Goal: Book appointment/travel/reservation

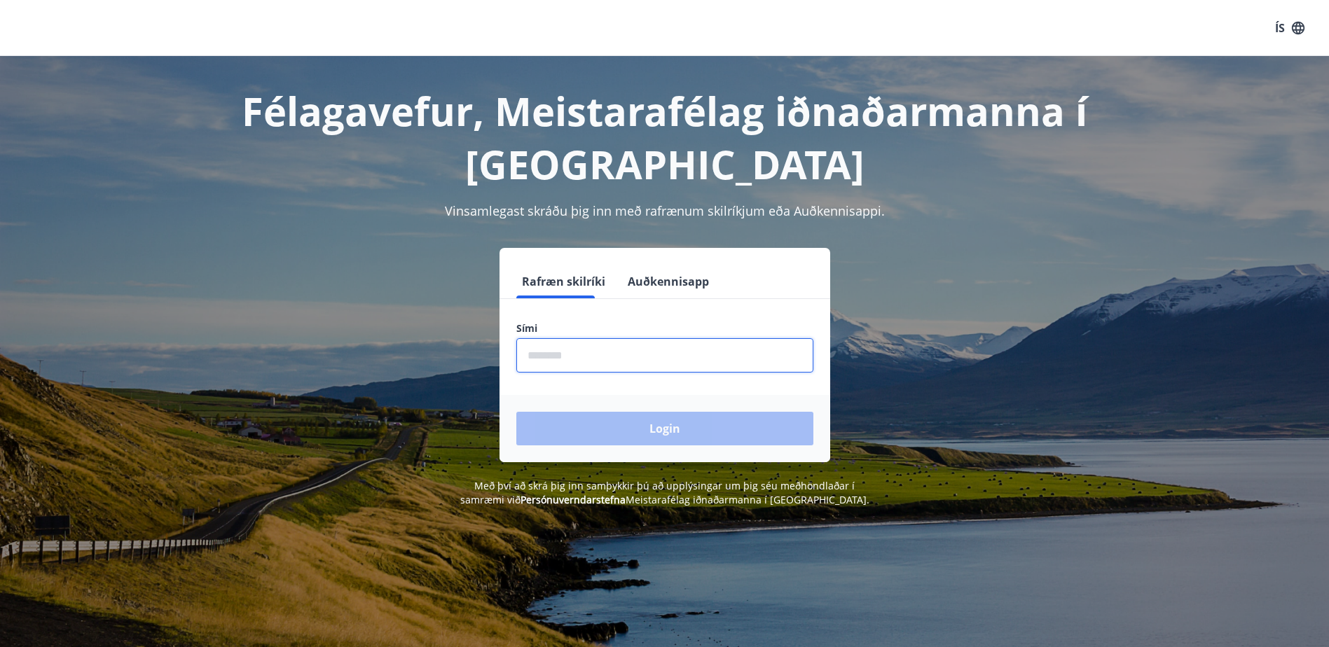
click at [570, 338] on input "phone" at bounding box center [664, 355] width 297 height 34
type input "********"
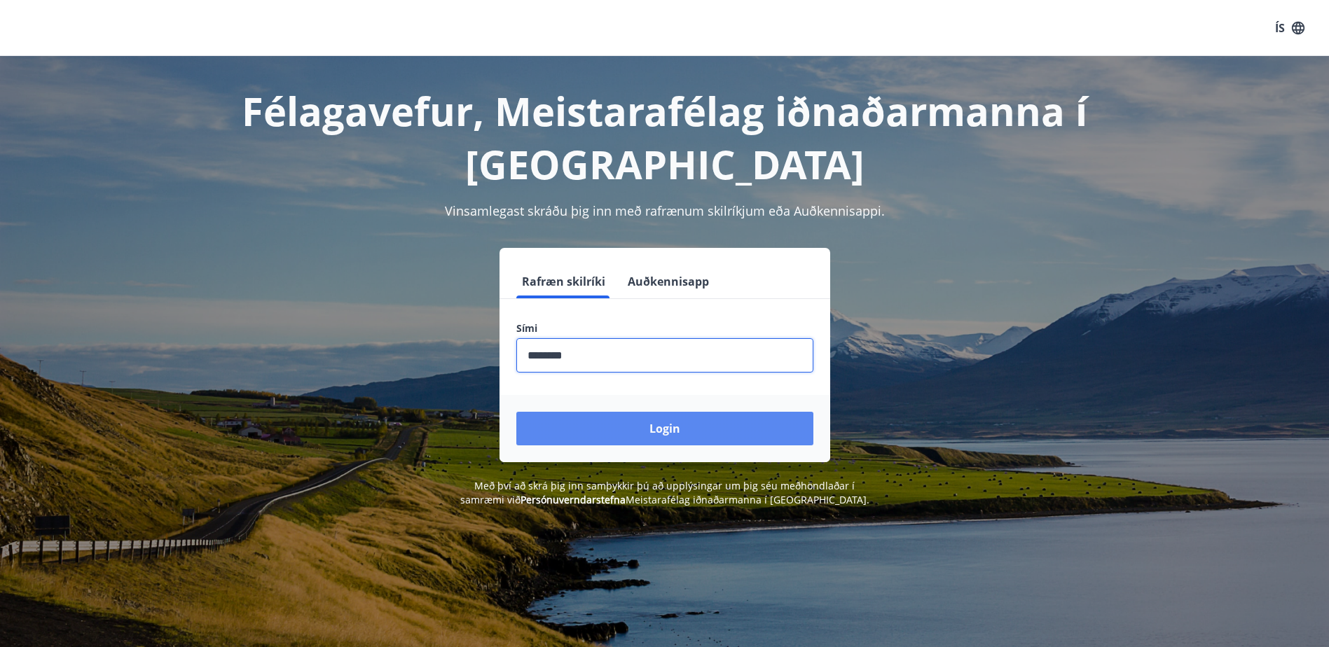
click at [671, 429] on button "Login" at bounding box center [664, 429] width 297 height 34
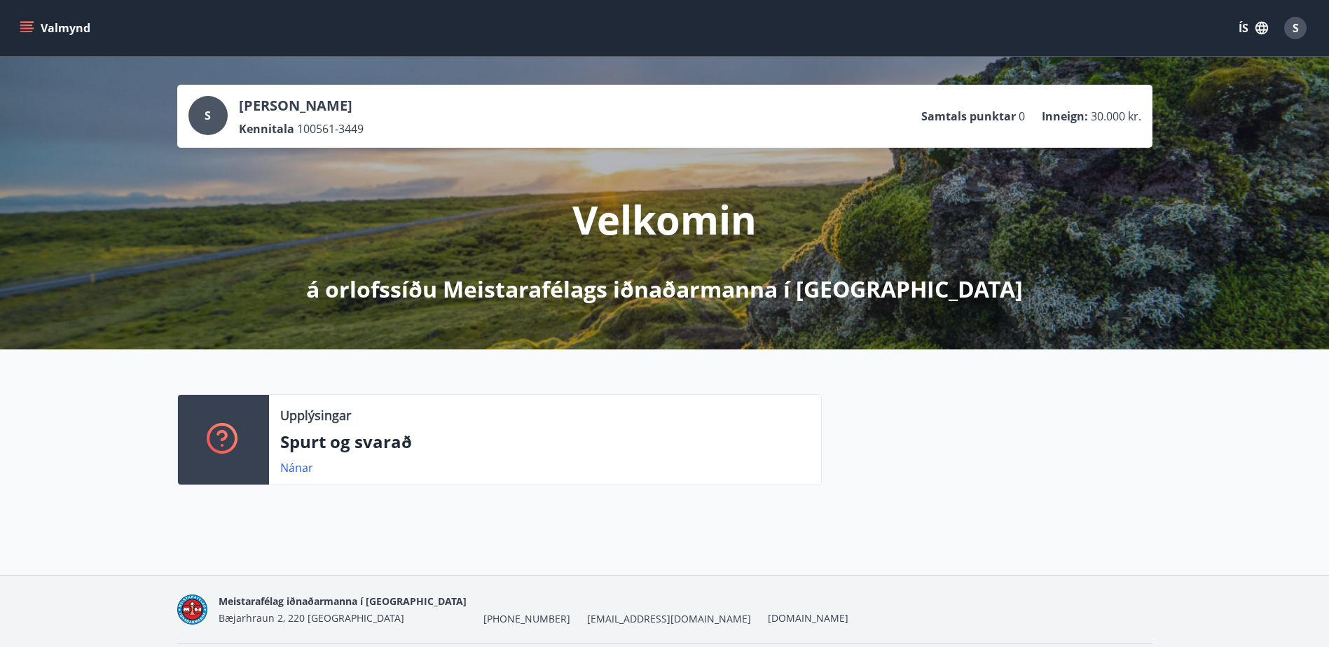
click at [30, 23] on icon "menu" at bounding box center [27, 28] width 14 height 14
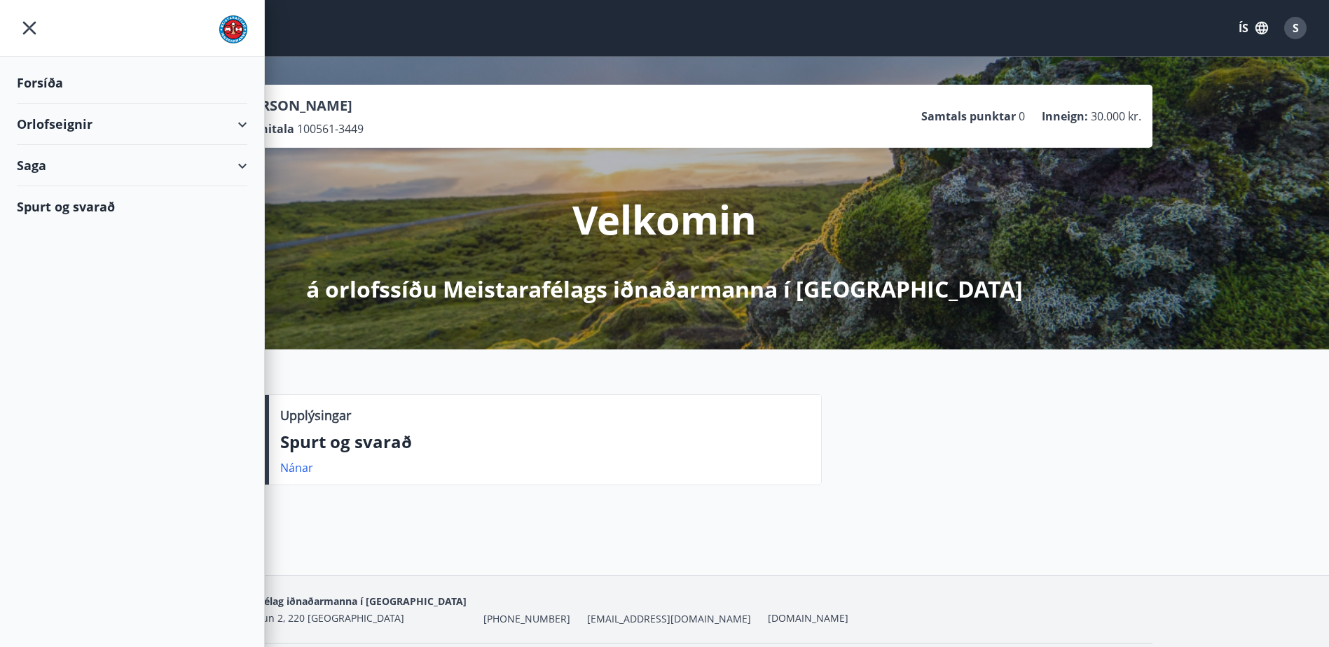
click at [244, 123] on div "Orlofseignir" at bounding box center [132, 124] width 230 height 41
click at [90, 193] on div "Bókunardagatal" at bounding box center [132, 188] width 208 height 29
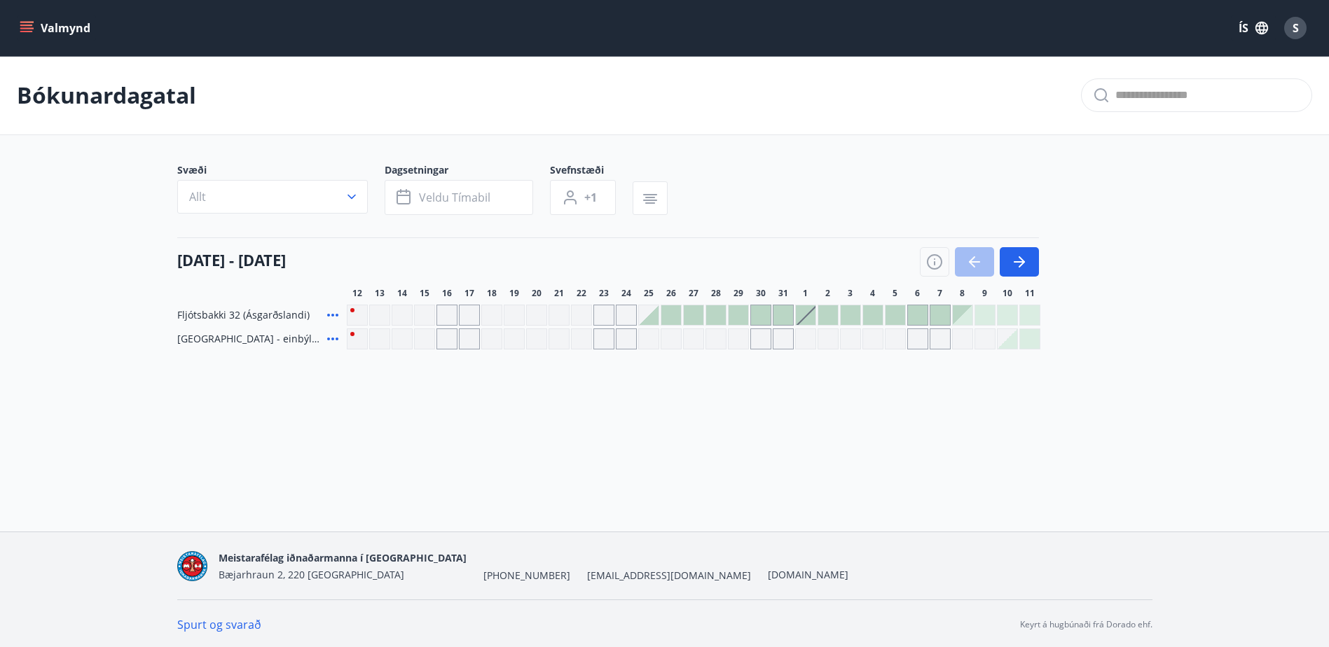
scroll to position [2, 0]
click at [1014, 254] on icon "button" at bounding box center [1019, 259] width 17 height 17
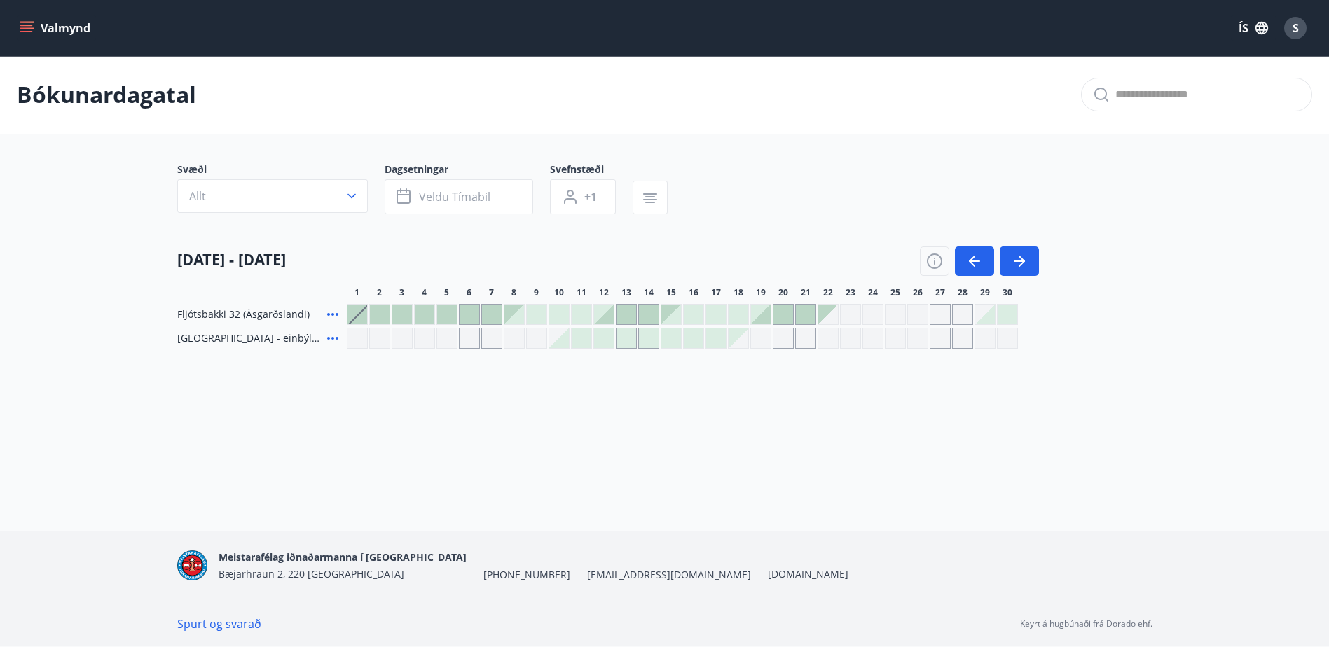
scroll to position [0, 0]
click at [377, 312] on div at bounding box center [380, 315] width 20 height 20
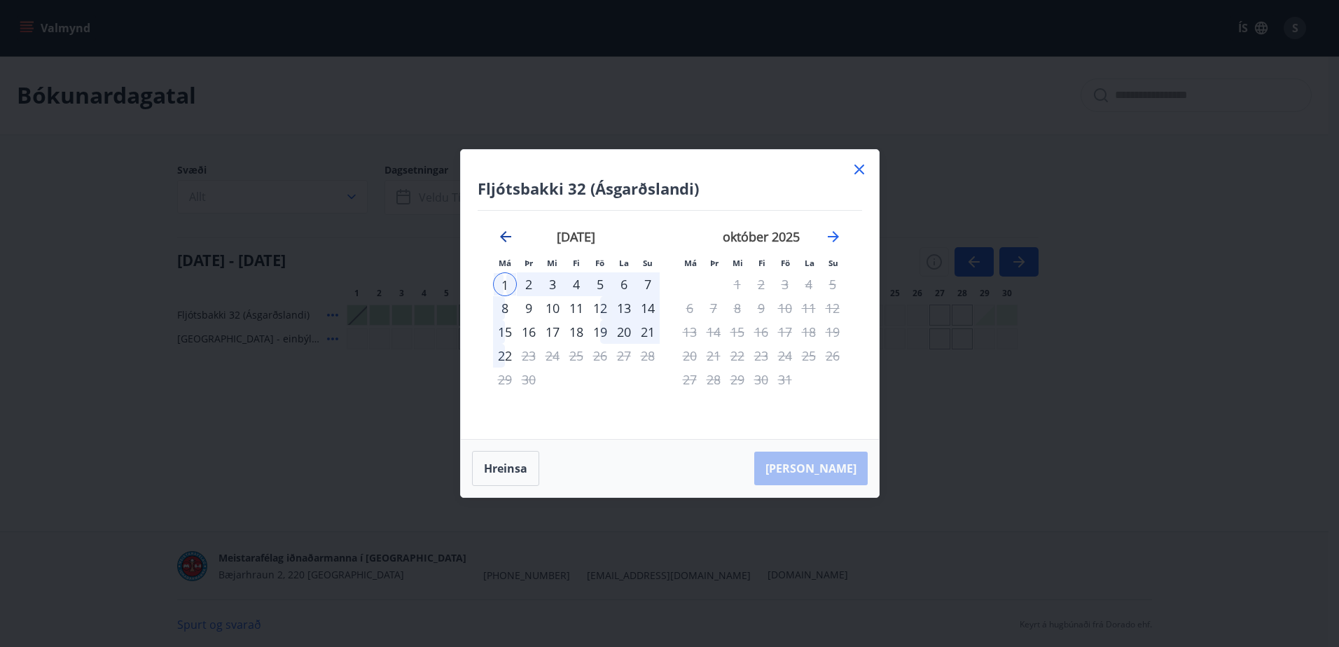
click at [500, 237] on icon "Move backward to switch to the previous month." at bounding box center [505, 236] width 11 height 11
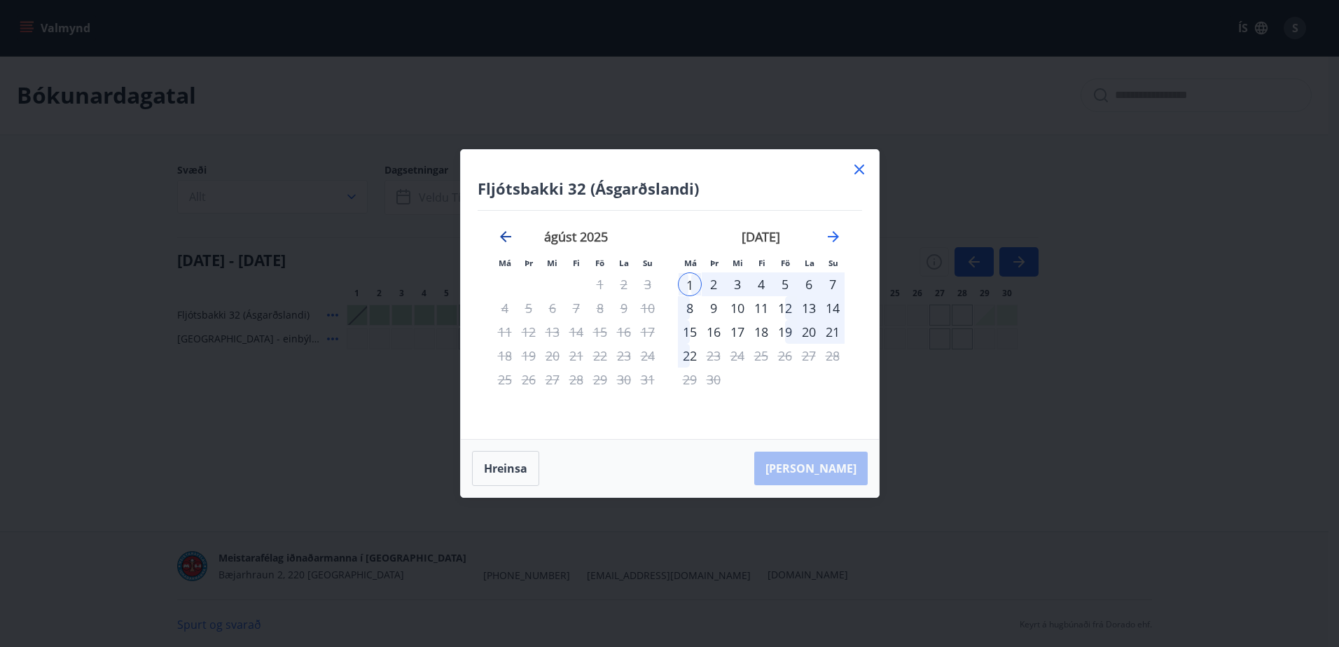
click at [501, 235] on icon "Move backward to switch to the previous month." at bounding box center [505, 236] width 17 height 17
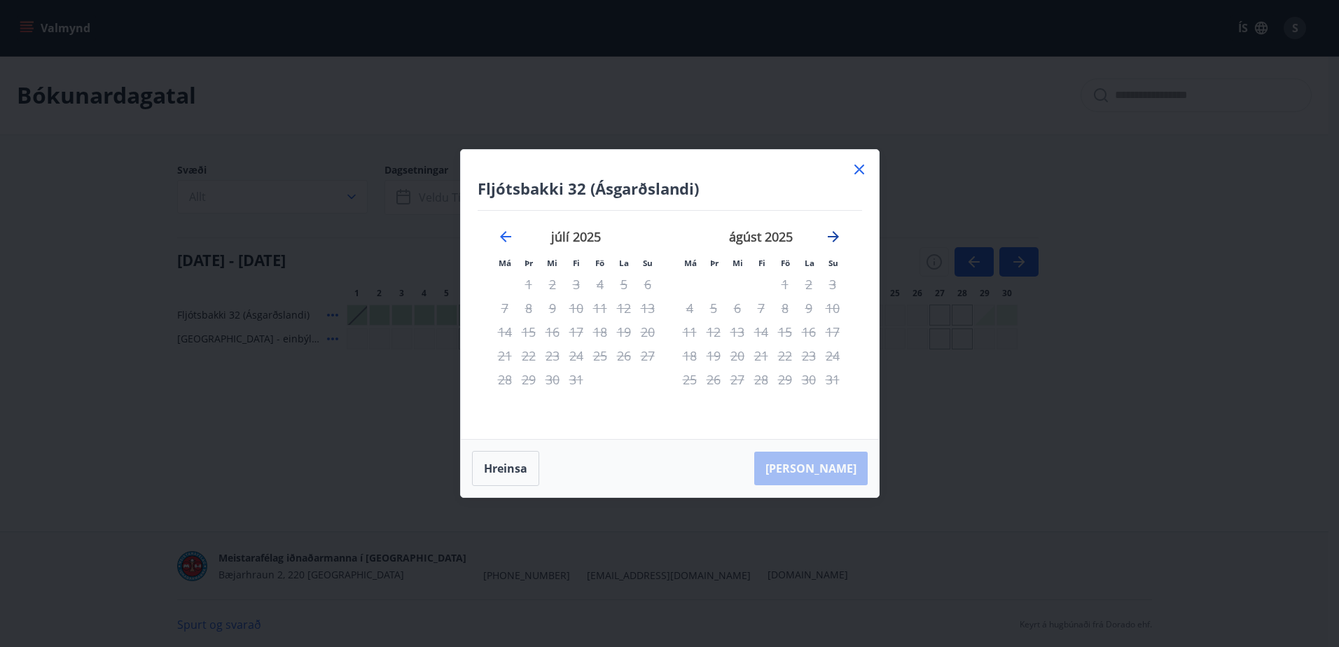
click at [831, 233] on icon "Move forward to switch to the next month." at bounding box center [833, 236] width 17 height 17
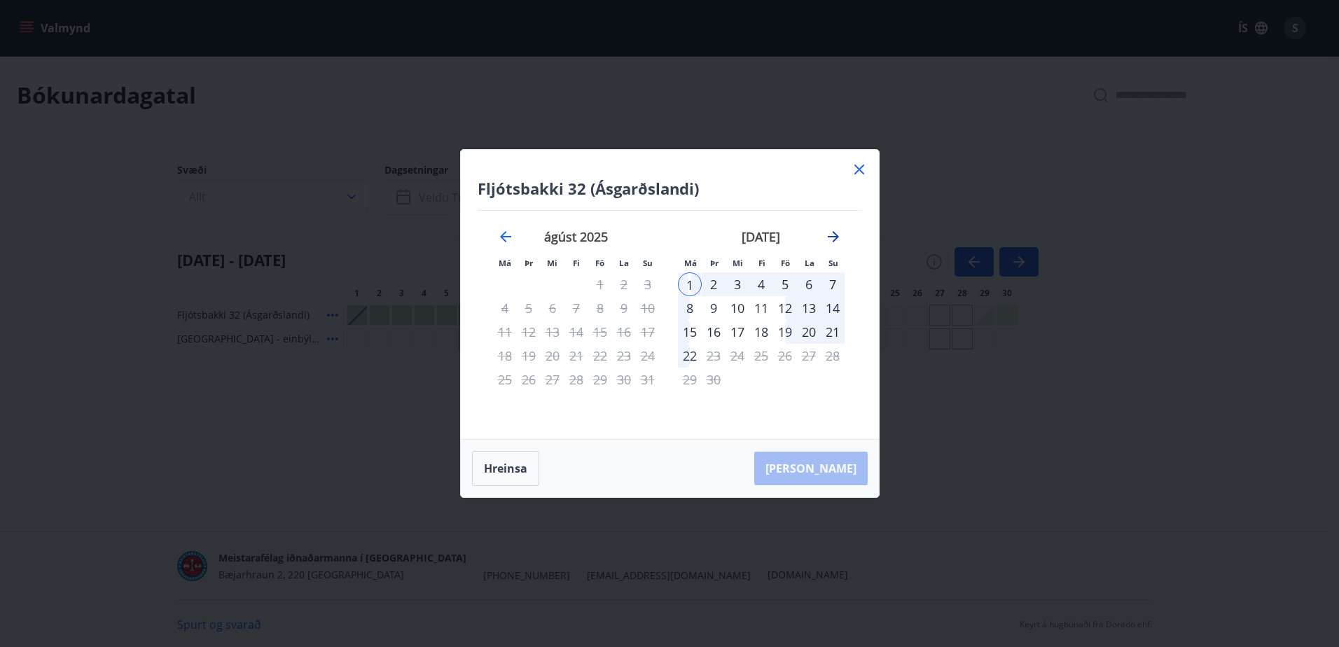
click at [831, 233] on icon "Move forward to switch to the next month." at bounding box center [833, 236] width 17 height 17
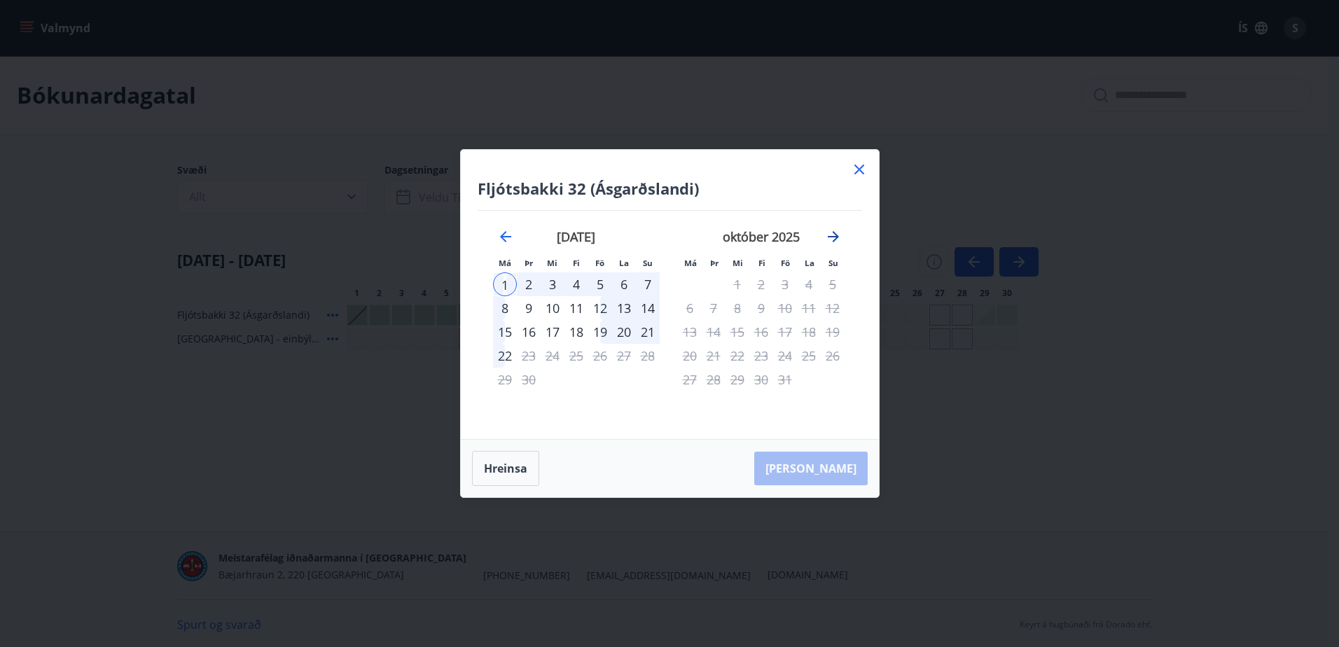
click at [831, 233] on icon "Move forward to switch to the next month." at bounding box center [833, 236] width 17 height 17
click at [505, 235] on icon "Move backward to switch to the previous month." at bounding box center [505, 236] width 17 height 17
click at [624, 306] on div "13" at bounding box center [624, 308] width 24 height 24
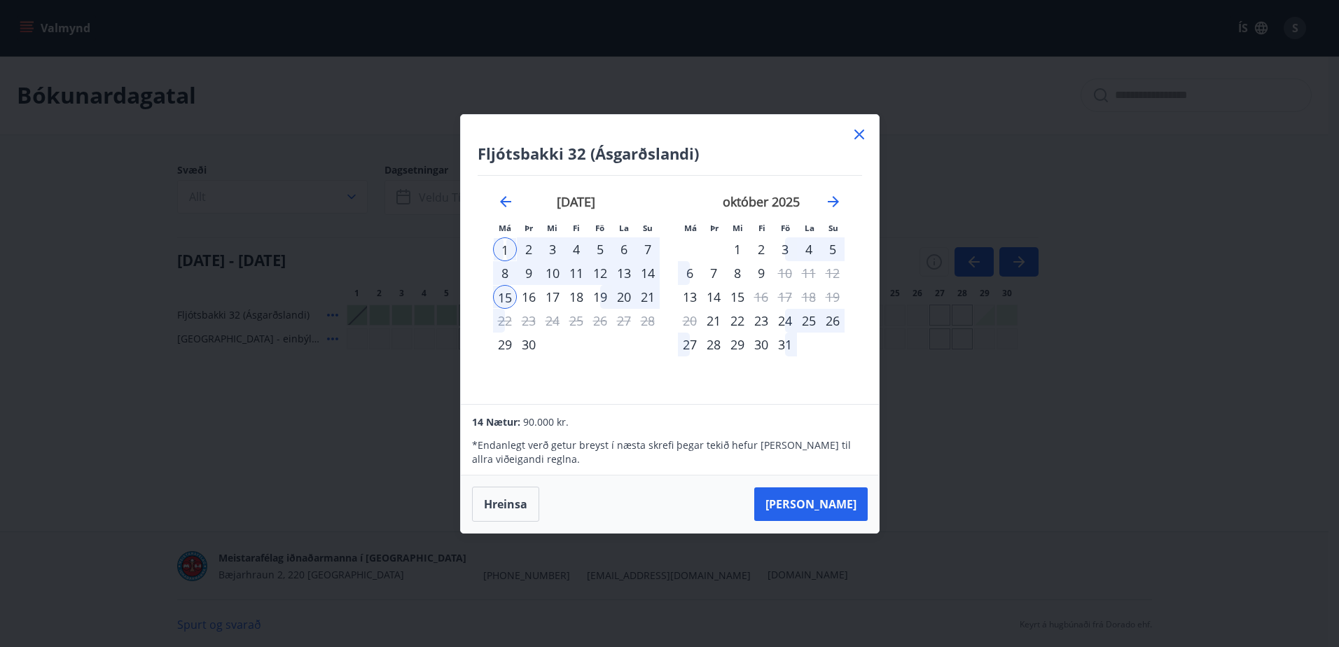
click at [506, 240] on div "1" at bounding box center [505, 249] width 24 height 24
click at [553, 249] on div "3" at bounding box center [553, 249] width 24 height 24
click at [864, 139] on icon at bounding box center [859, 134] width 17 height 17
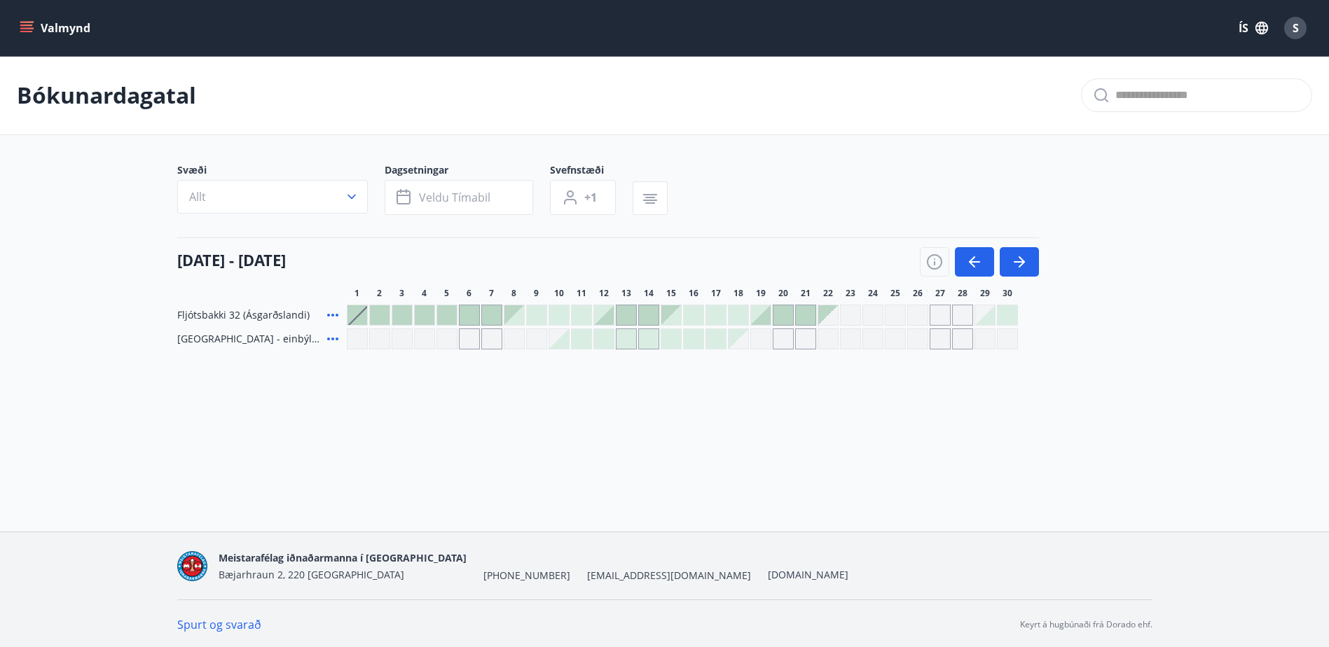
click at [487, 341] on div "Gráir dagar eru ekki bókanlegir" at bounding box center [491, 338] width 21 height 21
click at [534, 344] on div "Gráir dagar eru ekki bókanlegir" at bounding box center [536, 338] width 21 height 21
click at [606, 338] on div at bounding box center [604, 339] width 20 height 20
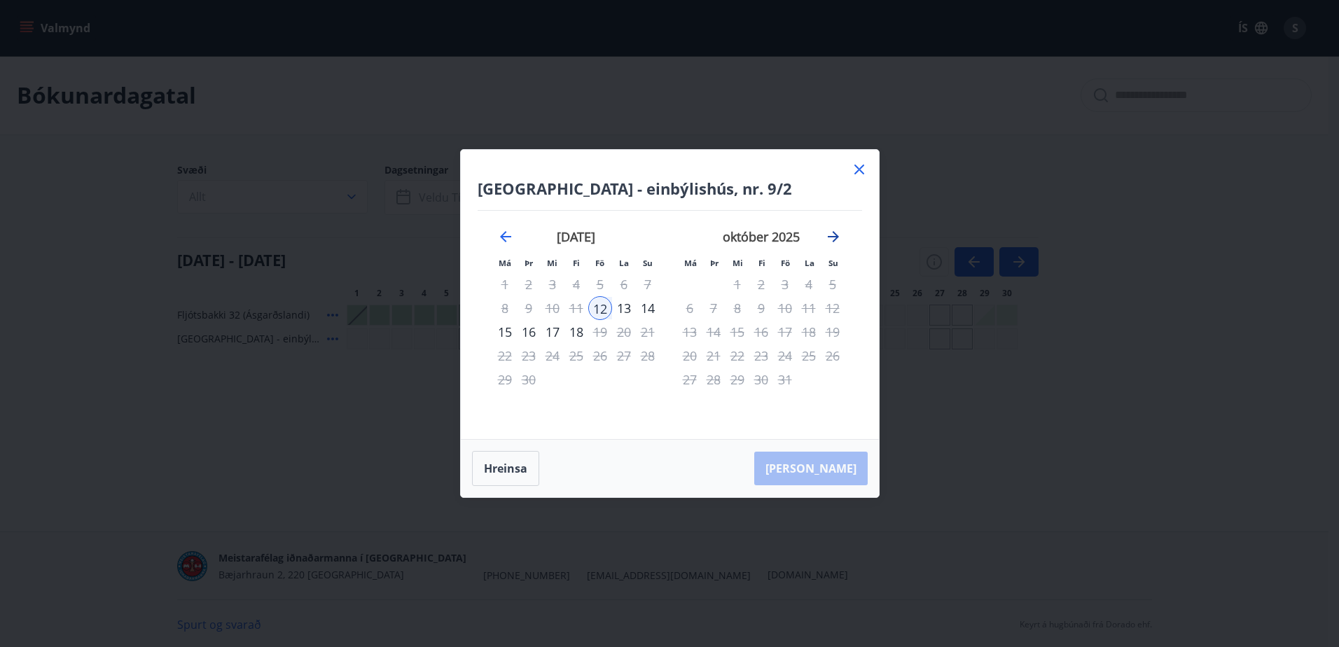
click at [832, 236] on icon "Move forward to switch to the next month." at bounding box center [833, 236] width 11 height 11
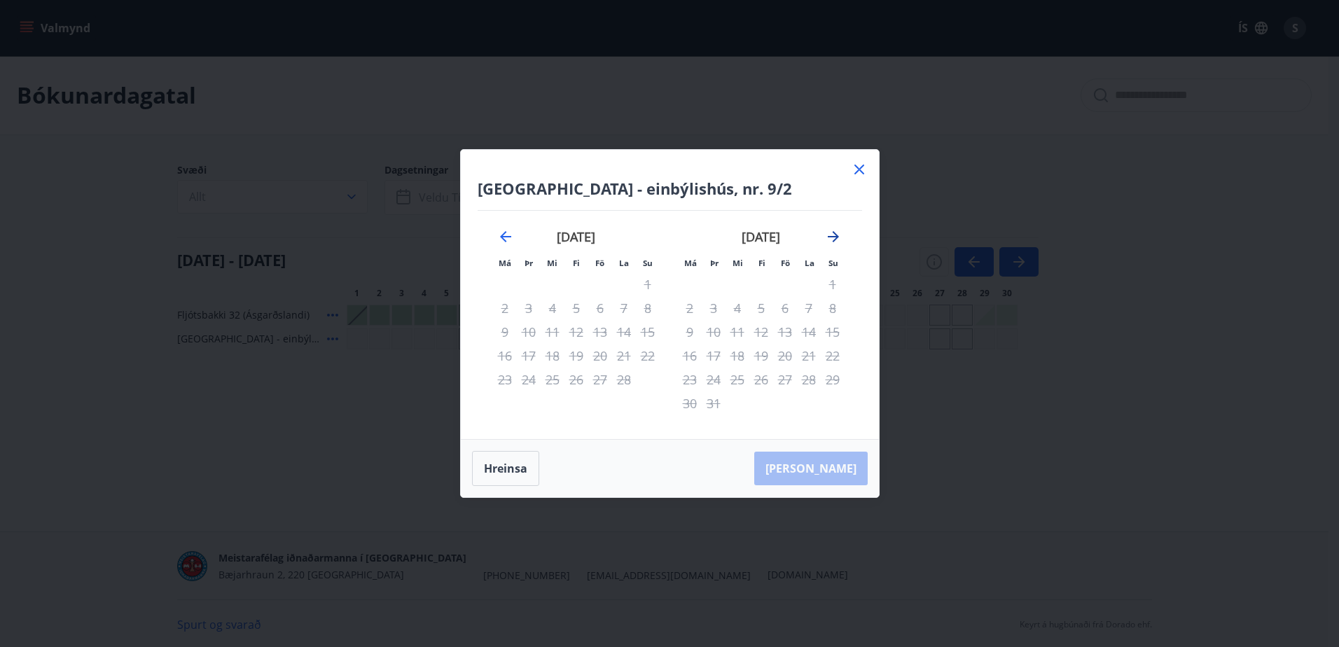
click at [832, 236] on icon "Move forward to switch to the next month." at bounding box center [833, 236] width 11 height 11
click at [833, 239] on icon "Move forward to switch to the next month." at bounding box center [833, 236] width 17 height 17
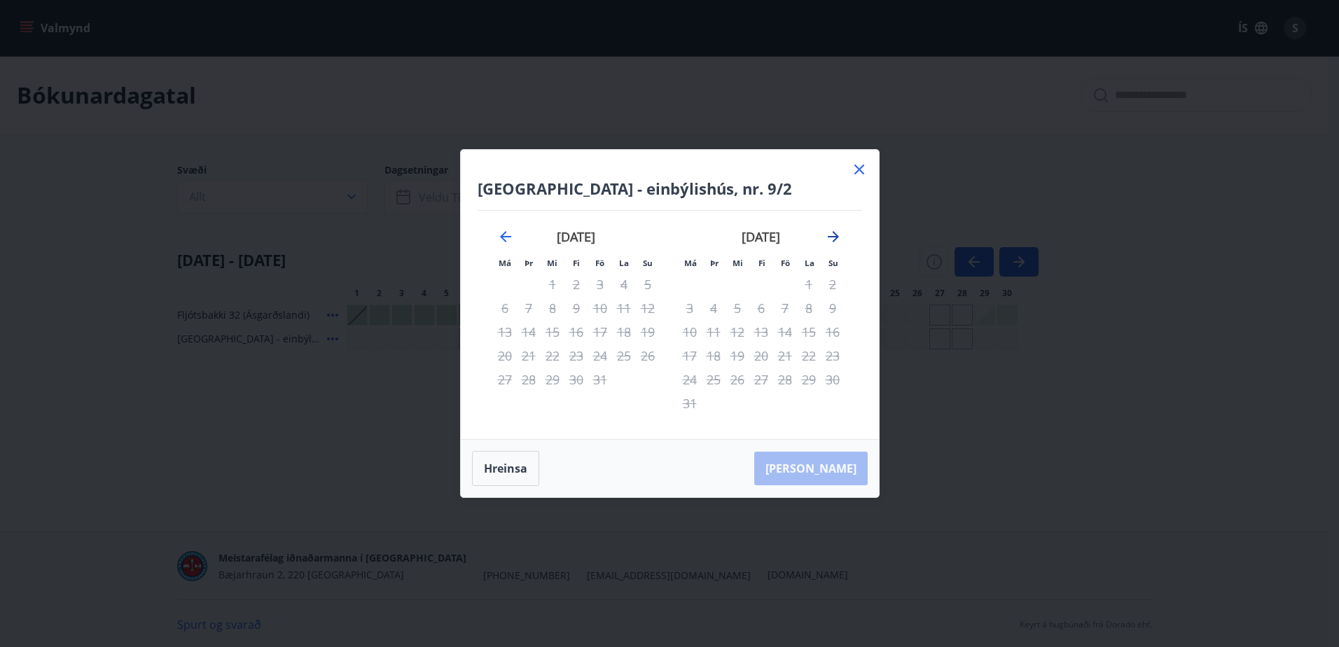
click at [833, 239] on icon "Move forward to switch to the next month." at bounding box center [833, 236] width 17 height 17
click at [505, 235] on icon "Move backward to switch to the previous month." at bounding box center [505, 236] width 17 height 17
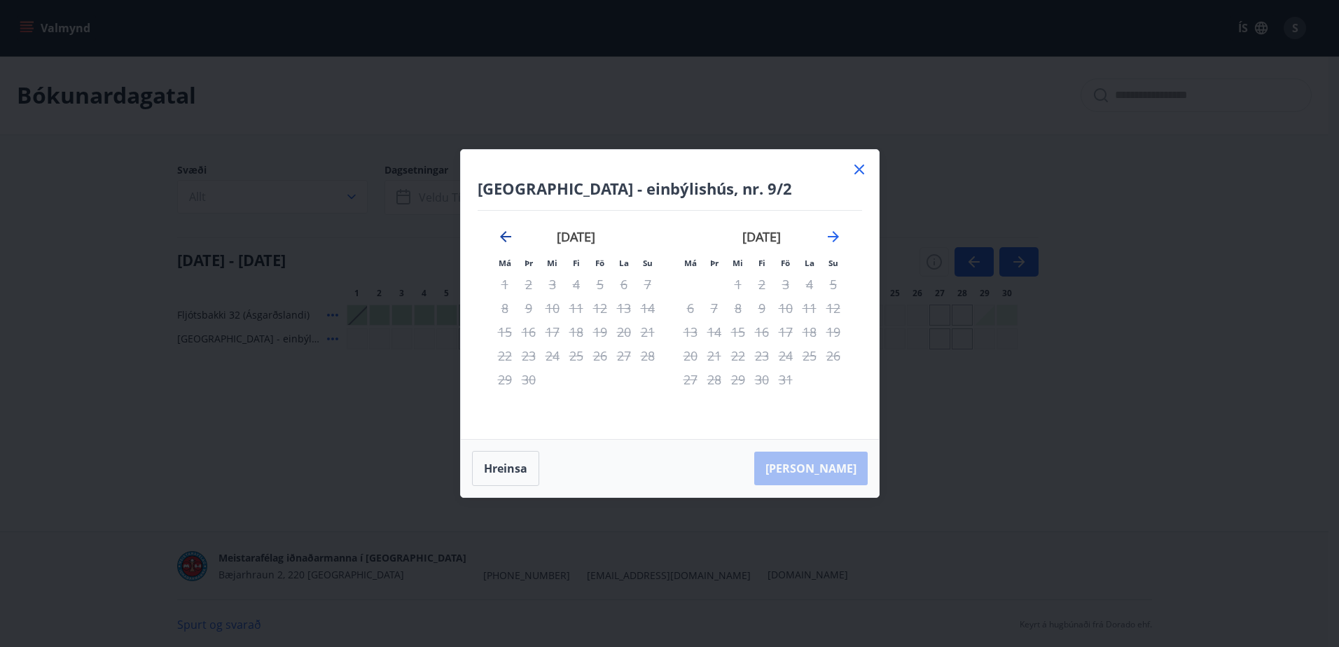
click at [505, 235] on icon "Move backward to switch to the previous month." at bounding box center [505, 236] width 17 height 17
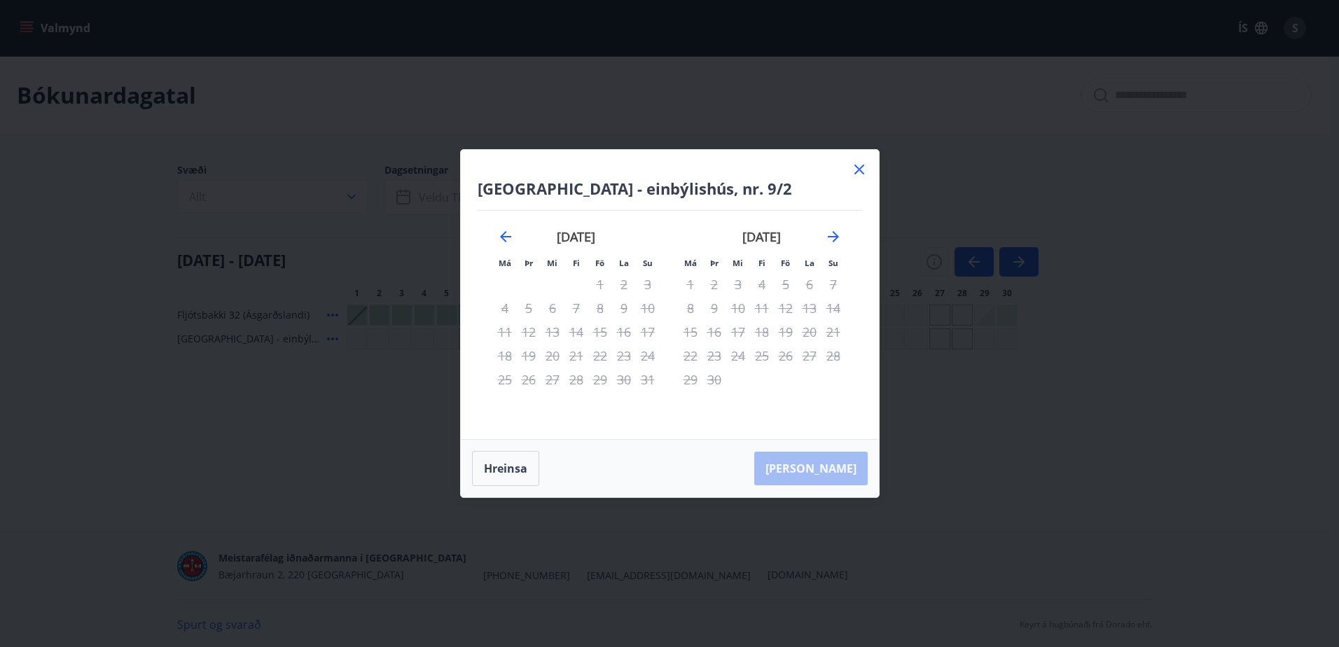
click at [854, 170] on icon at bounding box center [859, 169] width 17 height 17
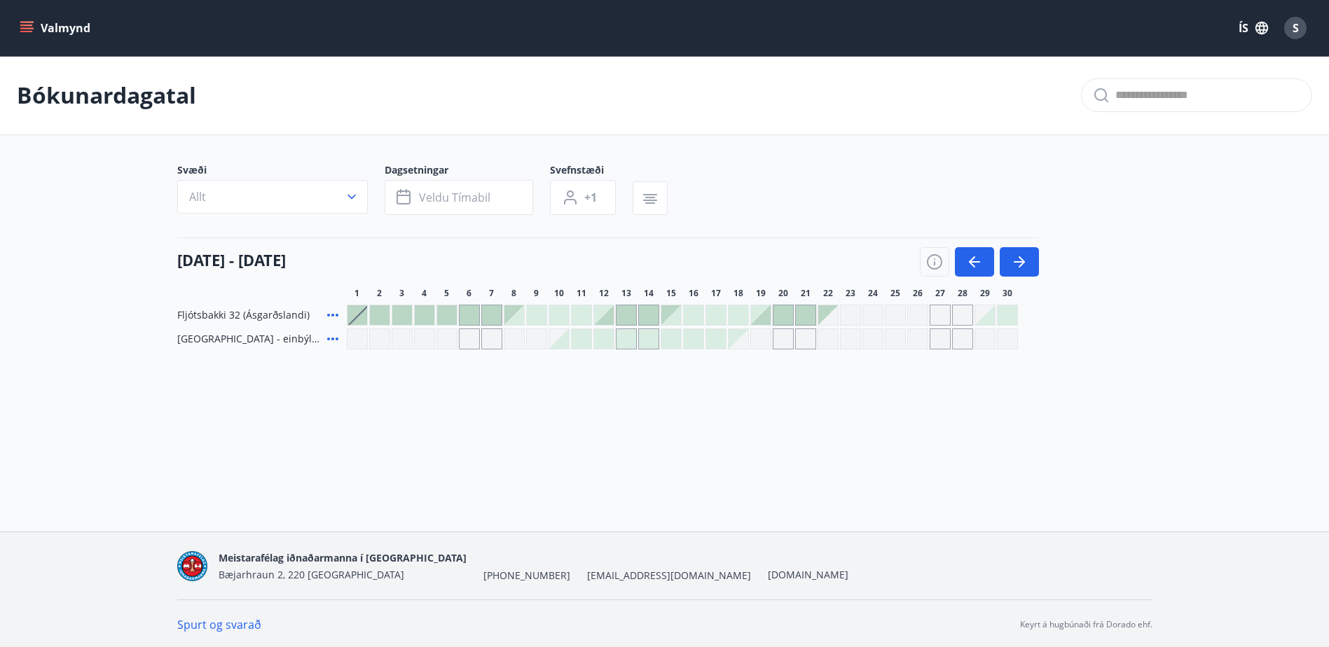
click at [604, 341] on div at bounding box center [604, 339] width 20 height 20
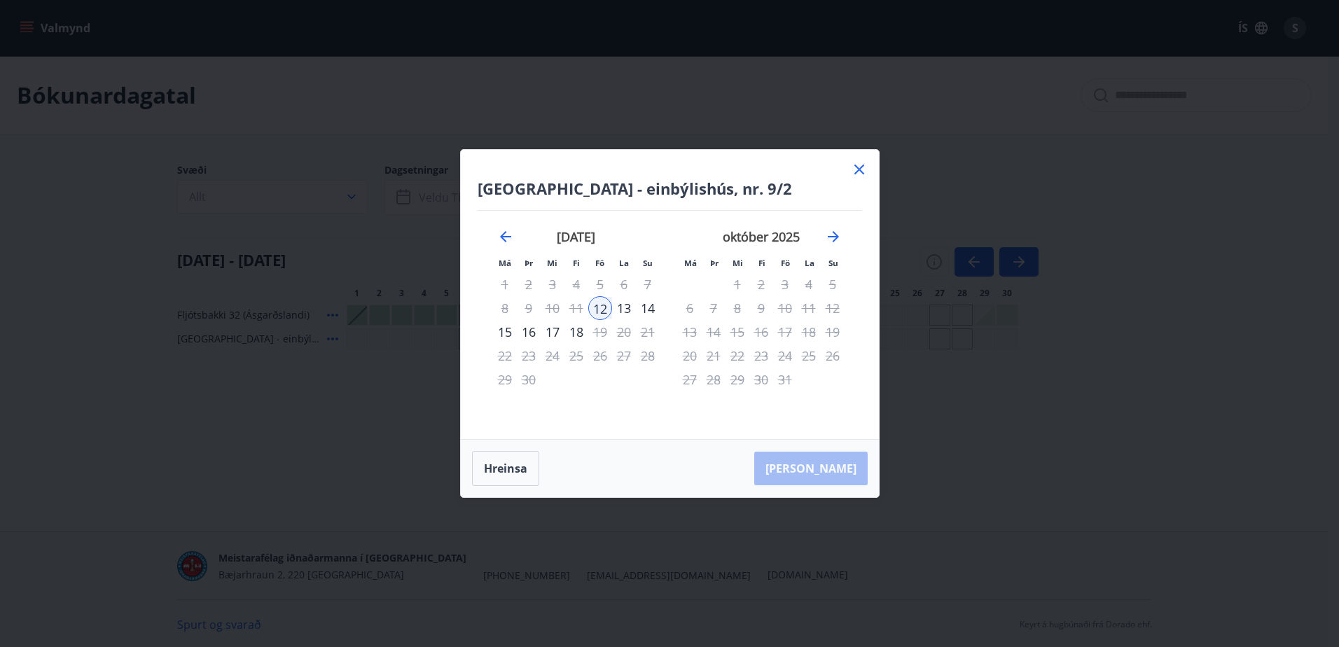
click at [735, 312] on div "8" at bounding box center [738, 308] width 24 height 24
click at [829, 237] on icon "Move forward to switch to the next month." at bounding box center [833, 236] width 11 height 11
click at [831, 235] on icon "Move forward to switch to the next month." at bounding box center [833, 236] width 17 height 17
click at [507, 237] on icon "Move backward to switch to the previous month." at bounding box center [505, 236] width 11 height 11
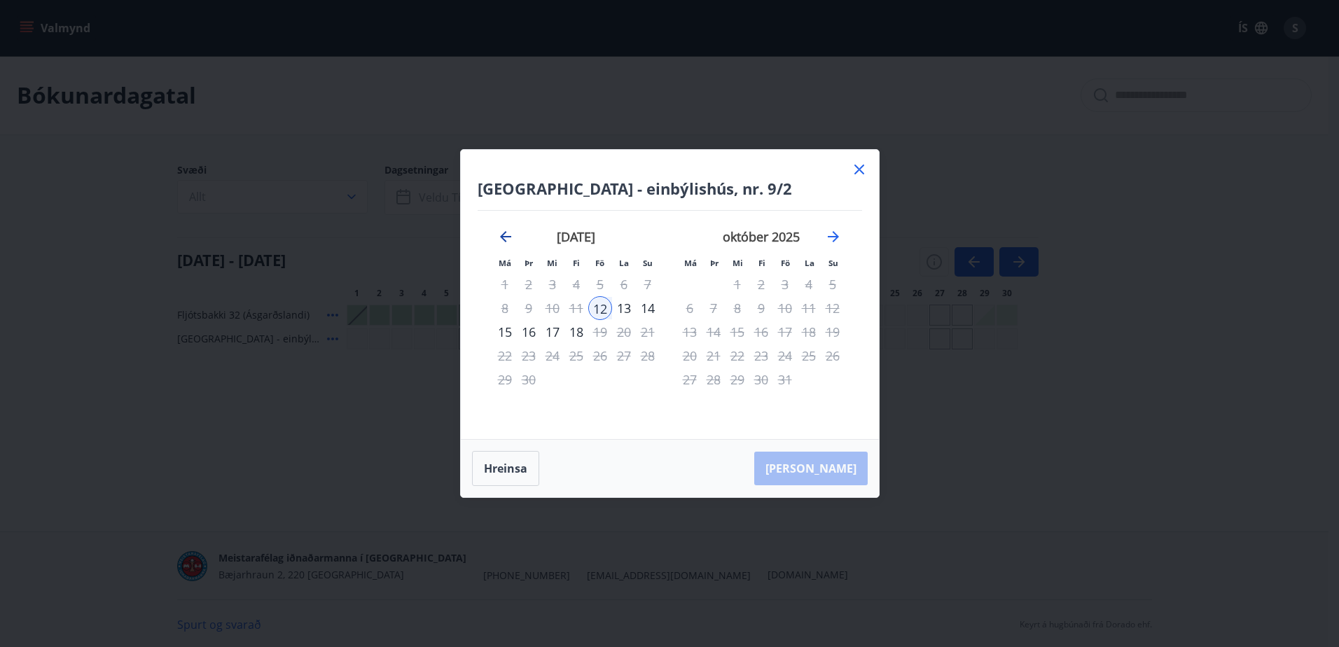
click at [507, 237] on icon "Move backward to switch to the previous month." at bounding box center [505, 236] width 11 height 11
click at [858, 172] on icon at bounding box center [859, 169] width 17 height 17
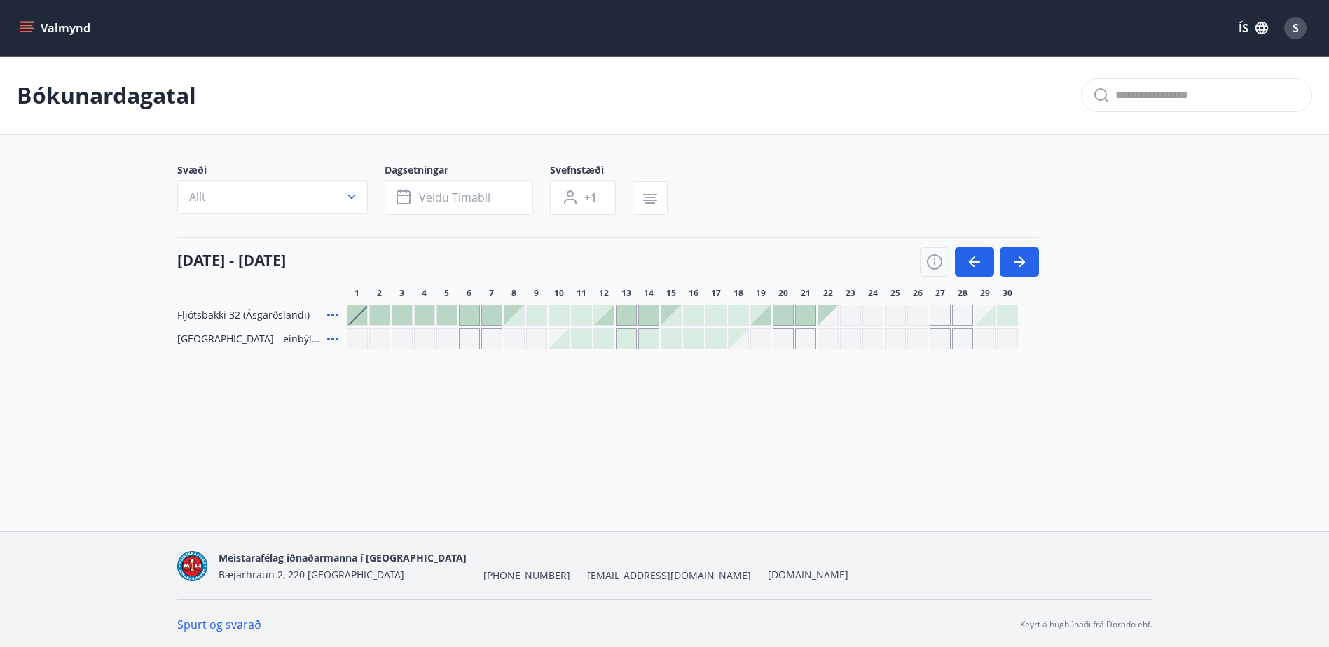
click at [873, 339] on div "Gráir dagar eru ekki bókanlegir" at bounding box center [872, 338] width 21 height 21
click at [579, 473] on div "Valmynd ÍS S Bókunardagatal Svæði Allt Dagsetningar Veldu tímabil Svefnstæði +1…" at bounding box center [664, 266] width 1329 height 532
click at [1014, 266] on icon "button" at bounding box center [1019, 262] width 17 height 17
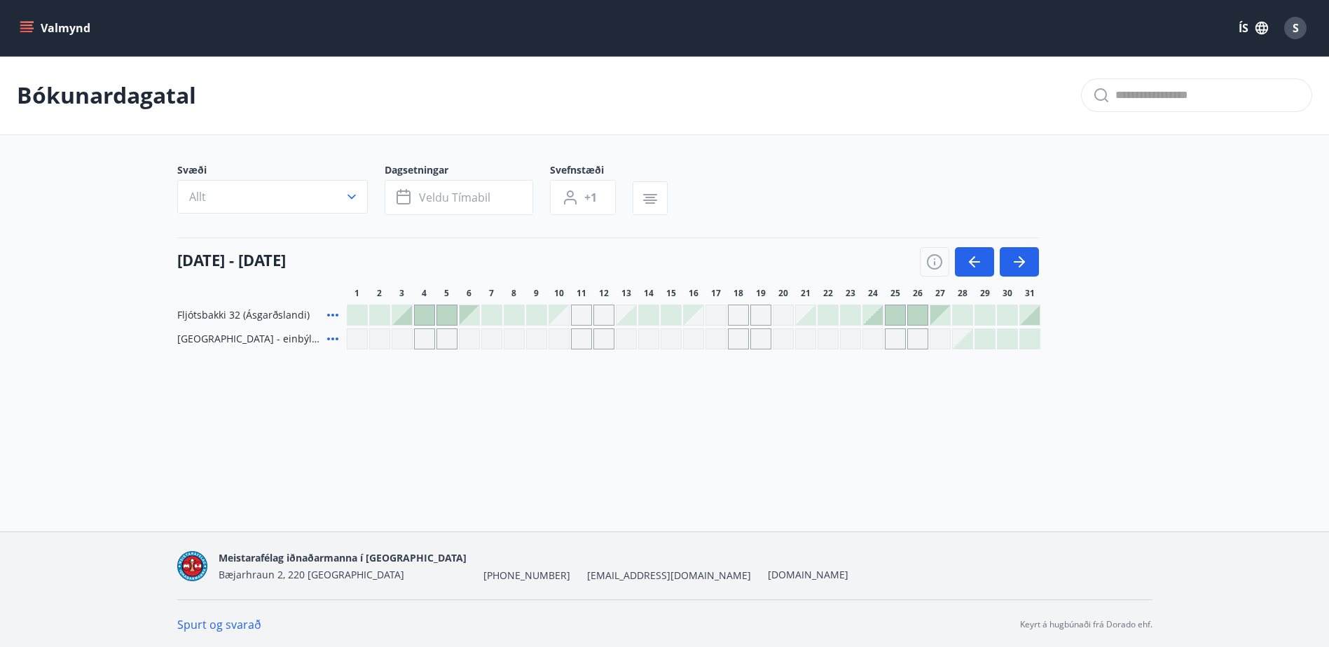
click at [653, 339] on div "Gráir dagar eru ekki bókanlegir" at bounding box center [648, 338] width 21 height 21
click at [643, 343] on div "Gráir dagar eru ekki bókanlegir" at bounding box center [648, 338] width 21 height 21
click at [1026, 263] on icon "button" at bounding box center [1019, 262] width 17 height 17
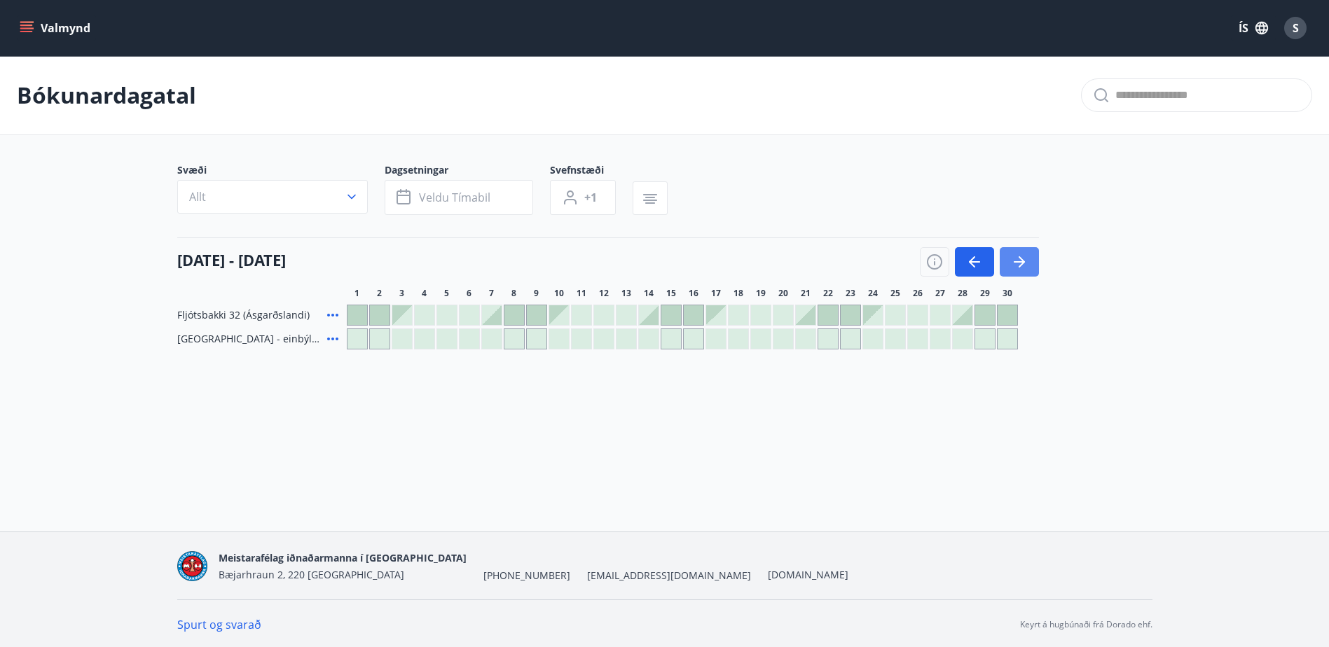
click at [1026, 263] on icon "button" at bounding box center [1019, 262] width 17 height 17
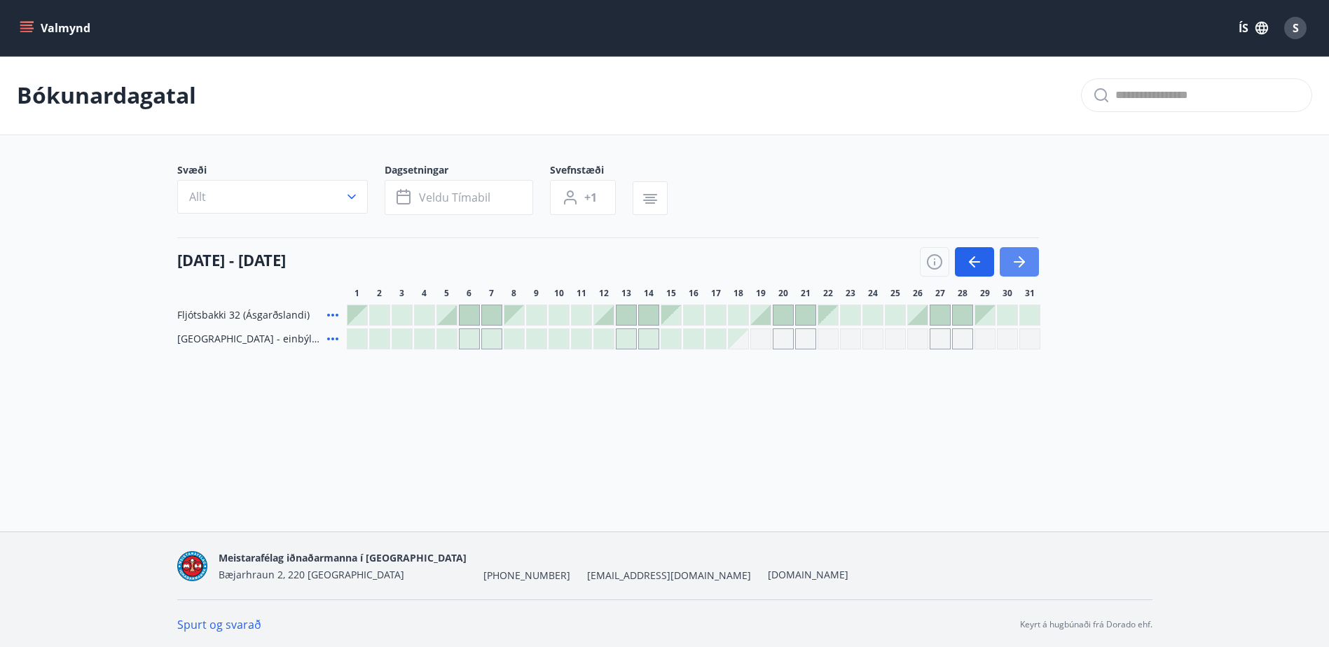
click at [1016, 263] on icon "button" at bounding box center [1019, 262] width 17 height 17
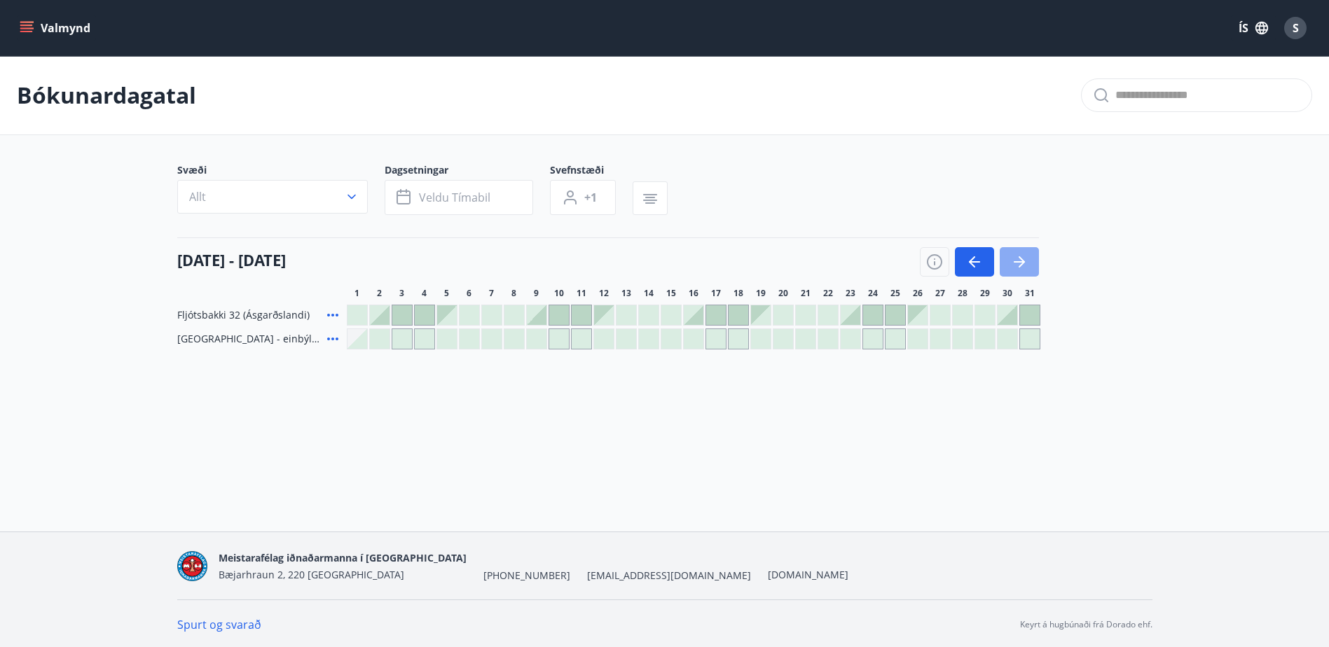
click at [1016, 263] on icon "button" at bounding box center [1019, 262] width 17 height 17
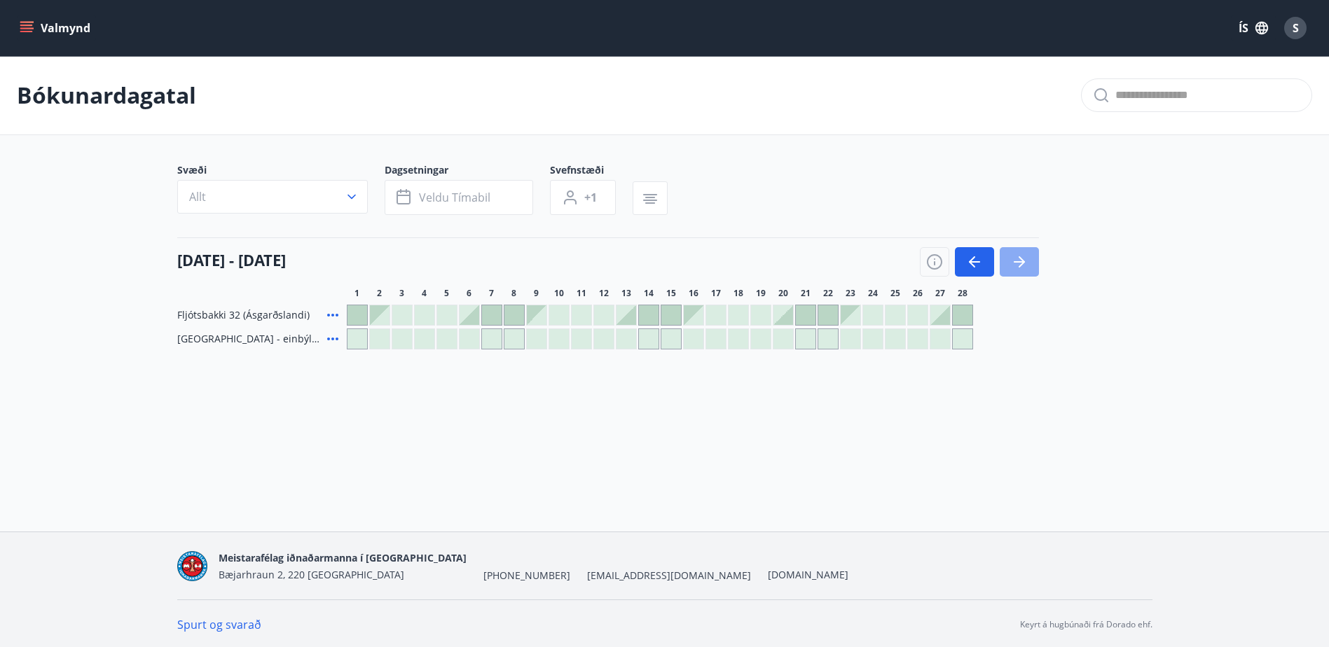
click at [1024, 262] on icon "button" at bounding box center [1021, 261] width 6 height 11
click at [1025, 262] on icon "button" at bounding box center [1019, 262] width 17 height 17
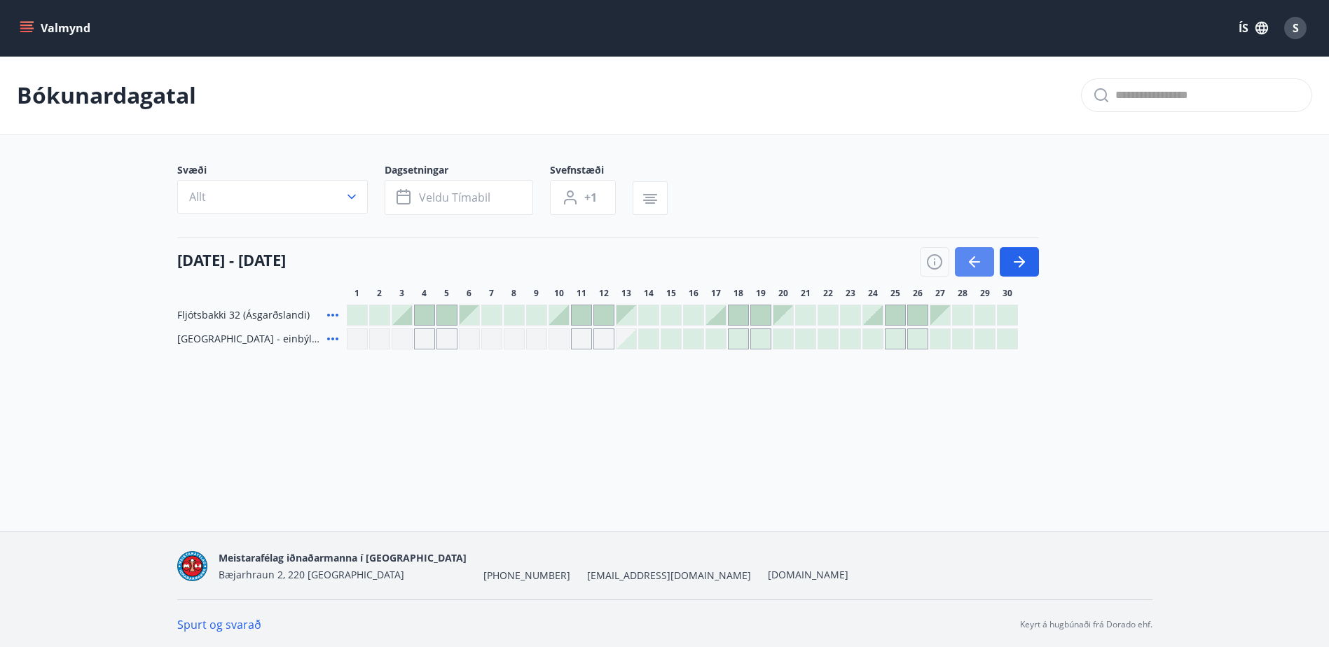
click at [963, 263] on button "button" at bounding box center [974, 261] width 39 height 29
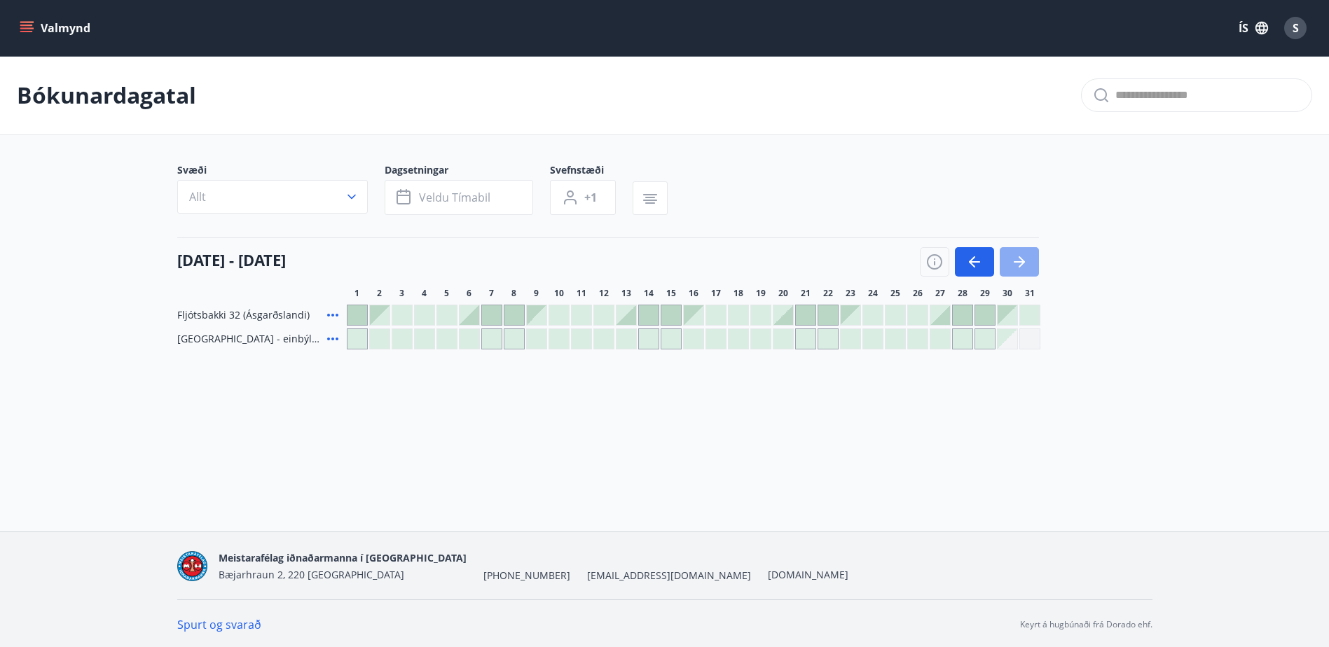
click at [1027, 265] on button "button" at bounding box center [1018, 261] width 39 height 29
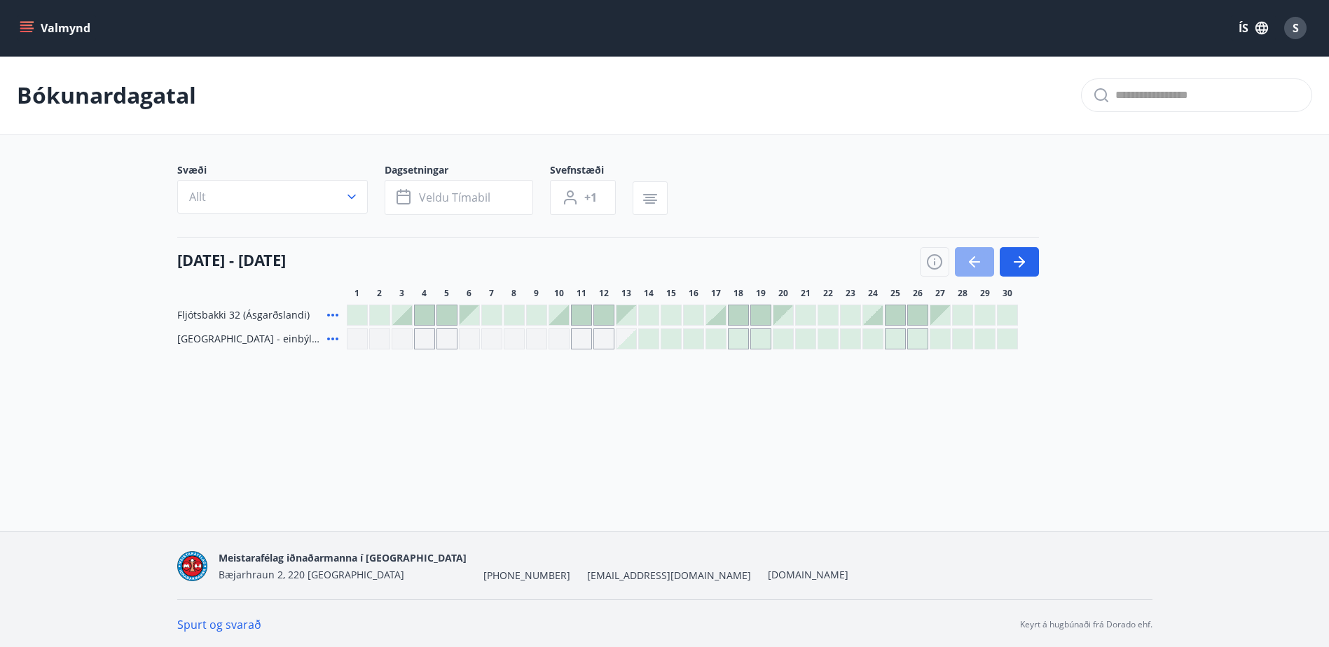
click at [973, 262] on icon "button" at bounding box center [974, 261] width 11 height 1
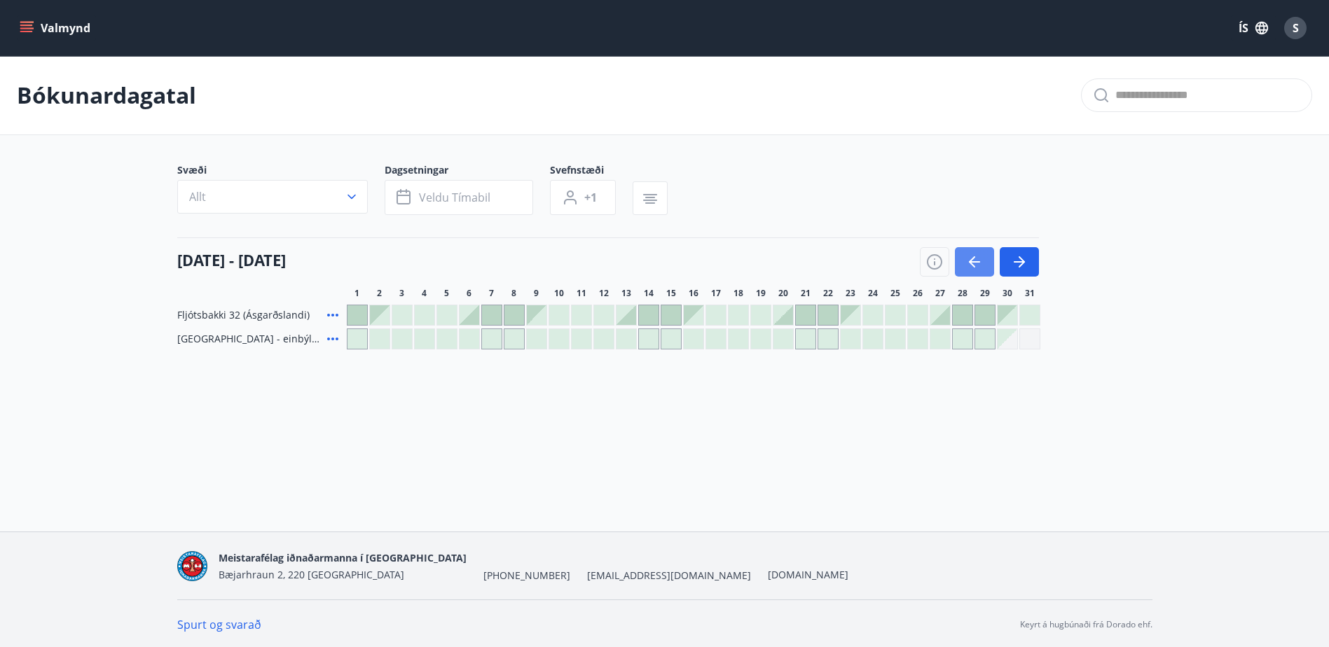
click at [973, 262] on icon "button" at bounding box center [974, 261] width 11 height 1
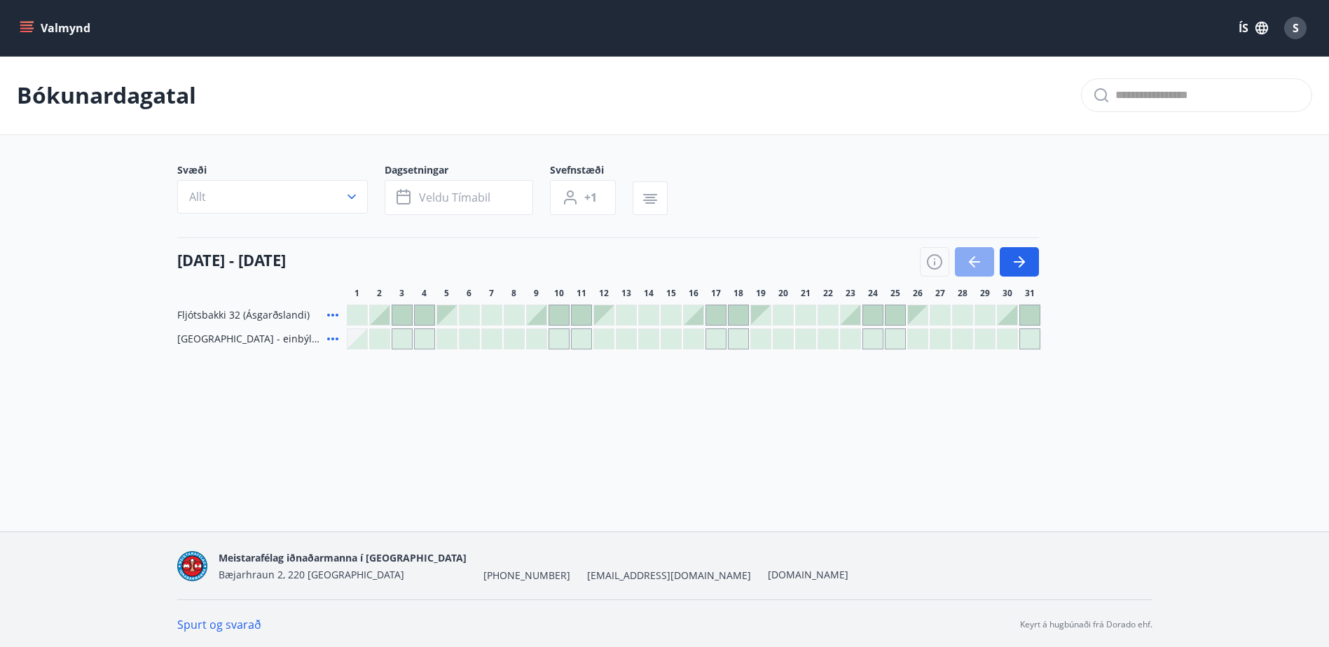
click at [973, 262] on icon "button" at bounding box center [974, 261] width 11 height 1
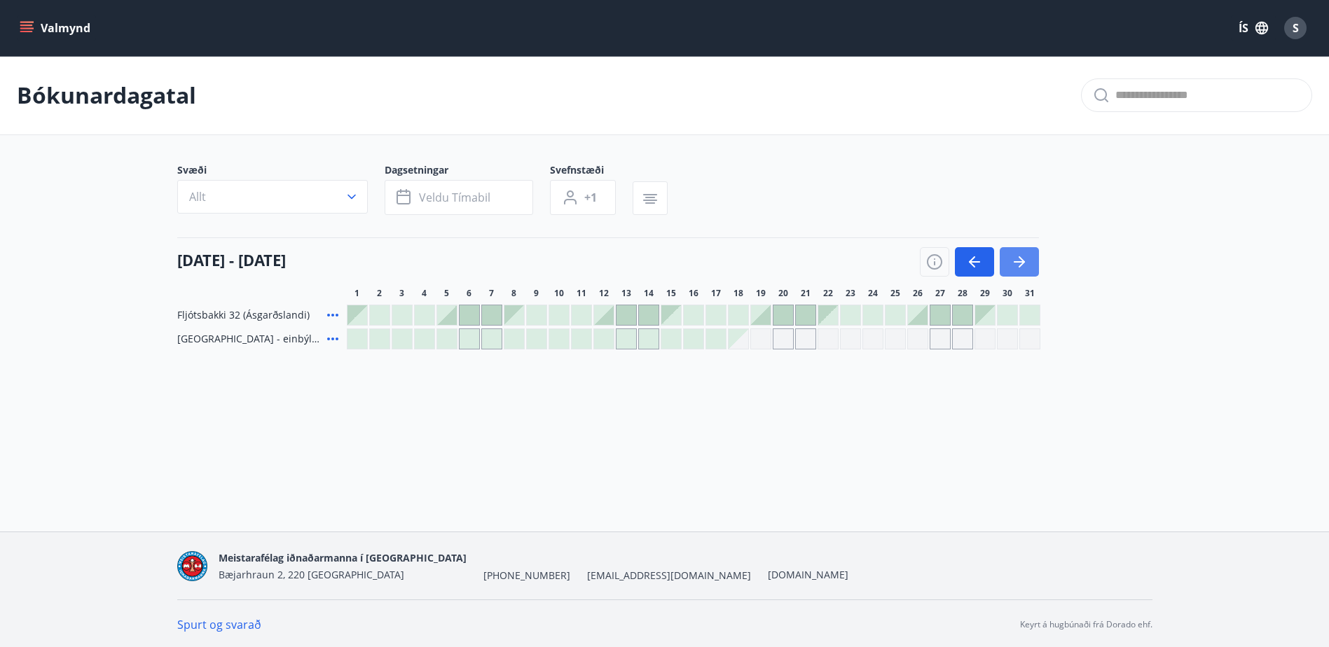
click at [1013, 265] on icon "button" at bounding box center [1019, 262] width 17 height 17
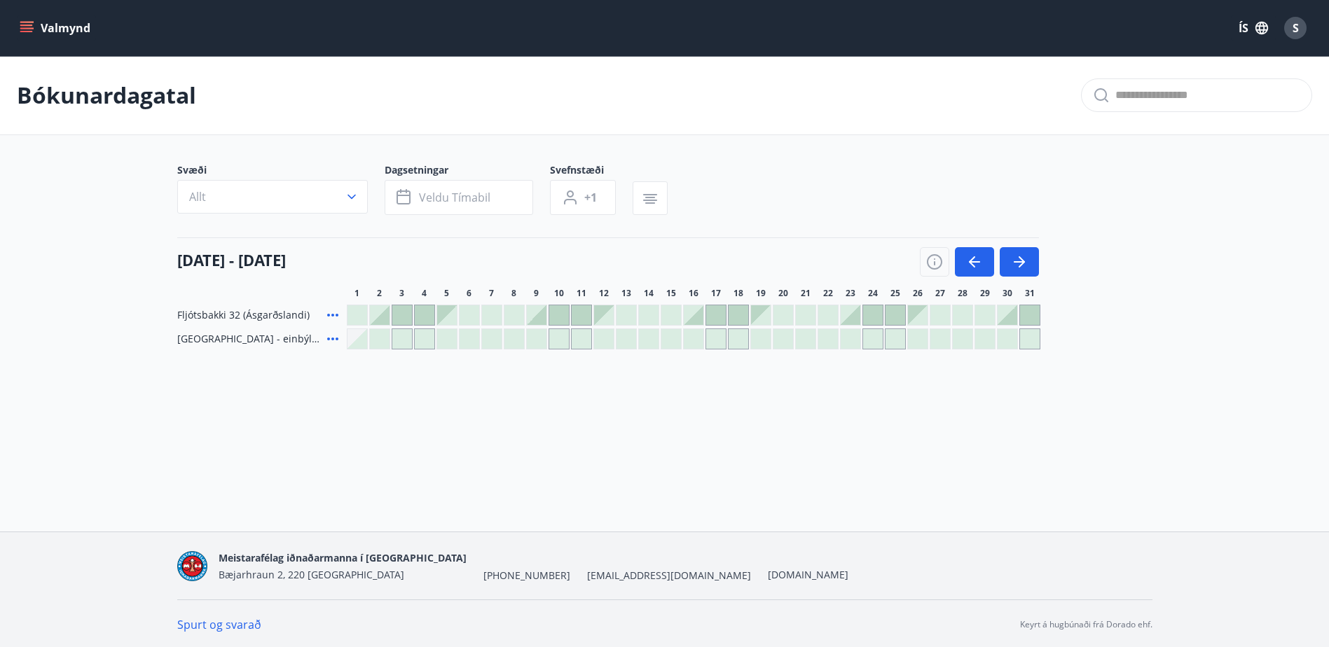
click at [585, 340] on div at bounding box center [582, 339] width 20 height 20
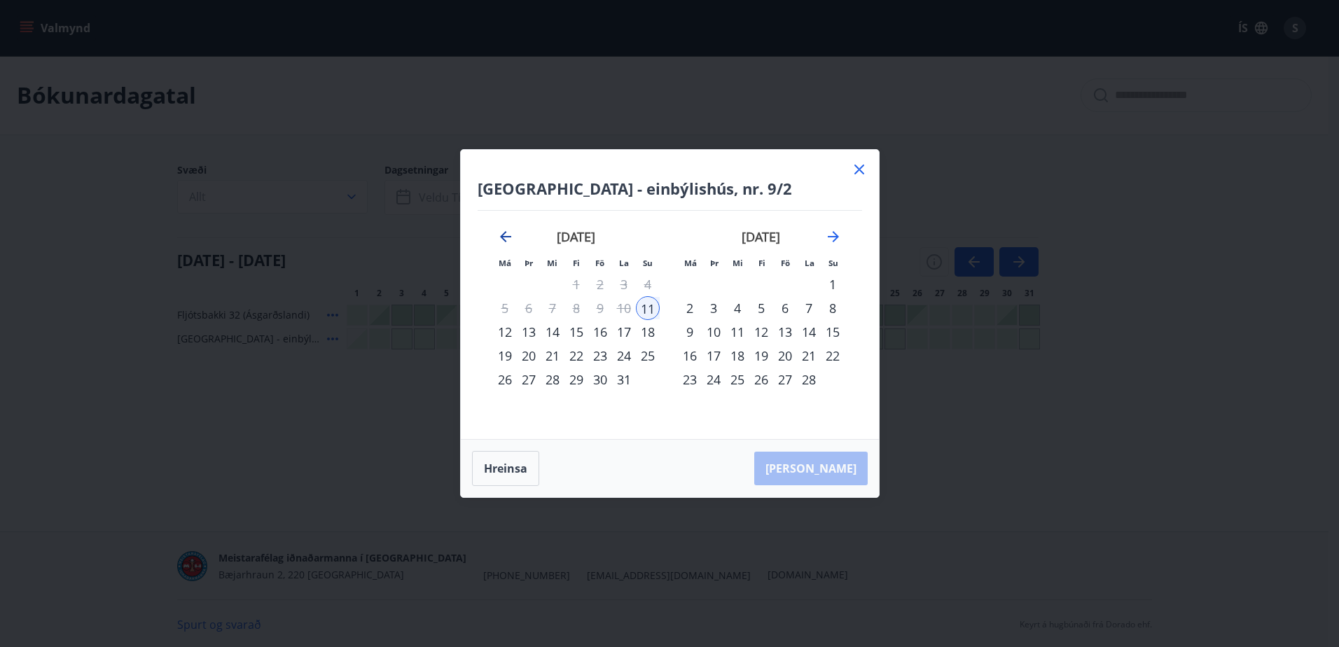
click at [505, 237] on icon "Move backward to switch to the previous month." at bounding box center [505, 236] width 11 height 11
click at [514, 240] on div "[DATE]" at bounding box center [576, 242] width 167 height 62
click at [506, 234] on icon "Move backward to switch to the previous month." at bounding box center [505, 236] width 17 height 17
click at [840, 235] on icon "Move forward to switch to the next month." at bounding box center [833, 236] width 17 height 17
click at [834, 235] on icon "Move forward to switch to the next month." at bounding box center [833, 236] width 17 height 17
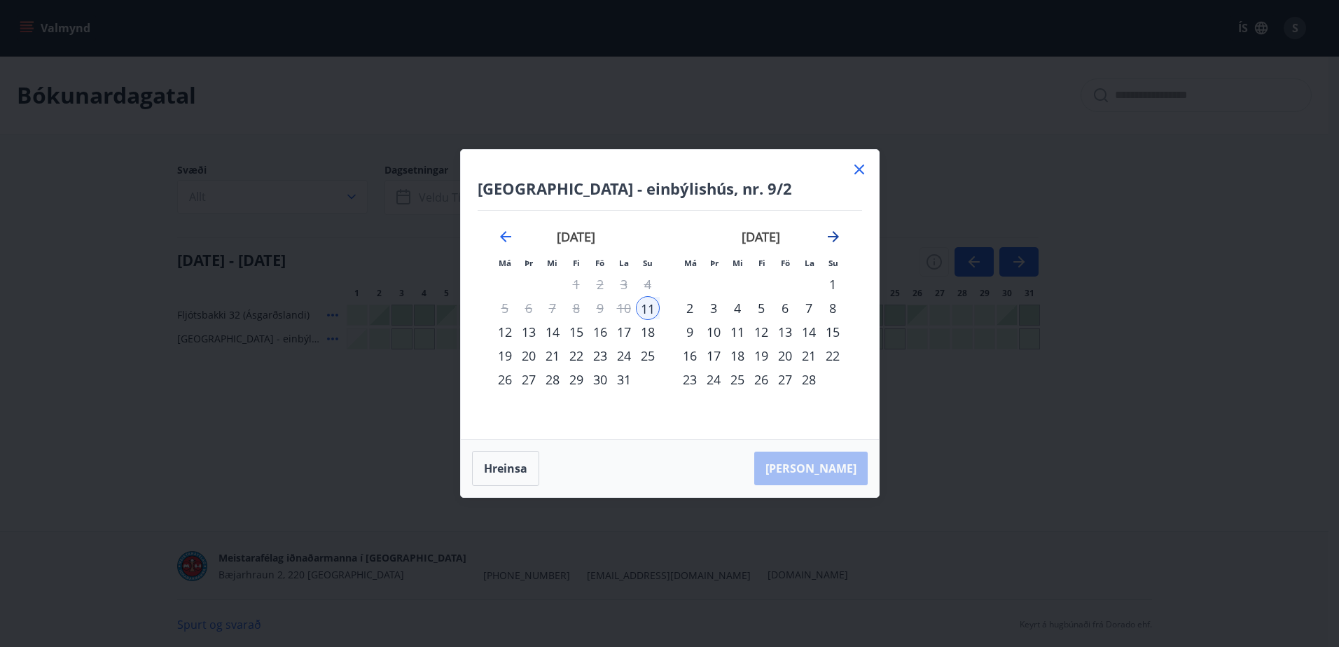
click at [834, 235] on icon "Move forward to switch to the next month." at bounding box center [833, 236] width 17 height 17
click at [506, 237] on icon "Move backward to switch to the previous month." at bounding box center [505, 236] width 11 height 11
click at [833, 236] on icon "Move forward to switch to the next month." at bounding box center [833, 236] width 11 height 11
click at [506, 236] on icon "Move backward to switch to the previous month." at bounding box center [505, 236] width 11 height 11
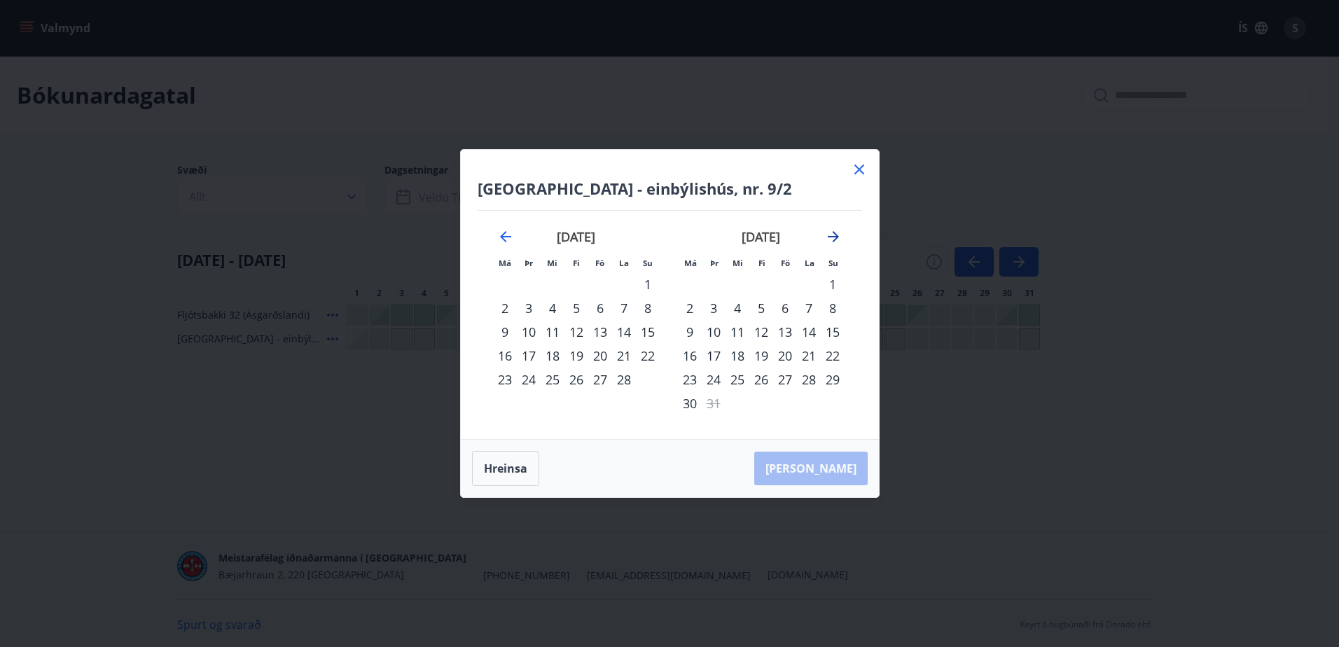
click at [831, 238] on icon "Move forward to switch to the next month." at bounding box center [833, 236] width 17 height 17
click at [856, 168] on icon at bounding box center [859, 169] width 17 height 17
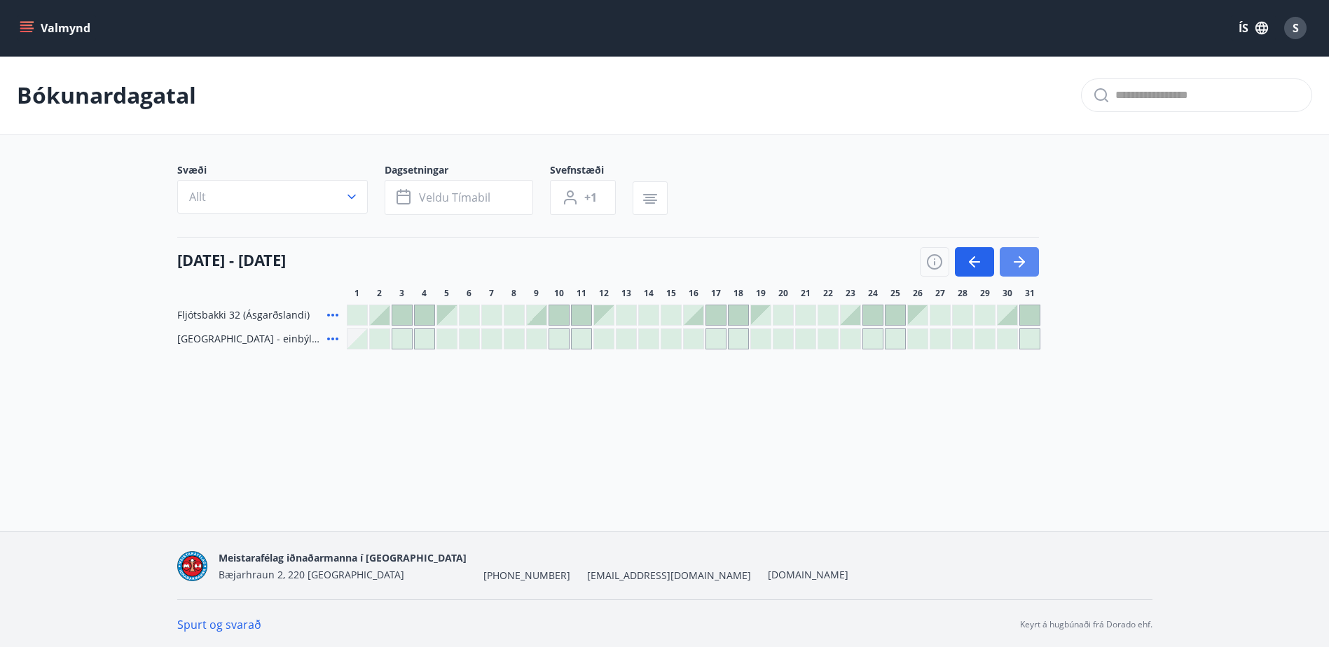
click at [1020, 263] on icon "button" at bounding box center [1019, 262] width 17 height 17
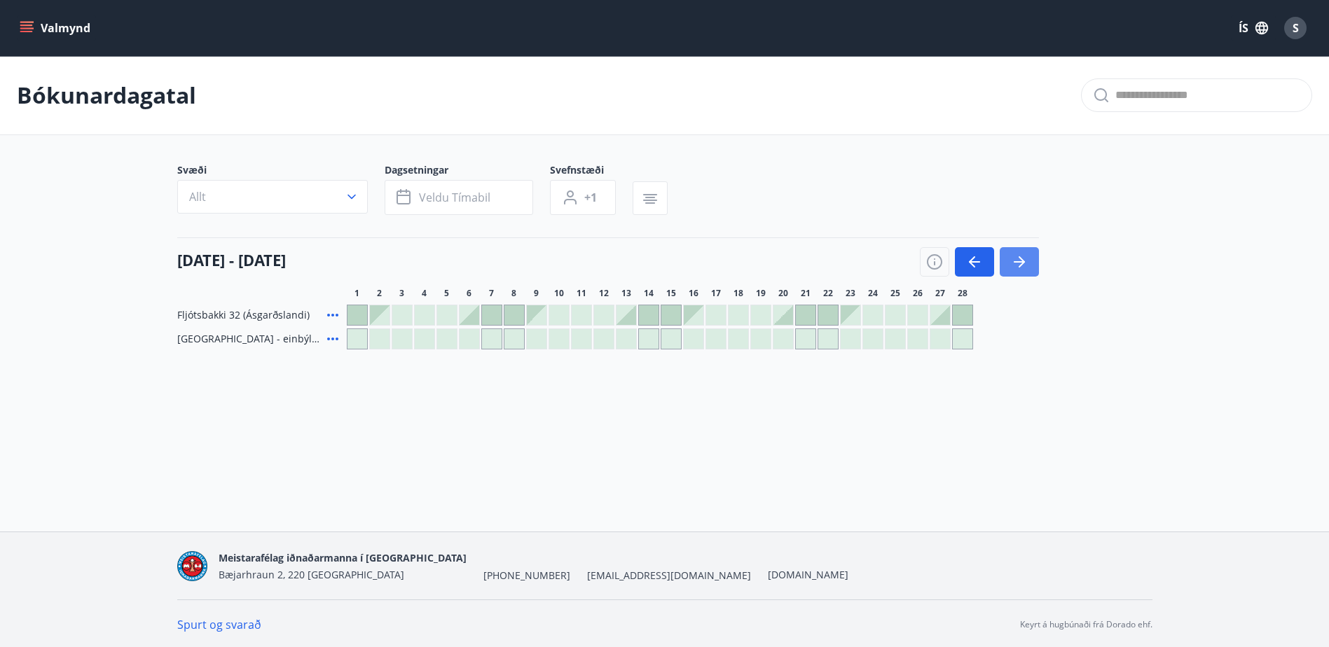
click at [1020, 263] on icon "button" at bounding box center [1019, 262] width 17 height 17
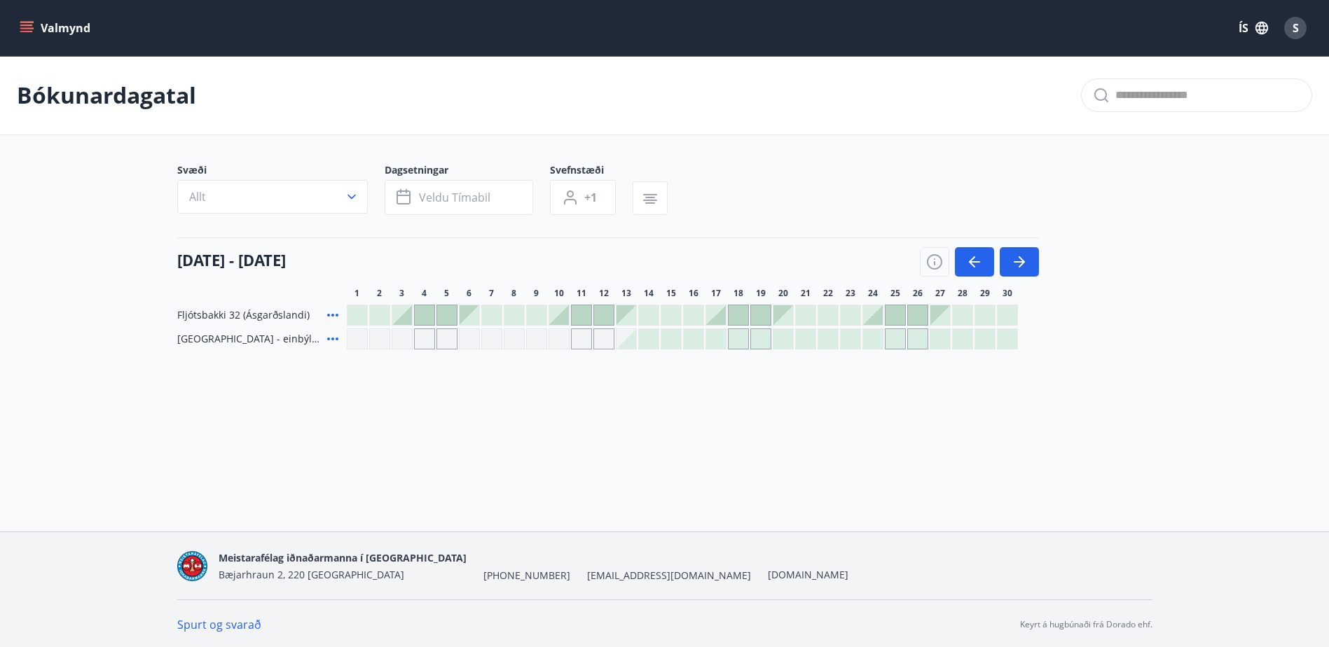
click at [506, 338] on div "Gráir dagar eru ekki bókanlegir" at bounding box center [514, 338] width 21 height 21
click at [754, 436] on div "Valmynd ÍS S Bókunardagatal Svæði Allt Dagsetningar Veldu tímabil Svefnstæði +1…" at bounding box center [664, 266] width 1329 height 532
click at [1020, 263] on icon "button" at bounding box center [1019, 262] width 17 height 17
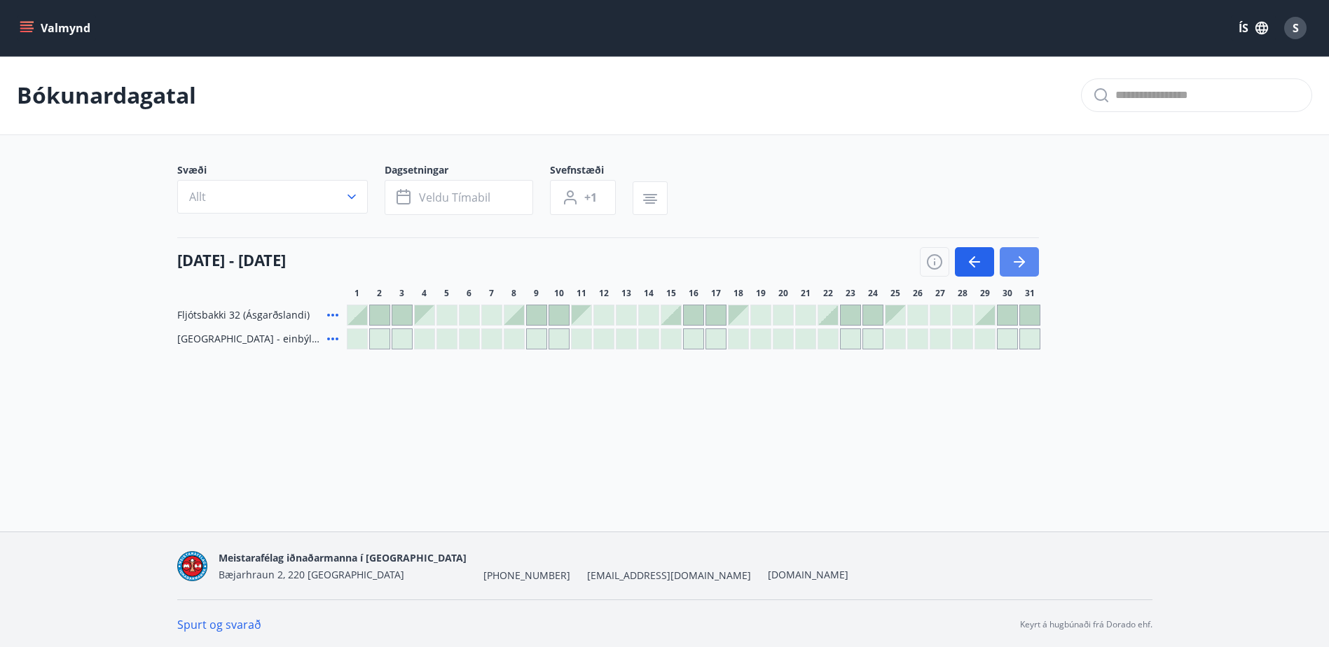
click at [1021, 261] on icon "button" at bounding box center [1019, 262] width 17 height 17
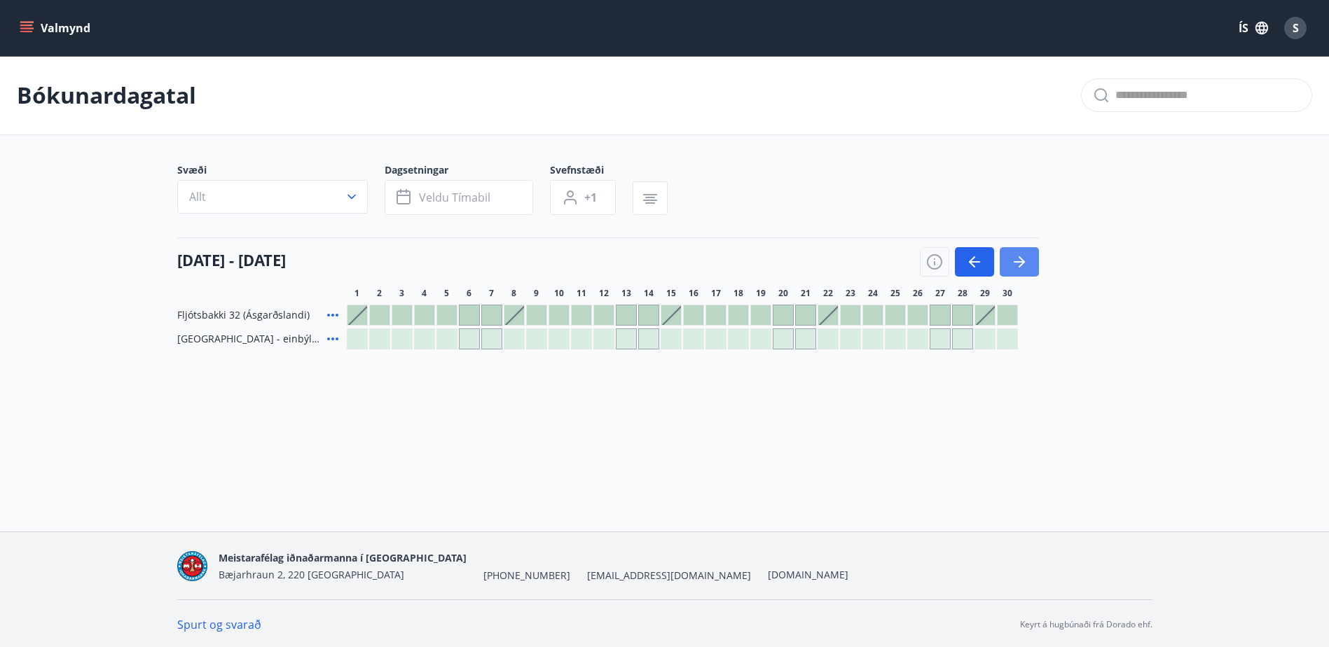
click at [1018, 260] on icon "button" at bounding box center [1019, 262] width 17 height 17
click at [1020, 258] on icon "button" at bounding box center [1021, 261] width 6 height 11
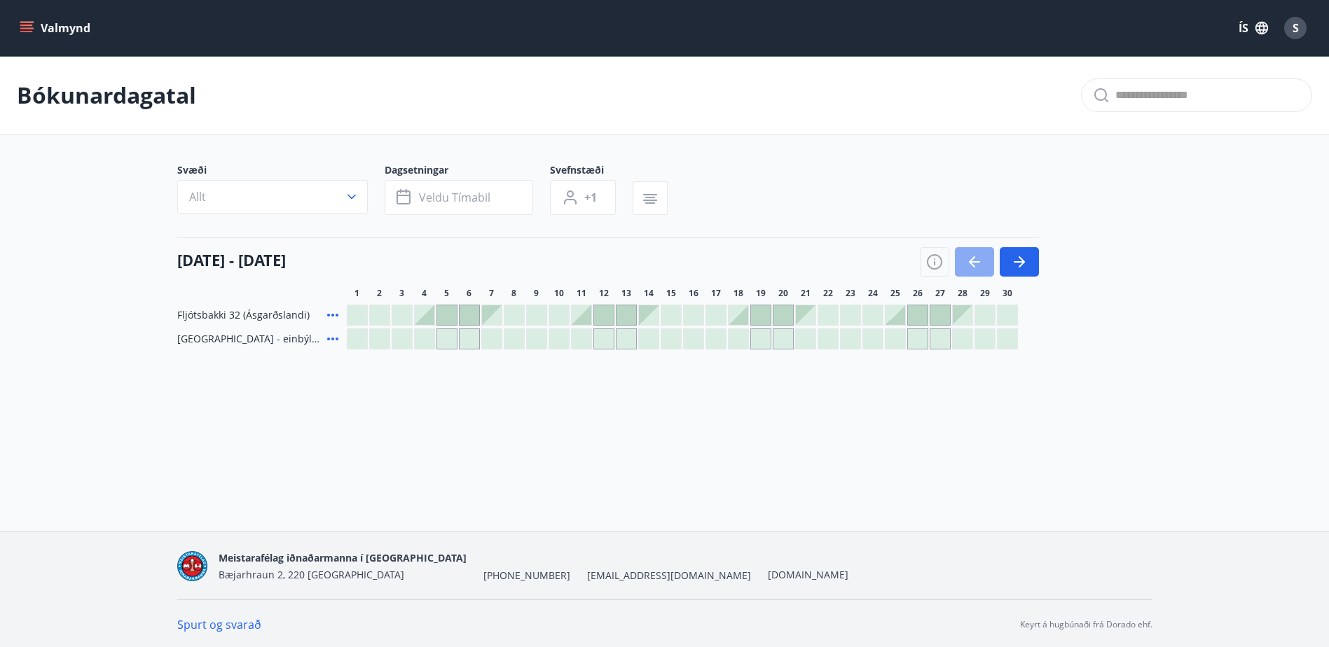
click at [967, 262] on icon "button" at bounding box center [974, 262] width 17 height 17
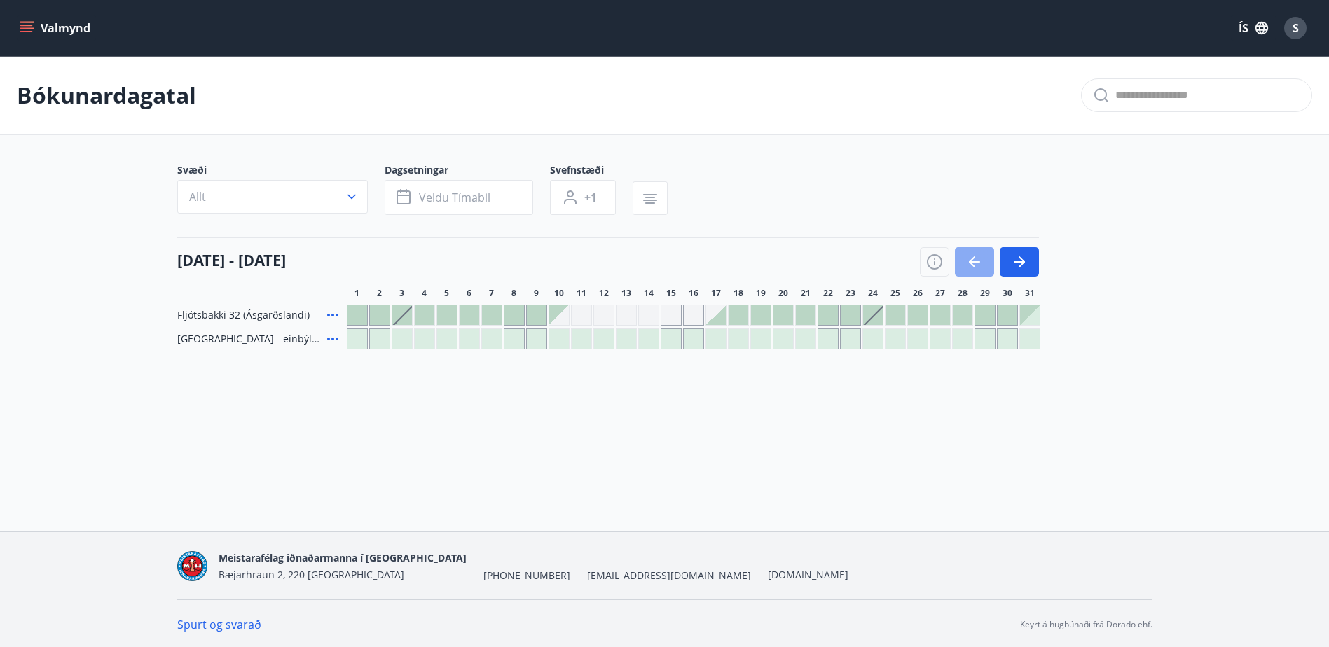
click at [967, 262] on icon "button" at bounding box center [974, 262] width 17 height 17
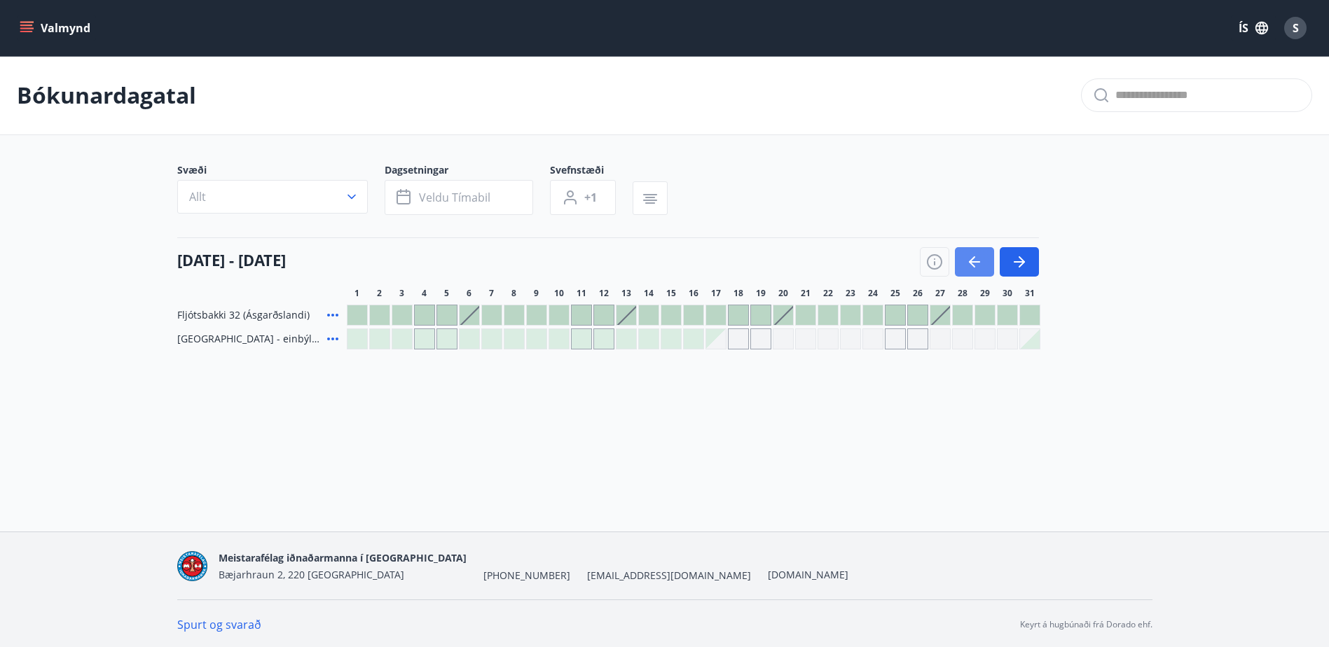
click at [967, 262] on icon "button" at bounding box center [974, 262] width 17 height 17
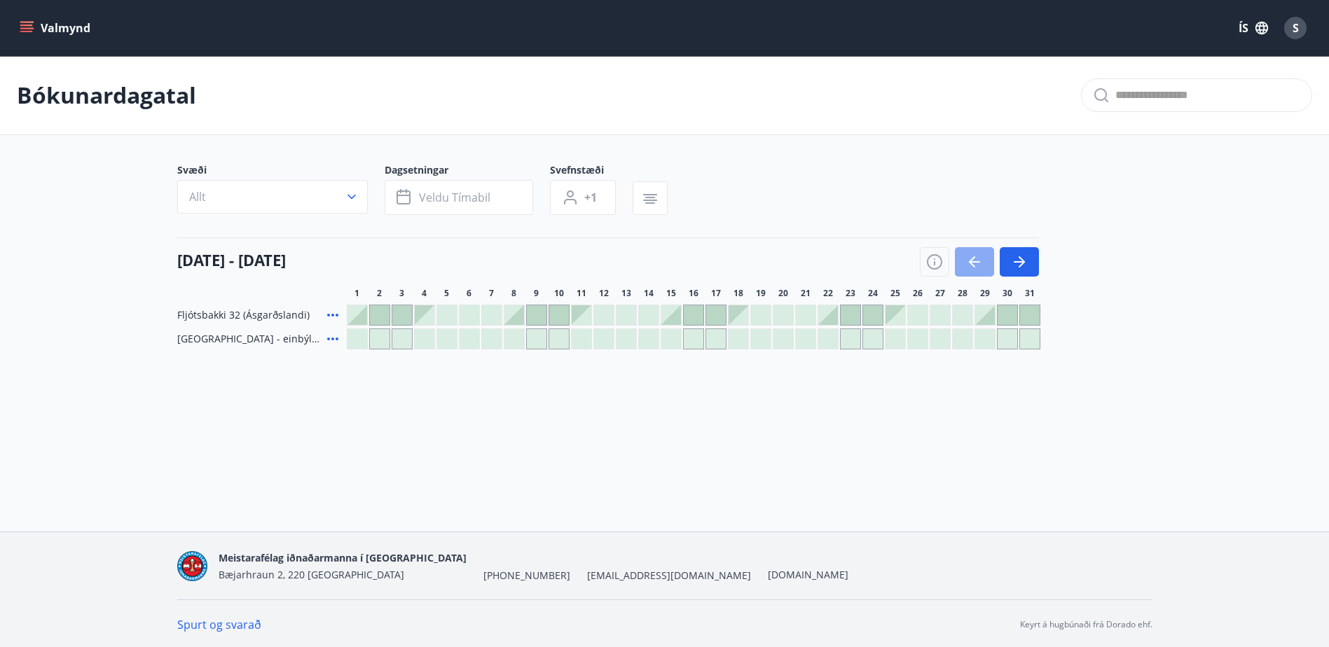
click at [967, 262] on icon "button" at bounding box center [974, 262] width 17 height 17
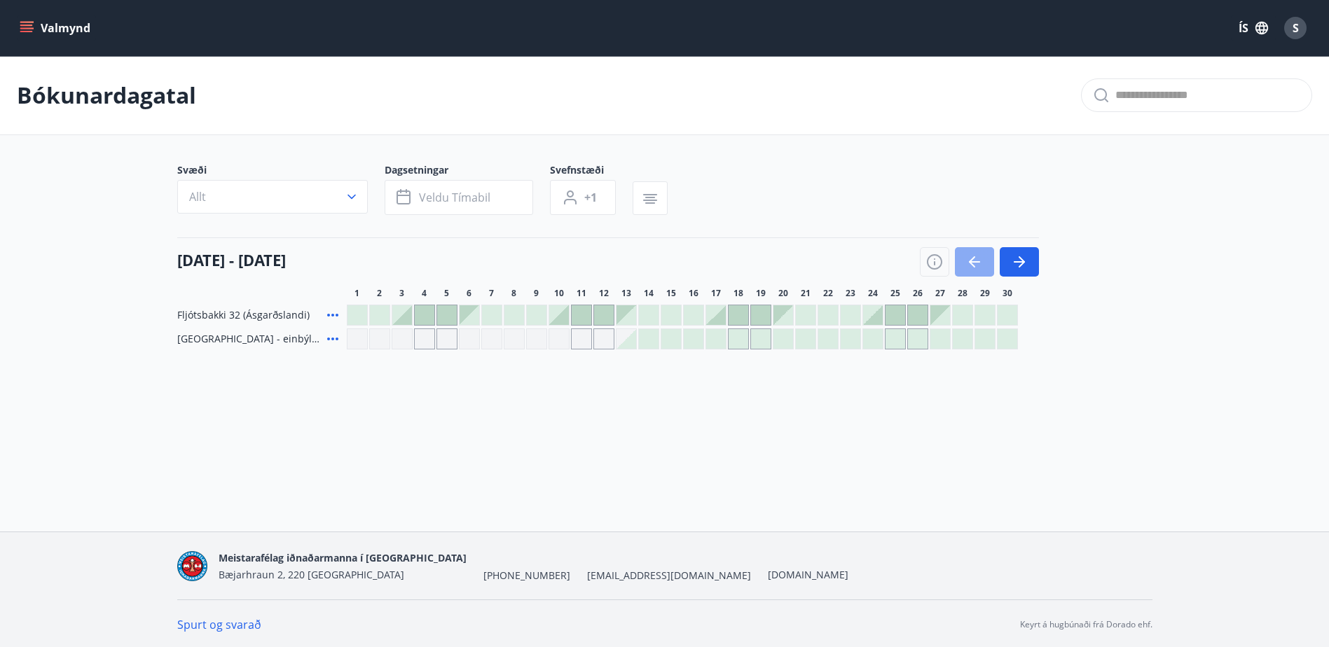
click at [971, 258] on icon "button" at bounding box center [974, 262] width 17 height 17
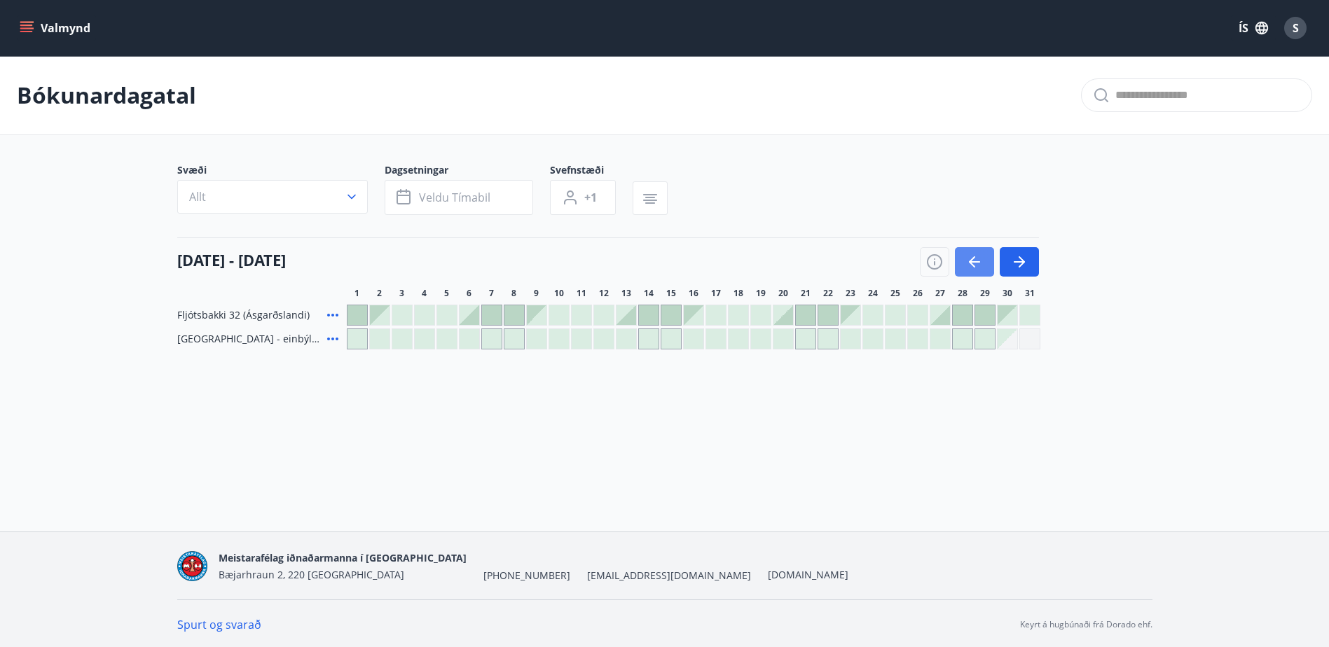
click at [971, 258] on icon "button" at bounding box center [974, 262] width 17 height 17
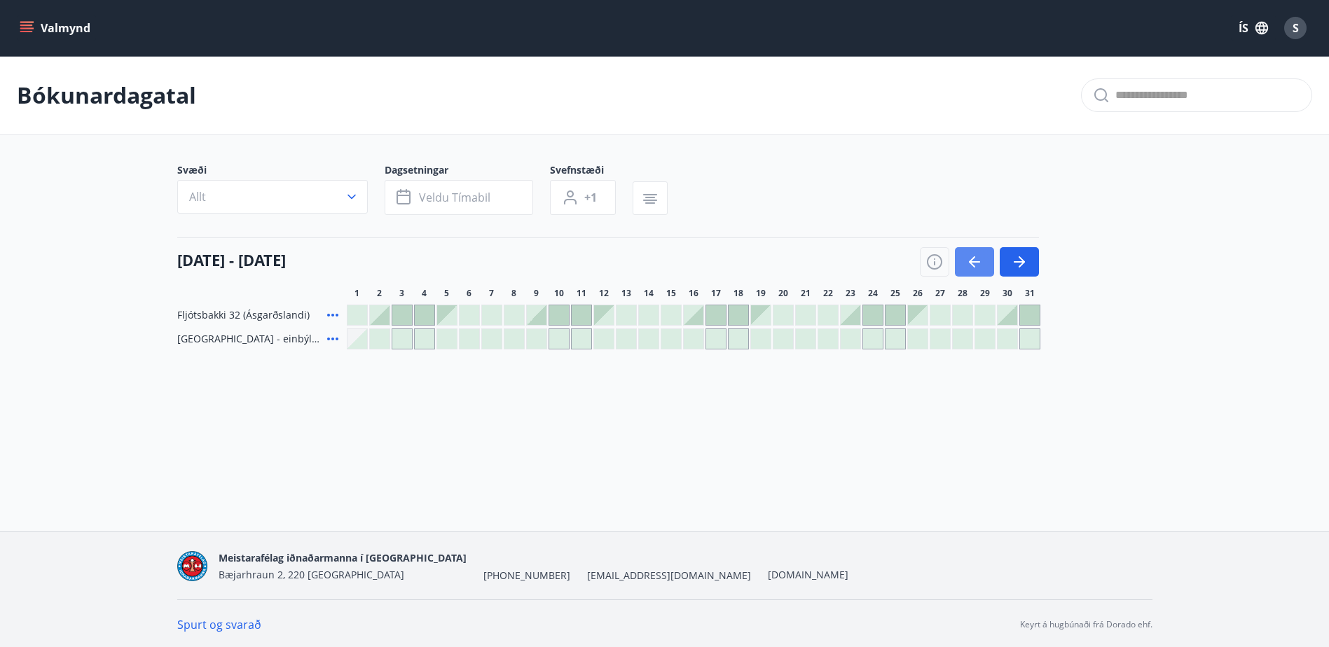
click at [971, 258] on icon "button" at bounding box center [974, 262] width 17 height 17
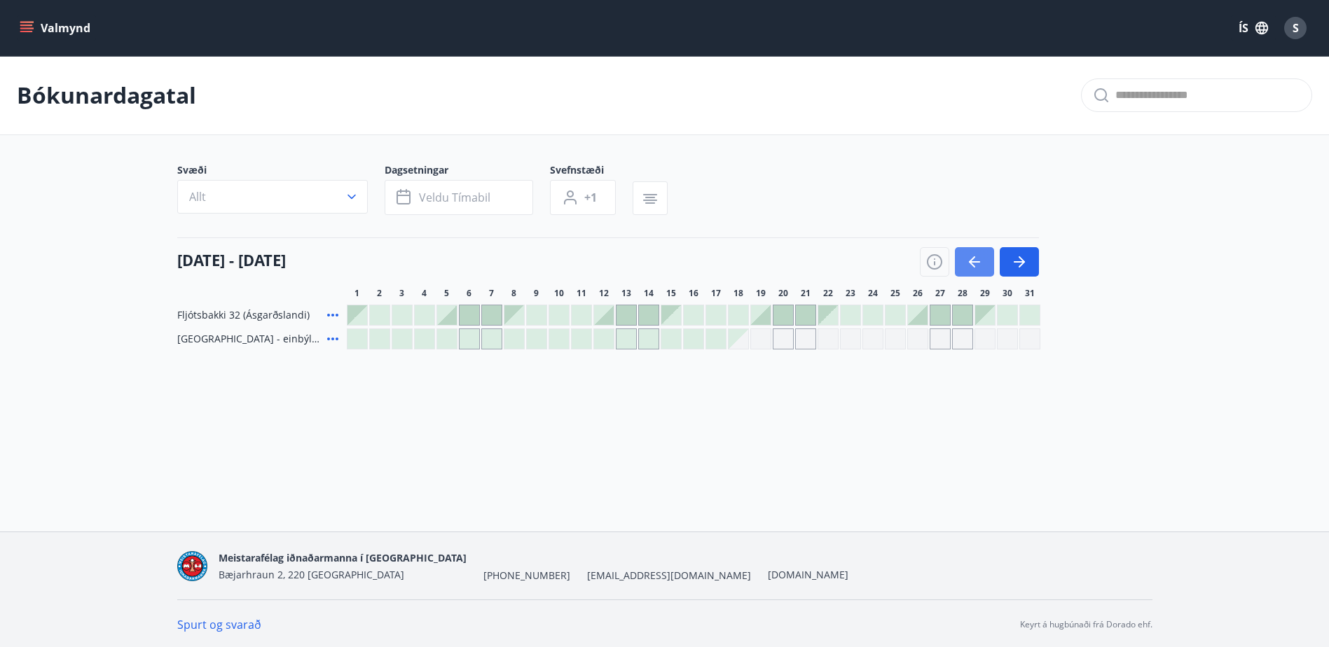
click at [971, 258] on icon "button" at bounding box center [974, 262] width 17 height 17
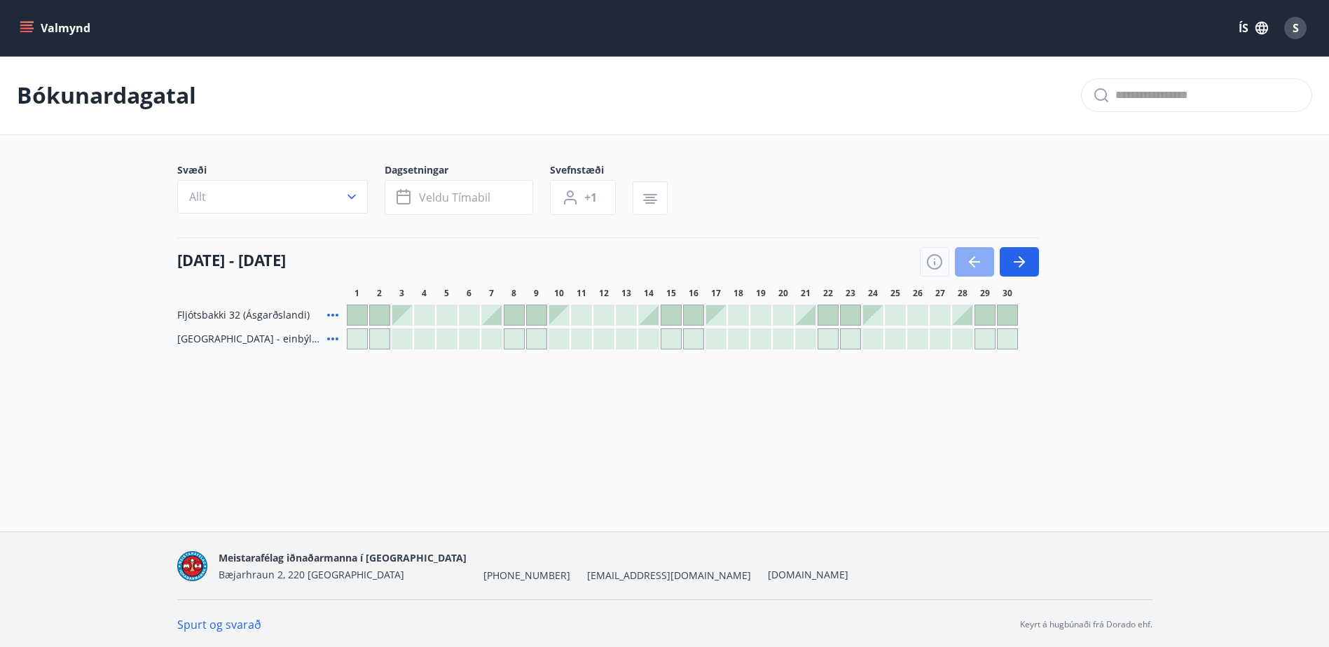
click at [971, 258] on icon "button" at bounding box center [974, 262] width 17 height 17
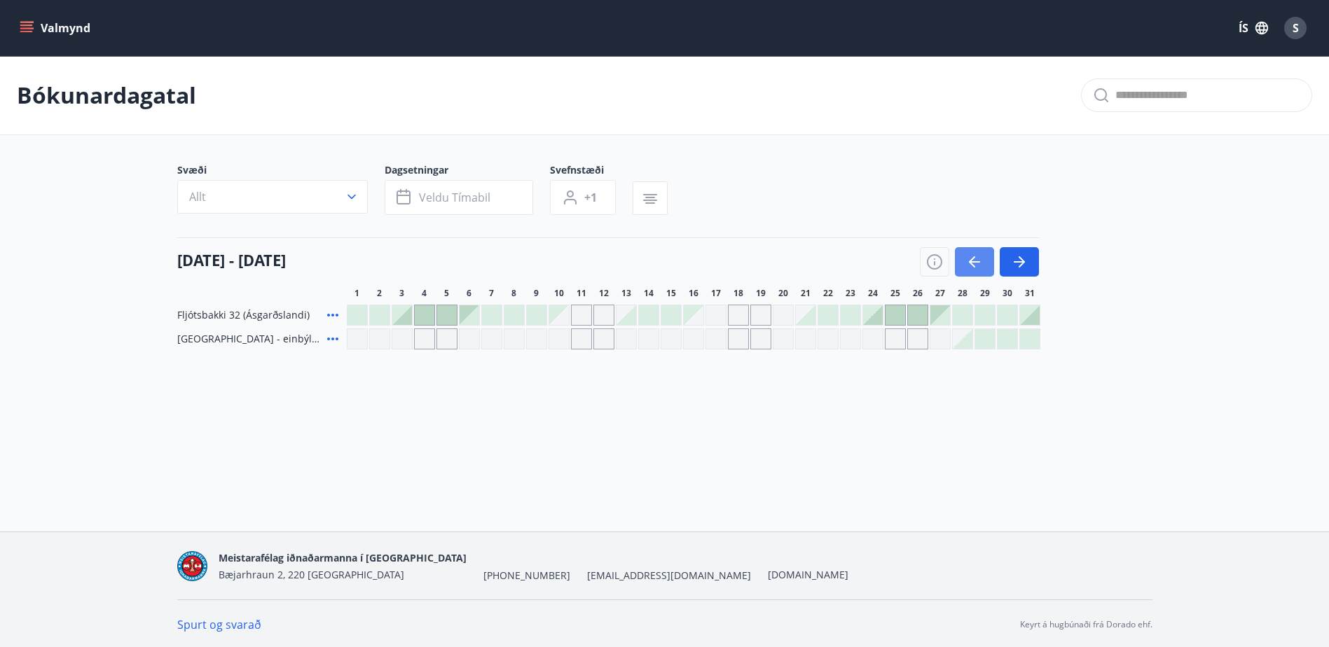
click at [972, 258] on icon "button" at bounding box center [974, 262] width 17 height 17
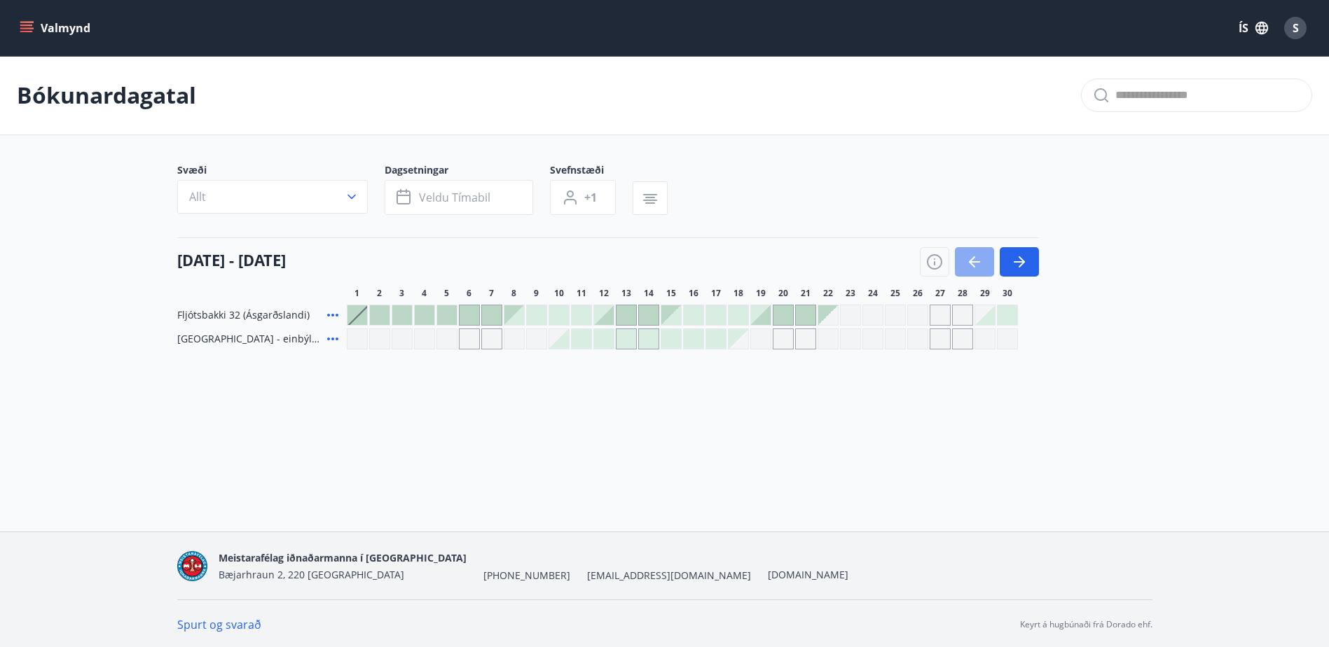
click at [972, 258] on icon "button" at bounding box center [974, 262] width 17 height 17
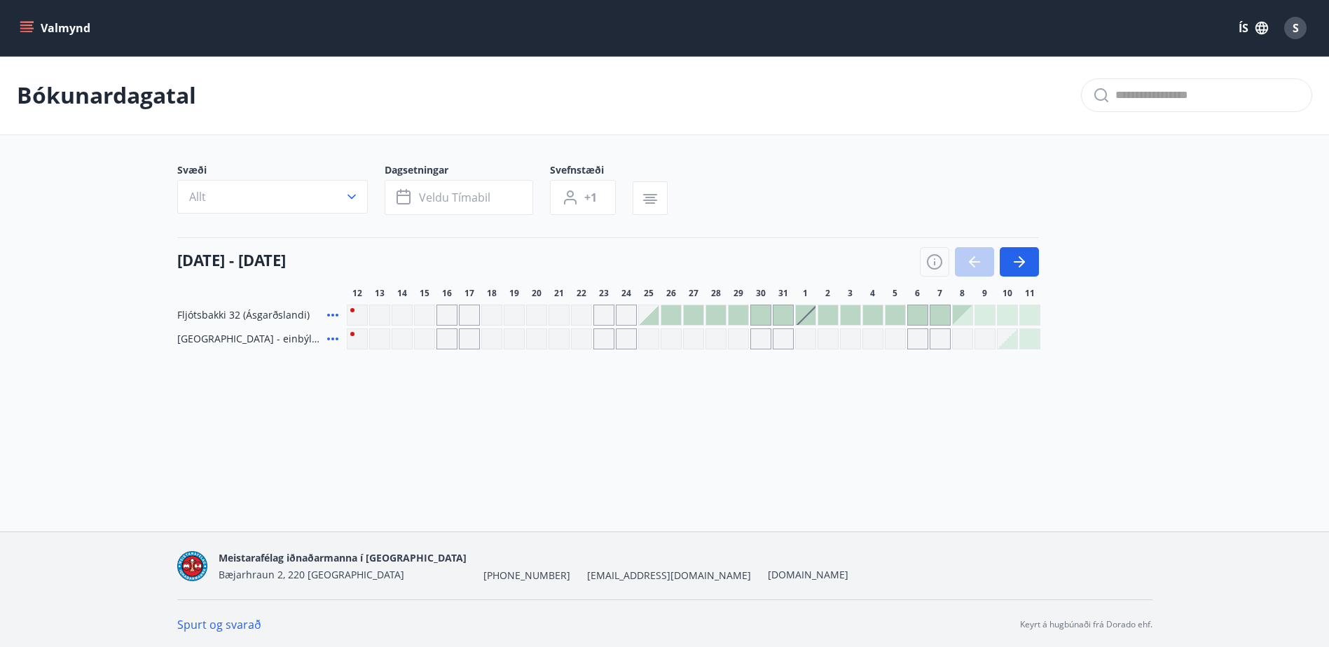
click at [972, 258] on div at bounding box center [979, 261] width 119 height 29
click at [332, 317] on icon at bounding box center [332, 315] width 17 height 17
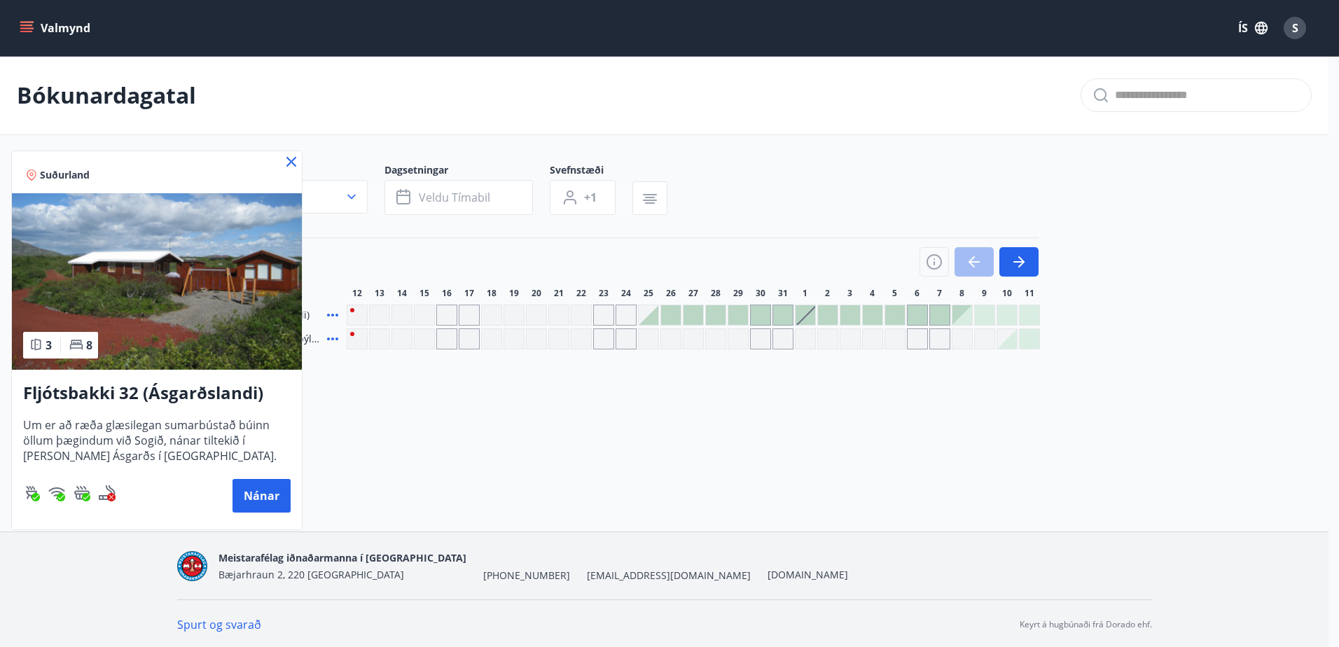
click at [291, 162] on icon at bounding box center [292, 162] width 2 height 2
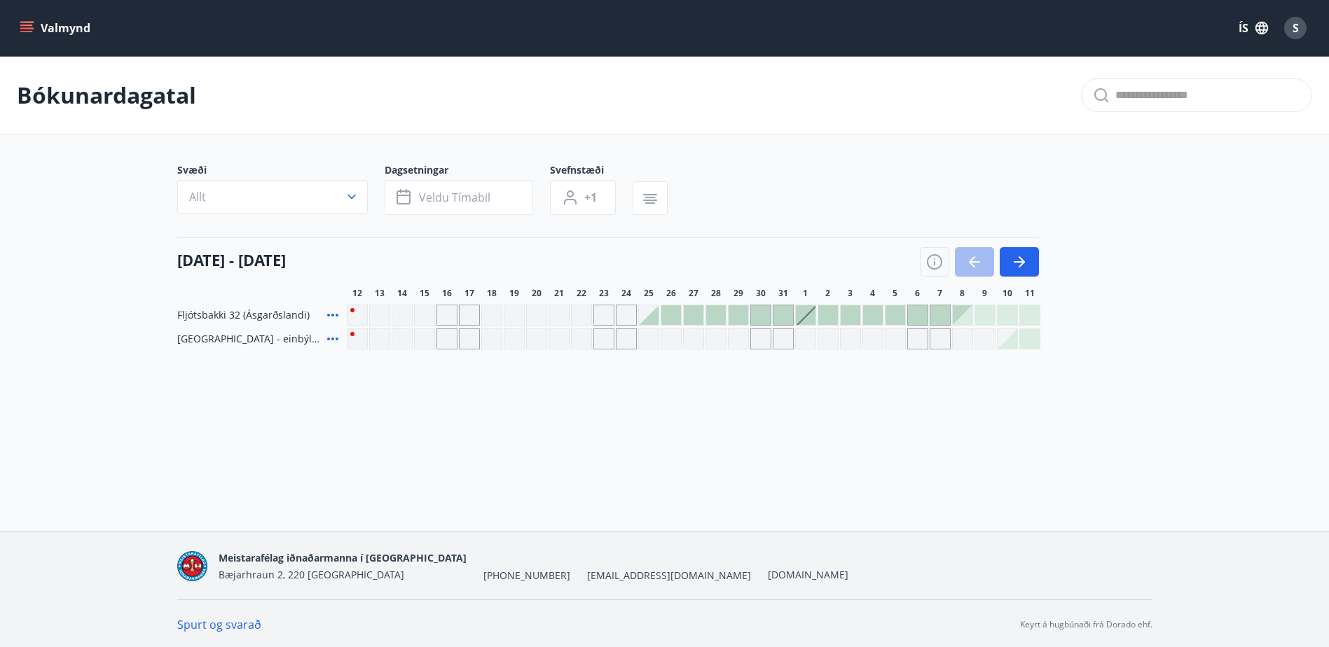
click at [331, 341] on icon at bounding box center [332, 339] width 17 height 17
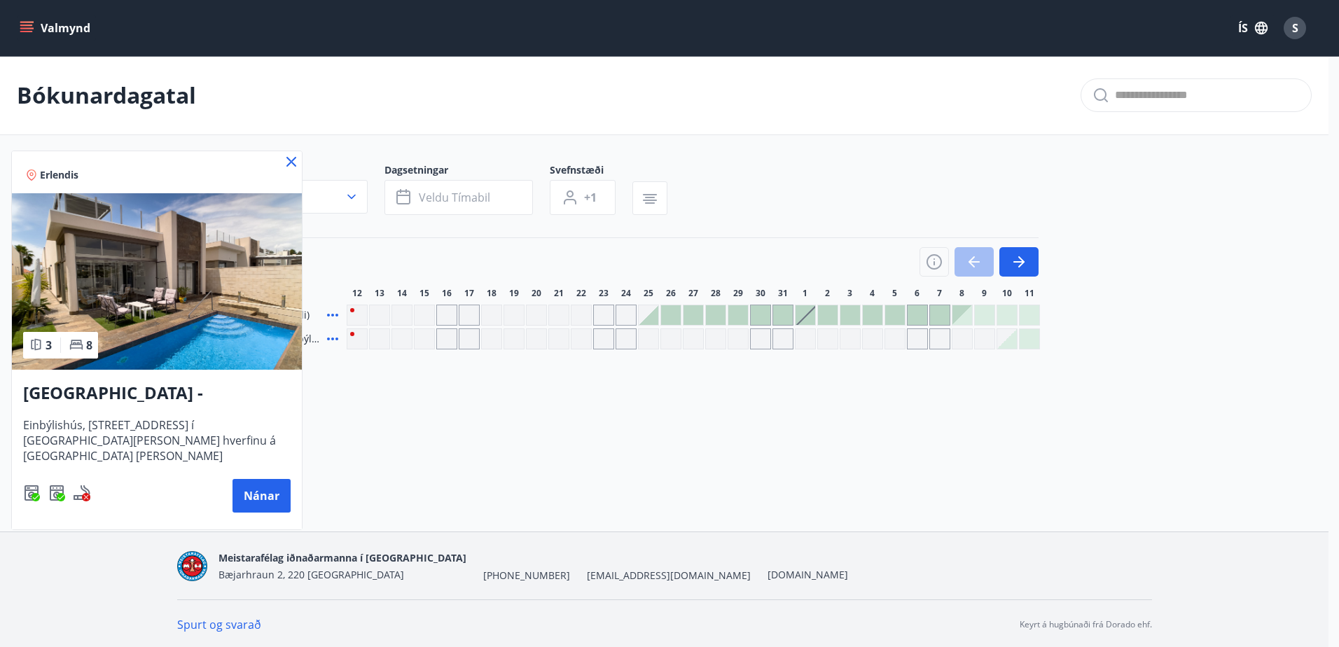
click at [223, 284] on img at bounding box center [157, 281] width 290 height 176
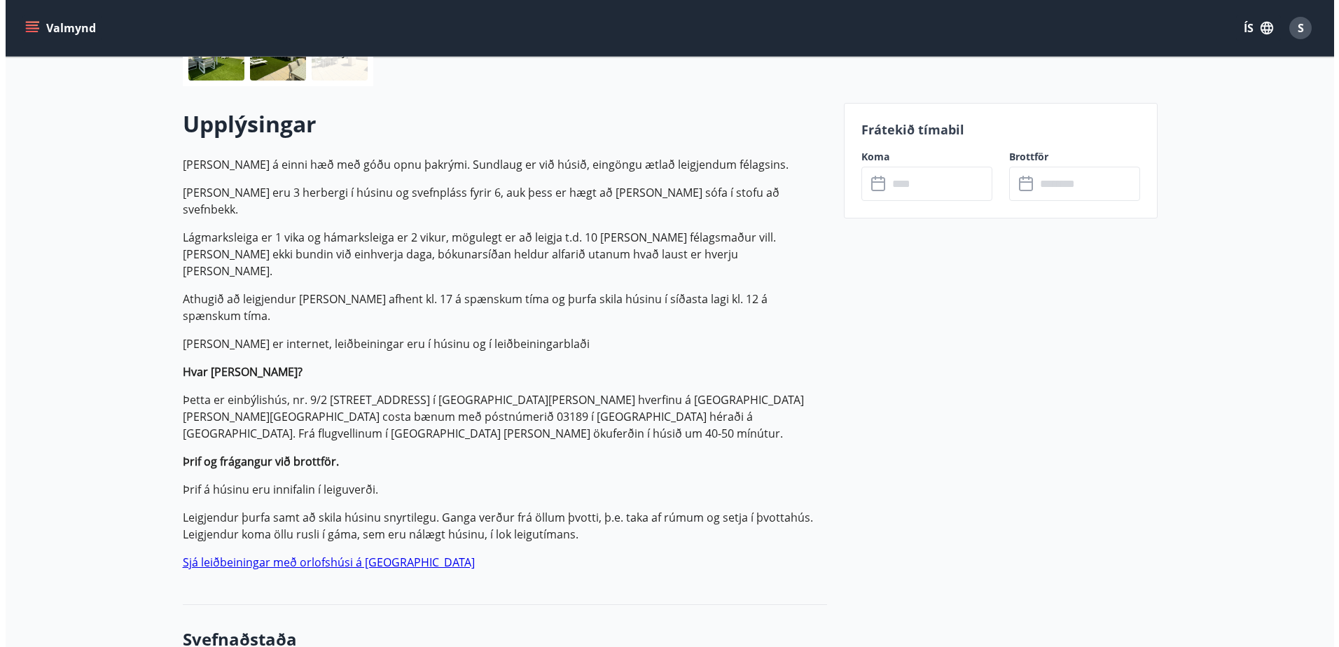
scroll to position [140, 0]
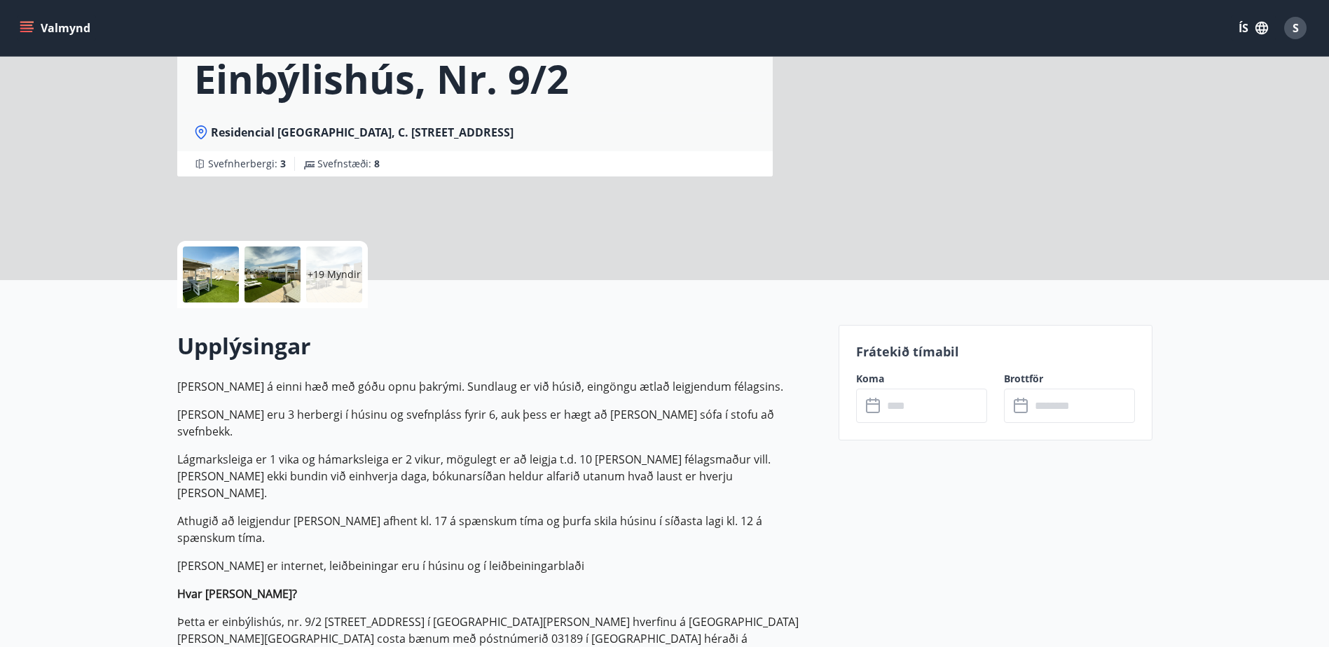
click at [224, 276] on div at bounding box center [211, 275] width 56 height 56
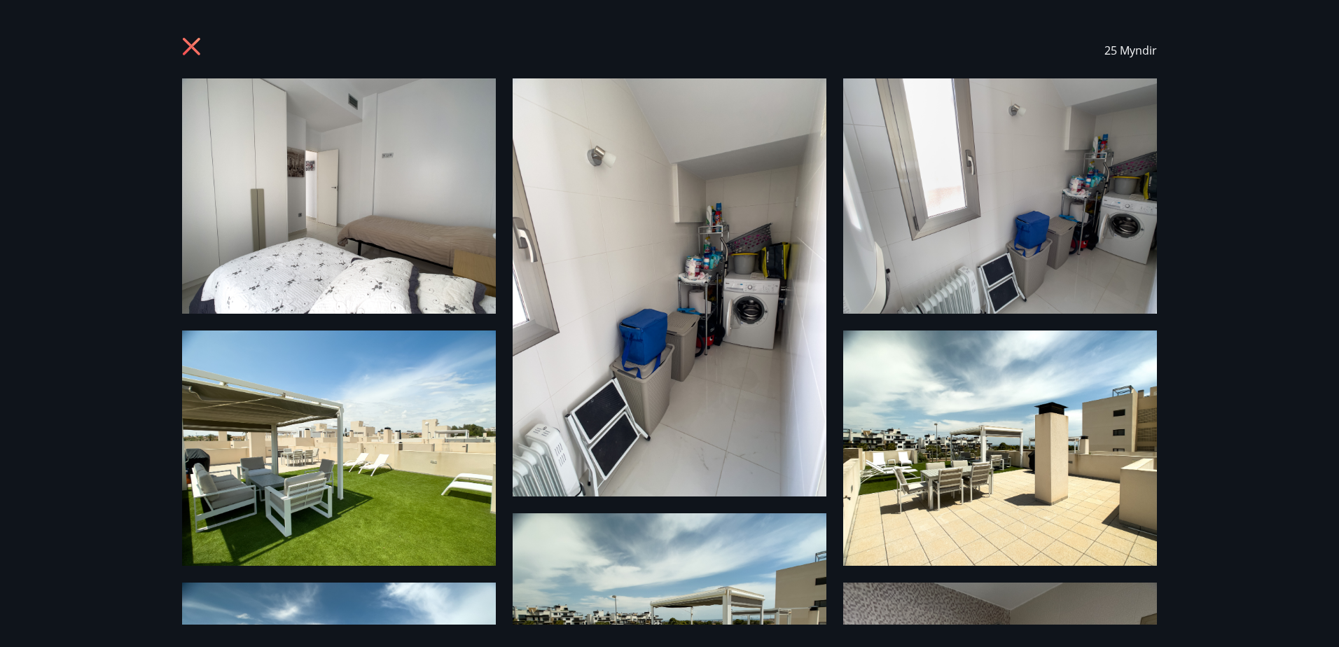
click at [313, 127] on img at bounding box center [339, 195] width 314 height 235
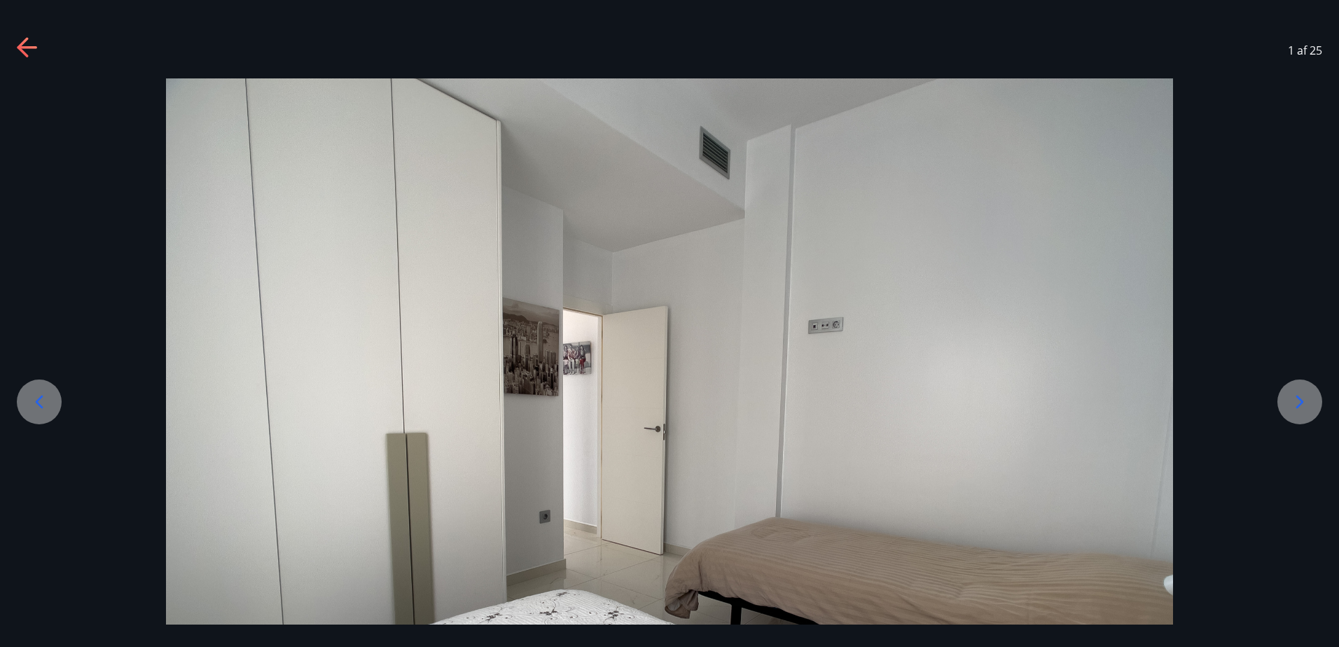
click at [980, 334] on img at bounding box center [669, 456] width 1007 height 756
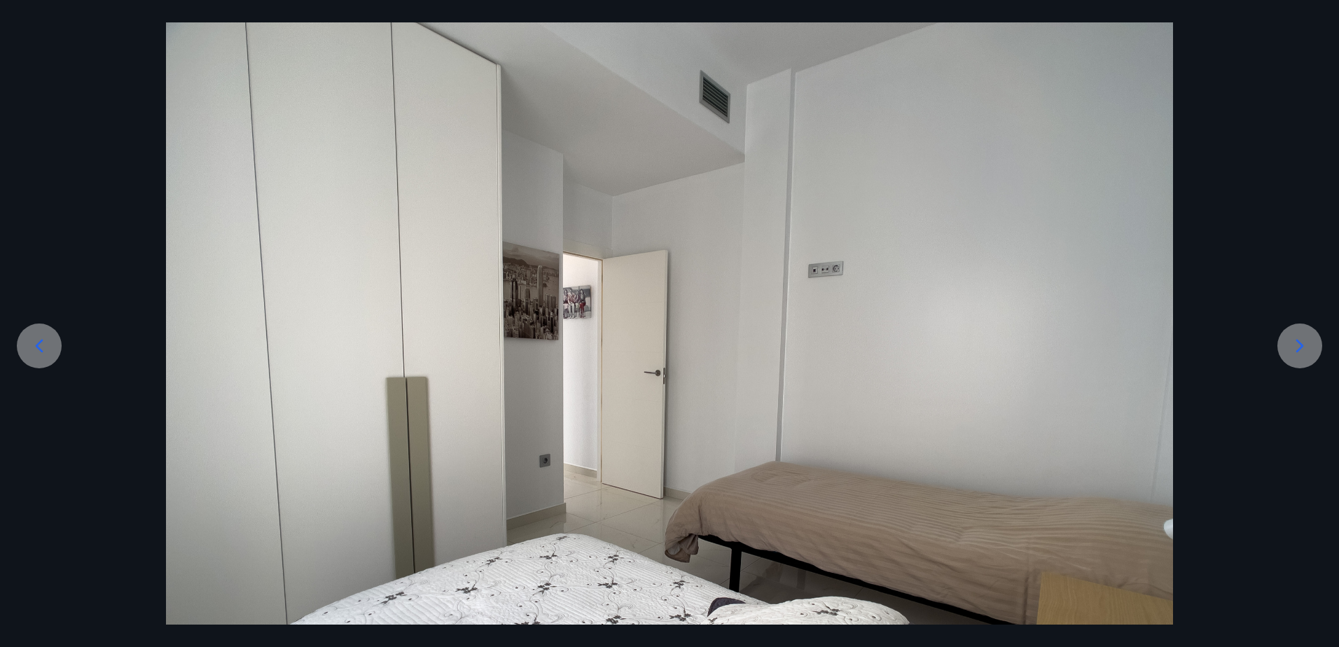
click at [1296, 341] on icon at bounding box center [1300, 346] width 22 height 22
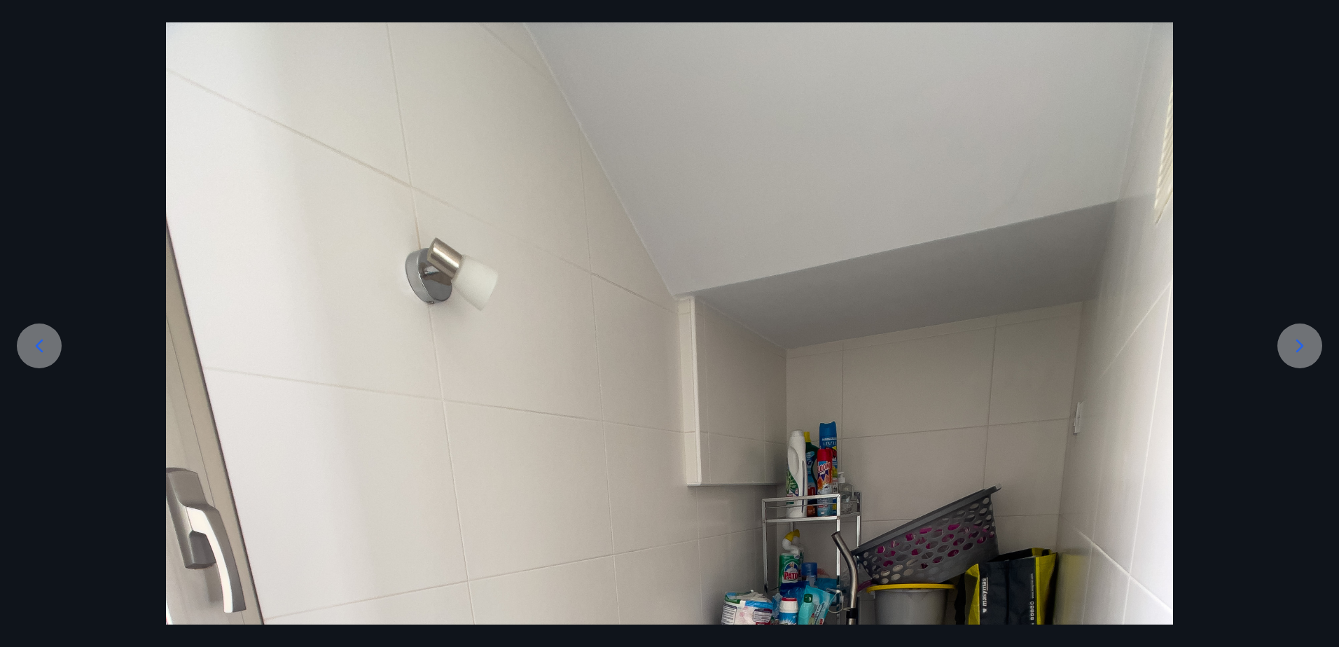
click at [1301, 345] on icon at bounding box center [1300, 346] width 8 height 13
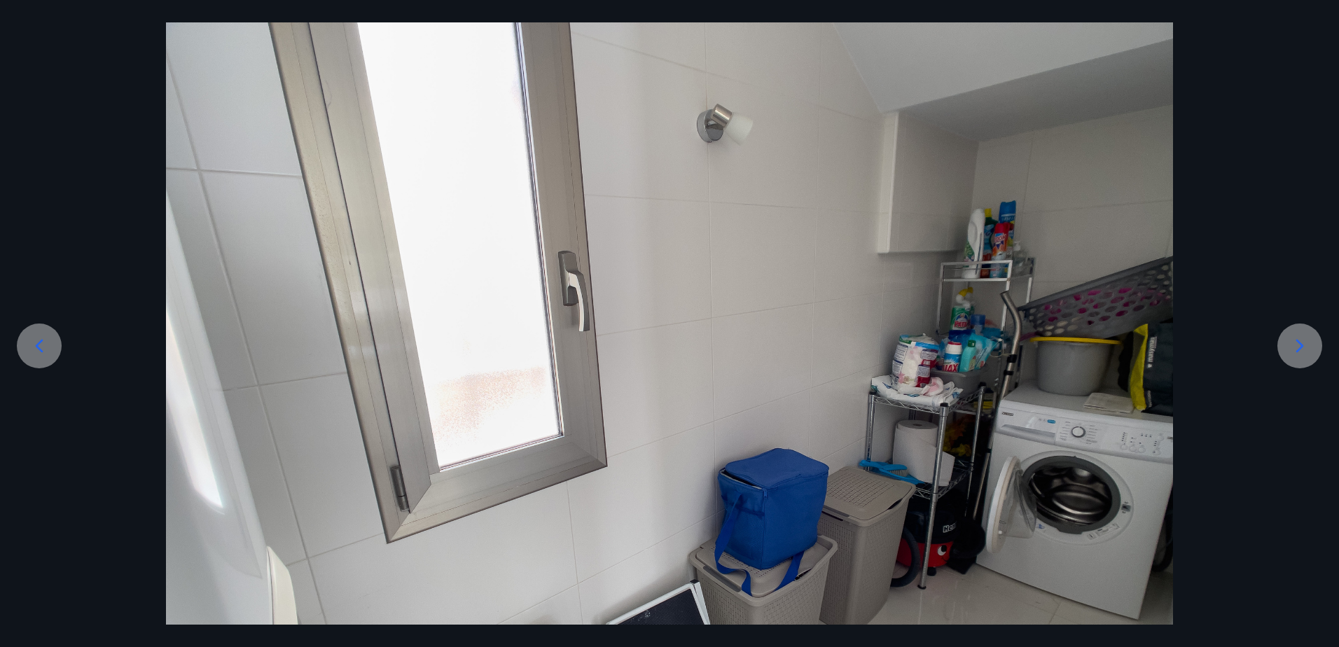
click at [1301, 345] on icon at bounding box center [1300, 346] width 8 height 13
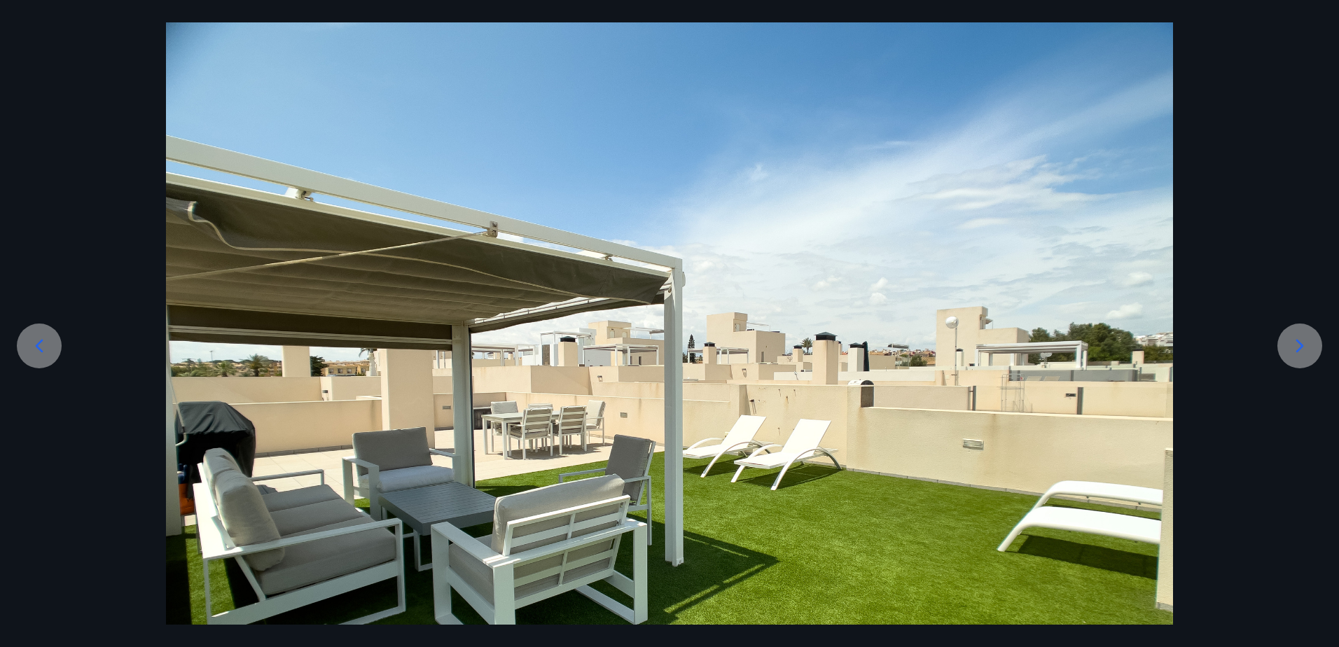
click at [1301, 345] on icon at bounding box center [1300, 346] width 8 height 13
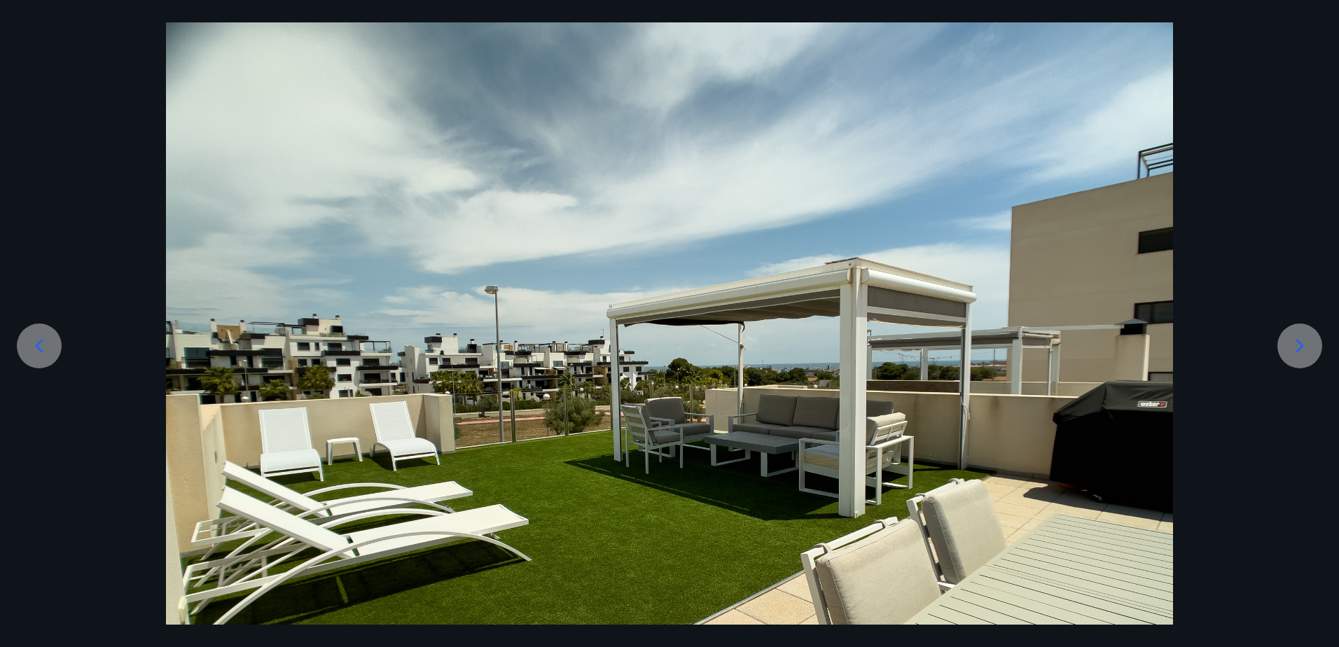
click at [1295, 346] on icon at bounding box center [1300, 346] width 22 height 22
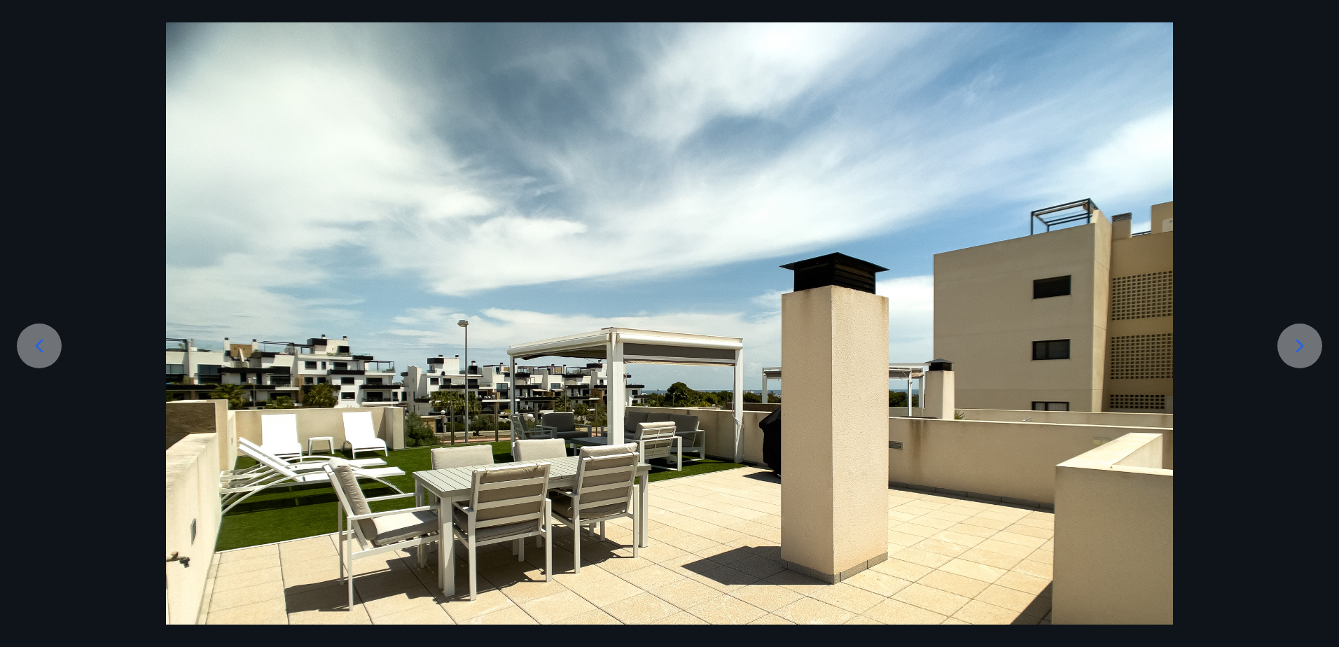
click at [39, 341] on icon at bounding box center [39, 346] width 22 height 22
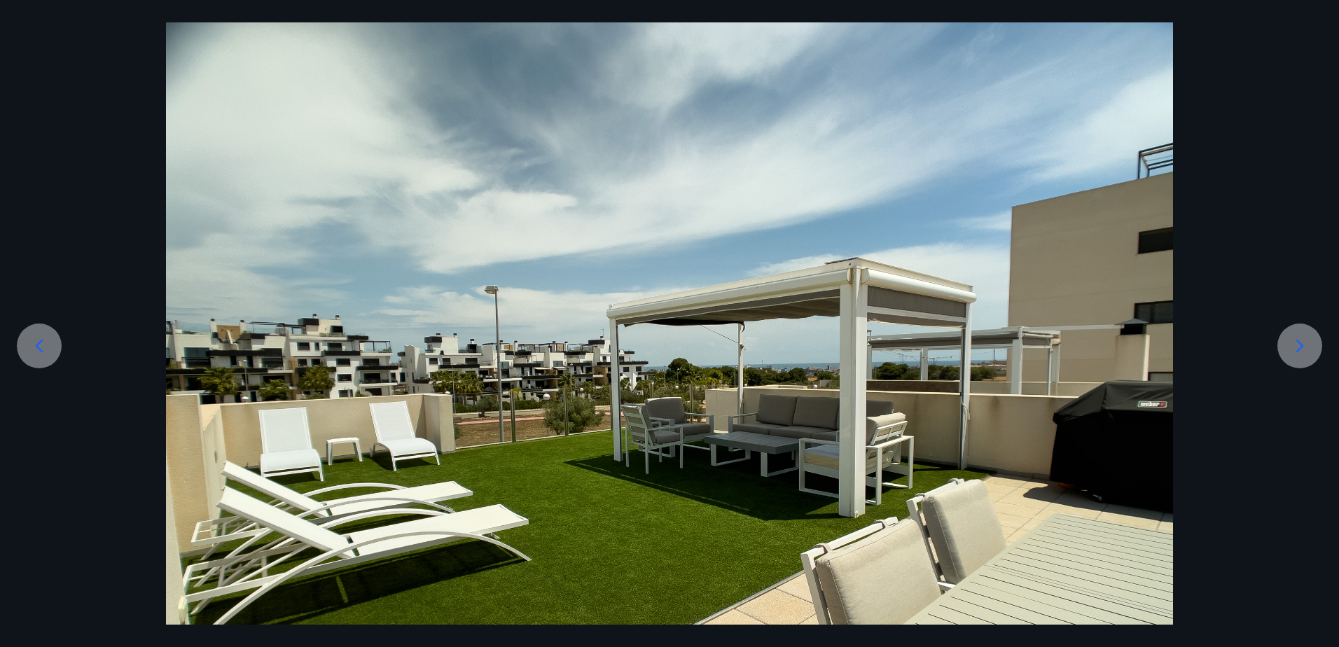
click at [39, 341] on icon at bounding box center [39, 346] width 22 height 22
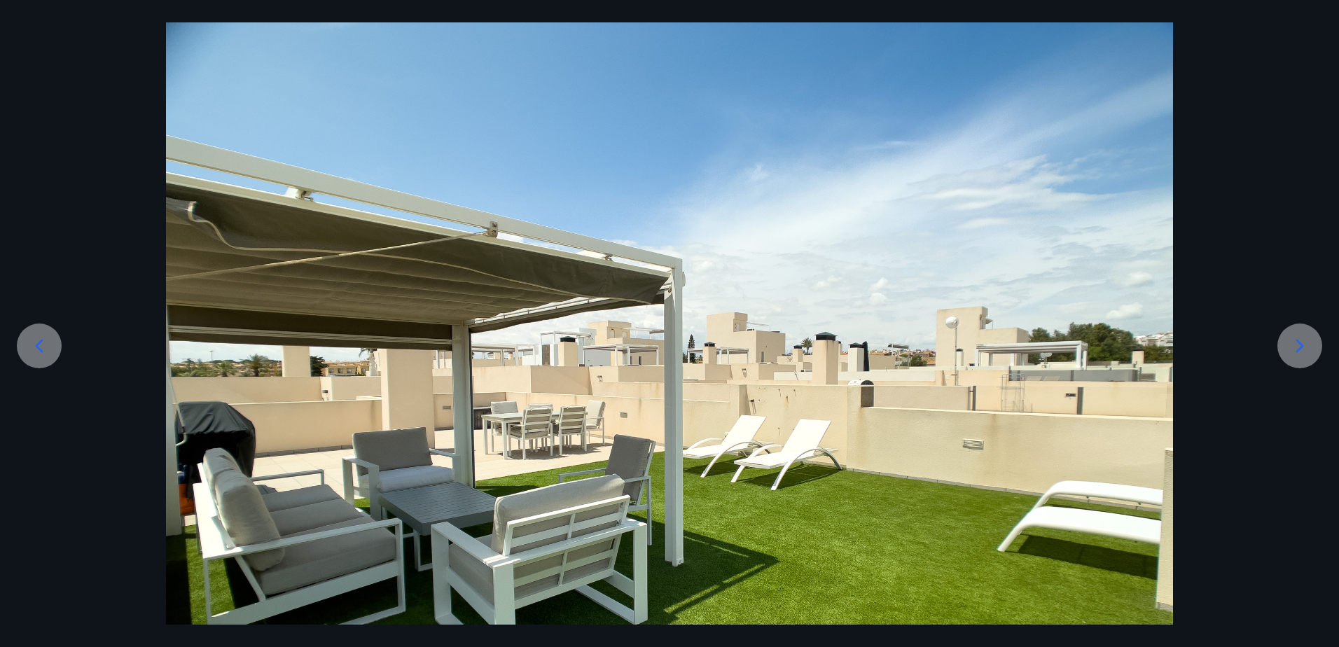
click at [1299, 347] on icon at bounding box center [1300, 346] width 22 height 22
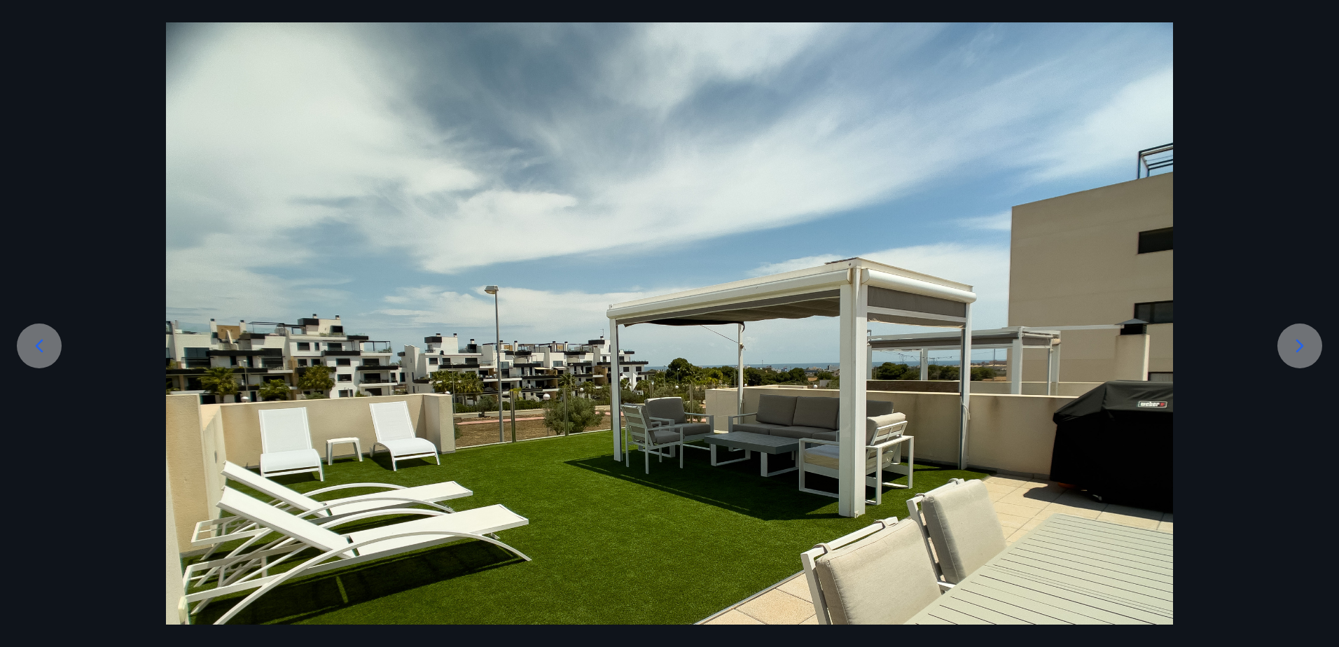
click at [1299, 347] on icon at bounding box center [1300, 346] width 22 height 22
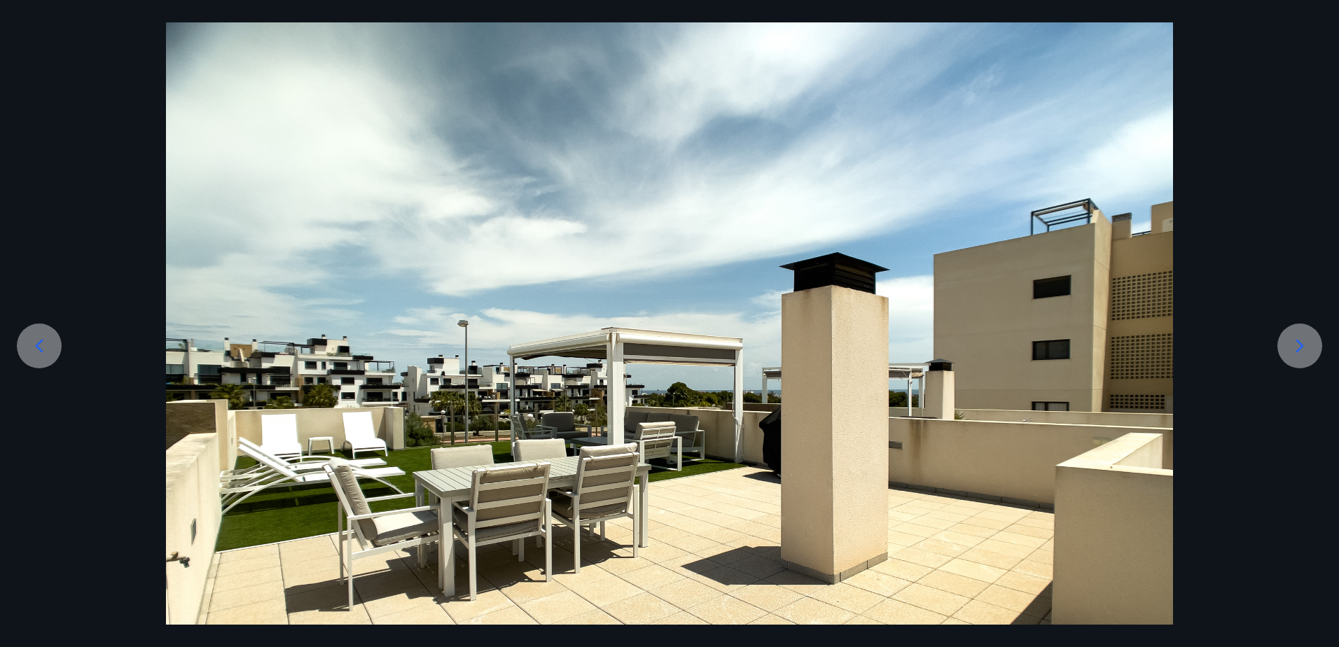
click at [1299, 347] on icon at bounding box center [1300, 346] width 22 height 22
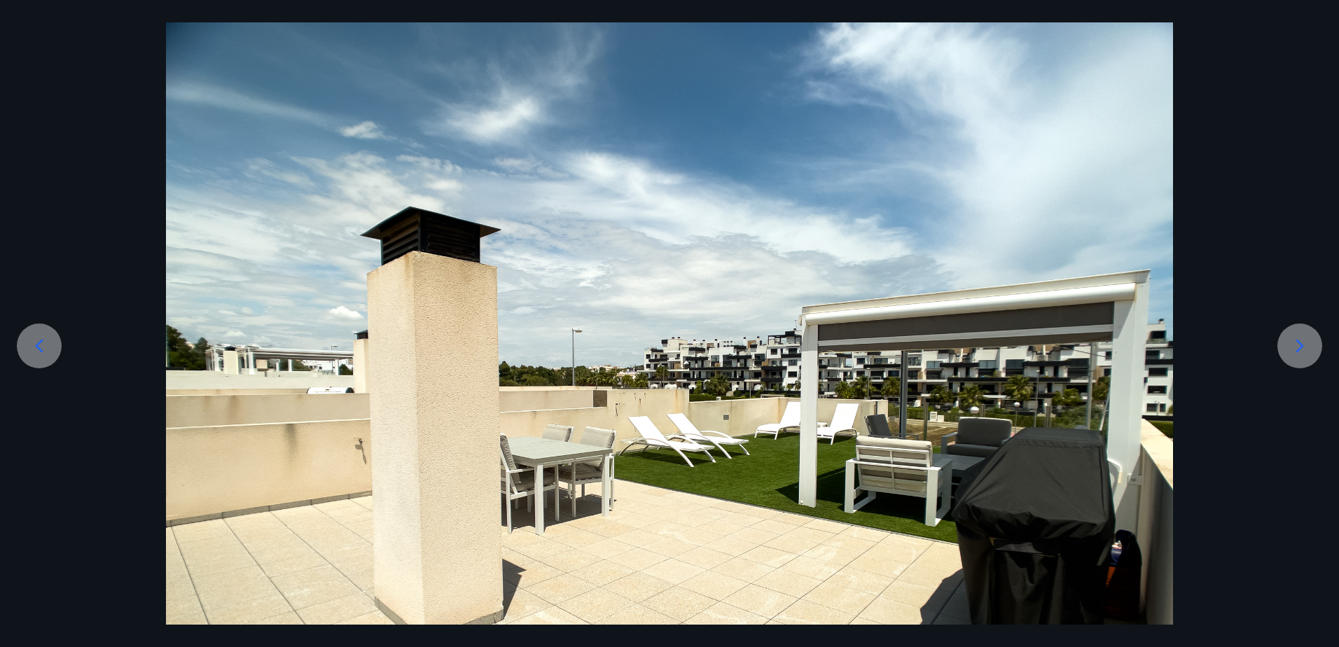
click at [1299, 347] on icon at bounding box center [1300, 346] width 22 height 22
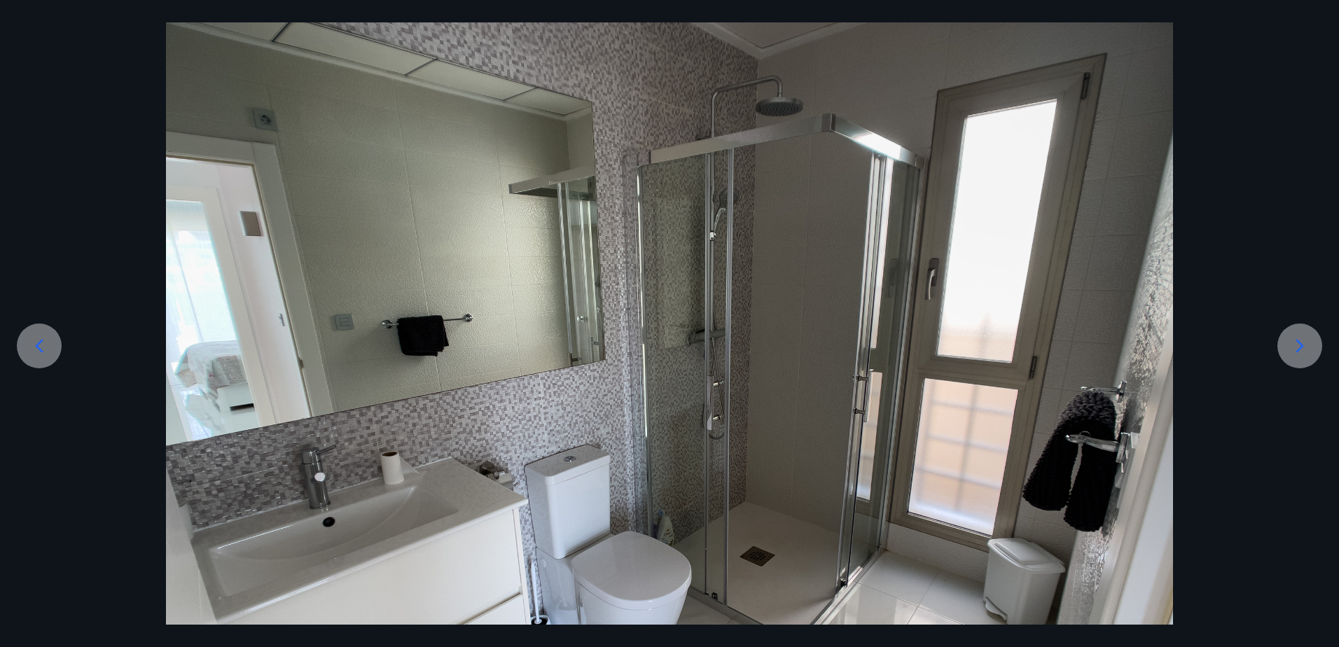
click at [1305, 340] on icon at bounding box center [1300, 346] width 22 height 22
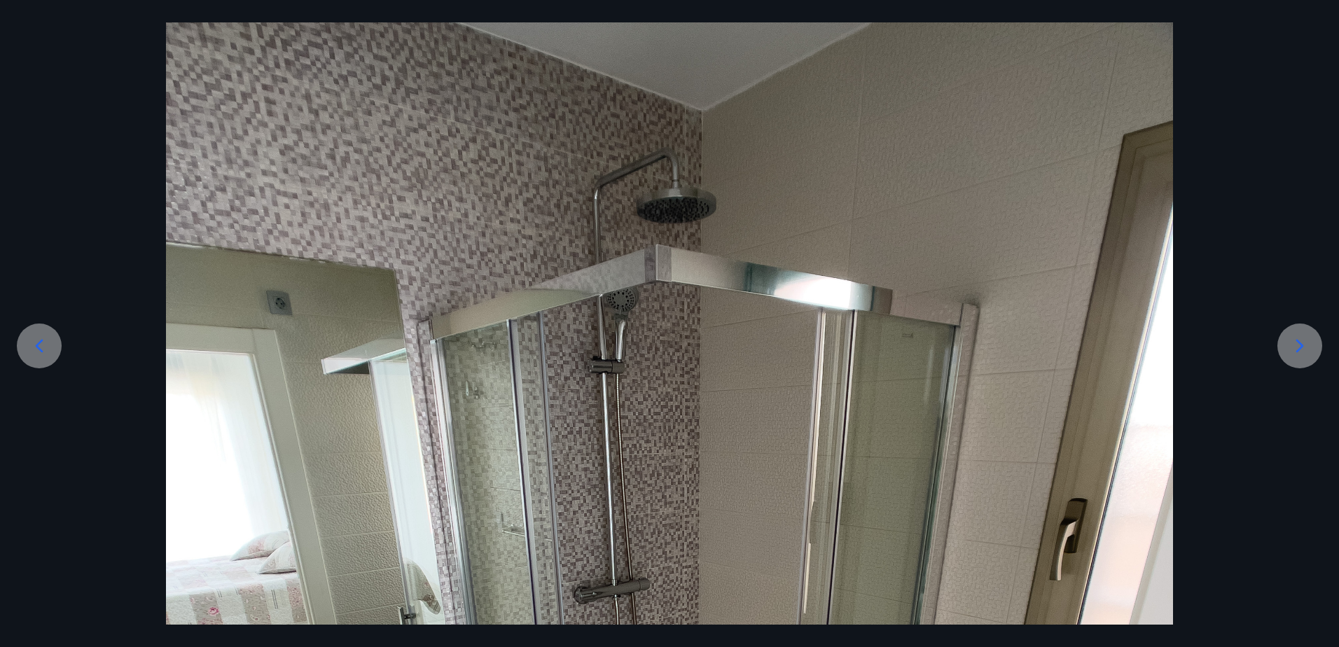
click at [41, 349] on icon at bounding box center [39, 346] width 22 height 22
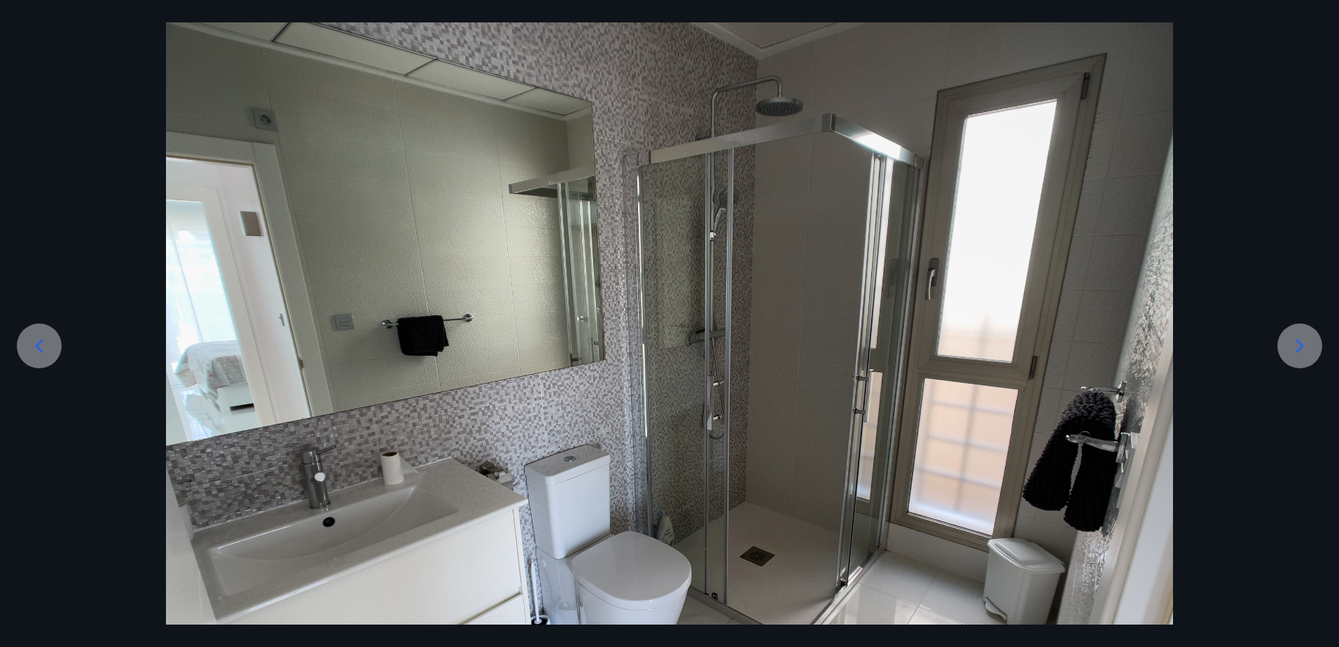
click at [41, 349] on icon at bounding box center [39, 346] width 22 height 22
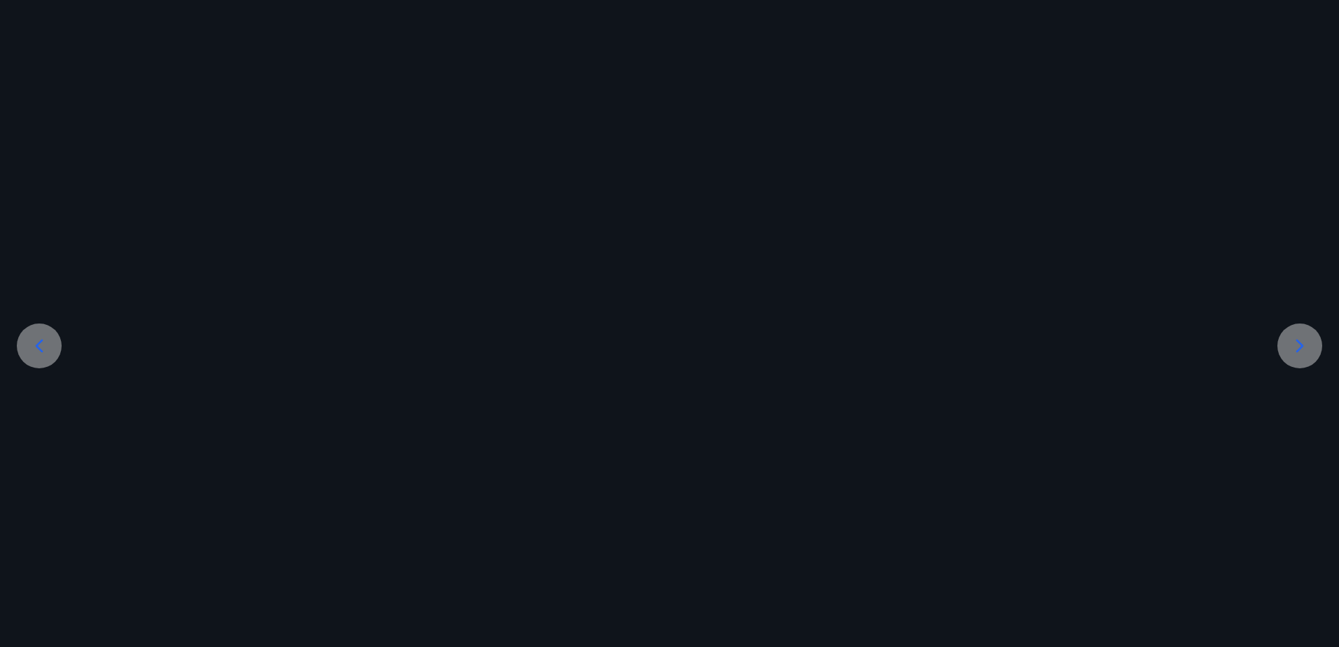
click at [41, 349] on icon at bounding box center [39, 346] width 22 height 22
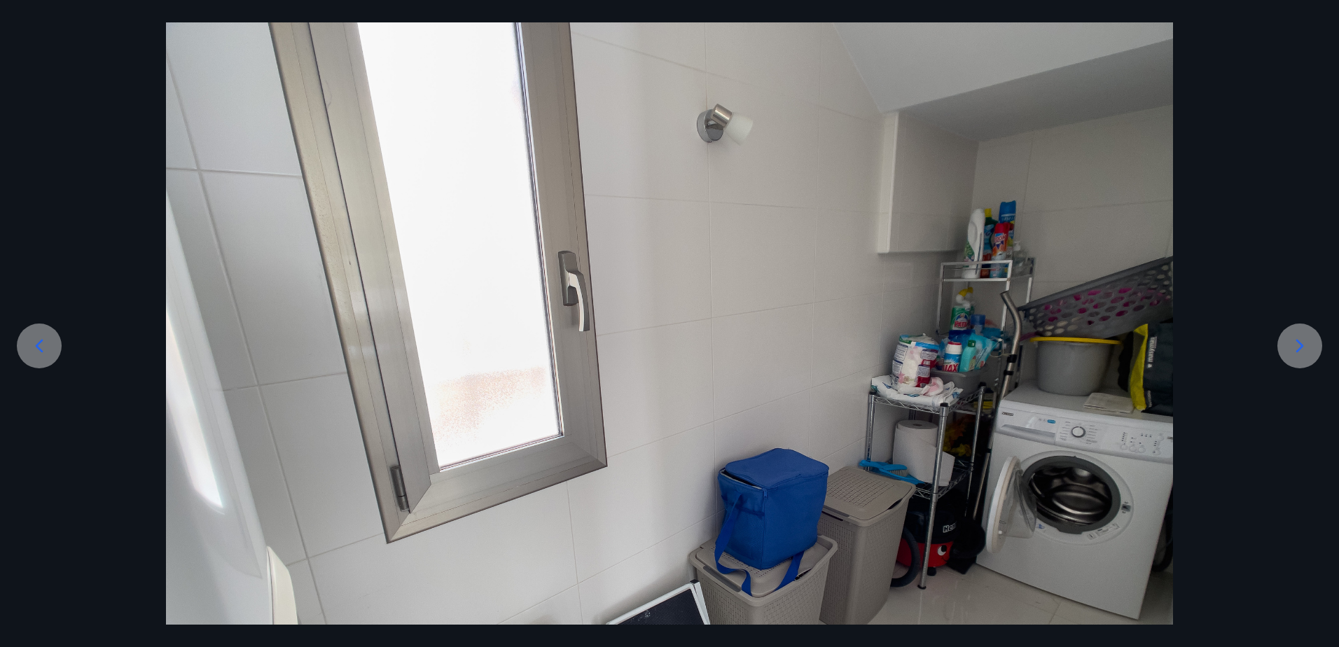
click at [41, 349] on icon at bounding box center [39, 346] width 22 height 22
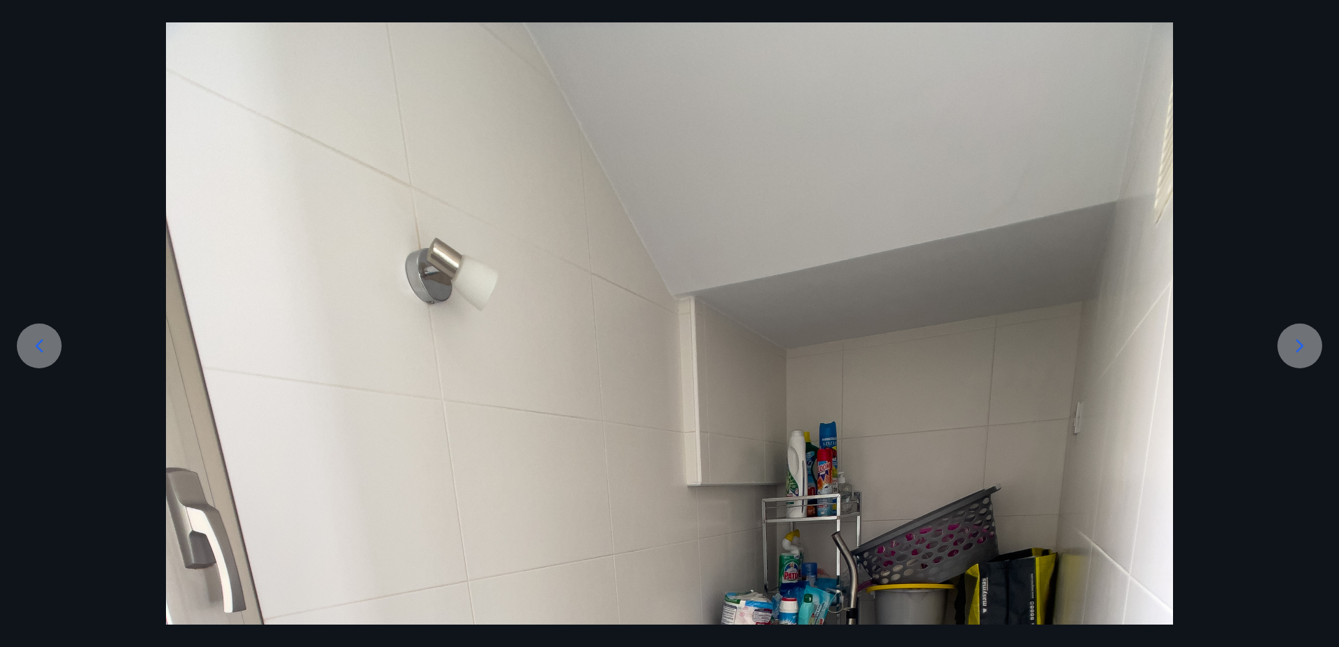
click at [41, 349] on icon at bounding box center [39, 346] width 22 height 22
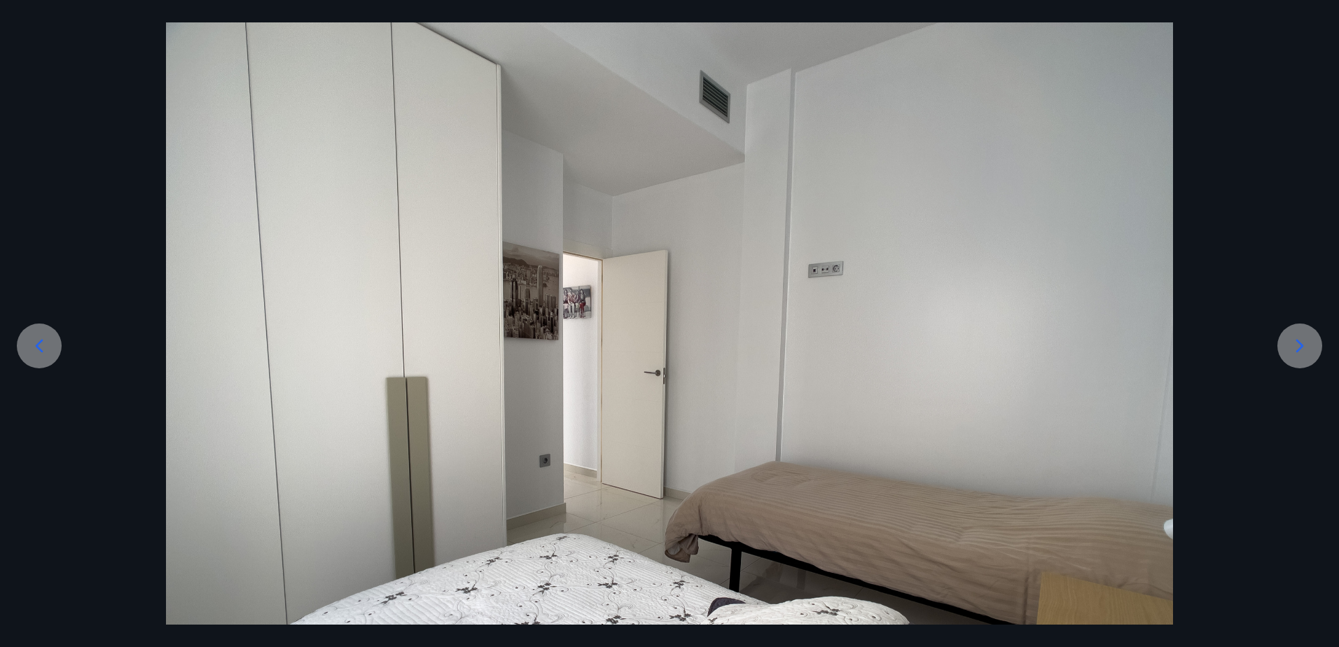
click at [41, 349] on icon at bounding box center [39, 346] width 22 height 22
click at [21, 18] on div "1 af 25" at bounding box center [669, 323] width 1339 height 647
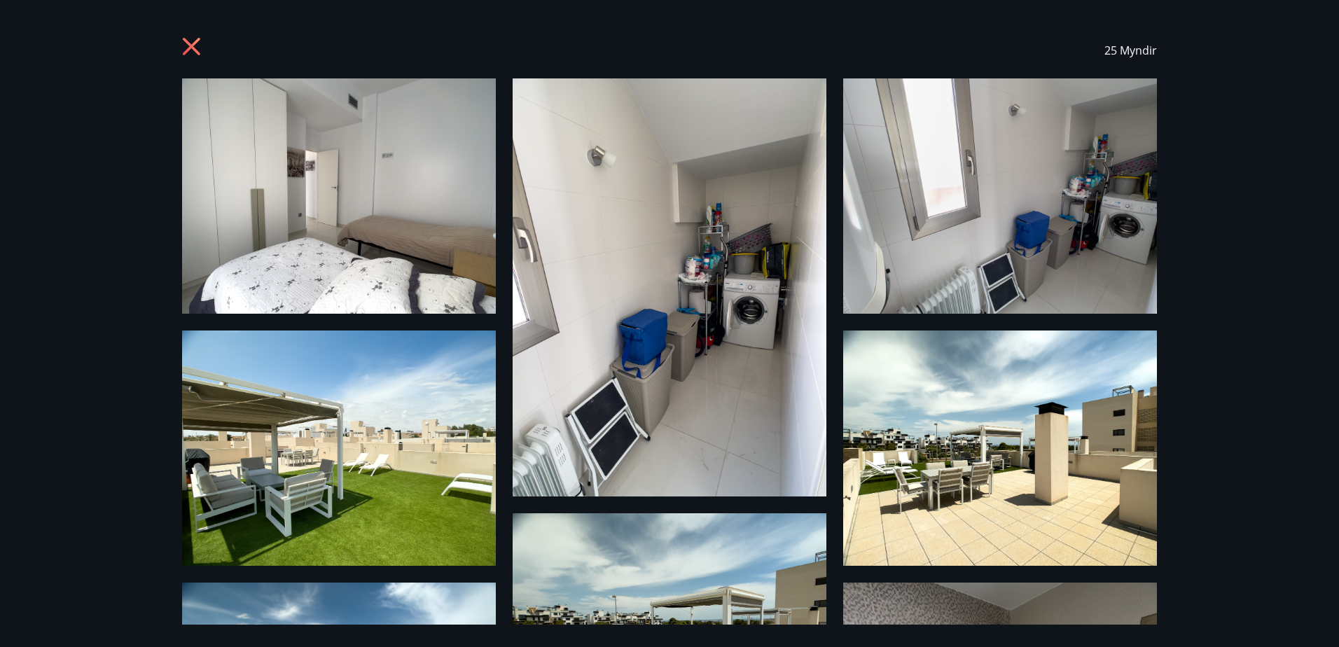
click at [314, 137] on img at bounding box center [339, 195] width 314 height 235
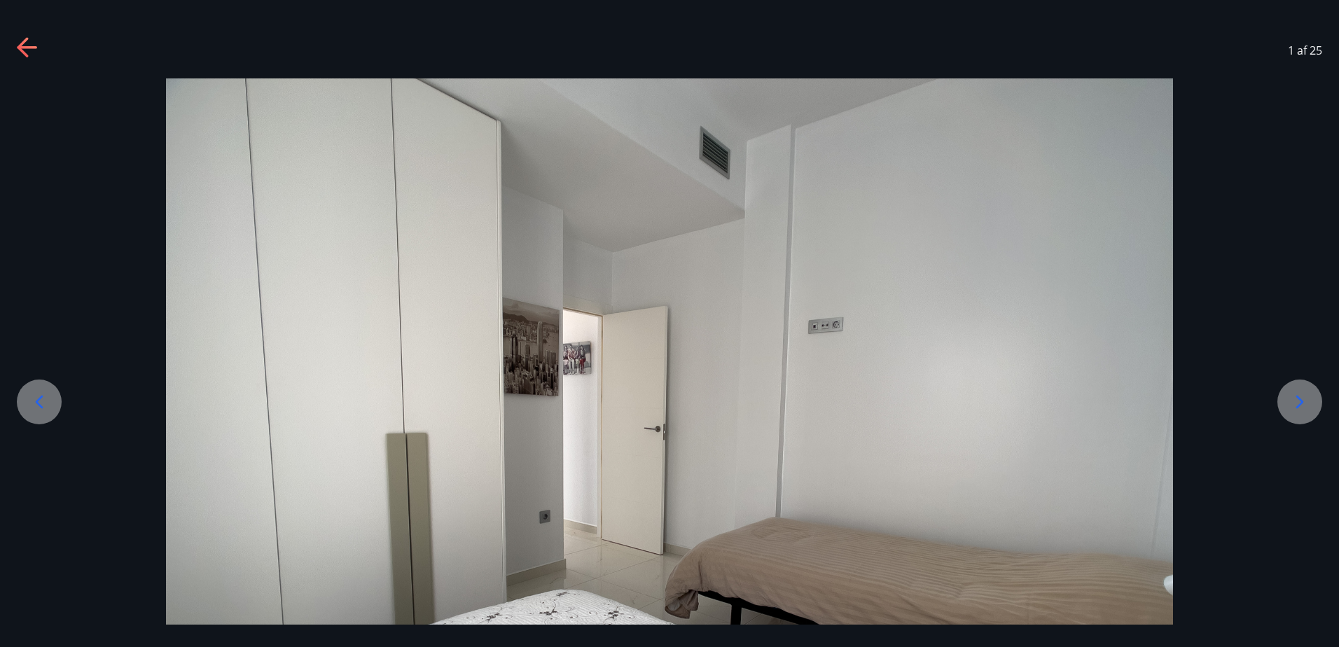
click at [404, 279] on img at bounding box center [669, 456] width 1007 height 756
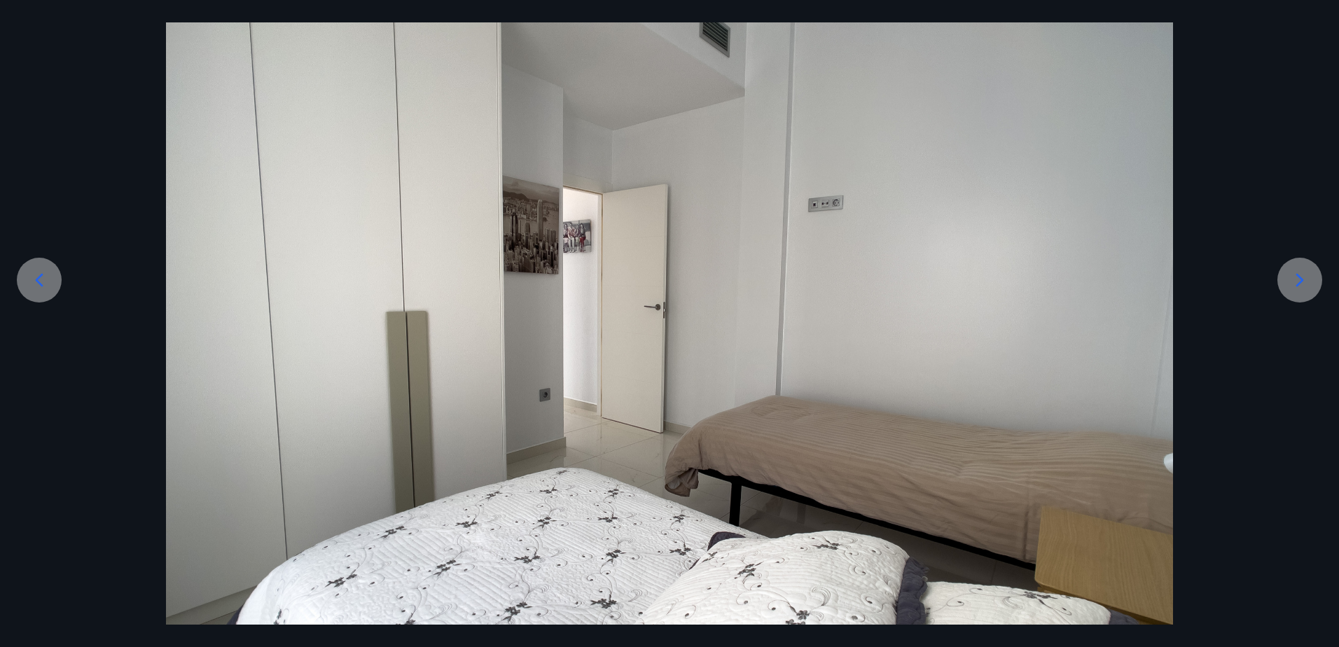
scroll to position [0, 0]
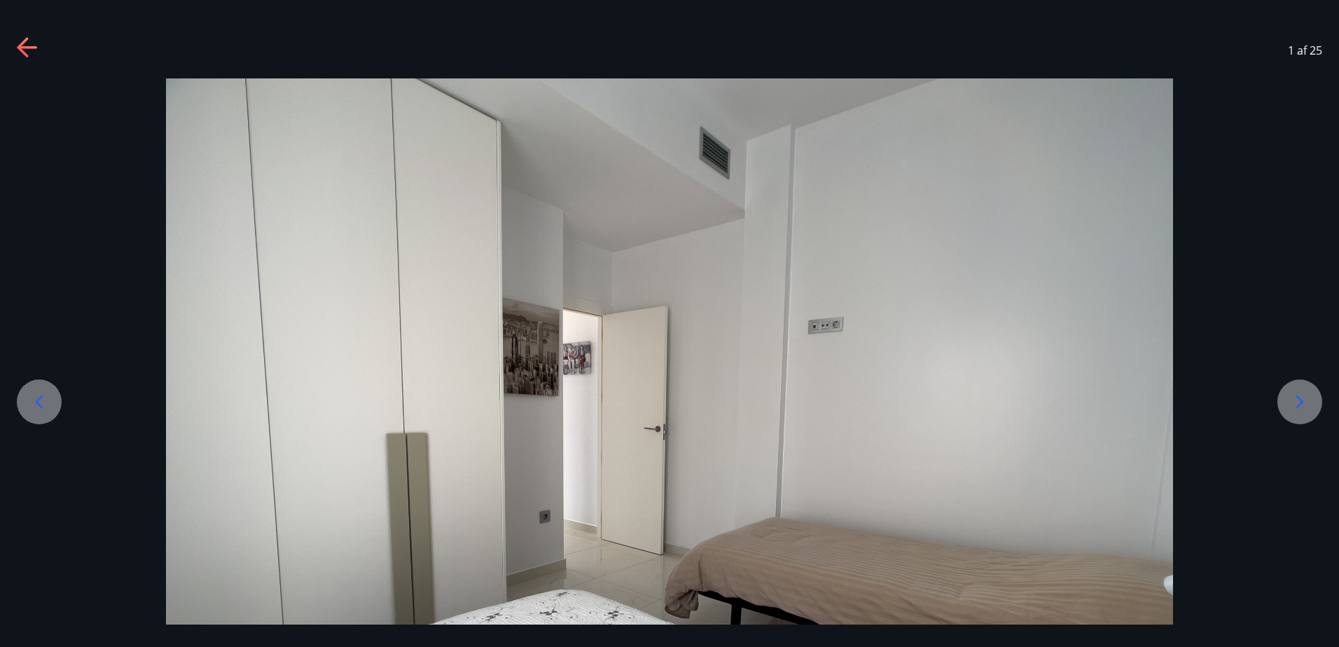
click at [345, 281] on img at bounding box center [669, 456] width 1007 height 756
click at [1302, 399] on icon at bounding box center [1300, 402] width 22 height 22
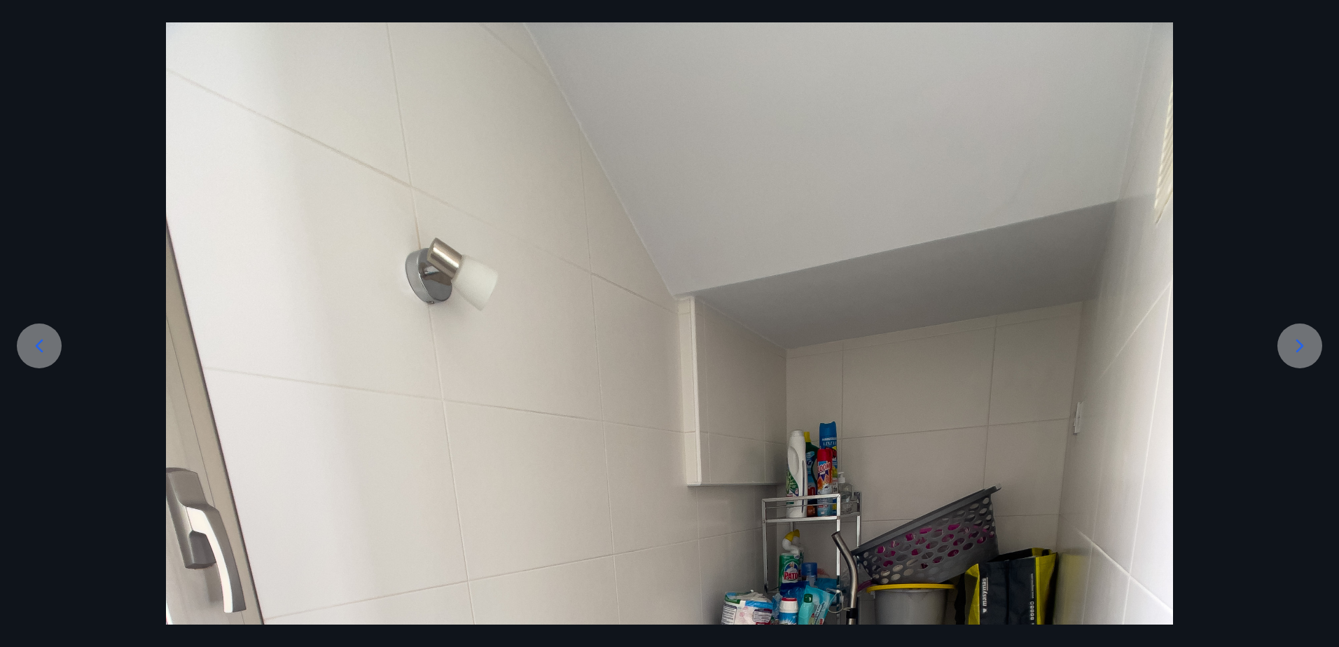
click at [42, 349] on icon at bounding box center [39, 346] width 22 height 22
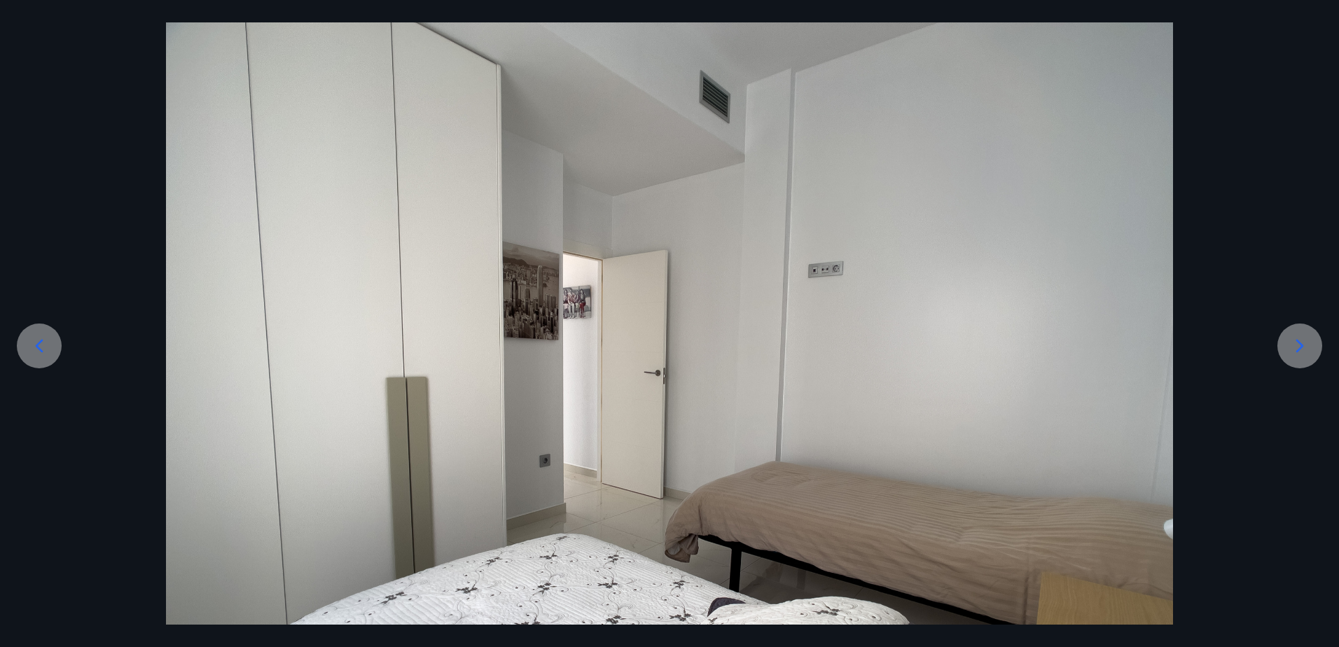
click at [36, 350] on icon at bounding box center [39, 346] width 22 height 22
click at [779, 179] on img at bounding box center [669, 400] width 1007 height 756
click at [692, 263] on img at bounding box center [669, 400] width 1007 height 756
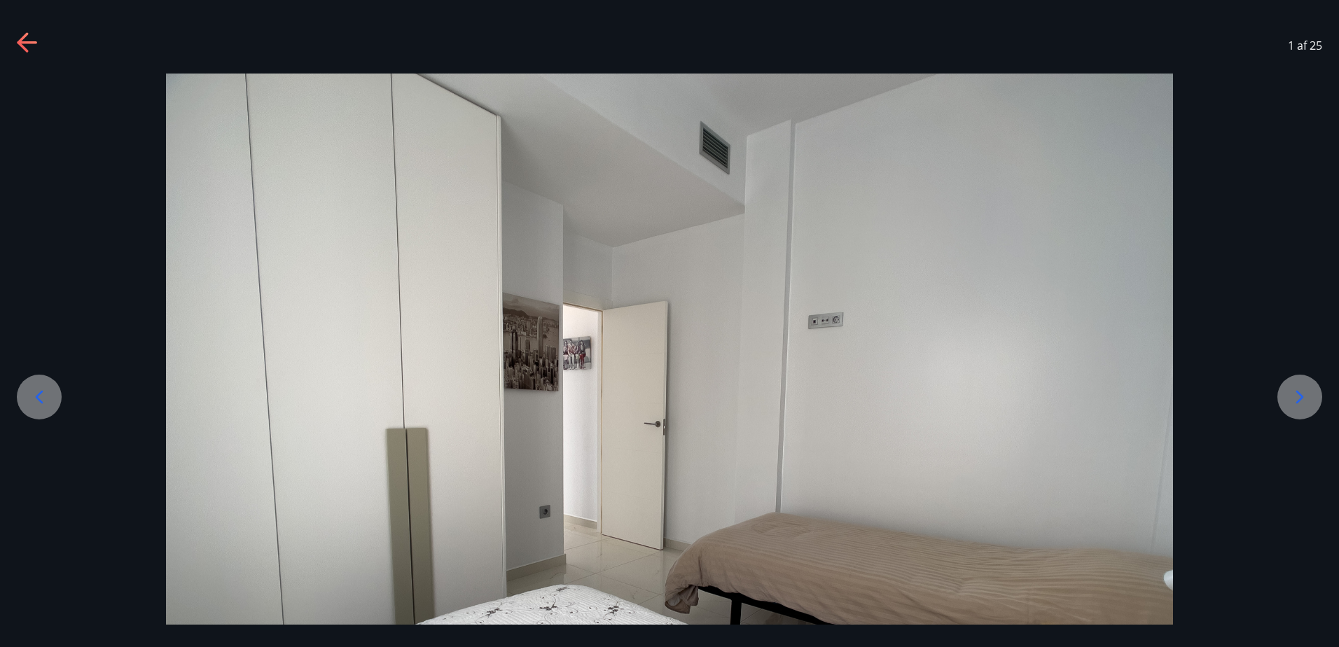
scroll to position [0, 0]
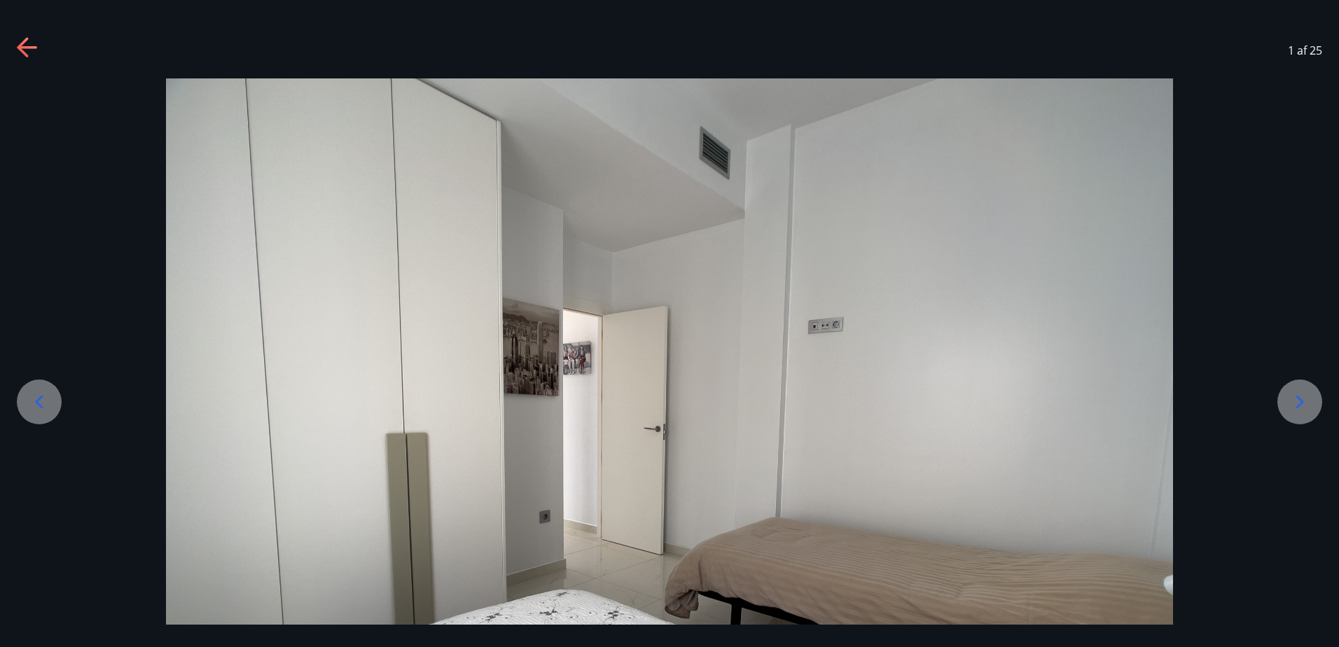
click at [32, 48] on icon at bounding box center [27, 47] width 20 height 3
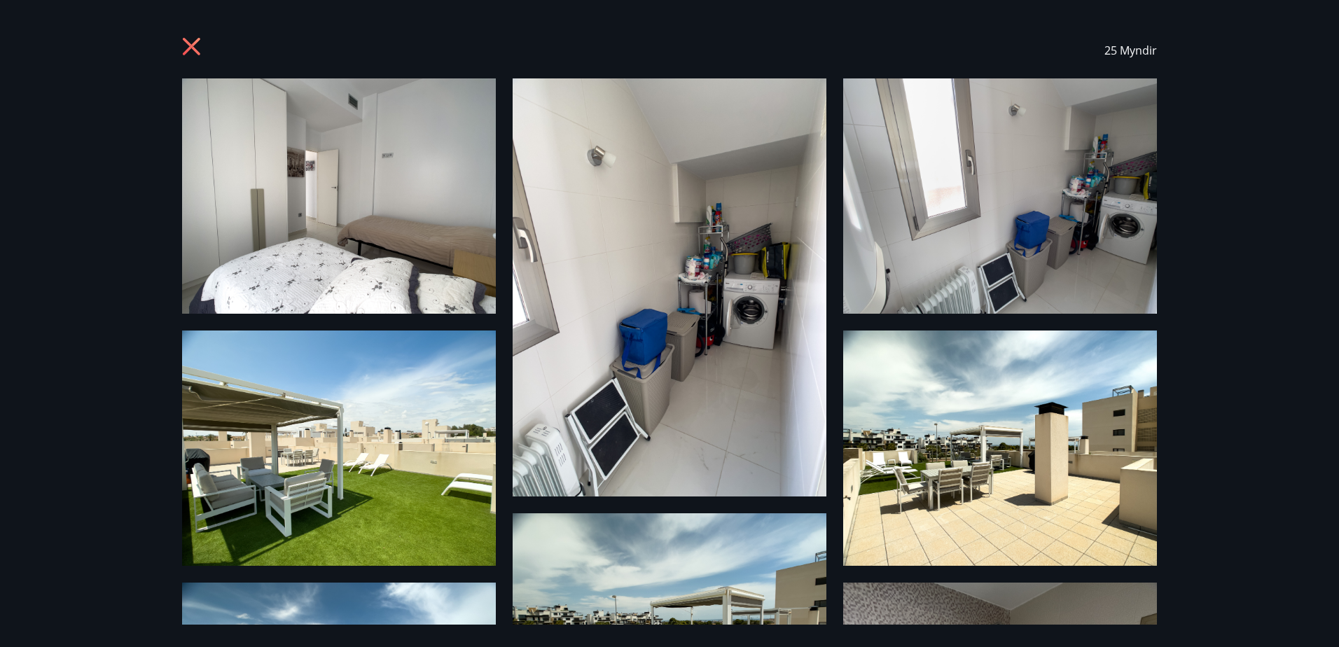
click at [1008, 244] on img at bounding box center [1000, 195] width 314 height 235
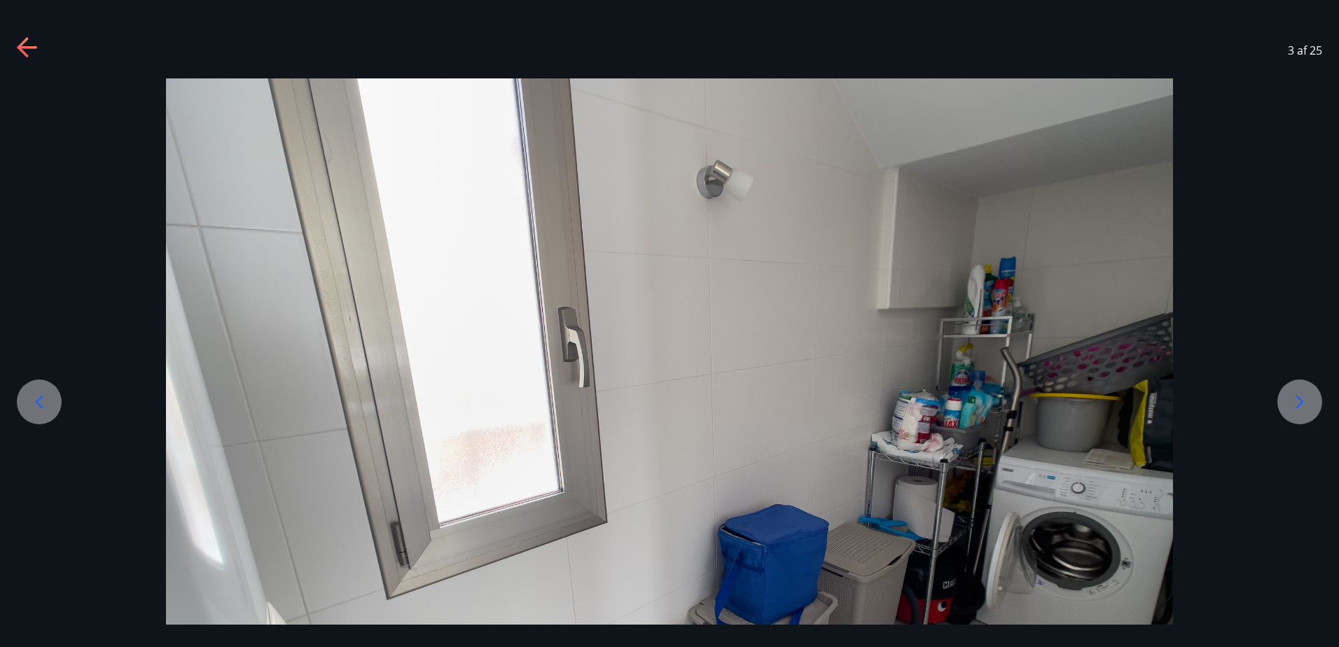
click at [1299, 403] on icon at bounding box center [1300, 402] width 22 height 22
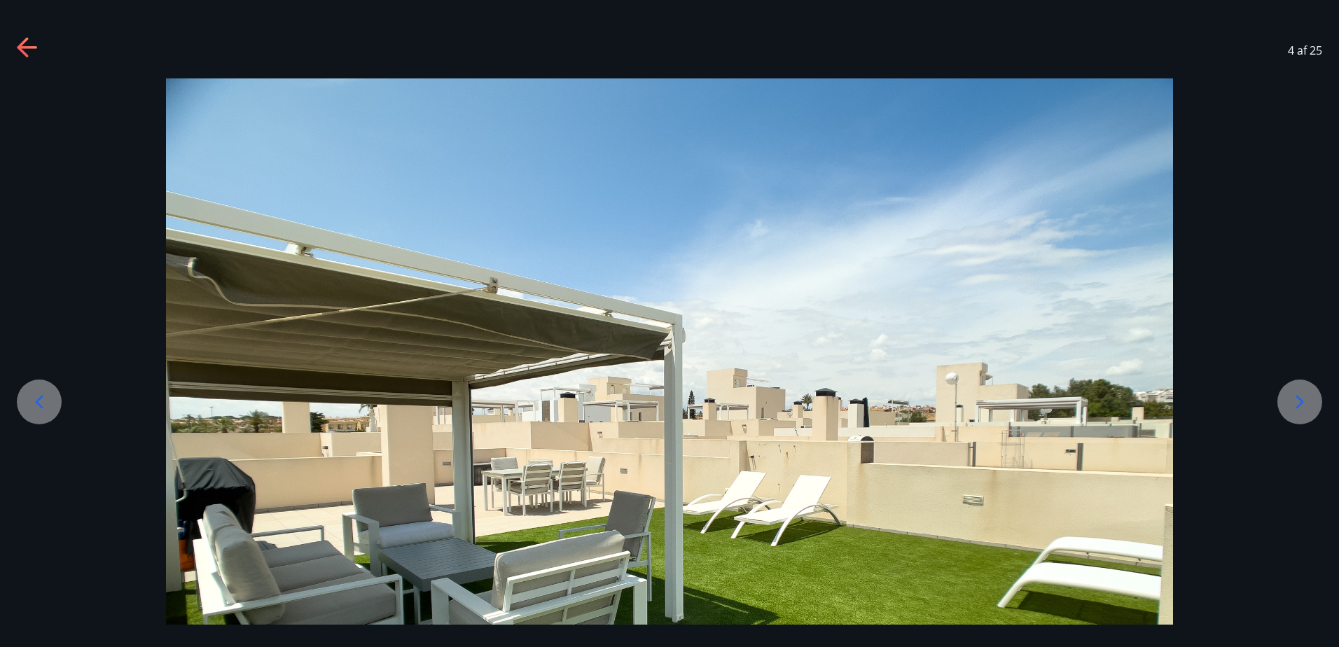
click at [40, 398] on icon at bounding box center [40, 402] width 8 height 13
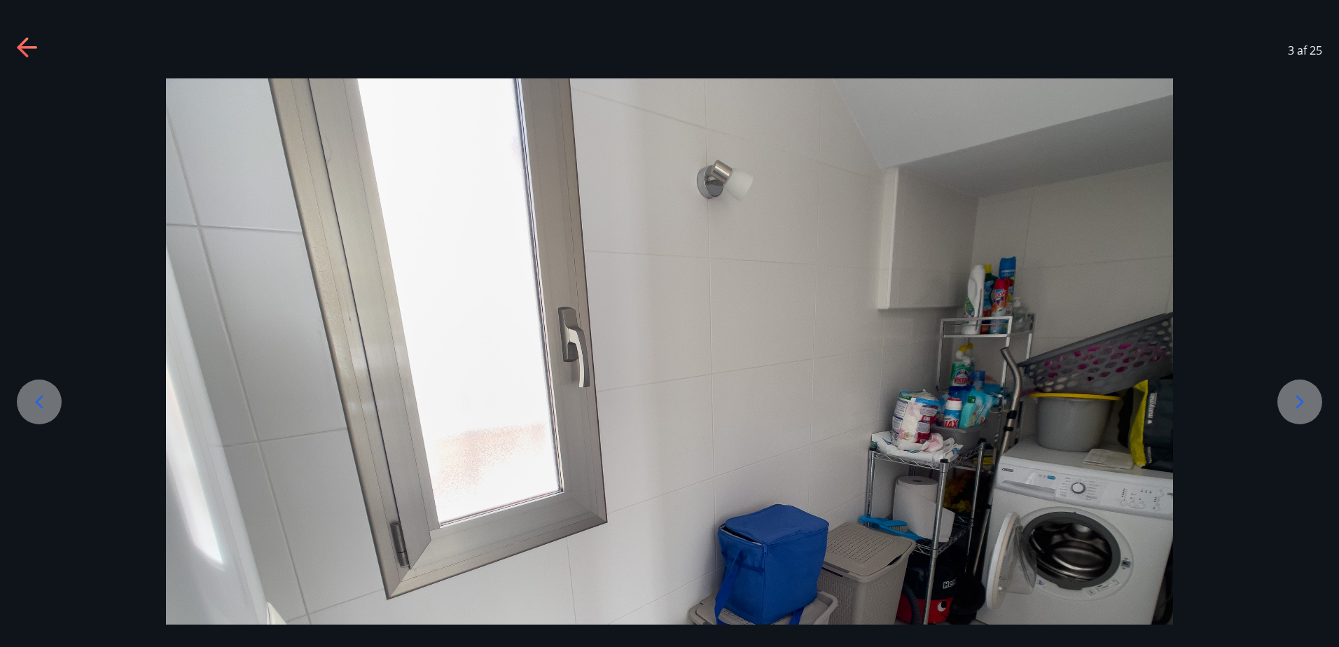
click at [40, 398] on icon at bounding box center [40, 402] width 8 height 13
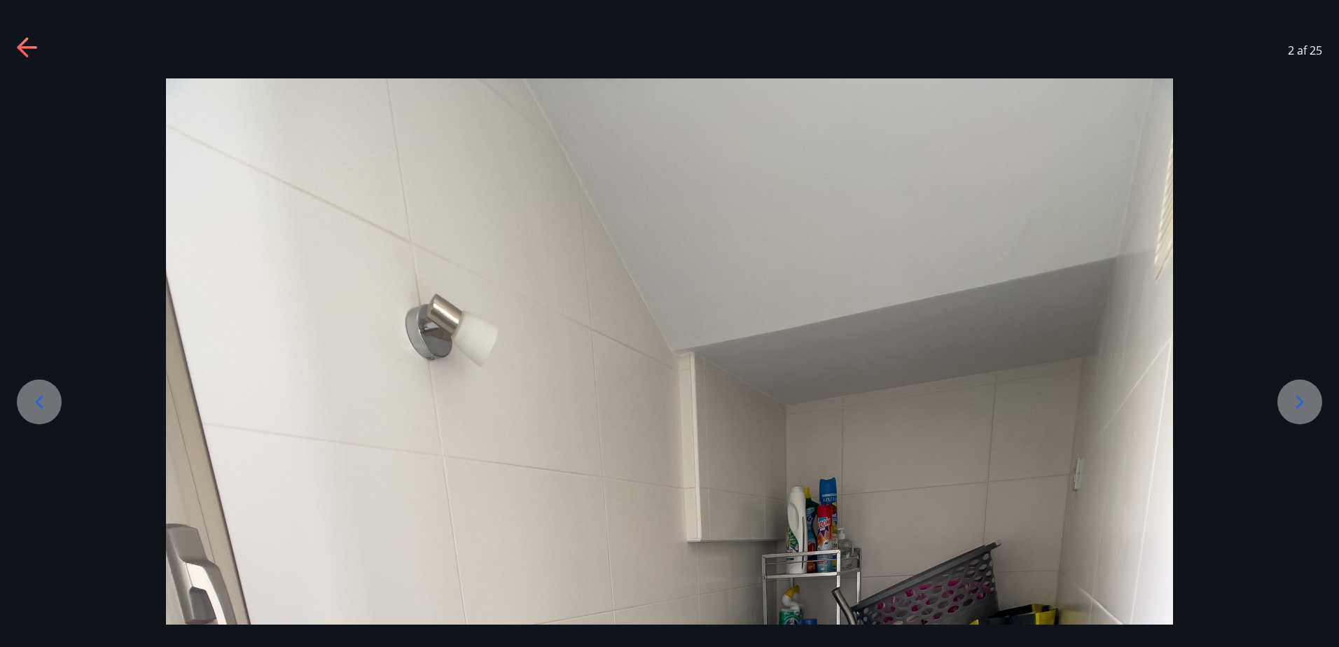
click at [40, 398] on icon at bounding box center [40, 402] width 8 height 13
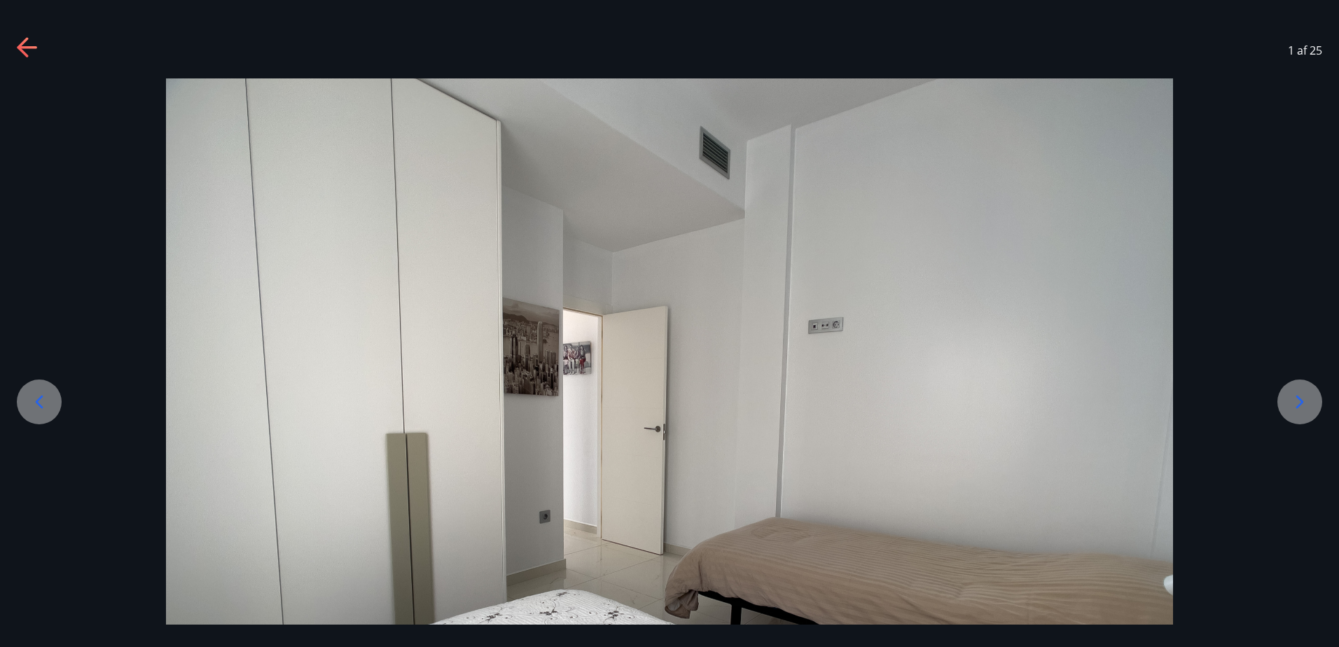
click at [1297, 401] on icon at bounding box center [1300, 402] width 22 height 22
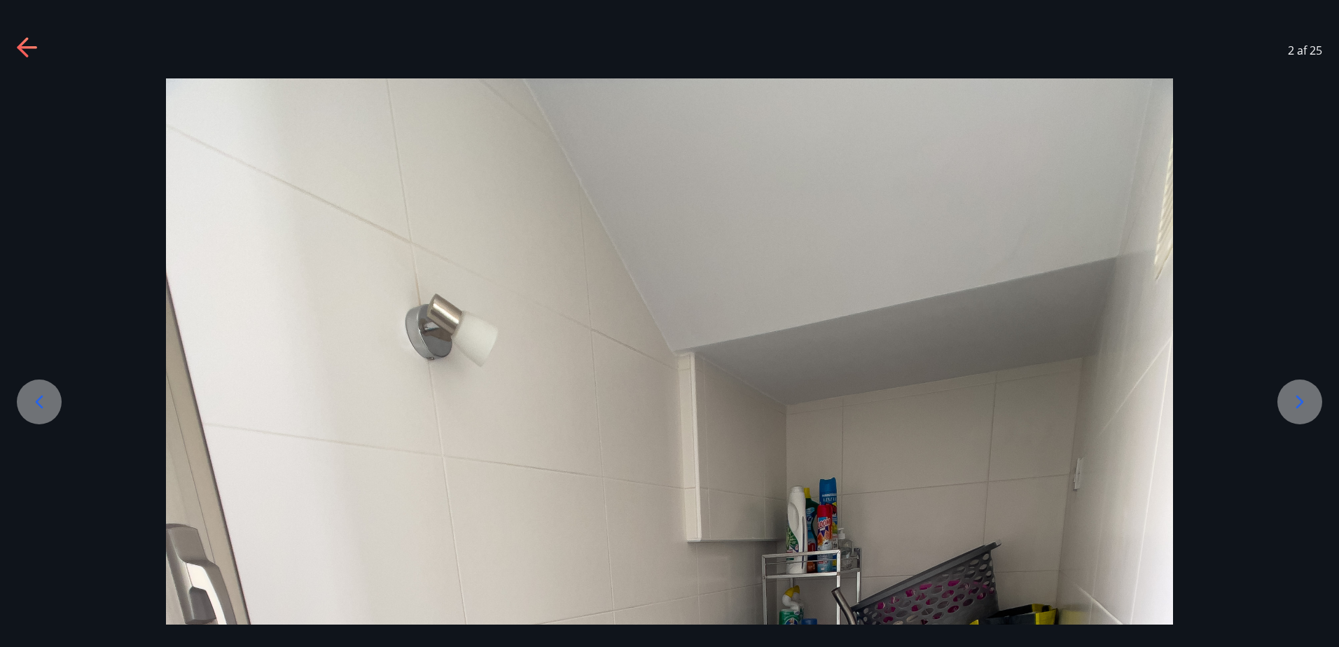
click at [1297, 401] on icon at bounding box center [1300, 402] width 22 height 22
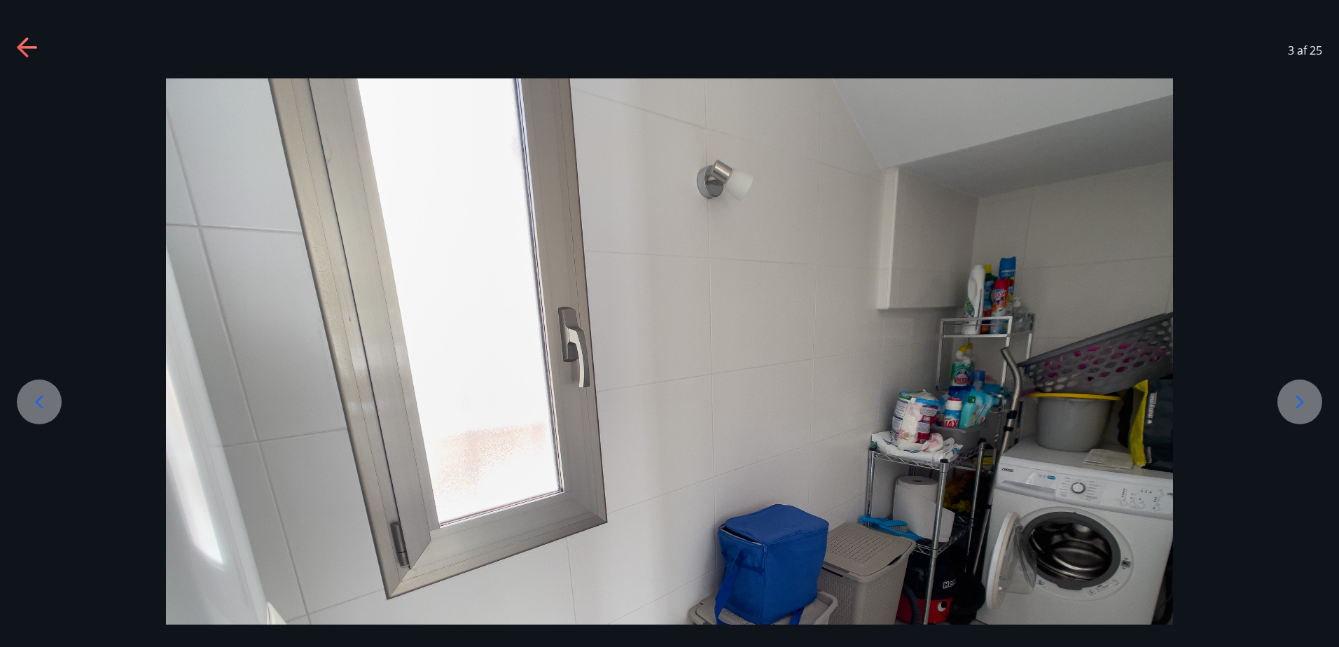
click at [1297, 401] on icon at bounding box center [1300, 402] width 22 height 22
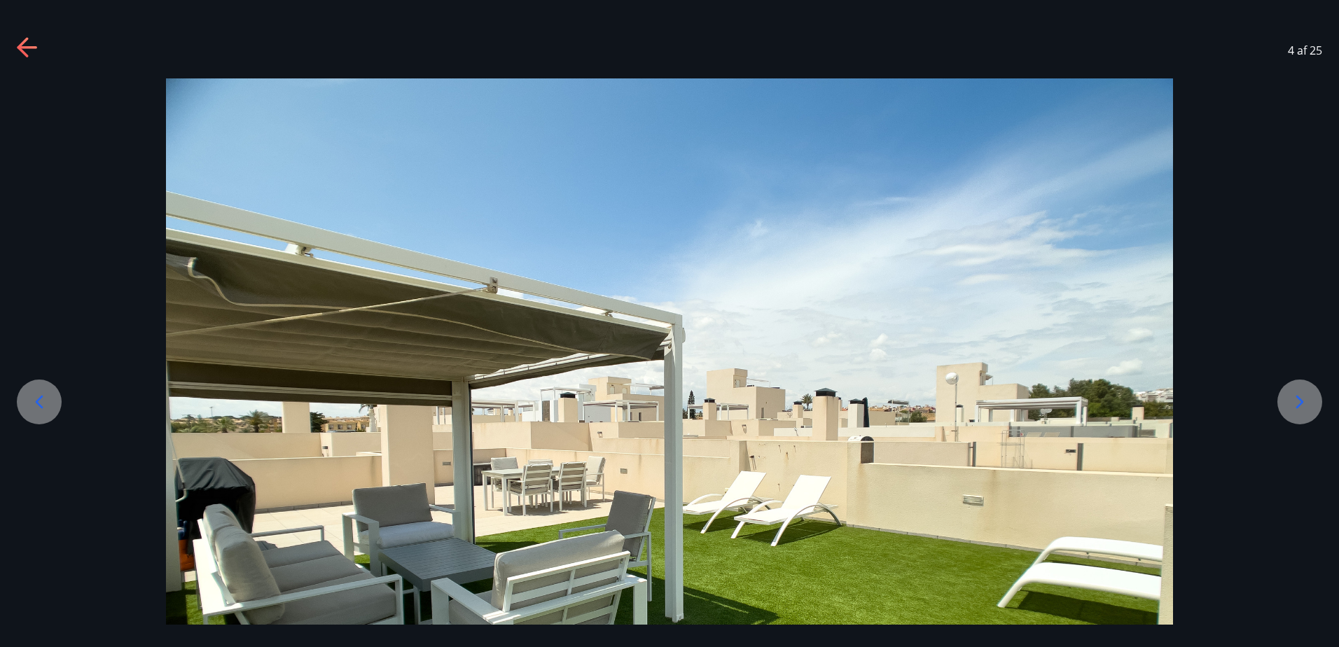
click at [1297, 401] on icon at bounding box center [1300, 402] width 22 height 22
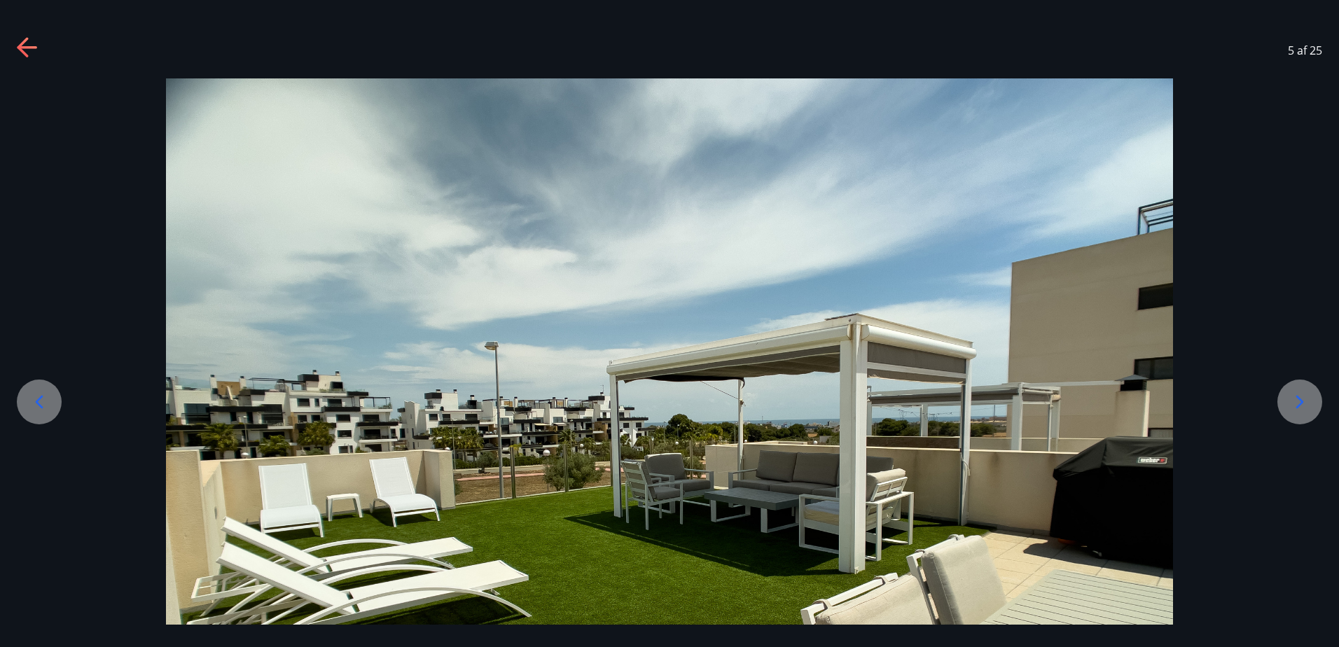
click at [1297, 401] on icon at bounding box center [1300, 402] width 22 height 22
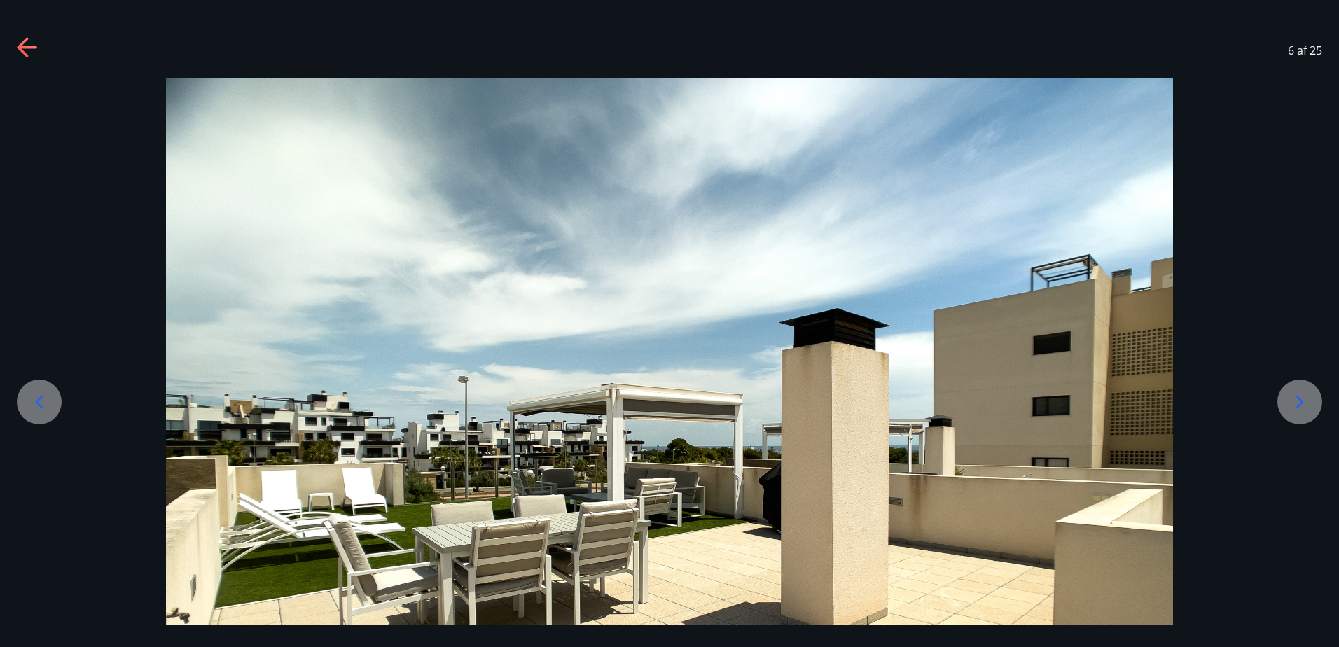
click at [1297, 401] on icon at bounding box center [1300, 402] width 22 height 22
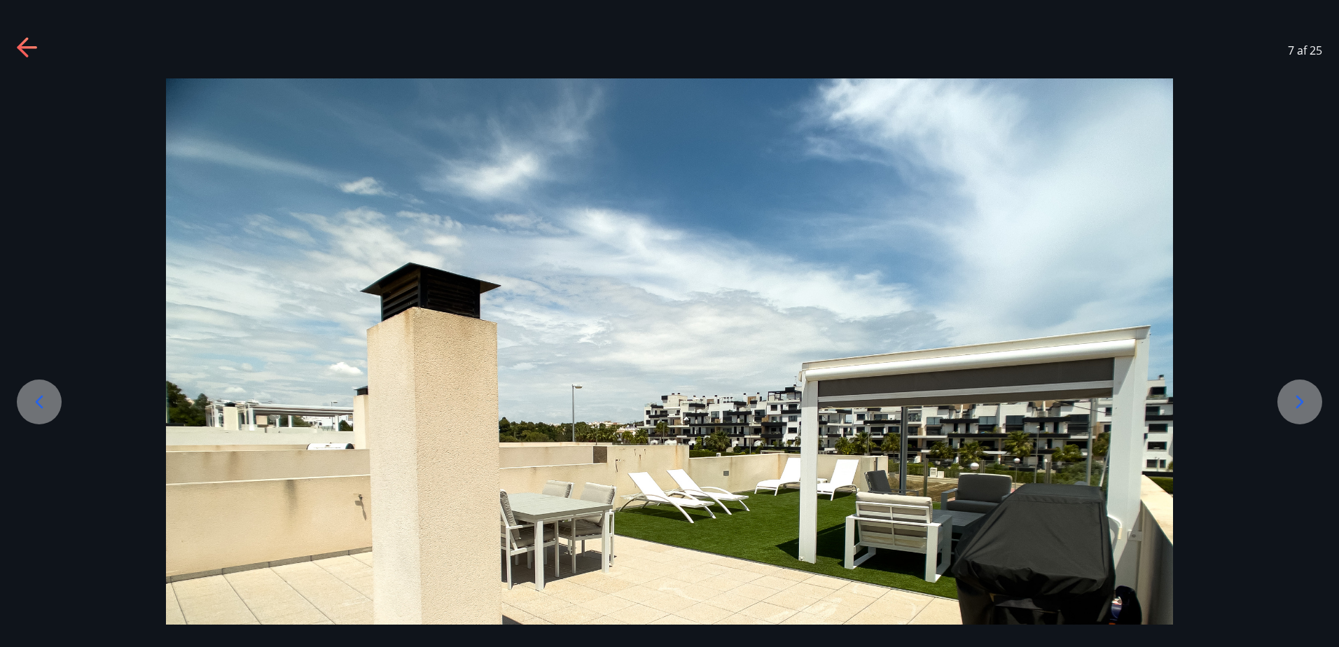
click at [1297, 401] on icon at bounding box center [1300, 402] width 22 height 22
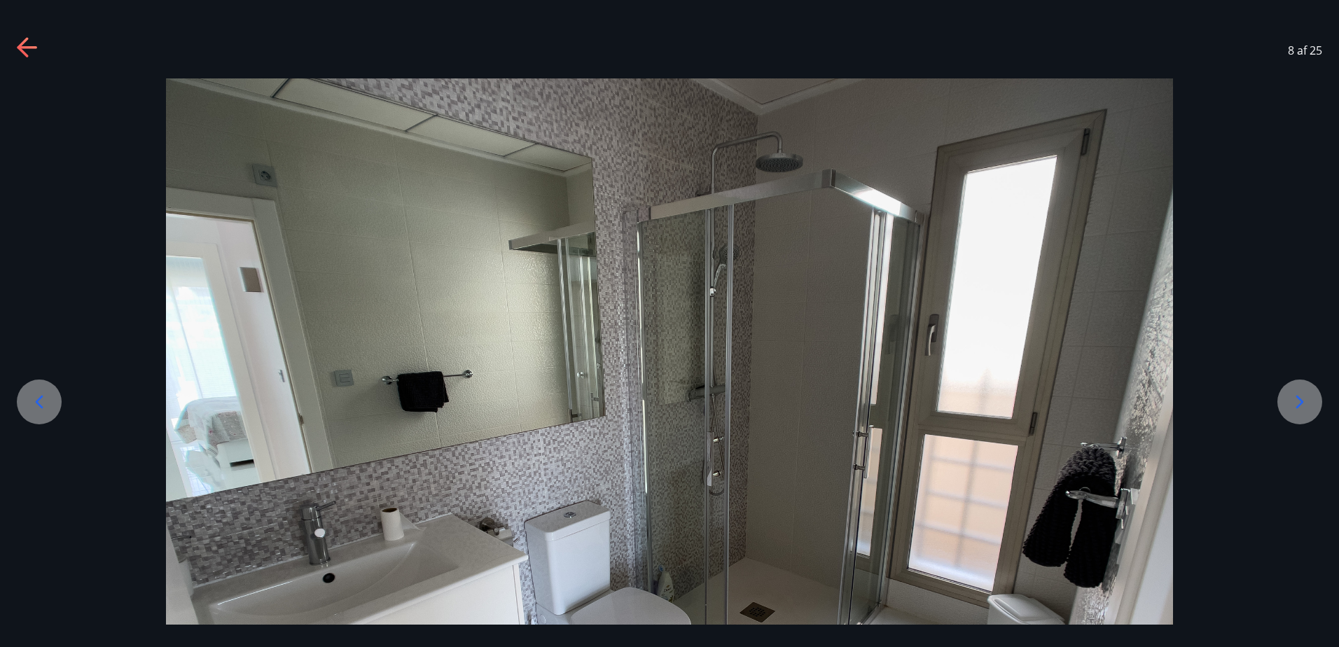
click at [1297, 401] on icon at bounding box center [1300, 402] width 22 height 22
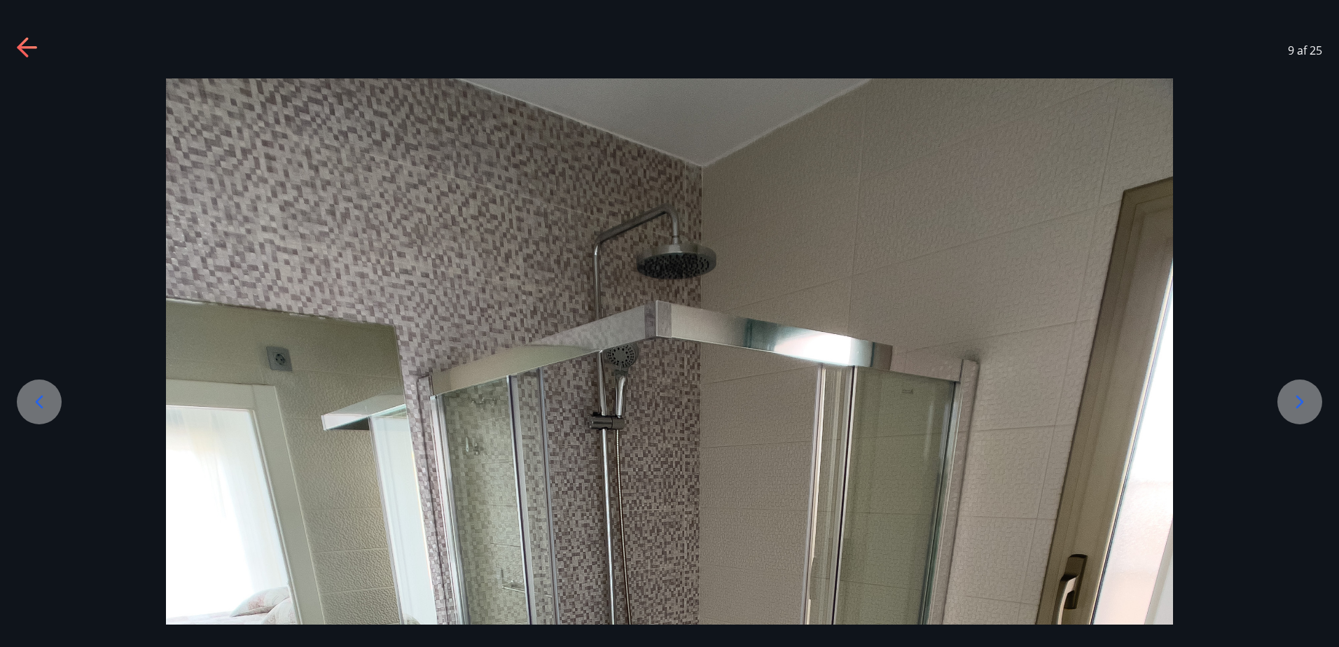
click at [1297, 401] on icon at bounding box center [1300, 402] width 22 height 22
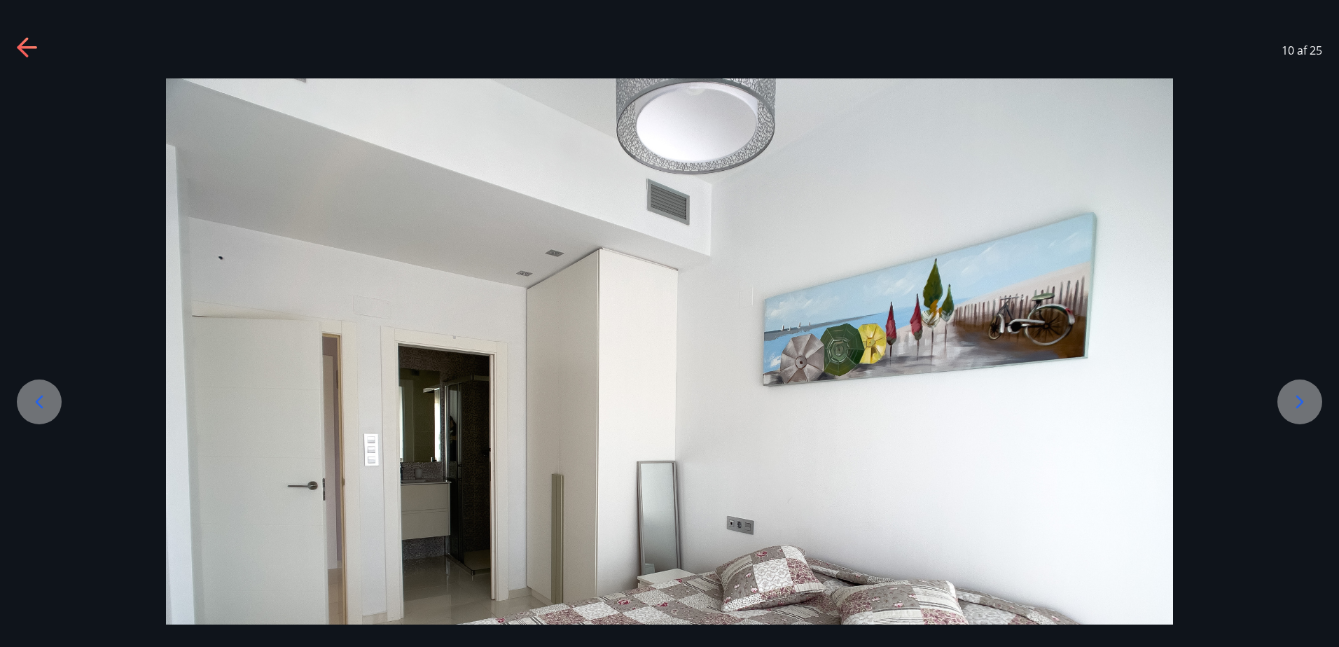
click at [1297, 401] on icon at bounding box center [1300, 402] width 22 height 22
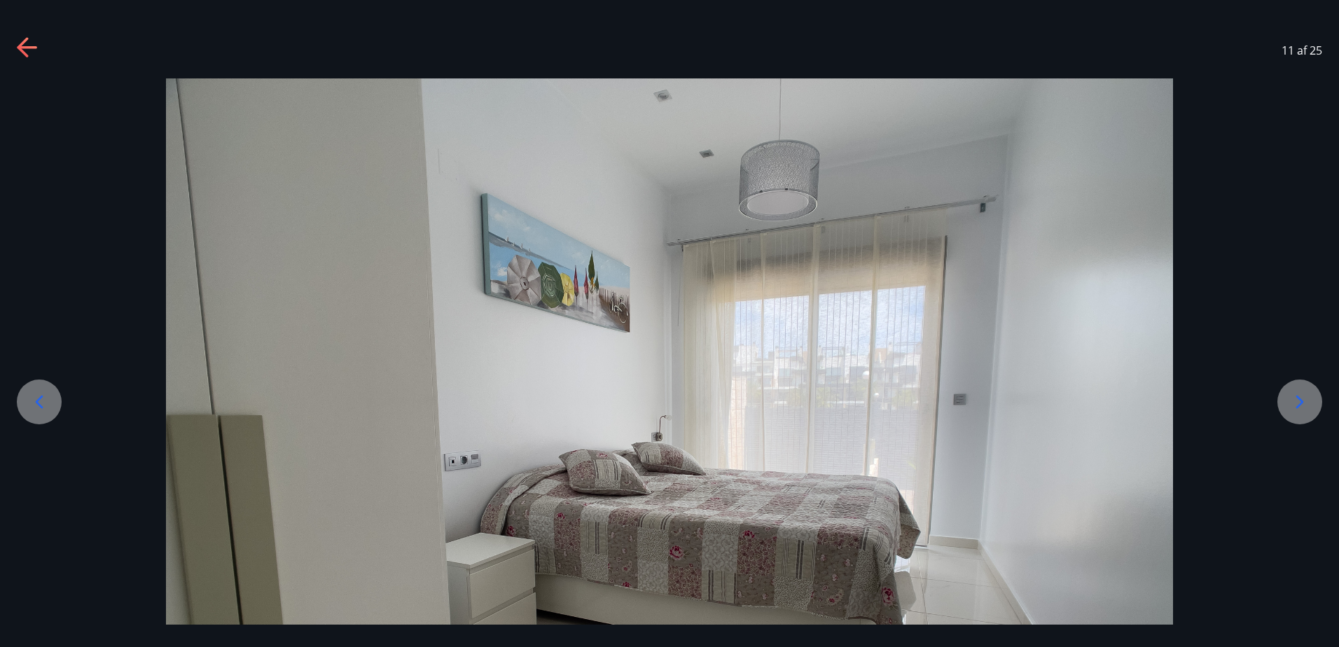
click at [1297, 401] on icon at bounding box center [1300, 402] width 22 height 22
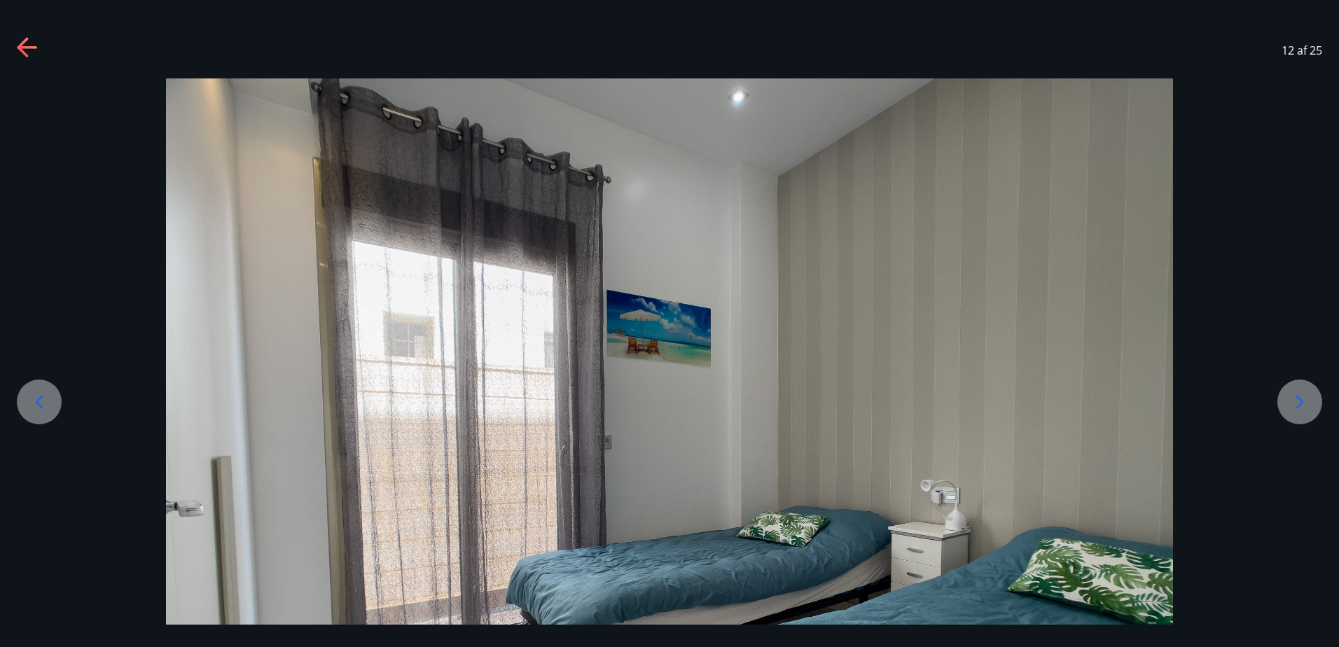
click at [1297, 401] on icon at bounding box center [1300, 402] width 22 height 22
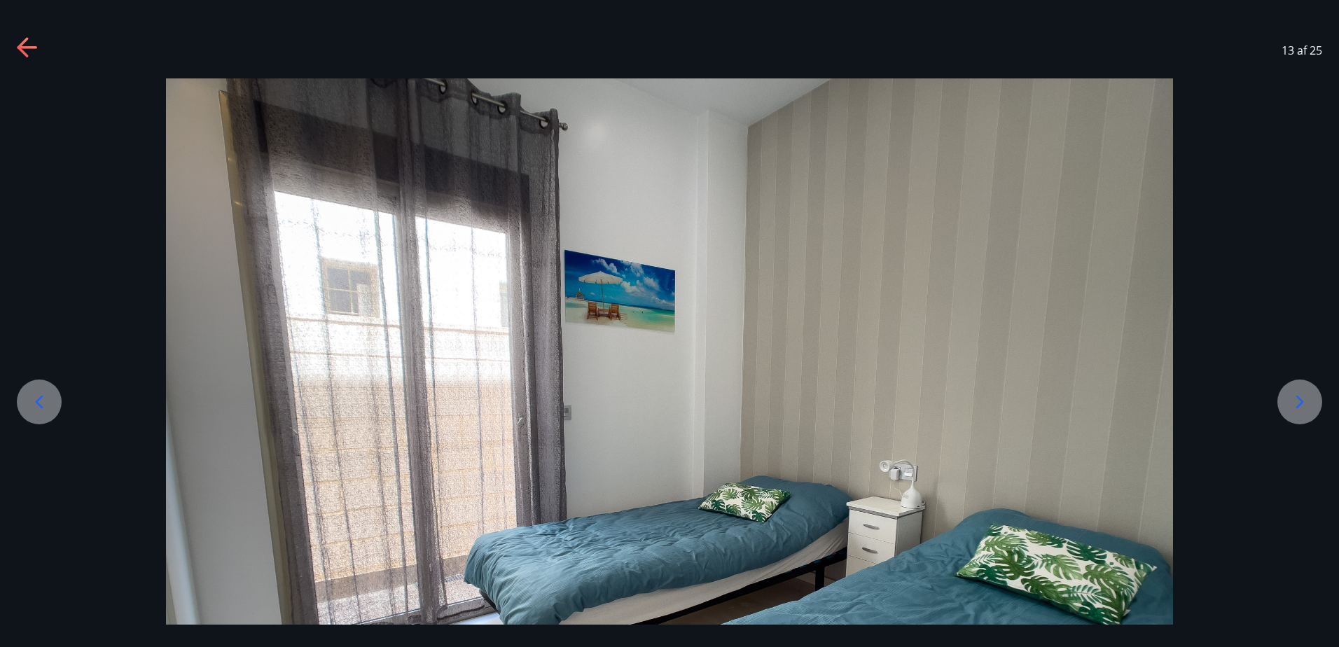
click at [1297, 401] on icon at bounding box center [1300, 402] width 22 height 22
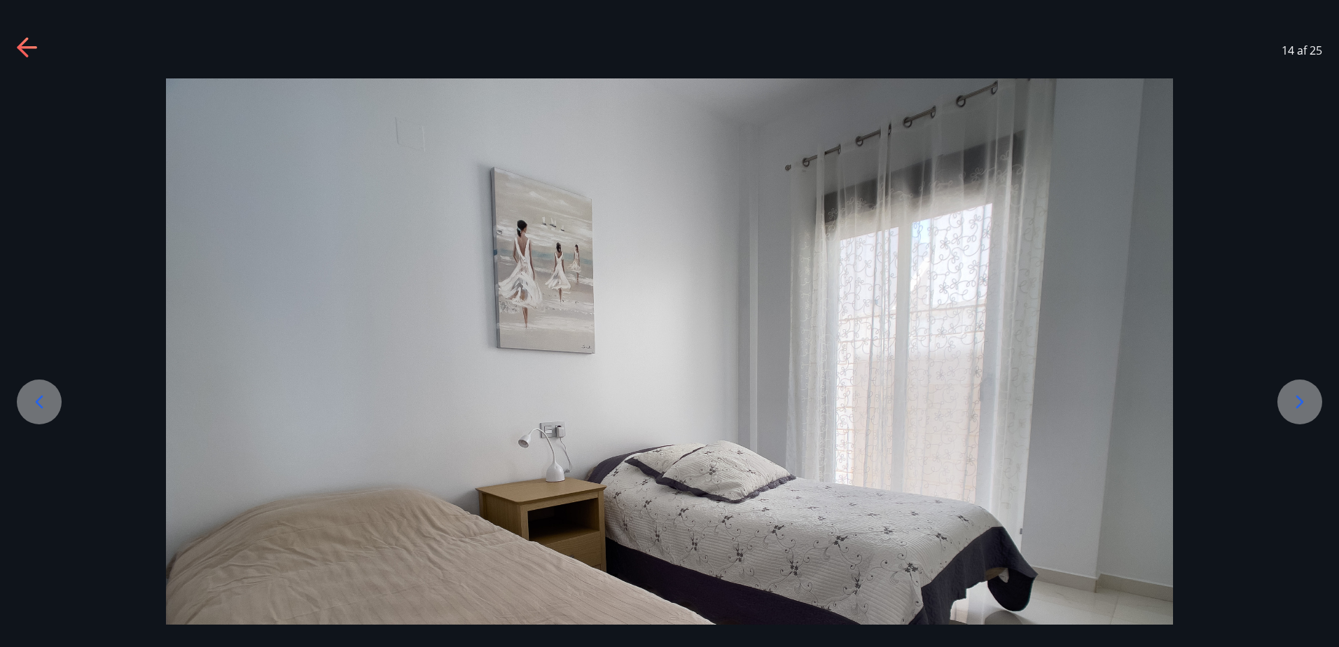
click at [1297, 401] on icon at bounding box center [1300, 402] width 22 height 22
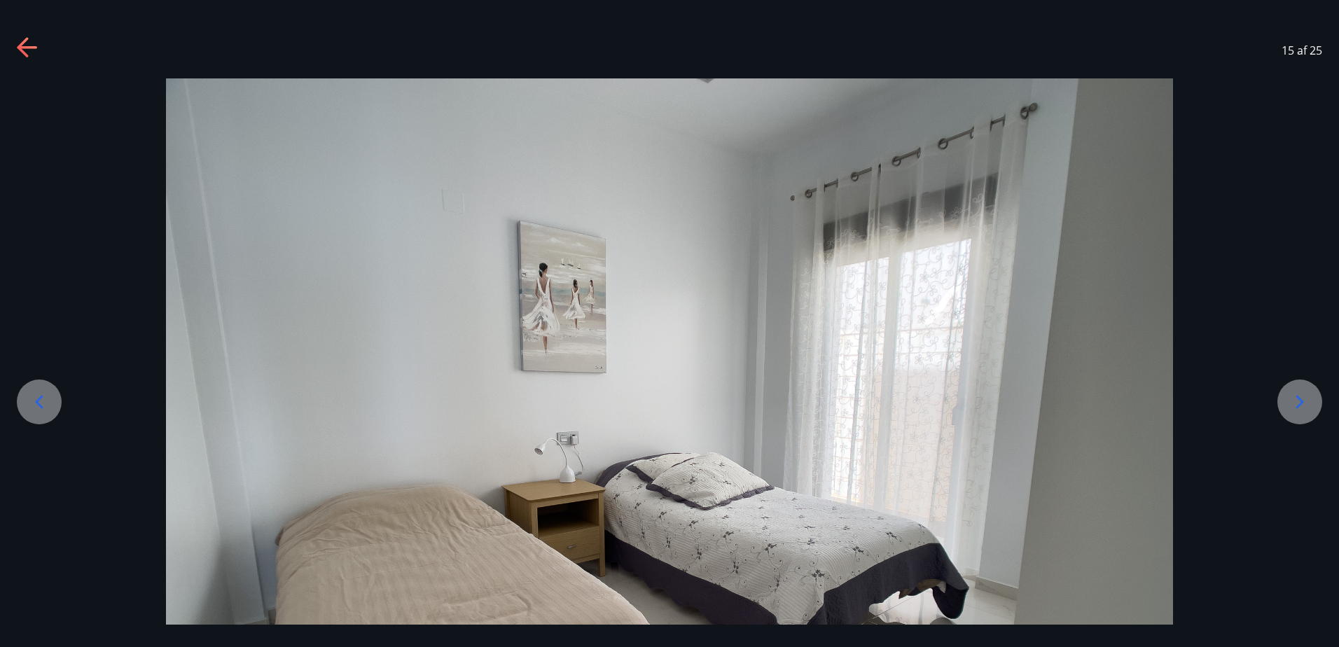
click at [1297, 401] on icon at bounding box center [1300, 402] width 22 height 22
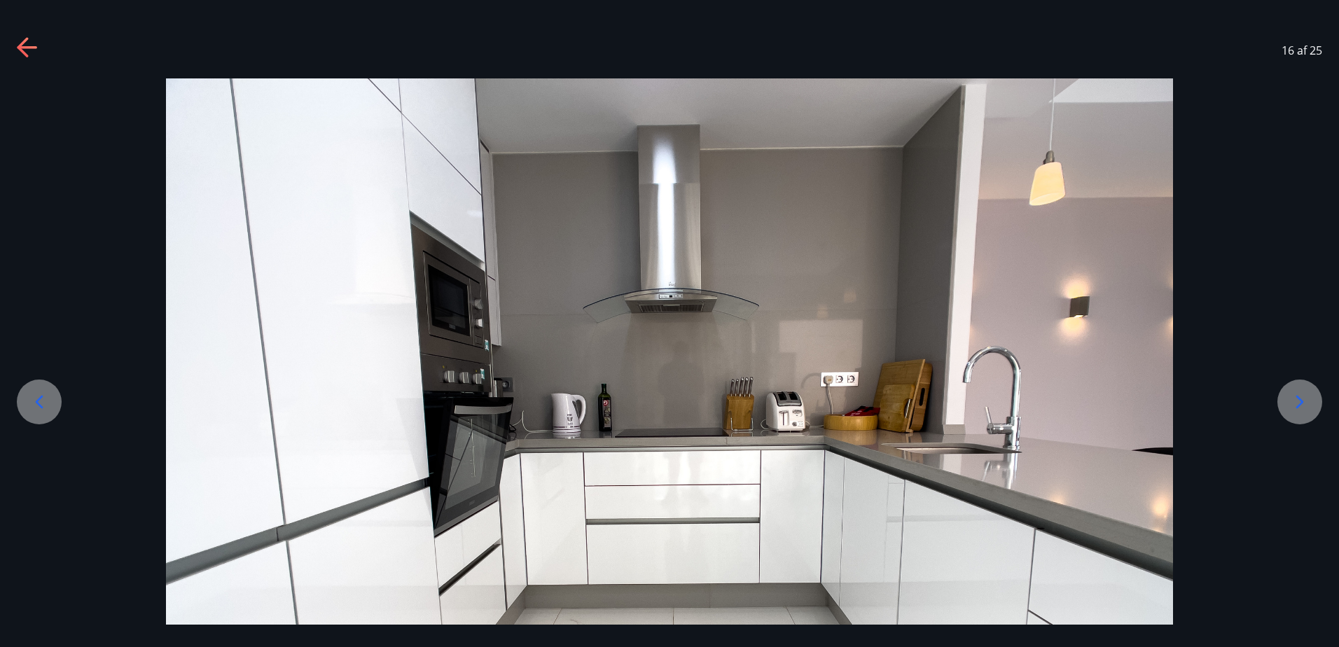
click at [1297, 403] on icon at bounding box center [1300, 402] width 22 height 22
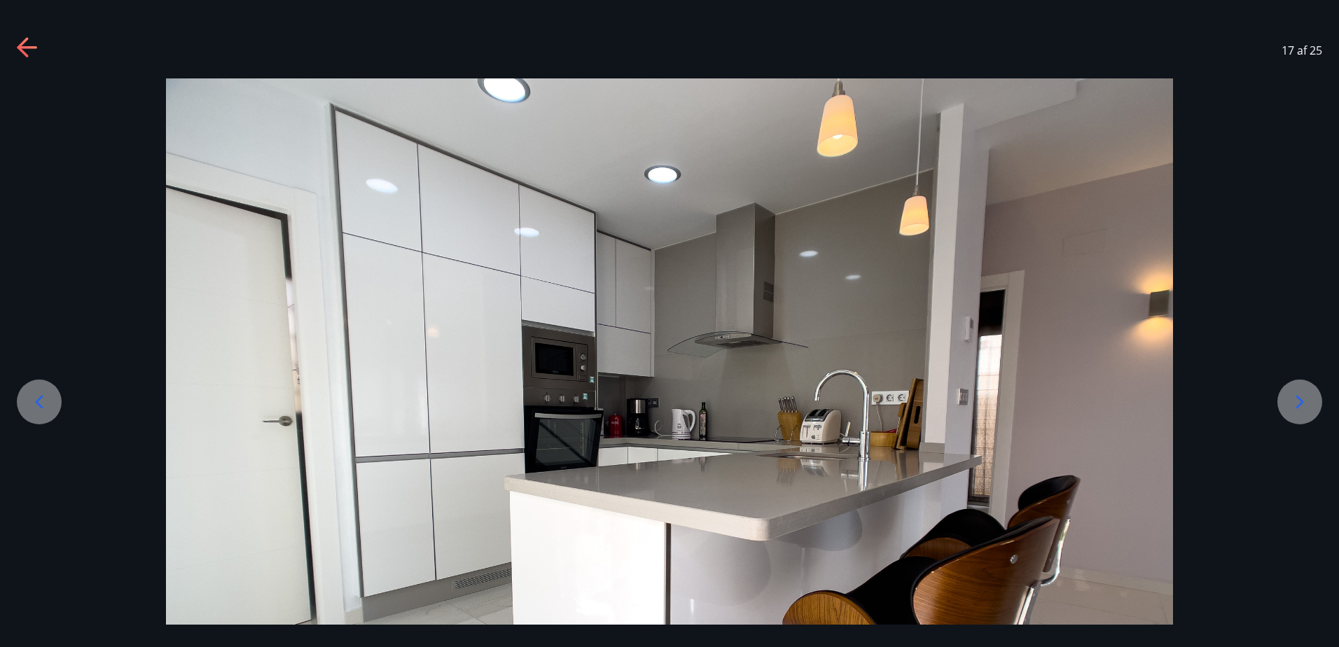
click at [1297, 403] on icon at bounding box center [1300, 402] width 22 height 22
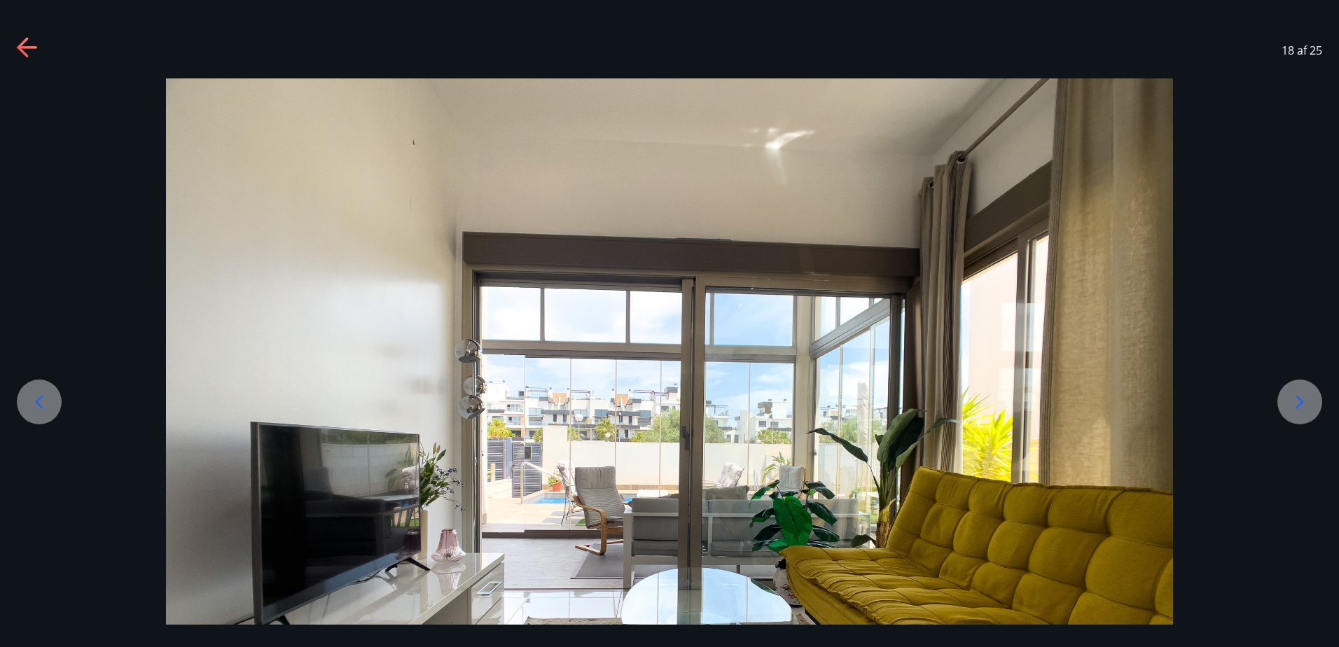
click at [1297, 403] on icon at bounding box center [1300, 402] width 22 height 22
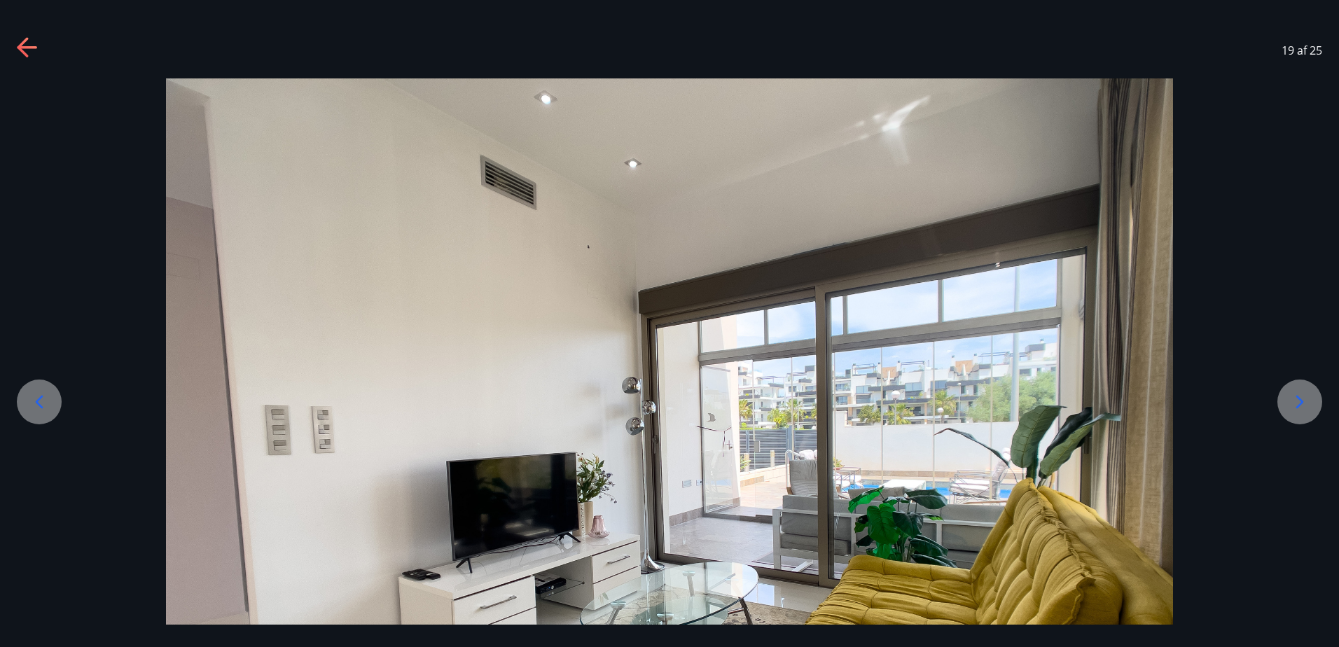
click at [1297, 403] on icon at bounding box center [1300, 402] width 22 height 22
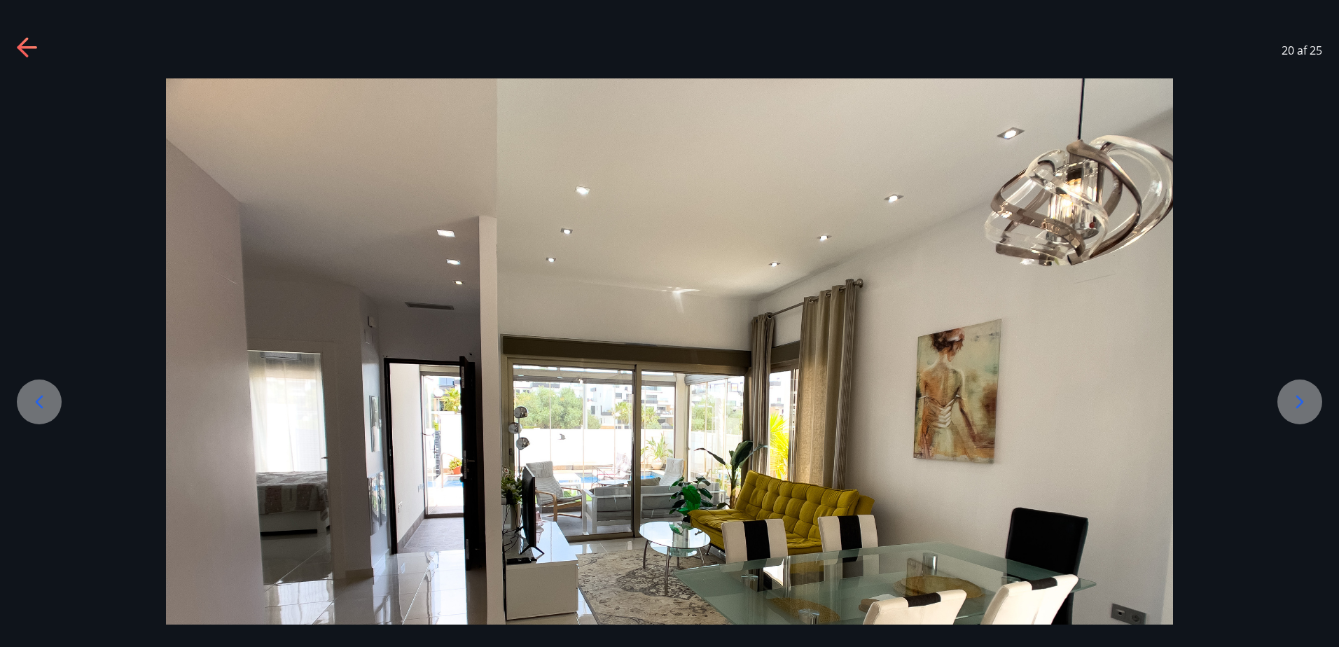
click at [1297, 403] on icon at bounding box center [1300, 402] width 22 height 22
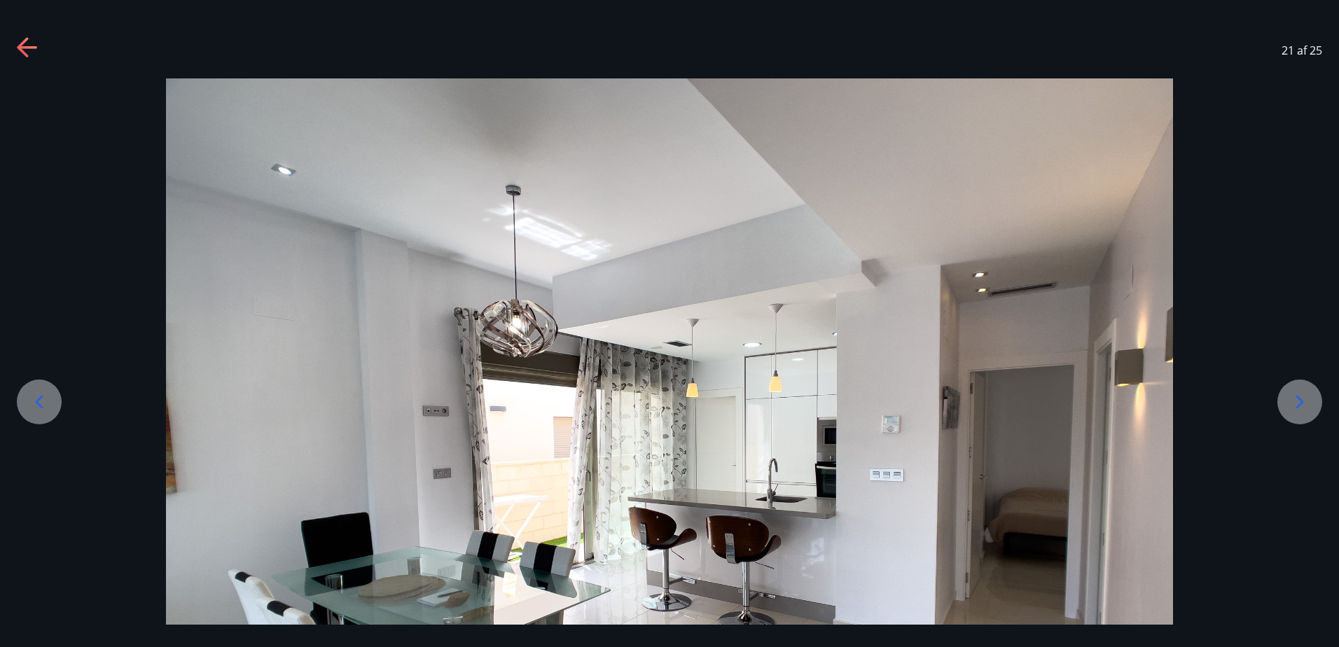
click at [1304, 413] on div at bounding box center [1299, 402] width 45 height 45
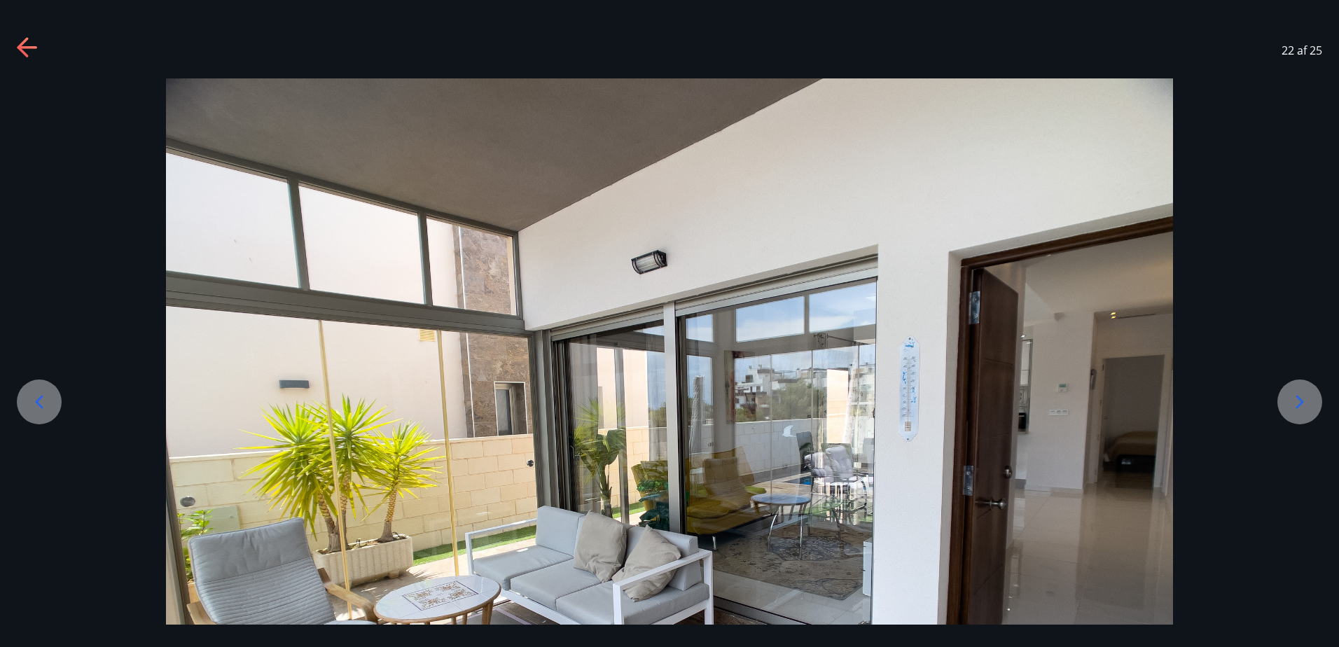
click at [1299, 401] on icon at bounding box center [1300, 402] width 22 height 22
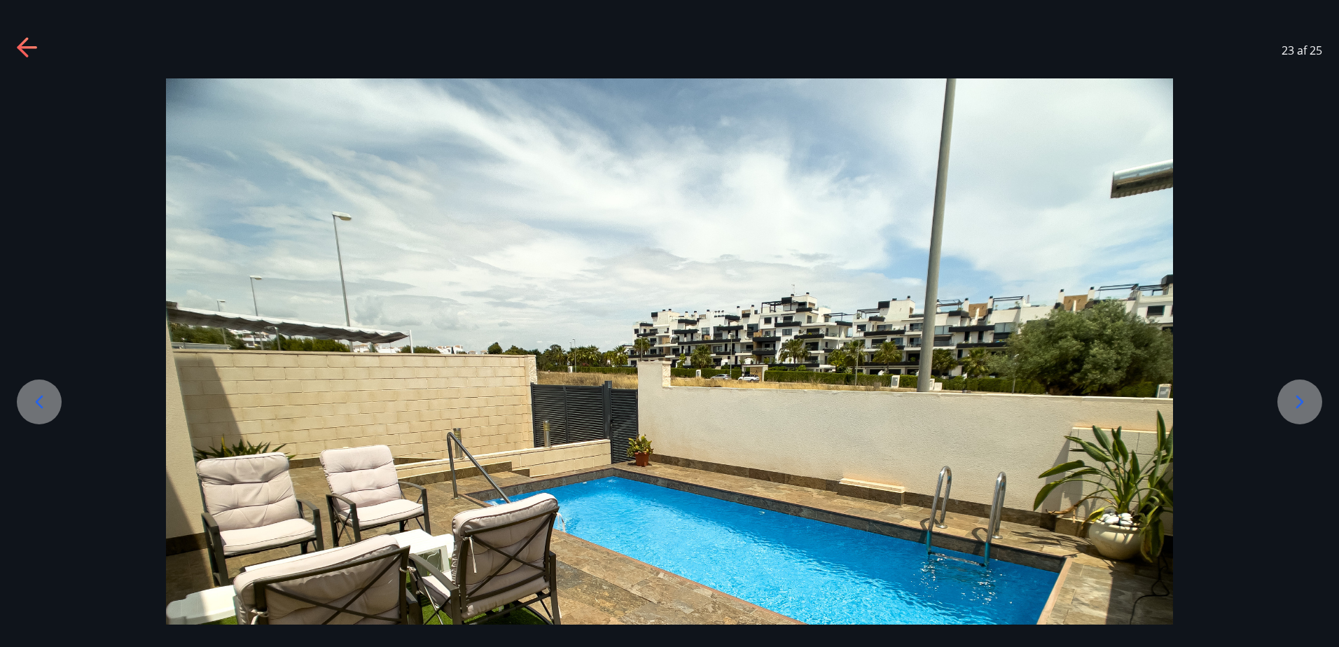
click at [1299, 401] on icon at bounding box center [1300, 402] width 22 height 22
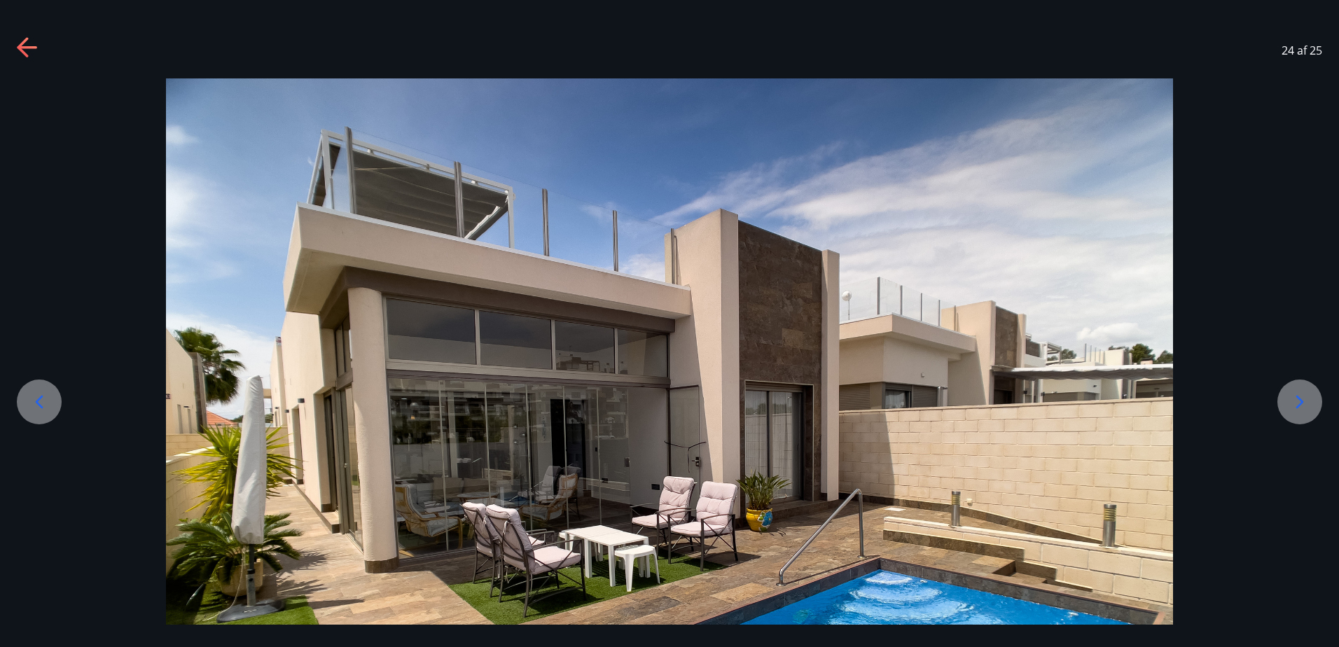
click at [1299, 401] on icon at bounding box center [1300, 402] width 22 height 22
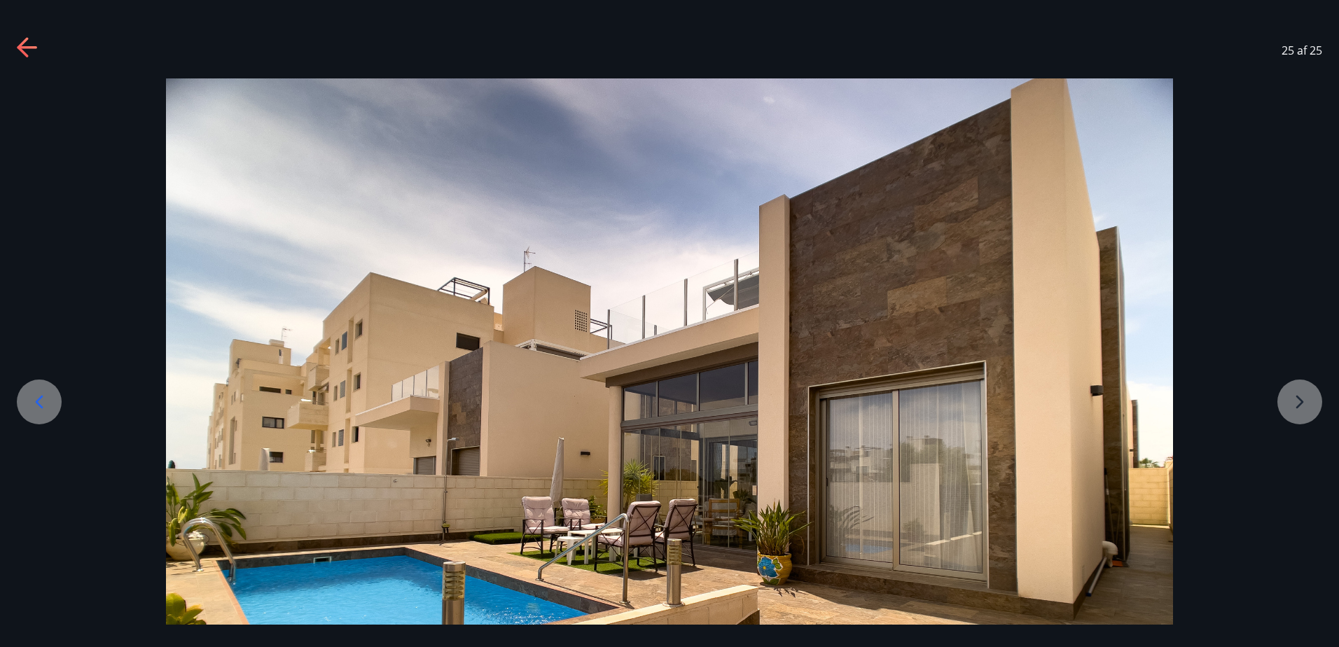
click at [1299, 401] on div at bounding box center [669, 456] width 1339 height 756
click at [23, 46] on icon at bounding box center [28, 48] width 22 height 22
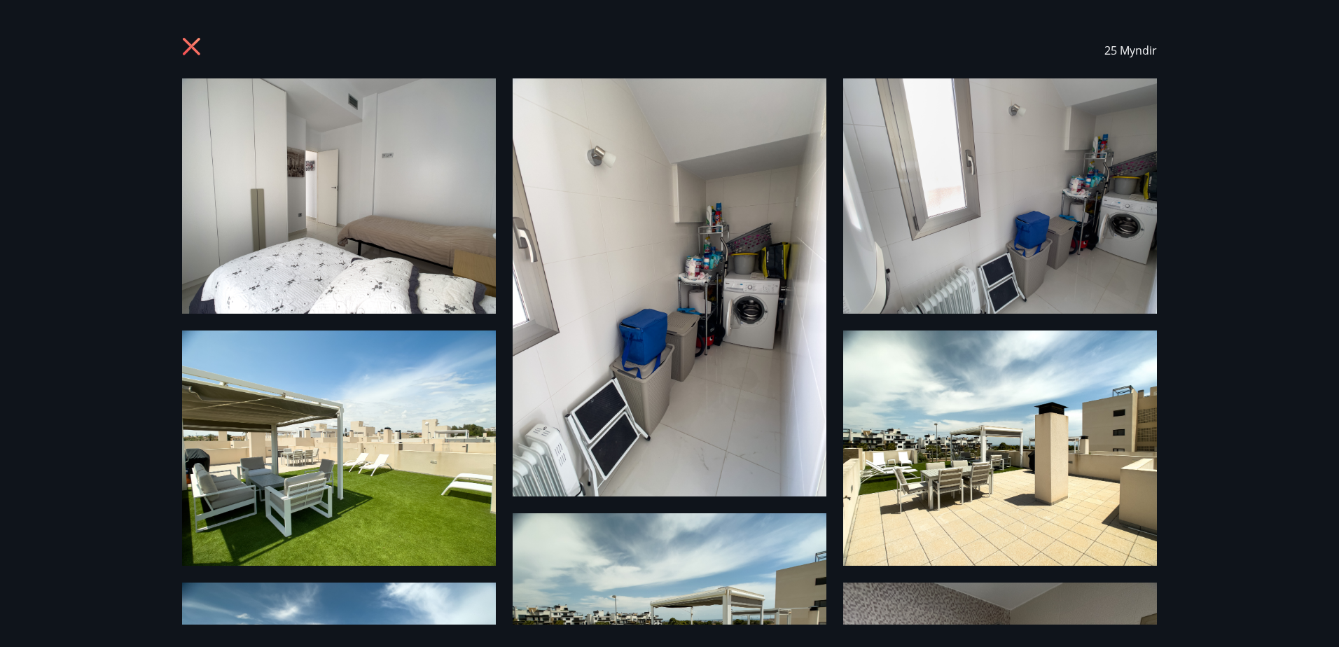
click at [194, 48] on icon at bounding box center [192, 47] width 18 height 18
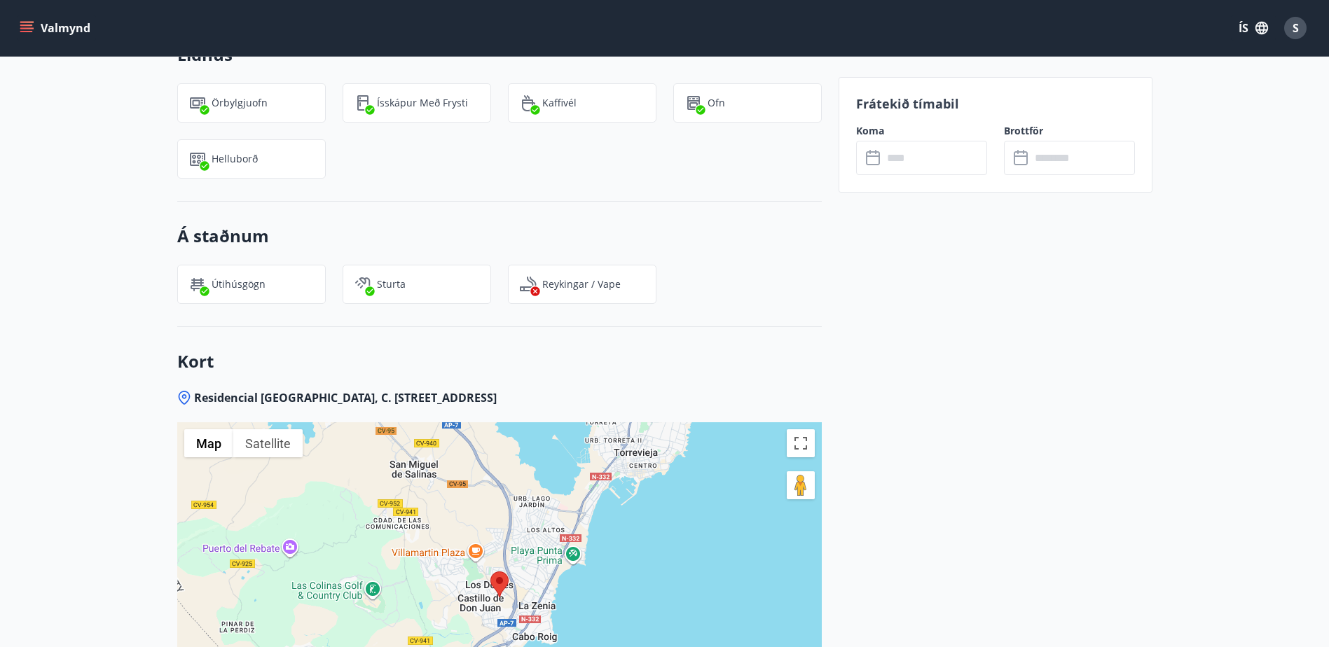
scroll to position [1821, 0]
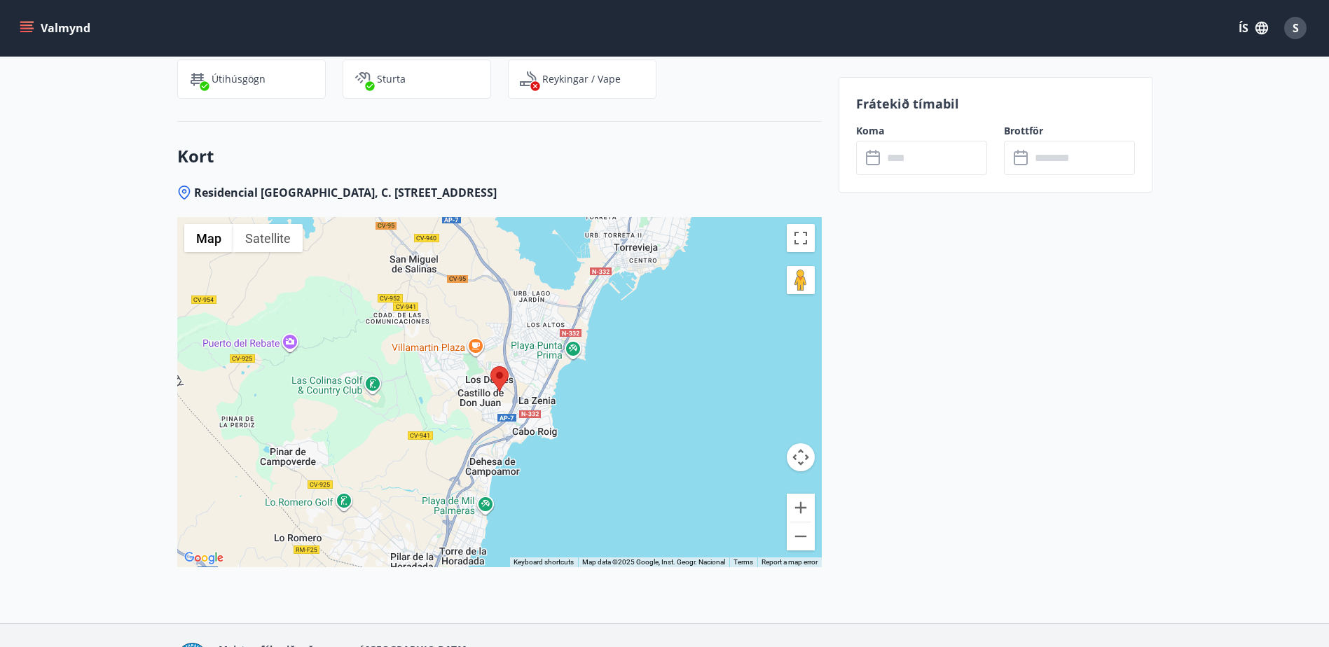
click at [582, 340] on div at bounding box center [499, 392] width 644 height 350
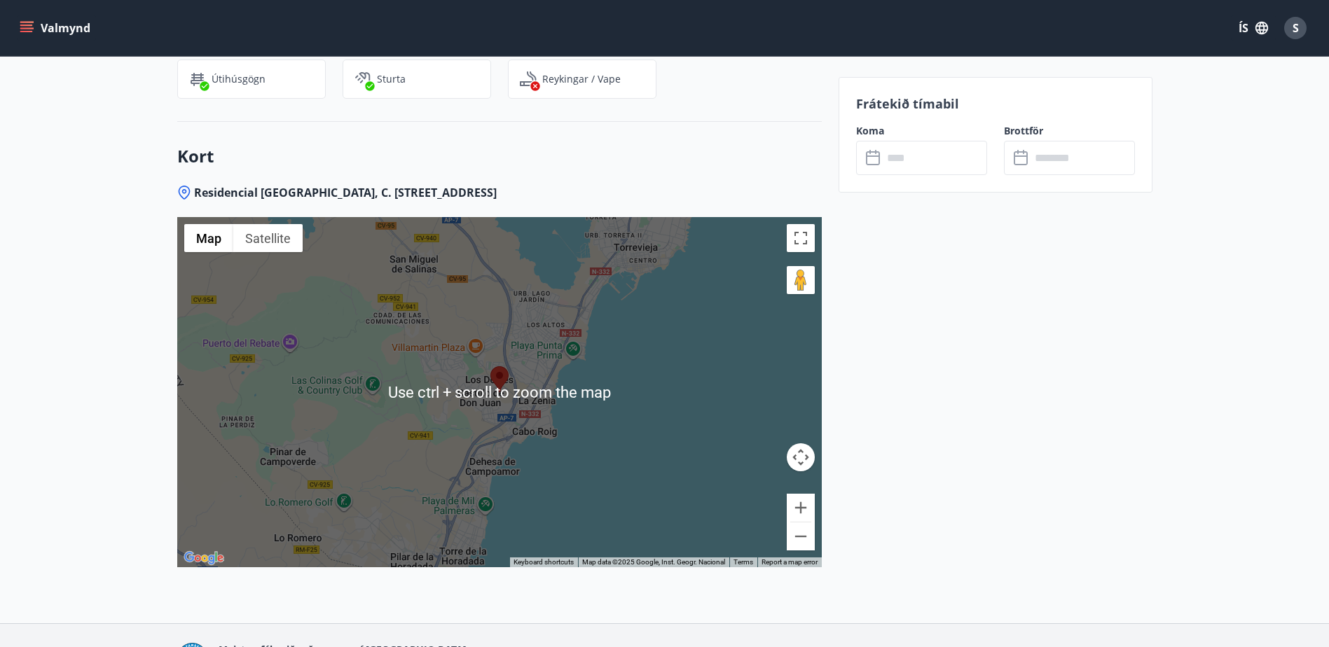
click at [652, 353] on div at bounding box center [499, 392] width 644 height 350
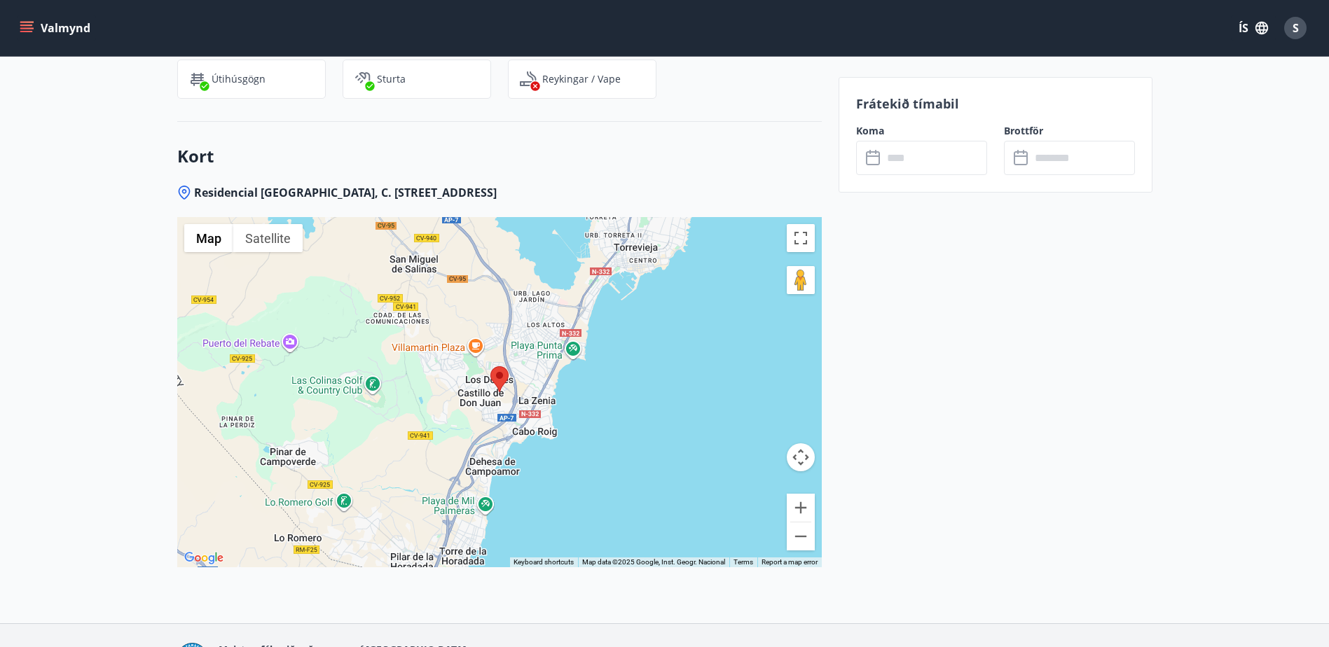
click at [467, 307] on div at bounding box center [499, 392] width 644 height 350
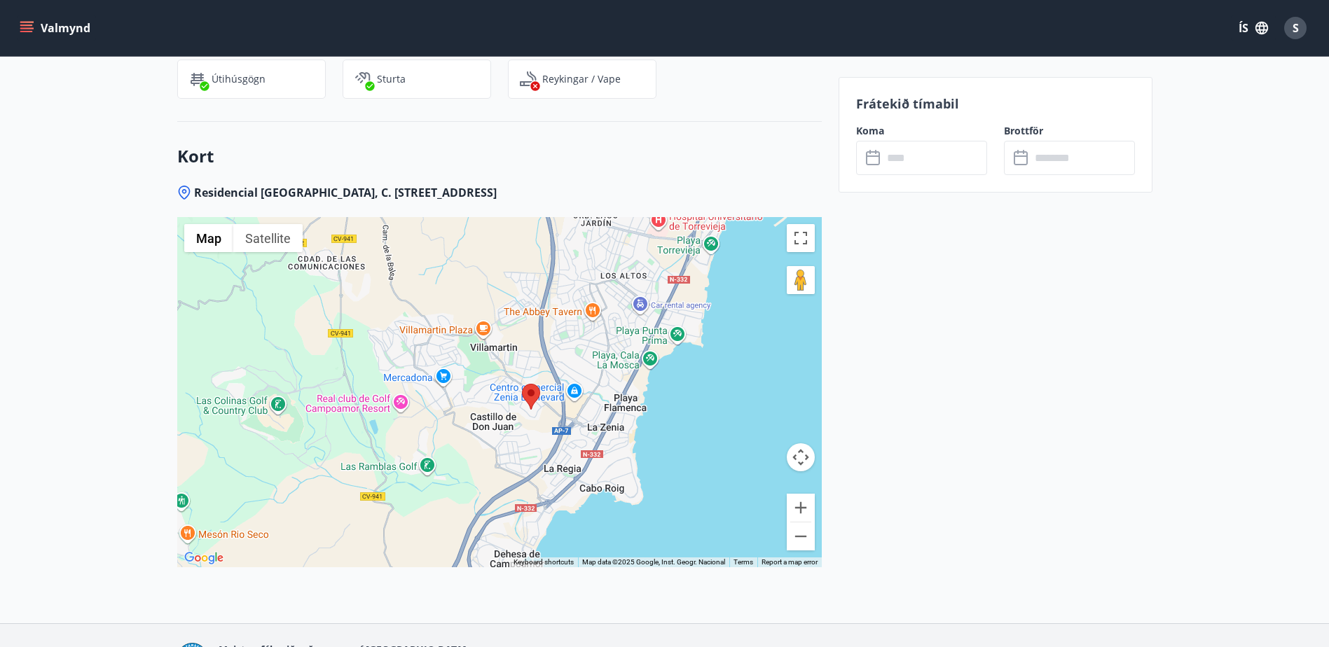
click at [467, 307] on div at bounding box center [499, 392] width 644 height 350
click at [479, 347] on div at bounding box center [499, 392] width 644 height 350
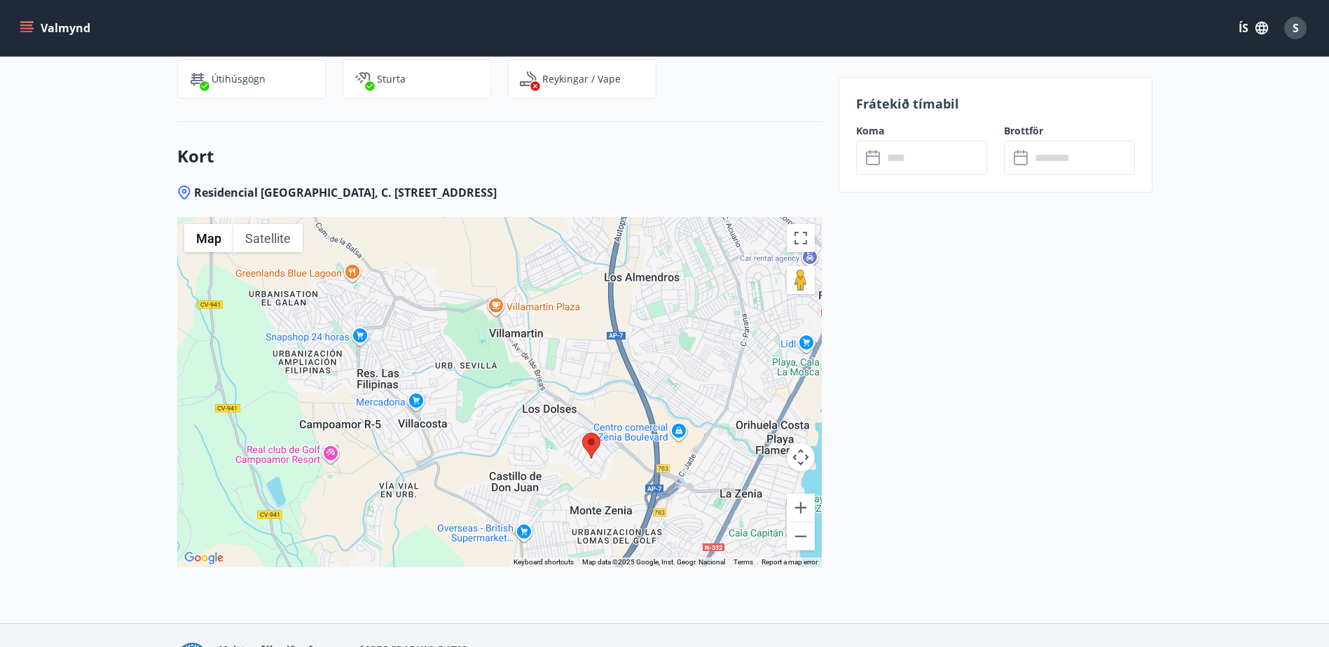
drag, startPoint x: 512, startPoint y: 304, endPoint x: 521, endPoint y: 359, distance: 56.1
click at [521, 359] on div at bounding box center [499, 392] width 644 height 350
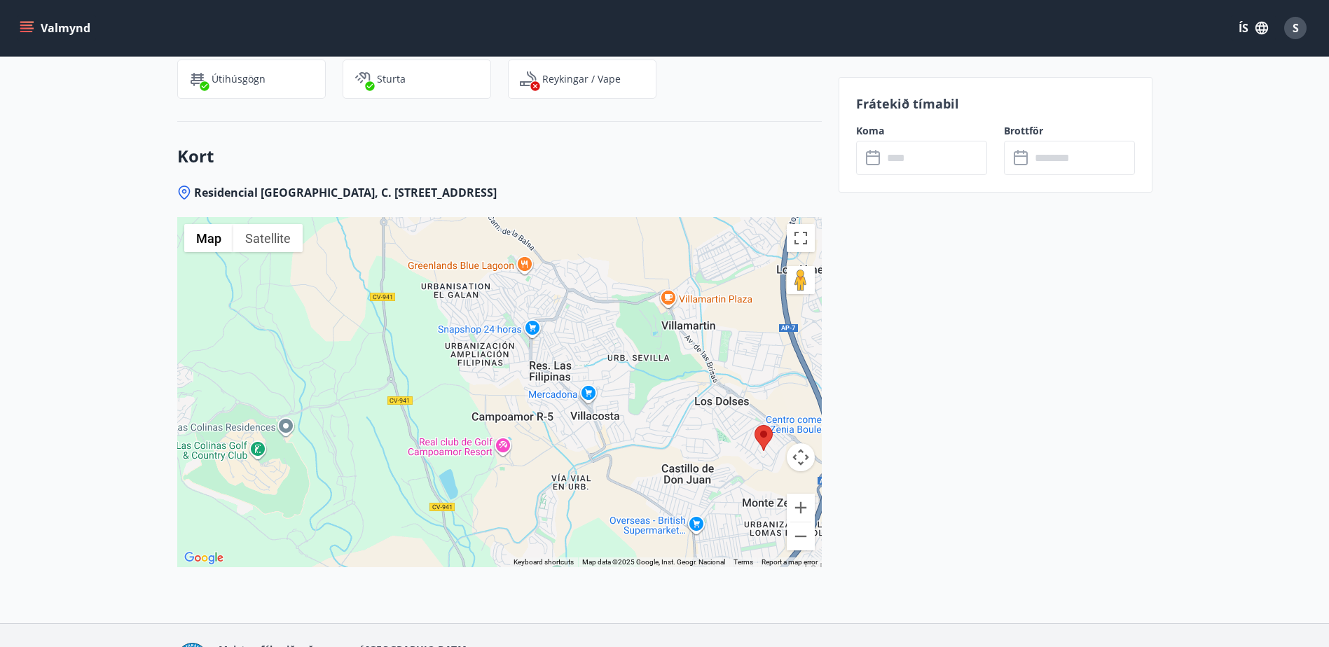
drag, startPoint x: 452, startPoint y: 363, endPoint x: 625, endPoint y: 354, distance: 173.9
click at [625, 354] on div at bounding box center [499, 392] width 644 height 350
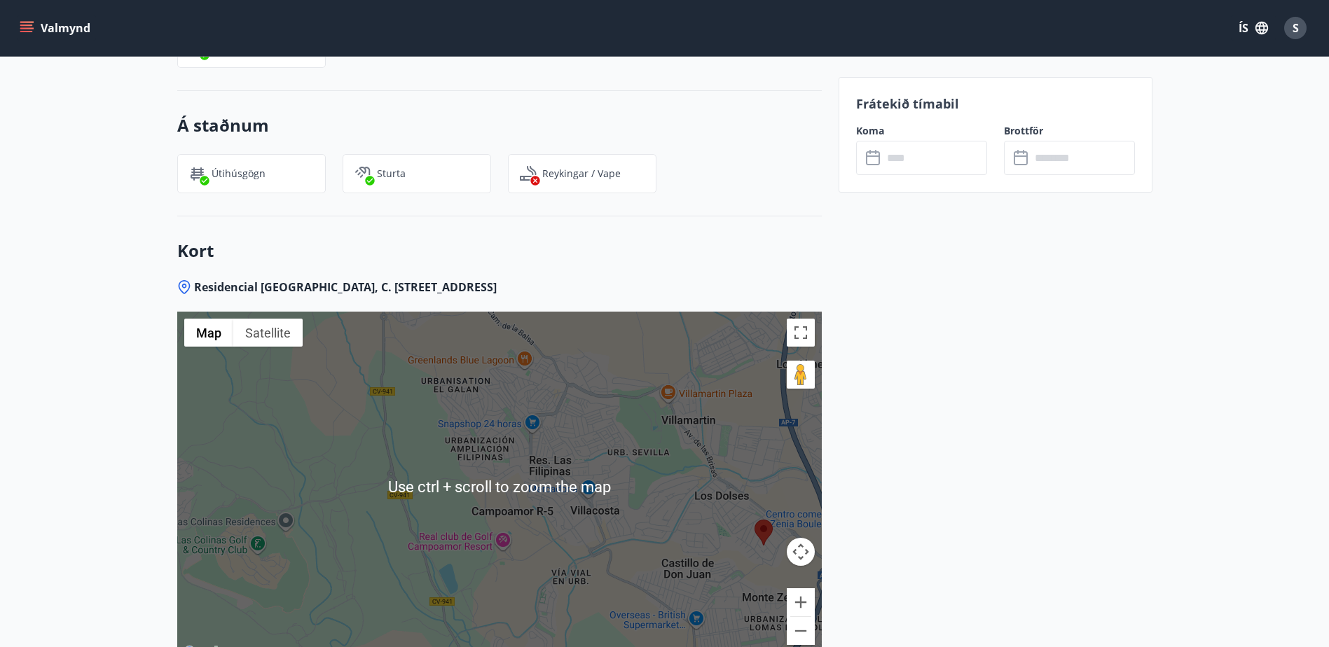
scroll to position [1708, 0]
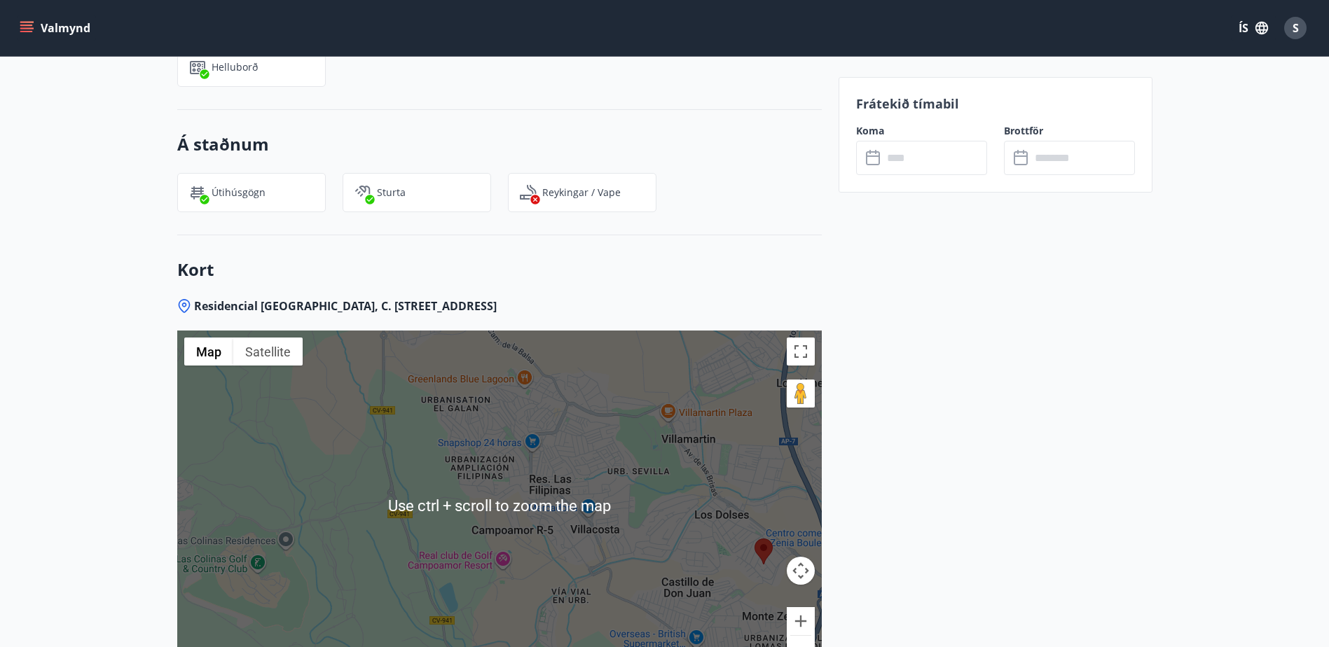
click at [604, 385] on div at bounding box center [499, 506] width 644 height 350
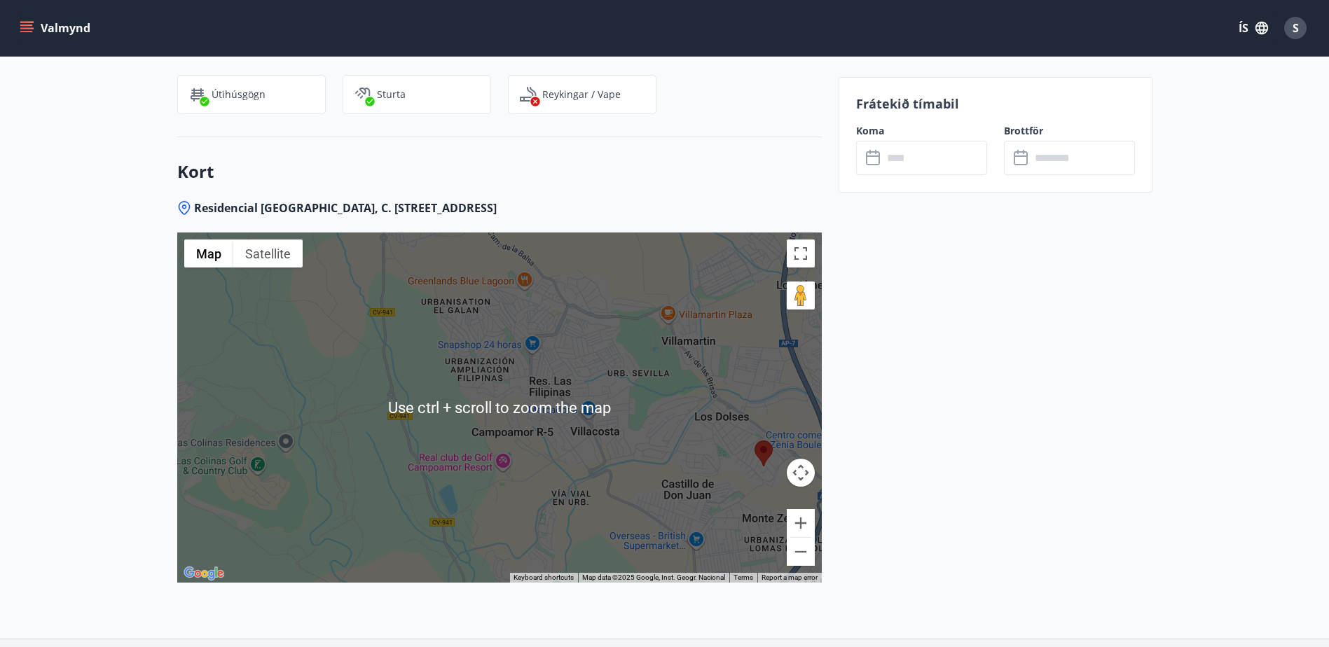
scroll to position [1848, 0]
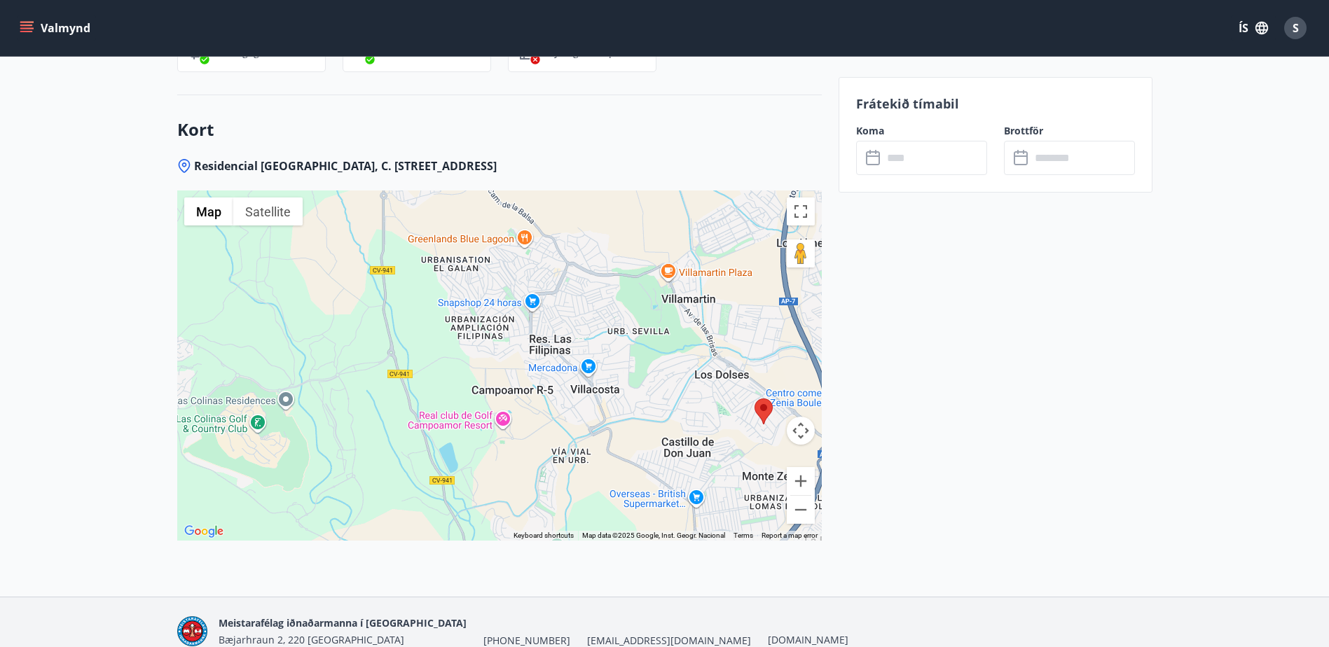
click at [548, 360] on div at bounding box center [499, 366] width 644 height 350
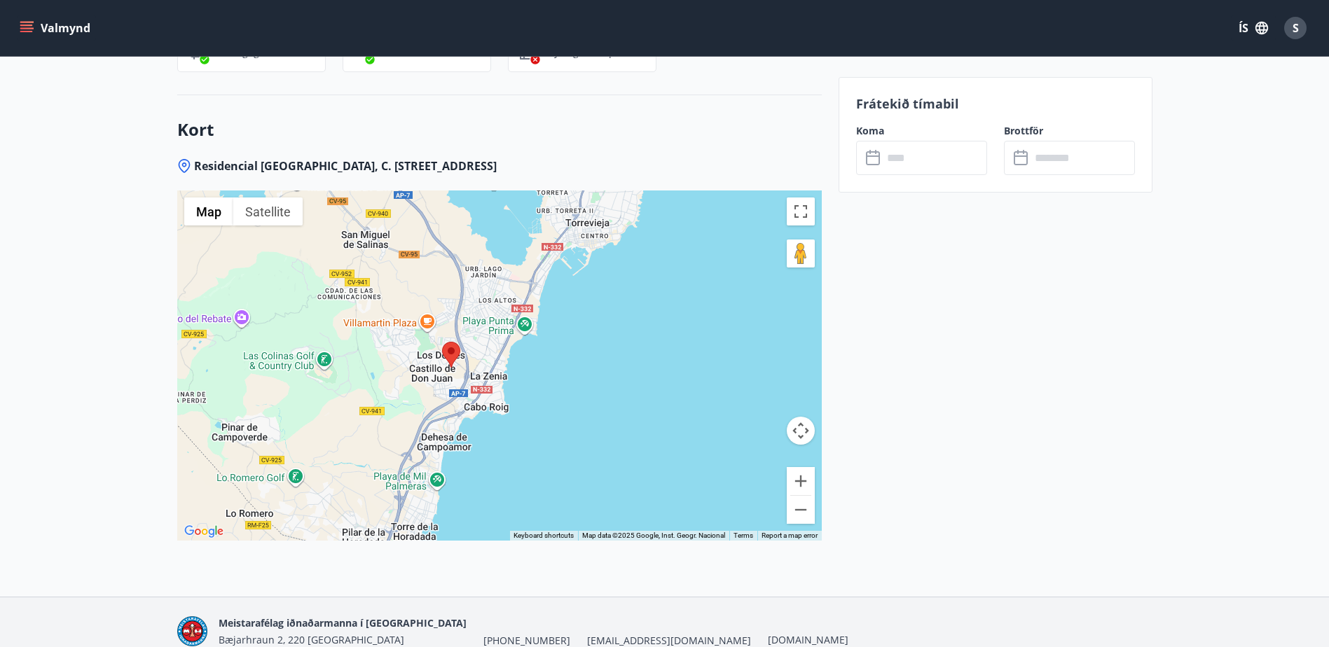
drag, startPoint x: 609, startPoint y: 354, endPoint x: 426, endPoint y: 280, distance: 197.7
click at [442, 342] on img at bounding box center [451, 355] width 18 height 26
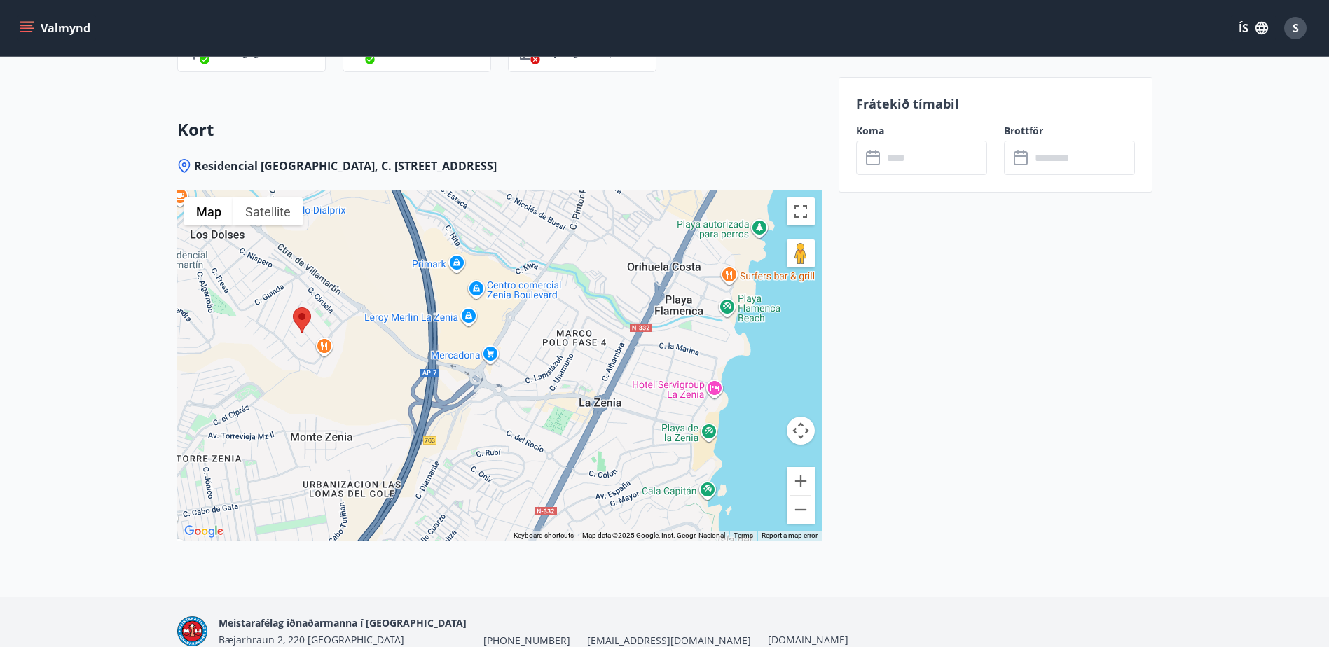
drag, startPoint x: 350, startPoint y: 303, endPoint x: 469, endPoint y: 281, distance: 121.2
click at [469, 281] on div at bounding box center [499, 366] width 644 height 350
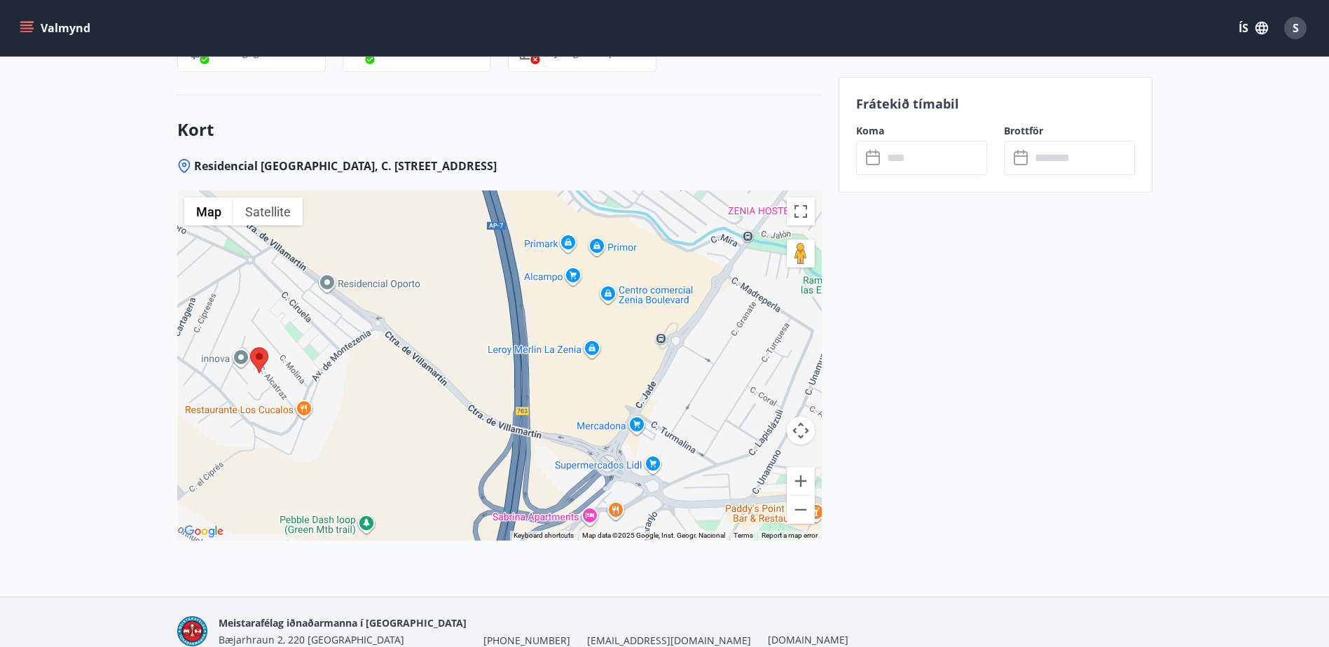
drag, startPoint x: 429, startPoint y: 288, endPoint x: 574, endPoint y: 350, distance: 157.2
click at [574, 350] on div at bounding box center [499, 366] width 644 height 350
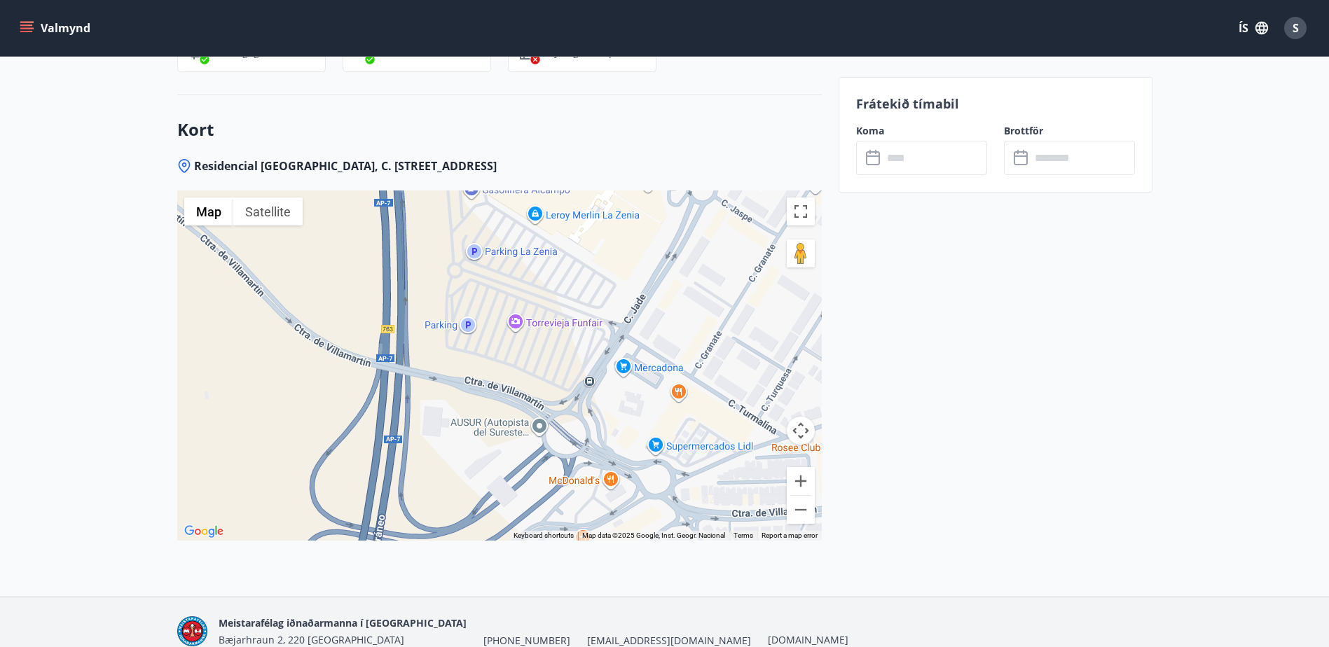
drag, startPoint x: 583, startPoint y: 363, endPoint x: 515, endPoint y: 298, distance: 93.1
click at [515, 298] on div at bounding box center [499, 366] width 644 height 350
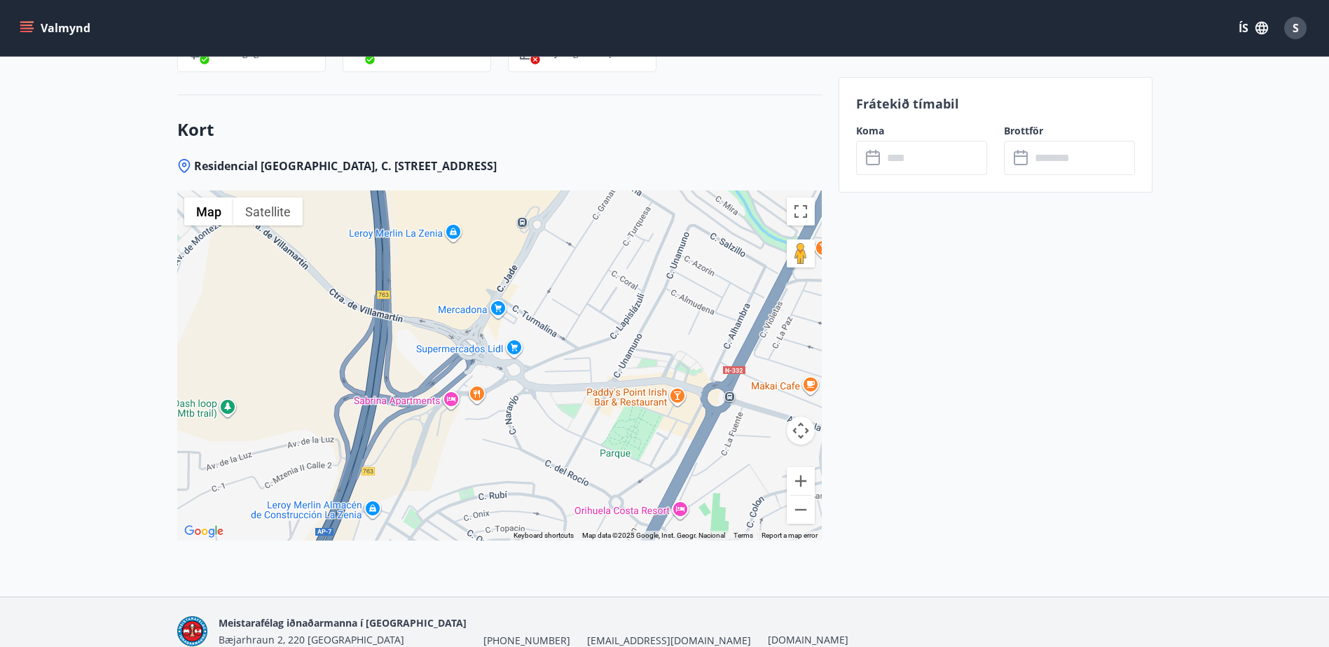
drag, startPoint x: 567, startPoint y: 359, endPoint x: 493, endPoint y: 302, distance: 93.4
click at [493, 302] on div at bounding box center [499, 366] width 644 height 350
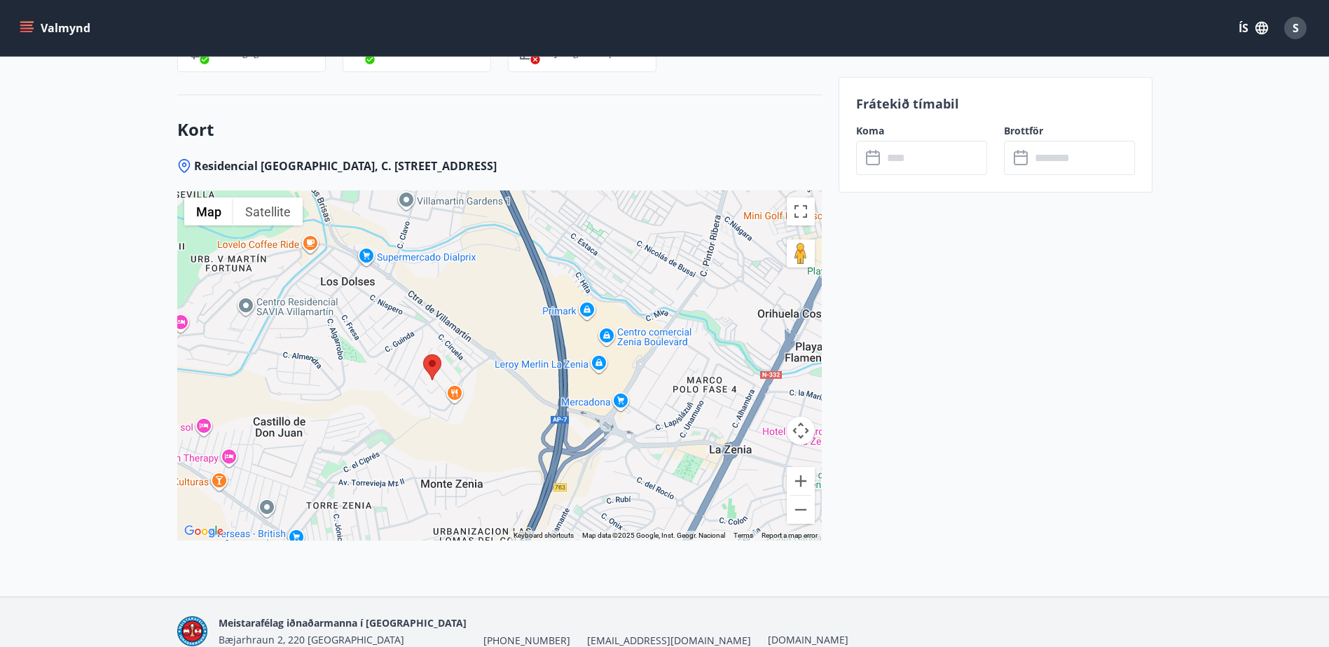
drag, startPoint x: 493, startPoint y: 302, endPoint x: 620, endPoint y: 370, distance: 144.2
click at [620, 370] on div at bounding box center [499, 366] width 644 height 350
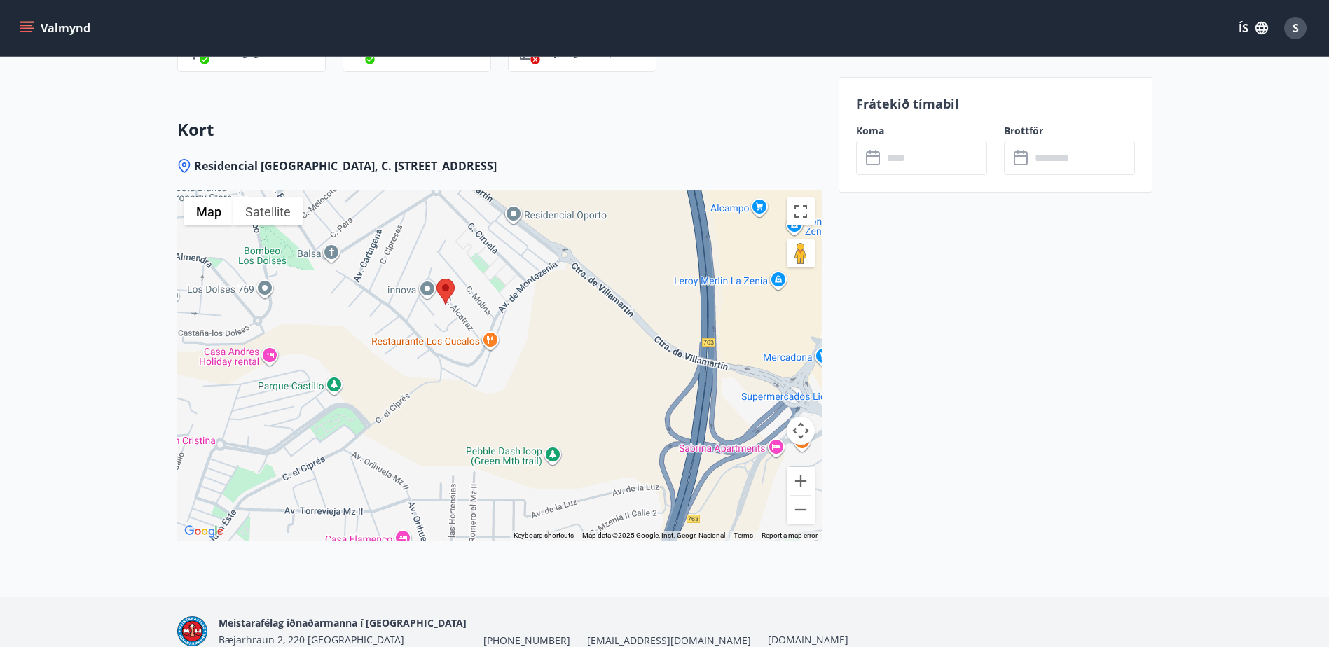
drag, startPoint x: 488, startPoint y: 333, endPoint x: 687, endPoint y: 314, distance: 199.9
click at [687, 314] on div at bounding box center [499, 366] width 644 height 350
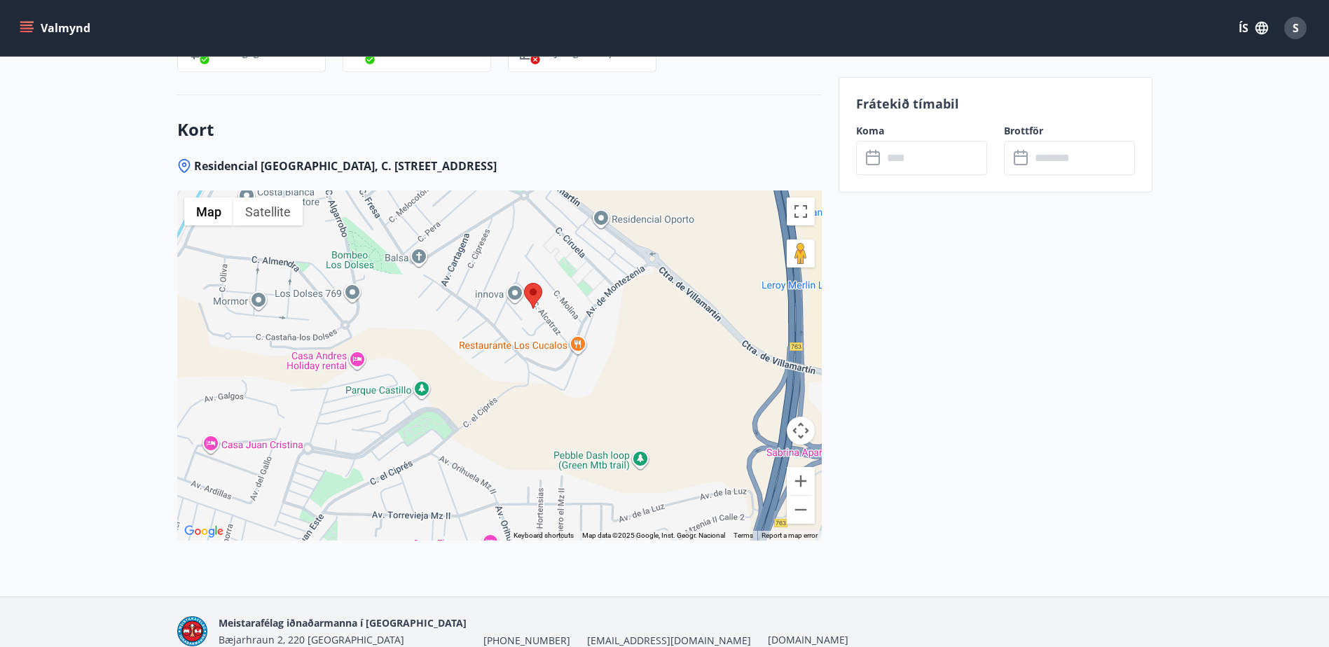
drag, startPoint x: 473, startPoint y: 301, endPoint x: 560, endPoint y: 307, distance: 87.0
click at [560, 307] on div at bounding box center [499, 366] width 644 height 350
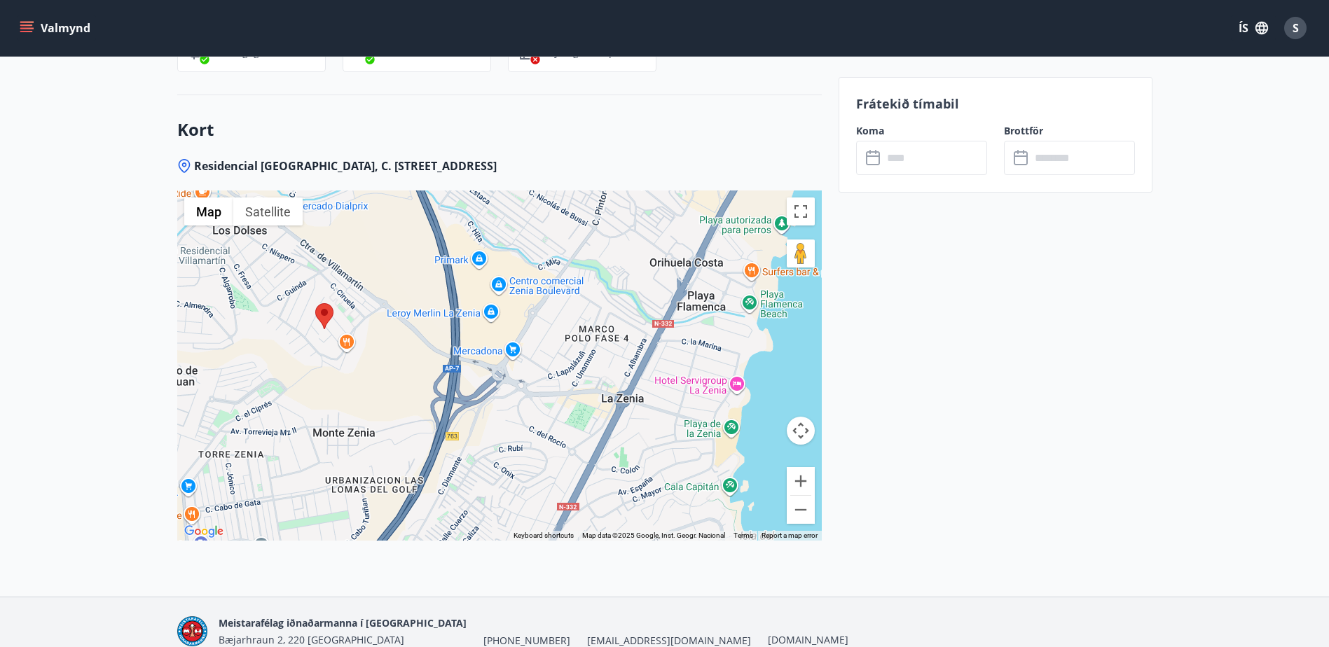
drag, startPoint x: 604, startPoint y: 320, endPoint x: 375, endPoint y: 309, distance: 228.6
click at [375, 309] on div at bounding box center [499, 366] width 644 height 350
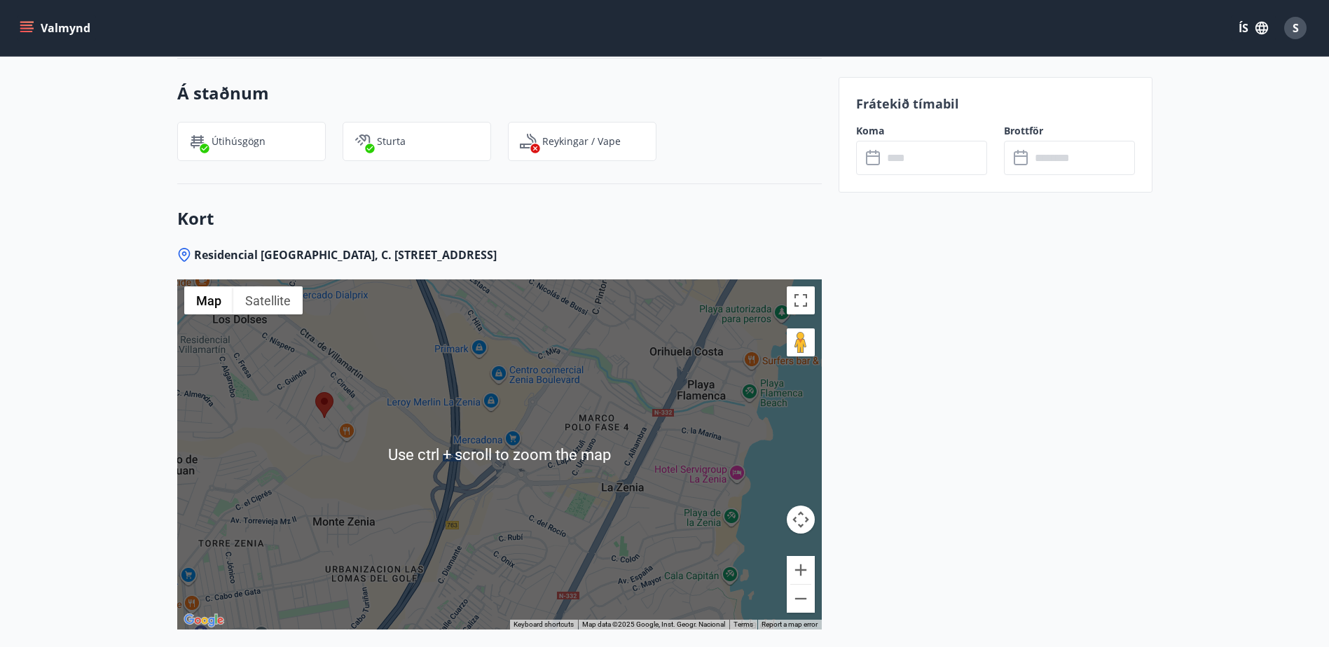
scroll to position [1778, 0]
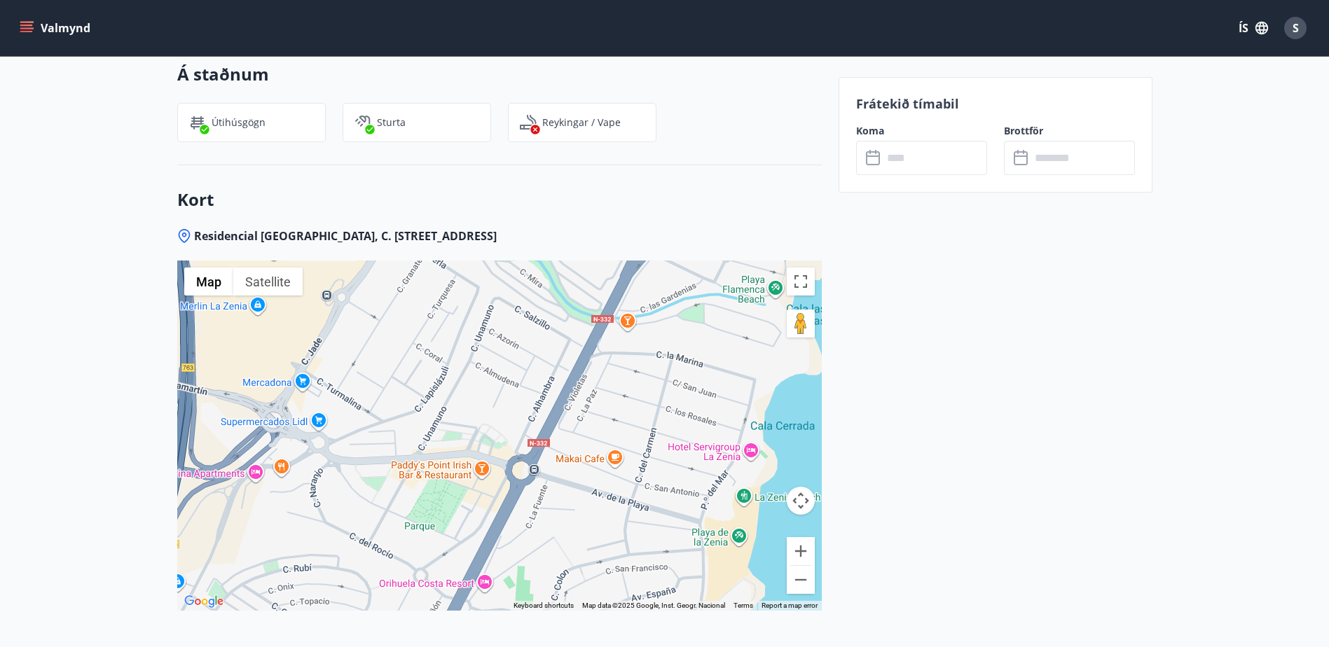
drag, startPoint x: 574, startPoint y: 382, endPoint x: 422, endPoint y: 359, distance: 154.4
click at [422, 359] on div at bounding box center [499, 436] width 644 height 350
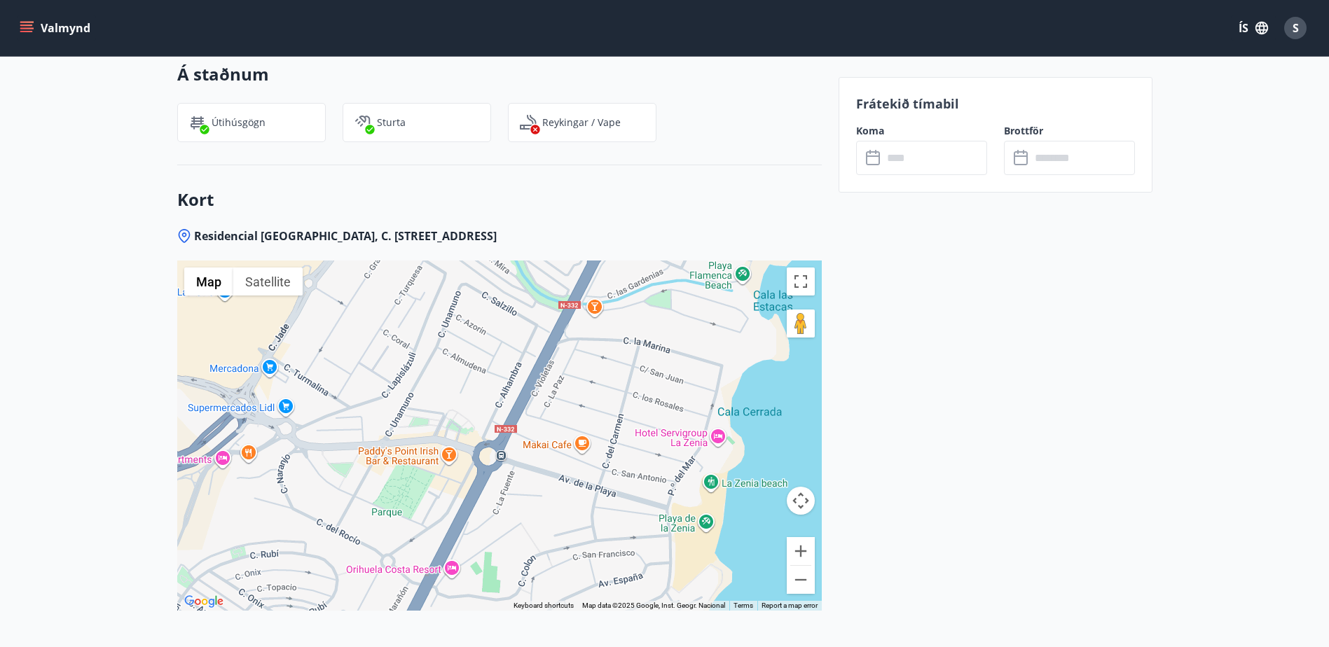
drag, startPoint x: 595, startPoint y: 434, endPoint x: 562, endPoint y: 419, distance: 37.0
click at [562, 419] on div at bounding box center [499, 436] width 644 height 350
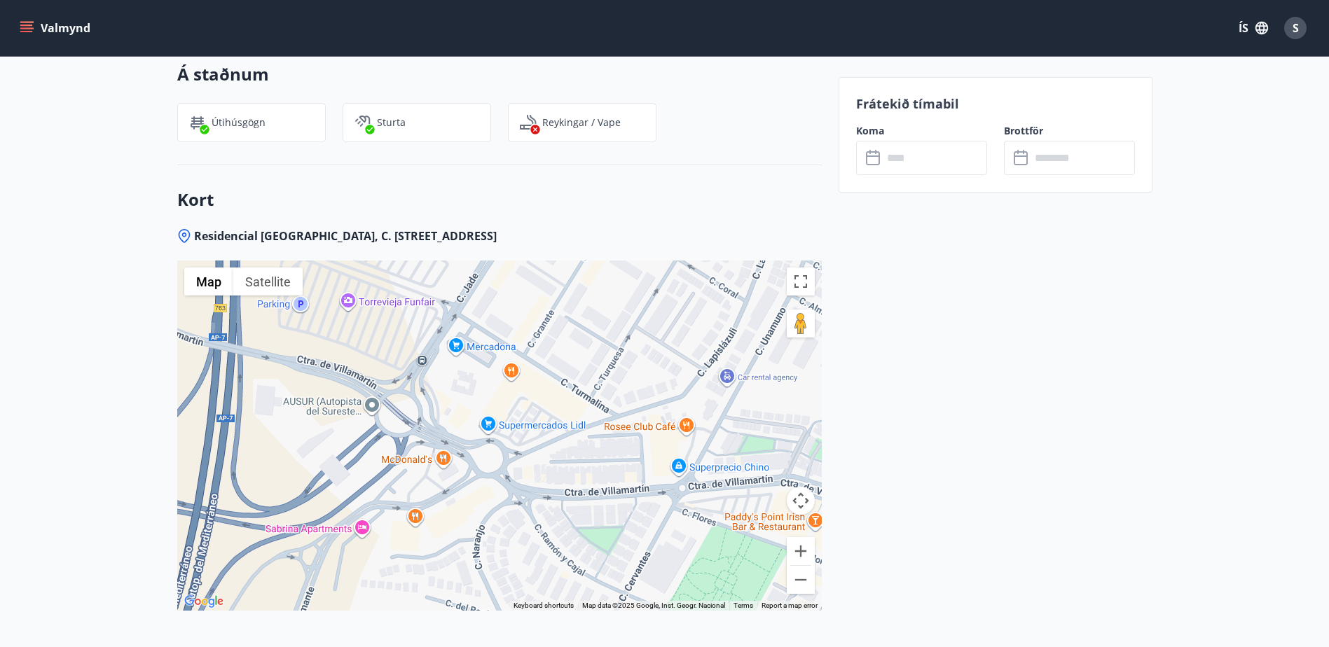
drag, startPoint x: 359, startPoint y: 387, endPoint x: 838, endPoint y: 475, distance: 487.0
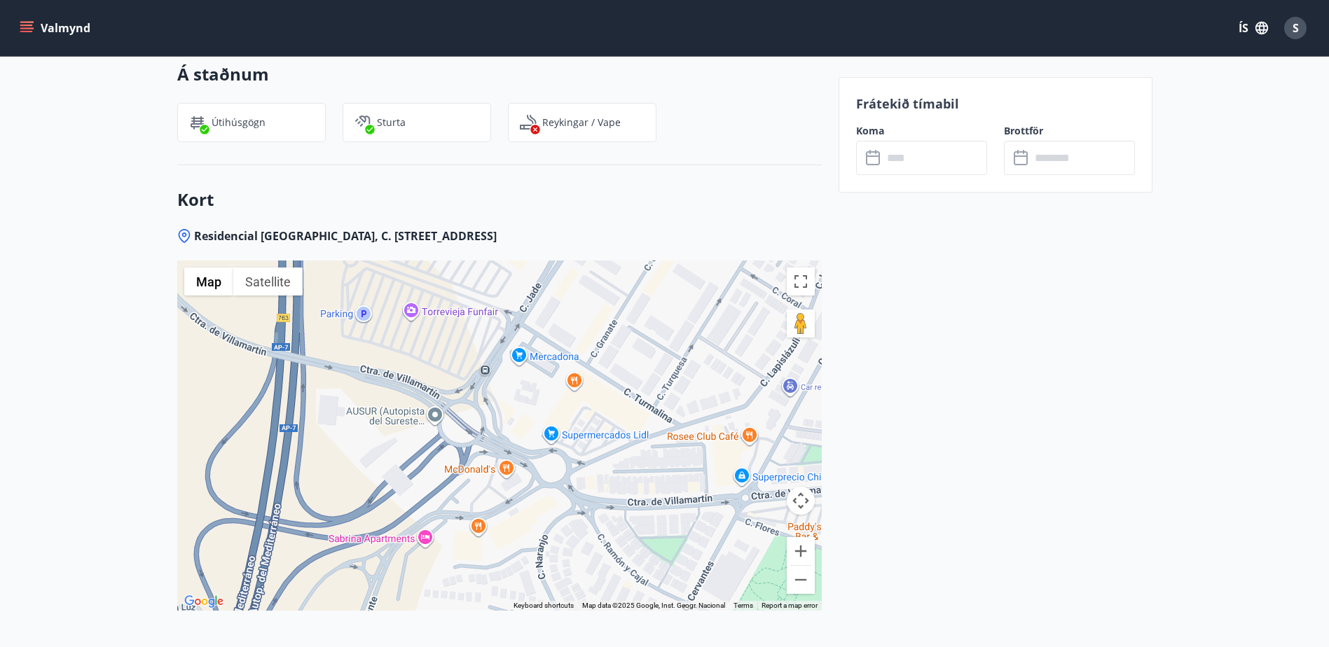
drag, startPoint x: 508, startPoint y: 439, endPoint x: 574, endPoint y: 449, distance: 66.6
click at [574, 449] on div at bounding box center [499, 436] width 644 height 350
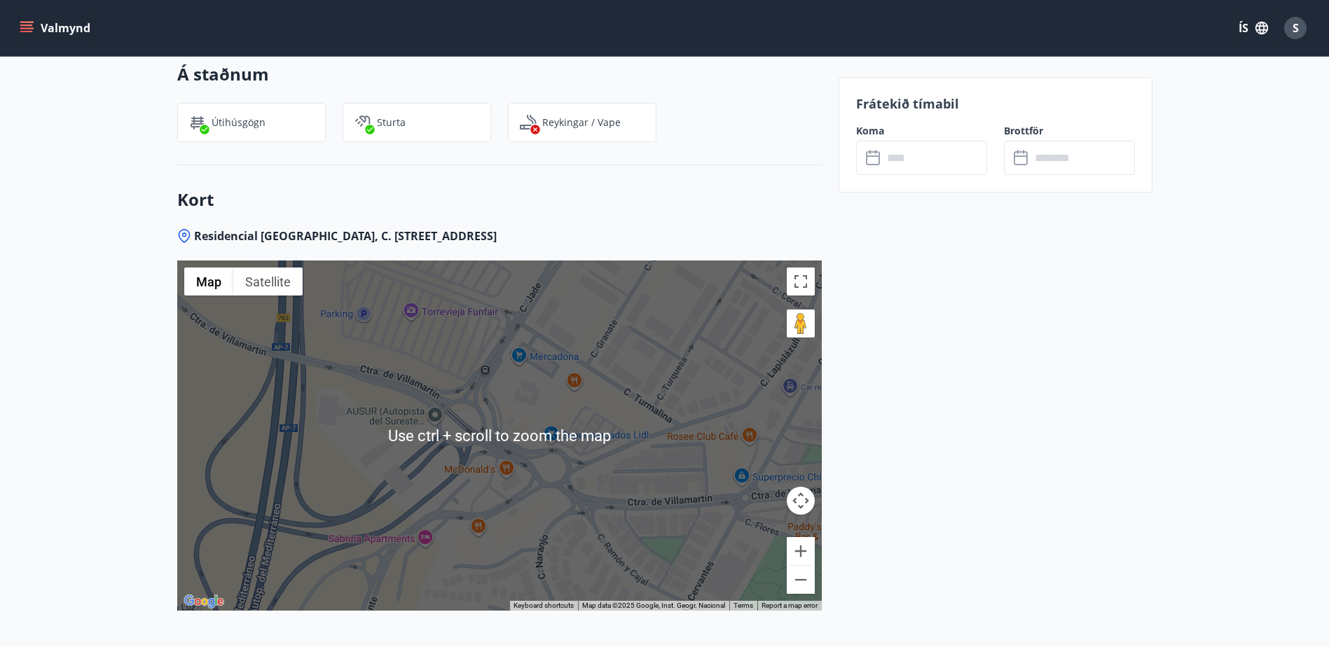
scroll to position [1708, 0]
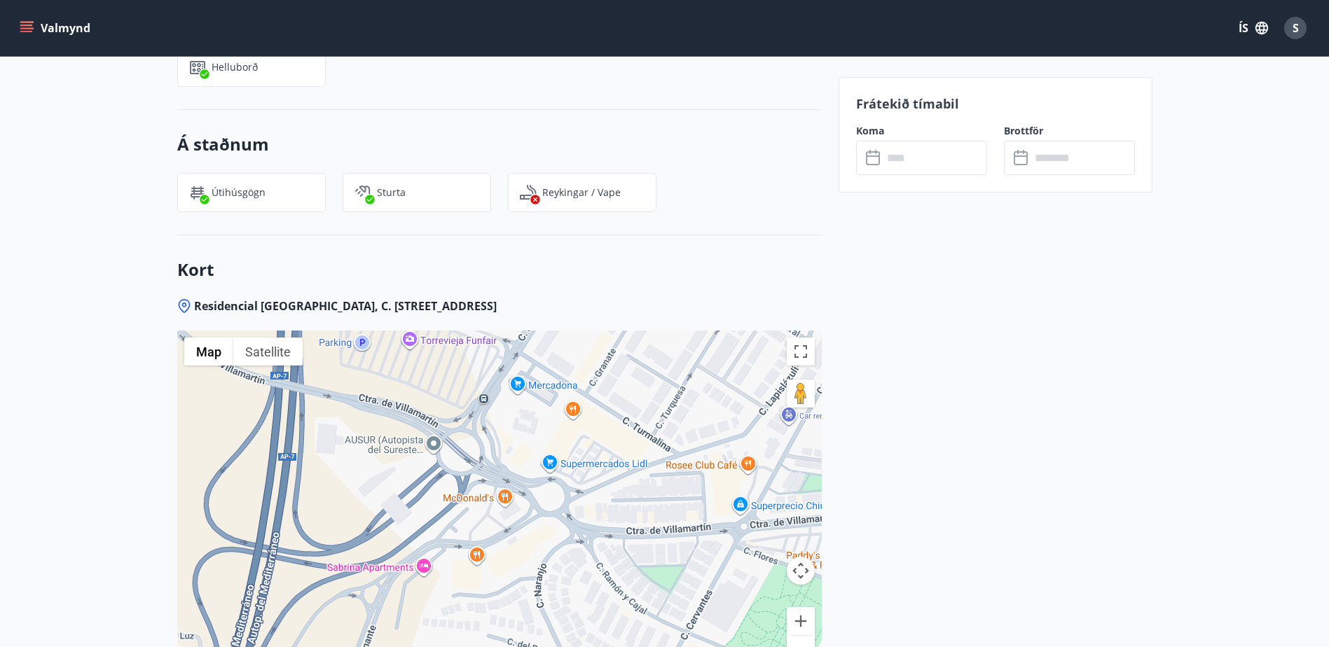
drag, startPoint x: 577, startPoint y: 471, endPoint x: 576, endPoint y: 434, distance: 37.1
click at [576, 434] on div at bounding box center [499, 506] width 644 height 350
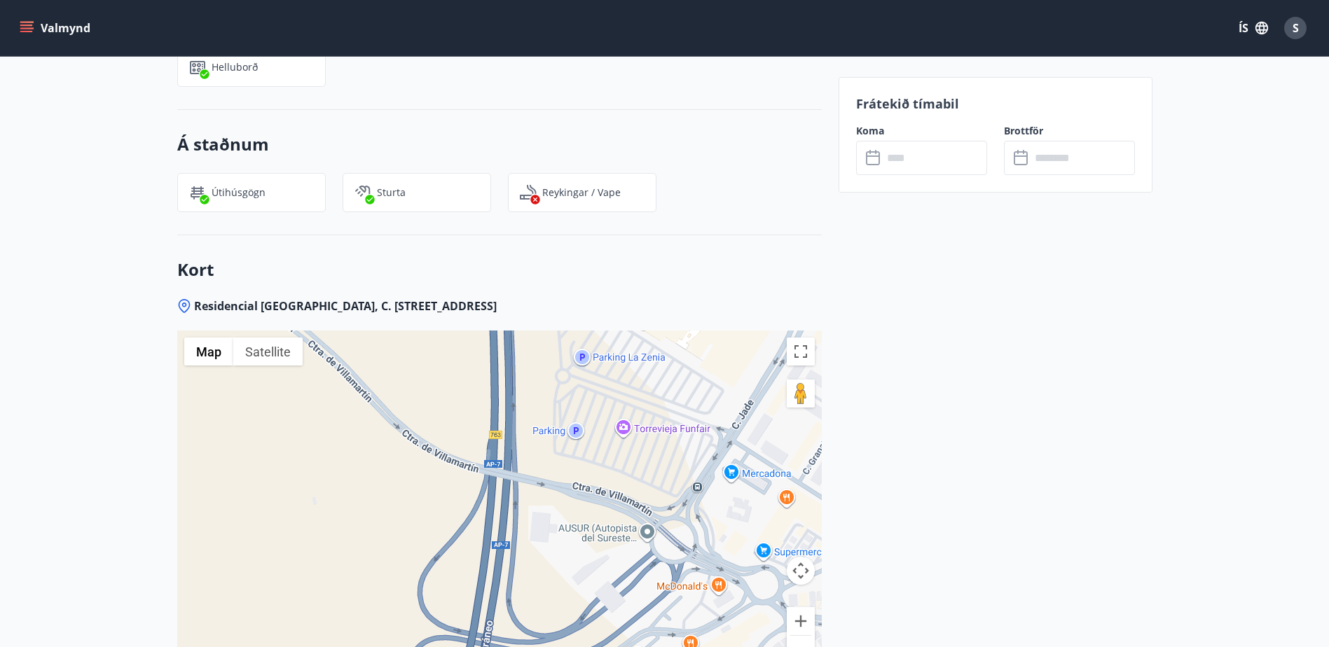
drag, startPoint x: 474, startPoint y: 416, endPoint x: 688, endPoint y: 506, distance: 231.7
click at [688, 506] on div at bounding box center [499, 506] width 644 height 350
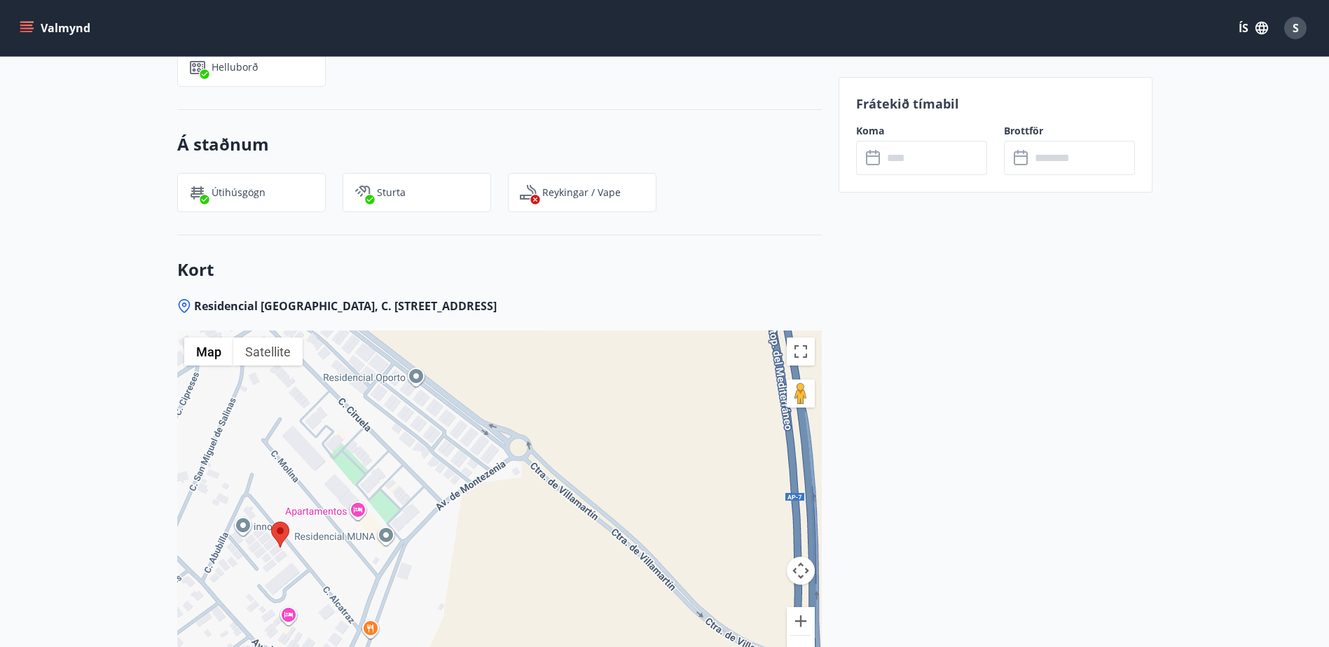
drag, startPoint x: 429, startPoint y: 363, endPoint x: 727, endPoint y: 523, distance: 338.4
click at [727, 523] on div at bounding box center [499, 506] width 644 height 350
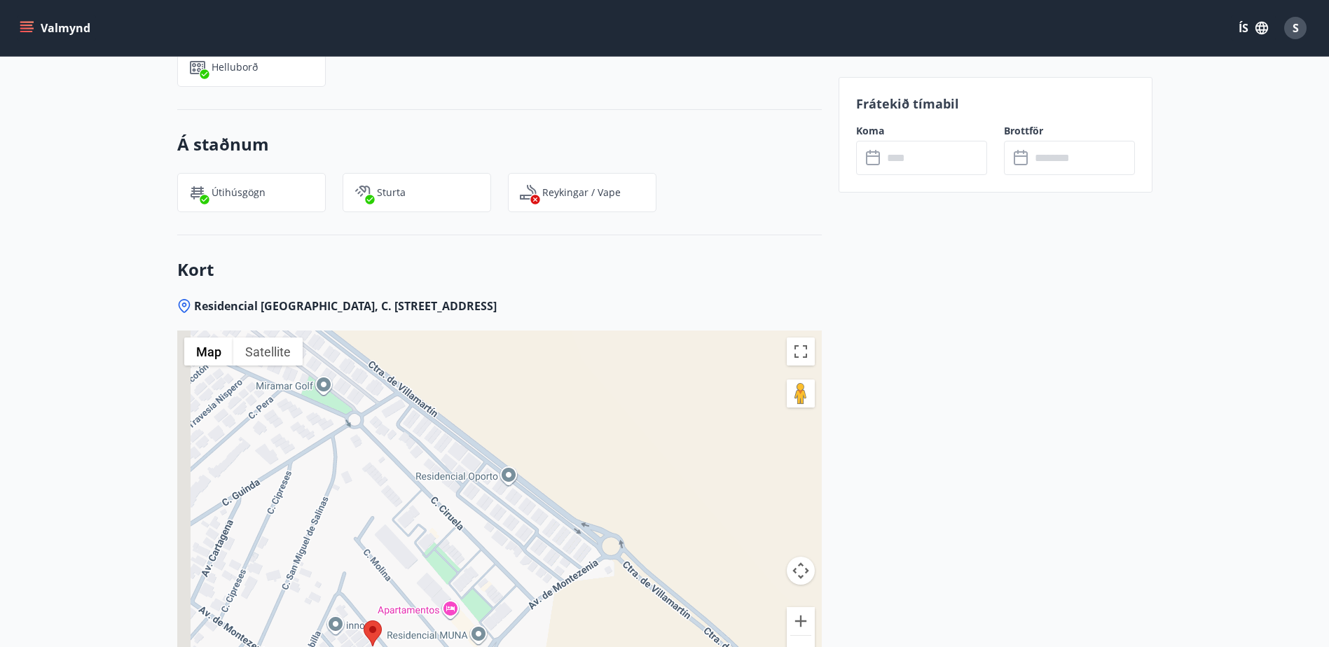
drag, startPoint x: 494, startPoint y: 382, endPoint x: 634, endPoint y: 580, distance: 242.1
click at [634, 580] on div at bounding box center [499, 506] width 644 height 350
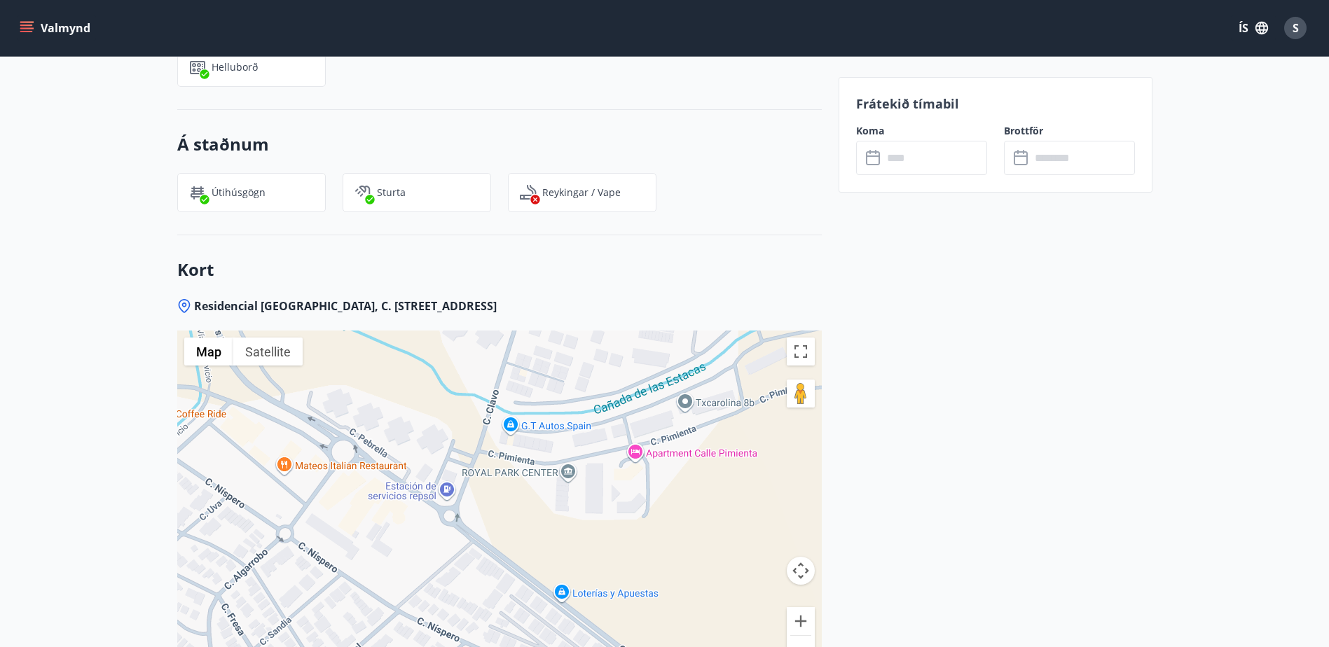
drag, startPoint x: 549, startPoint y: 455, endPoint x: 670, endPoint y: 550, distance: 153.6
click at [673, 552] on div at bounding box center [499, 506] width 644 height 350
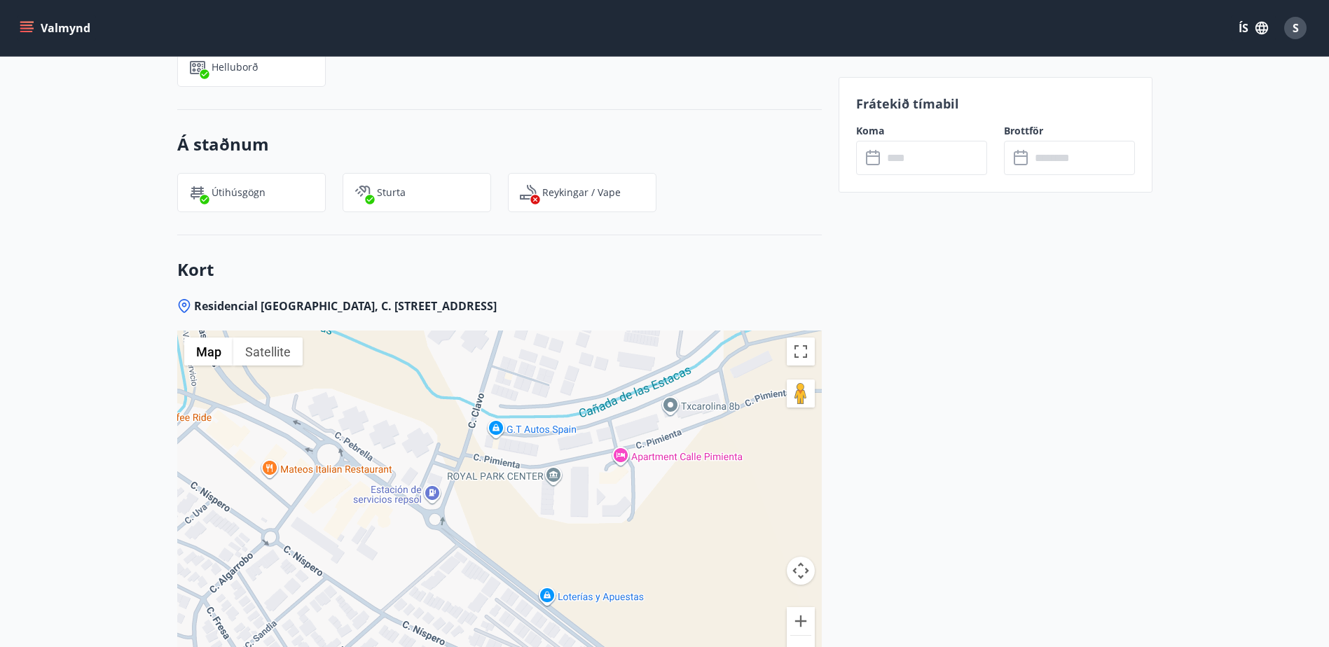
drag, startPoint x: 579, startPoint y: 447, endPoint x: 582, endPoint y: 459, distance: 12.4
click at [582, 459] on div at bounding box center [499, 506] width 644 height 350
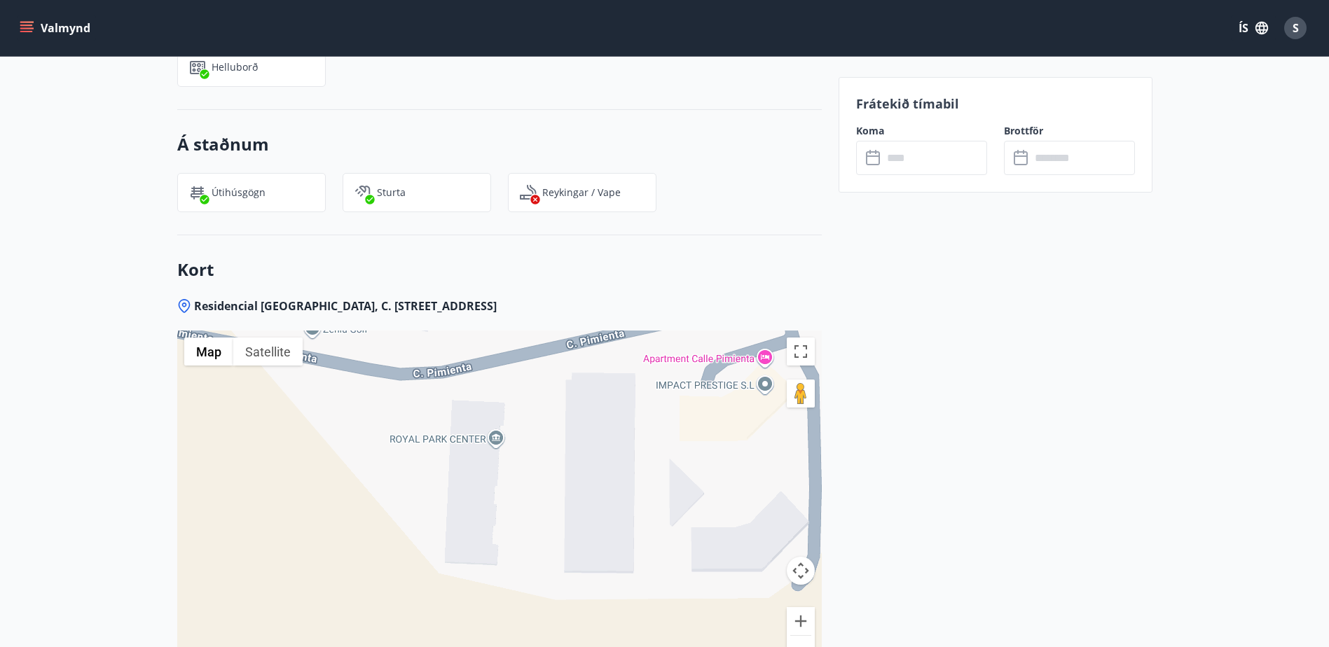
drag, startPoint x: 548, startPoint y: 397, endPoint x: 577, endPoint y: 485, distance: 92.4
click at [577, 485] on div at bounding box center [499, 506] width 644 height 350
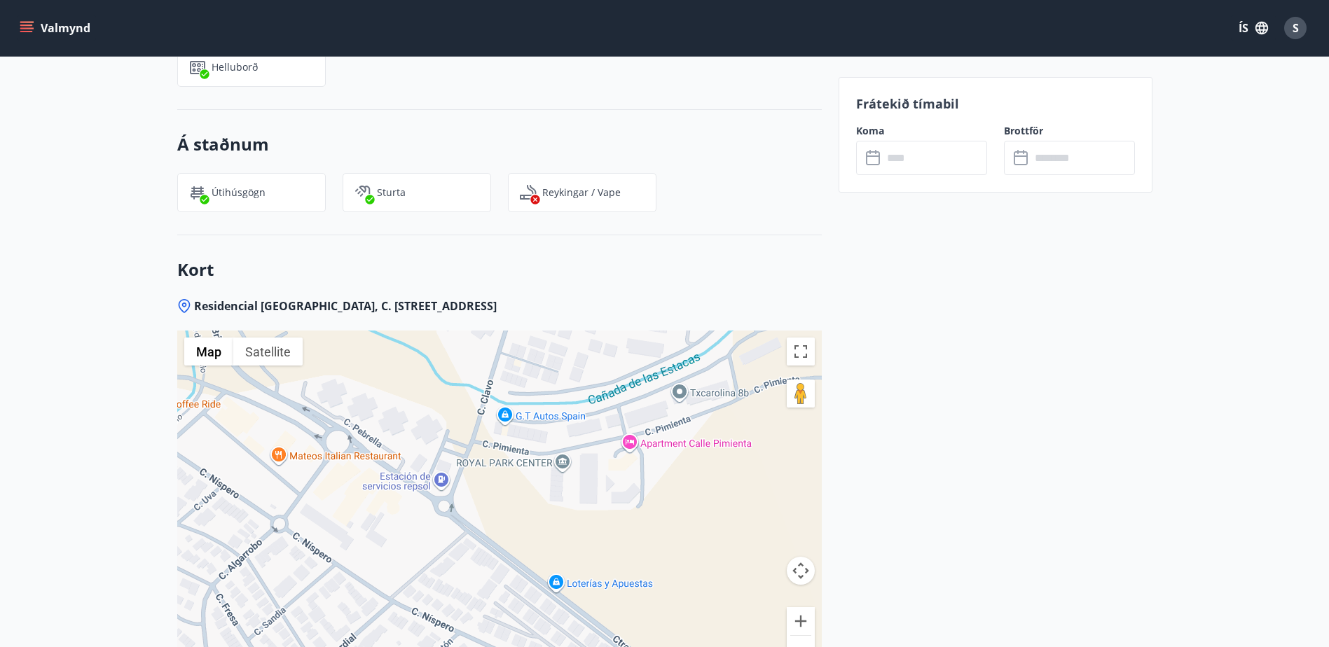
drag, startPoint x: 563, startPoint y: 417, endPoint x: 561, endPoint y: 401, distance: 16.2
click at [561, 401] on div at bounding box center [499, 506] width 644 height 350
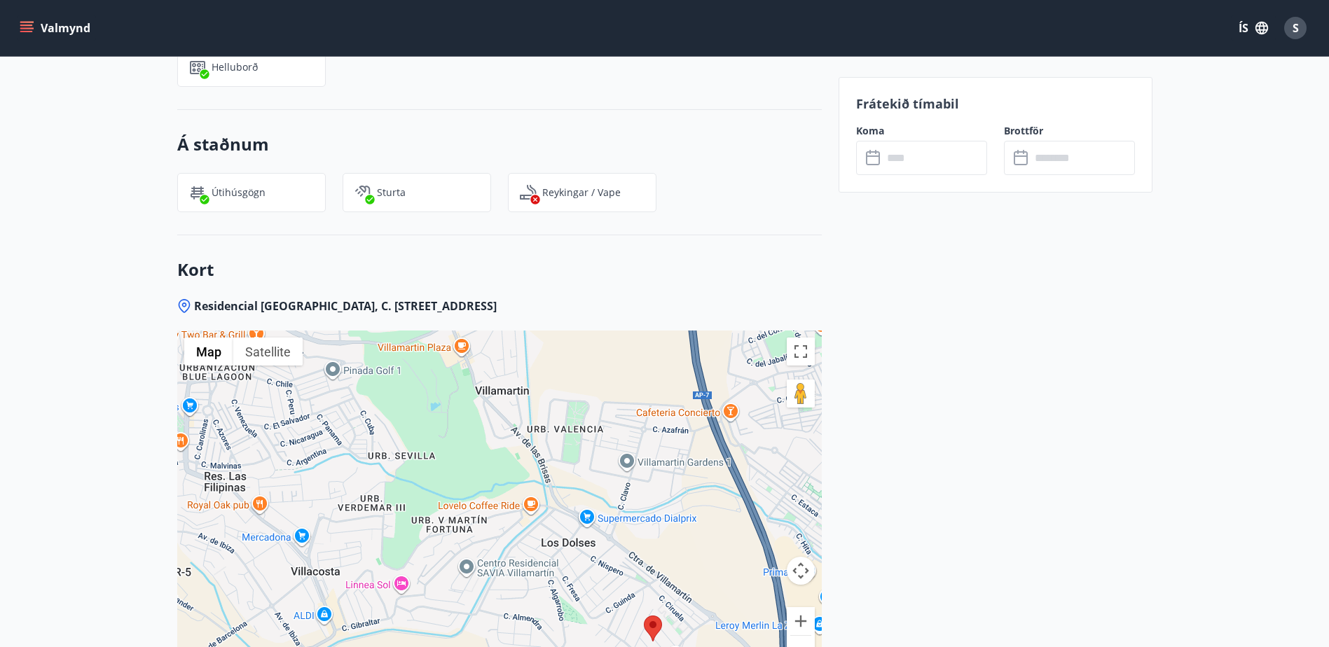
drag, startPoint x: 560, startPoint y: 398, endPoint x: 639, endPoint y: 456, distance: 97.6
click at [639, 456] on div at bounding box center [499, 506] width 644 height 350
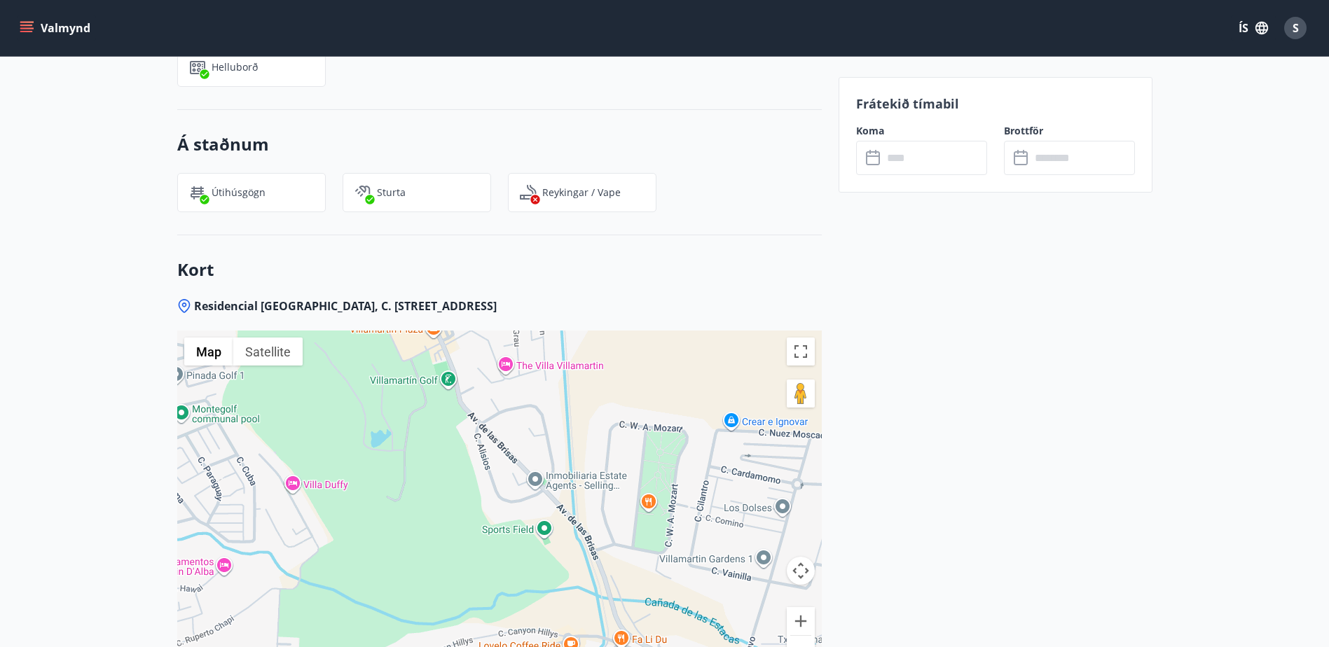
drag, startPoint x: 603, startPoint y: 433, endPoint x: 780, endPoint y: 574, distance: 226.2
click at [780, 576] on div at bounding box center [499, 506] width 644 height 350
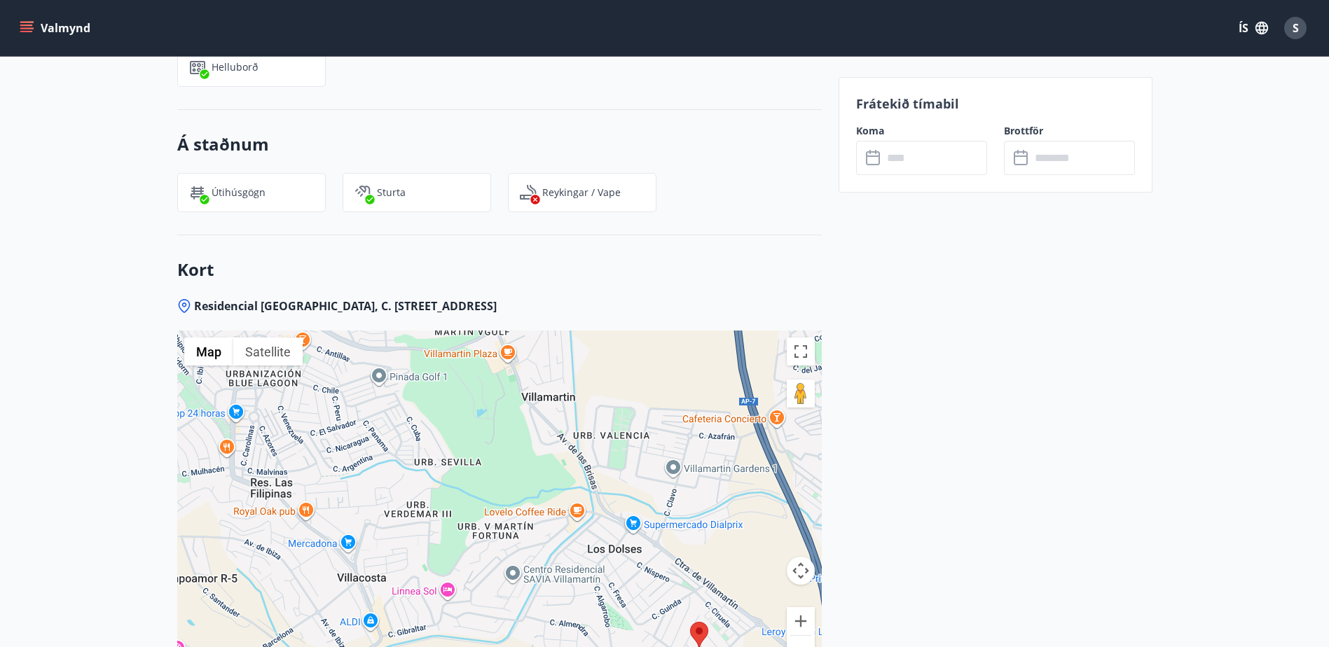
drag, startPoint x: 687, startPoint y: 506, endPoint x: 605, endPoint y: 401, distance: 133.2
click at [605, 401] on div at bounding box center [499, 506] width 644 height 350
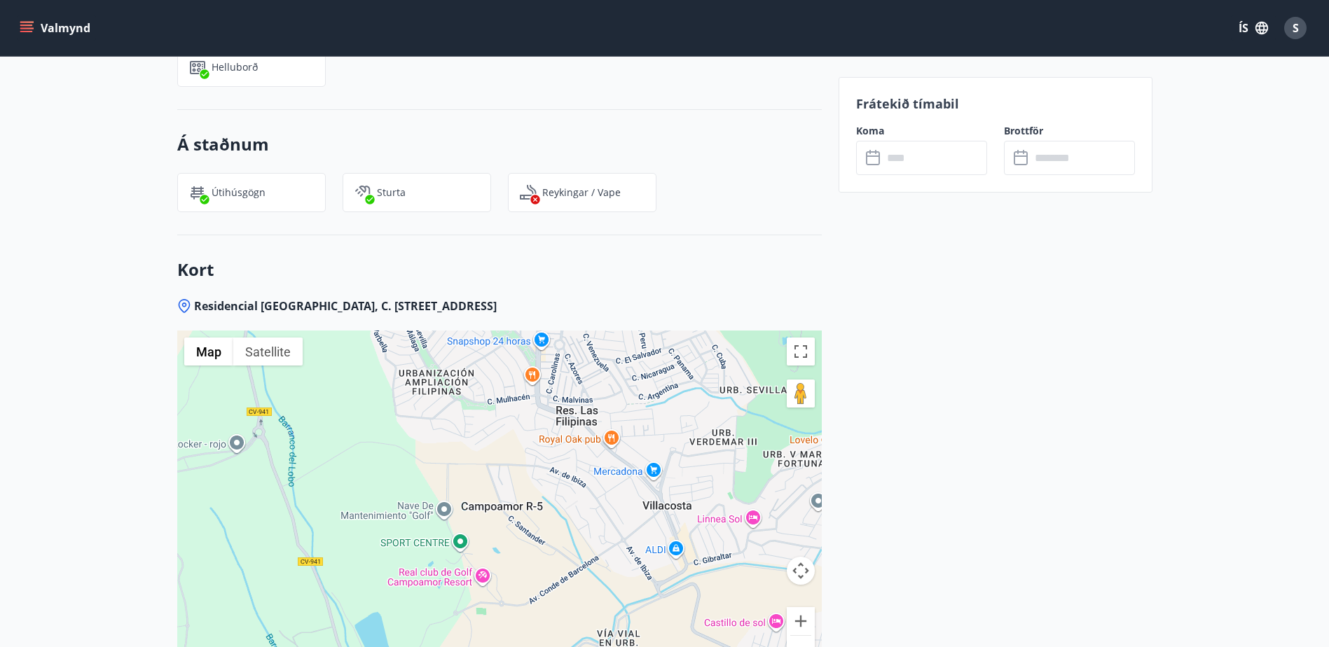
drag, startPoint x: 410, startPoint y: 436, endPoint x: 723, endPoint y: 373, distance: 320.0
click at [723, 373] on div at bounding box center [499, 506] width 644 height 350
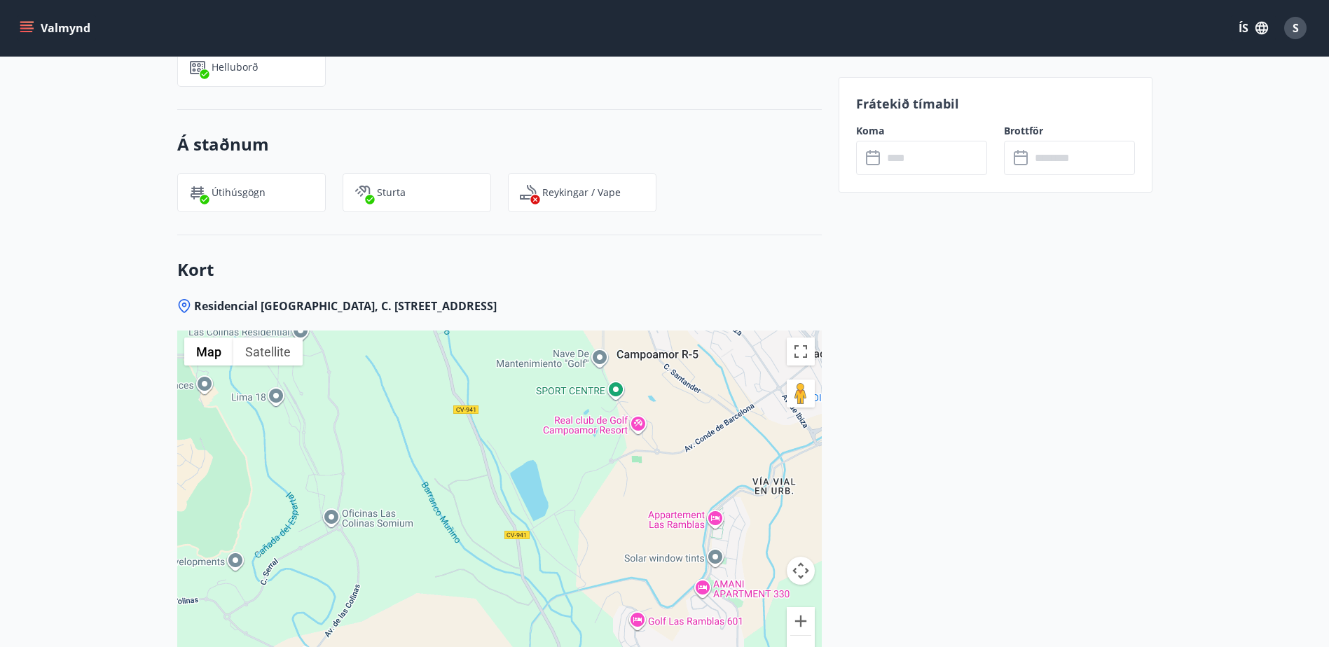
drag, startPoint x: 485, startPoint y: 485, endPoint x: 631, endPoint y: 336, distance: 209.0
click at [631, 336] on div at bounding box center [499, 506] width 644 height 350
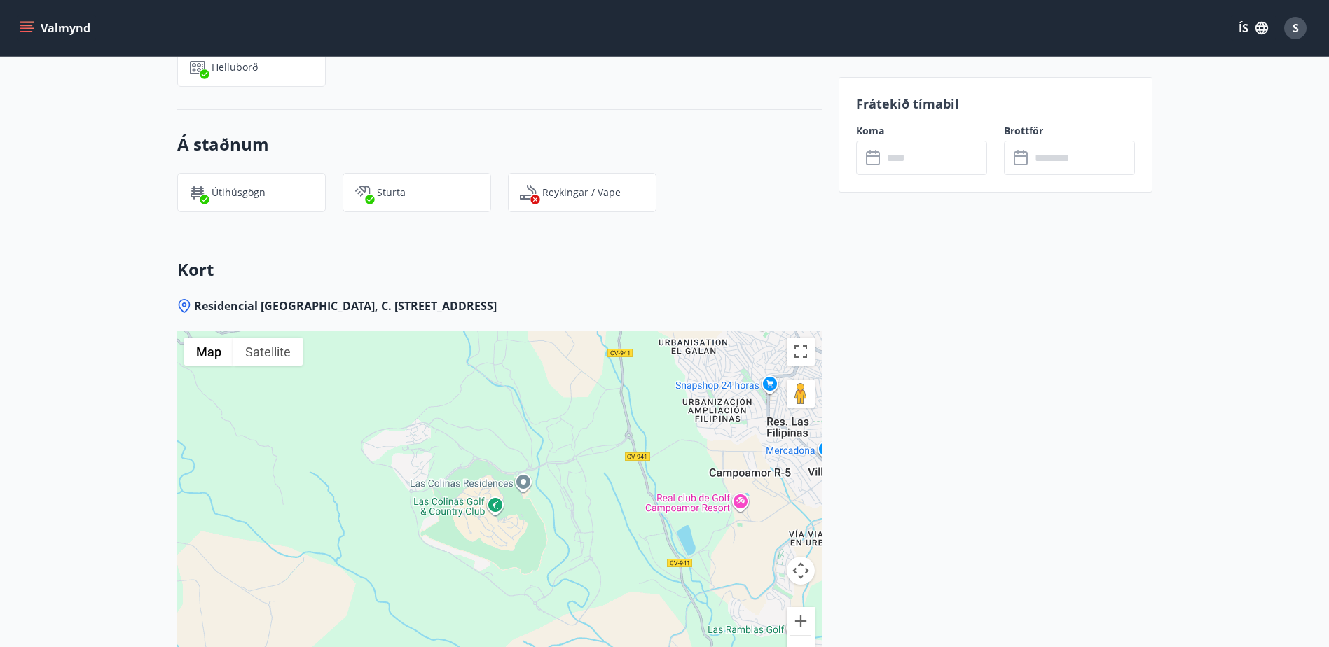
drag, startPoint x: 400, startPoint y: 431, endPoint x: 538, endPoint y: 447, distance: 138.9
click at [538, 447] on div at bounding box center [499, 506] width 644 height 350
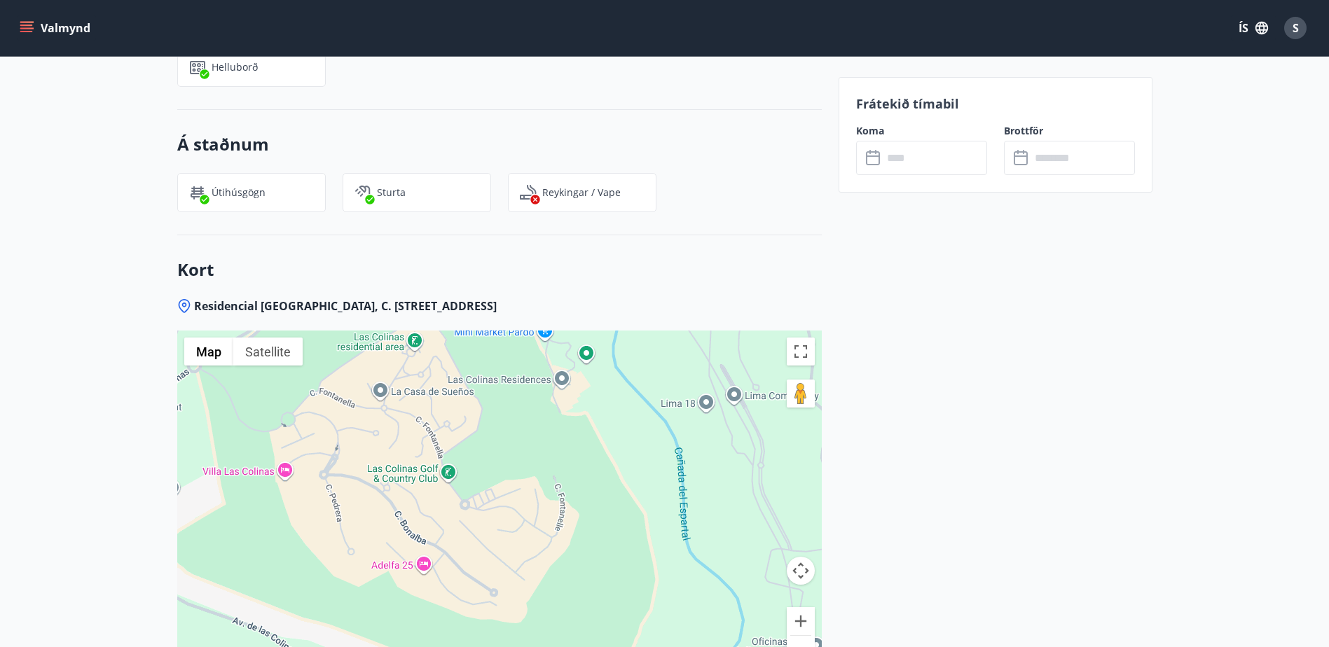
drag, startPoint x: 538, startPoint y: 447, endPoint x: 625, endPoint y: 408, distance: 95.0
click at [625, 408] on div at bounding box center [499, 506] width 644 height 350
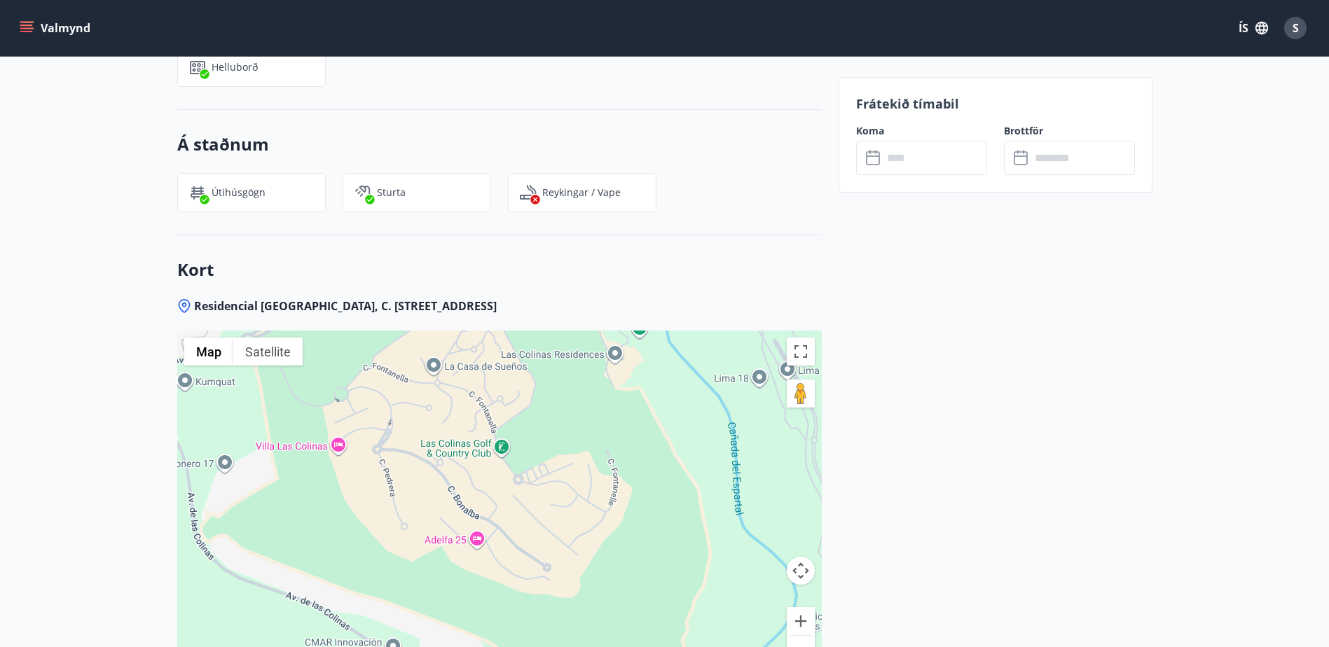
drag, startPoint x: 515, startPoint y: 462, endPoint x: 569, endPoint y: 457, distance: 54.1
click at [569, 457] on div at bounding box center [499, 506] width 644 height 350
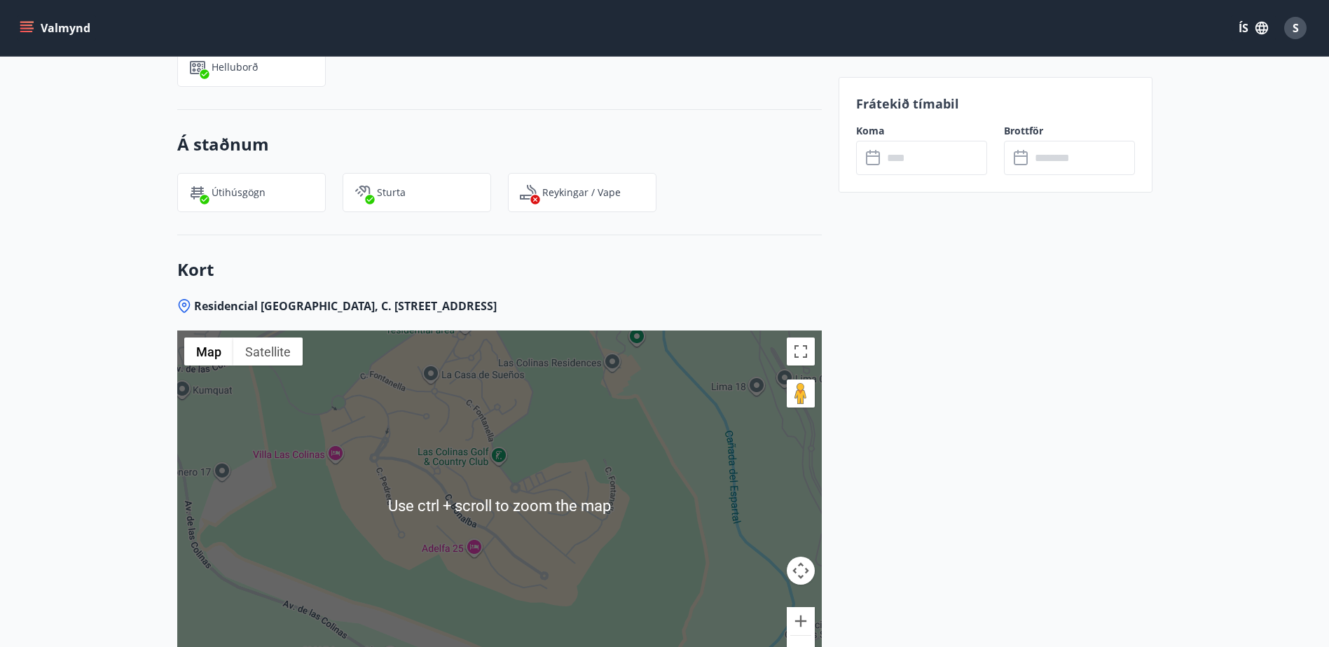
click at [569, 455] on div at bounding box center [499, 506] width 644 height 350
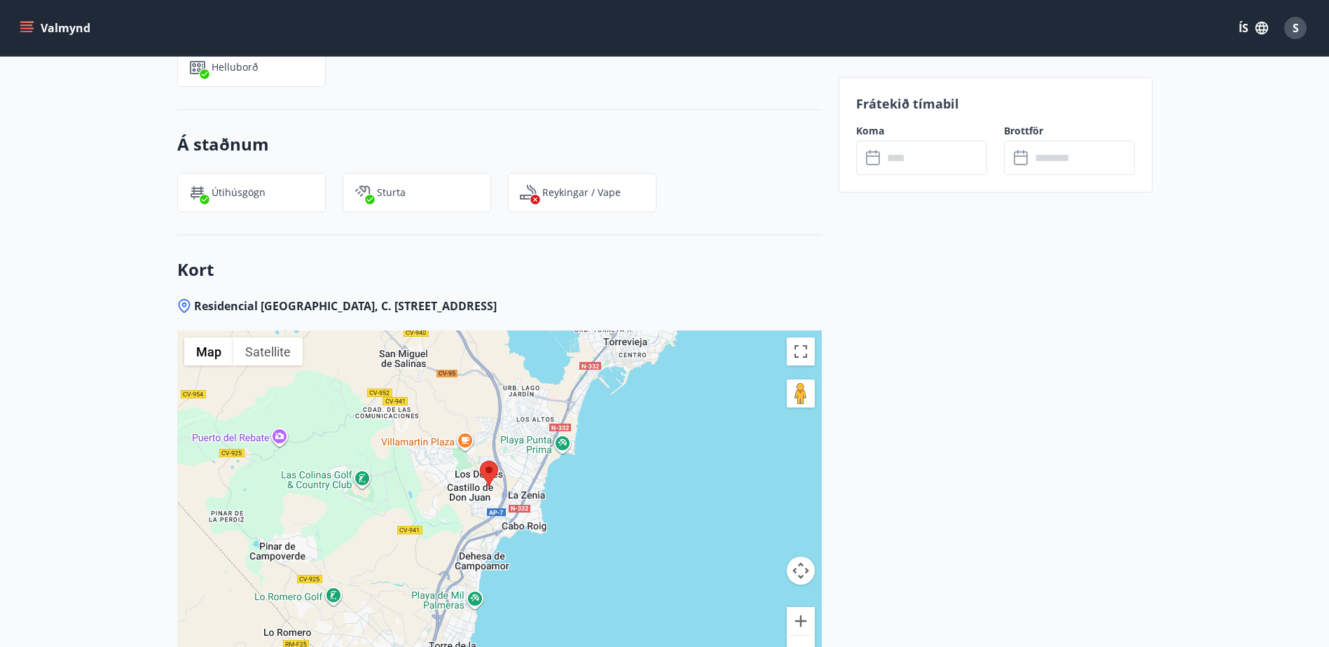
drag, startPoint x: 665, startPoint y: 466, endPoint x: 459, endPoint y: 438, distance: 208.5
click at [458, 436] on div at bounding box center [499, 506] width 644 height 350
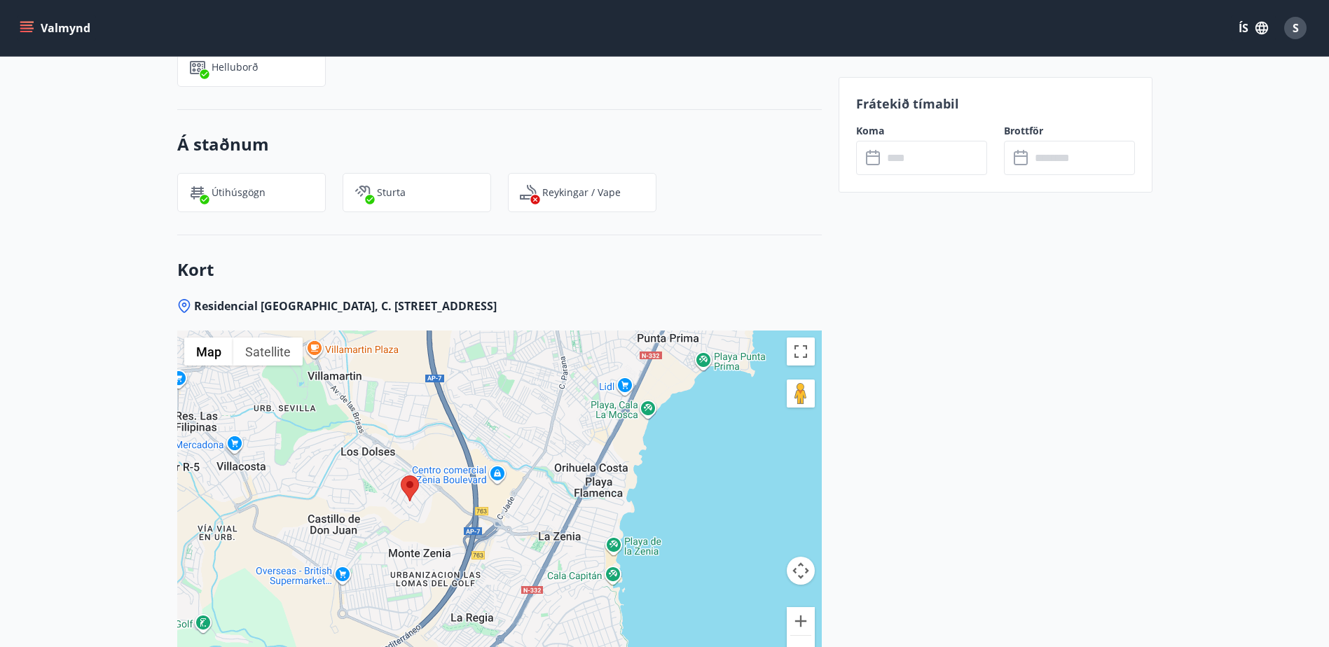
drag, startPoint x: 573, startPoint y: 437, endPoint x: 403, endPoint y: 500, distance: 181.5
click at [403, 500] on div at bounding box center [499, 506] width 644 height 350
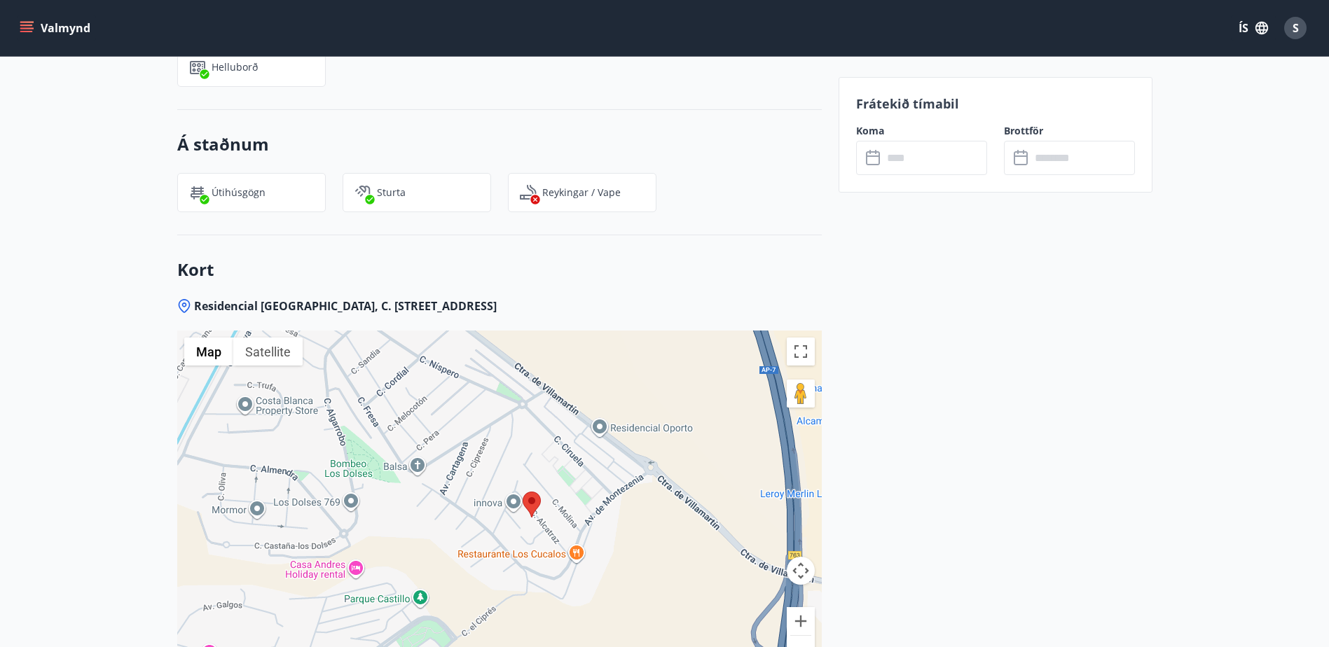
drag, startPoint x: 433, startPoint y: 412, endPoint x: 622, endPoint y: 595, distance: 263.5
click at [622, 595] on div at bounding box center [499, 506] width 644 height 350
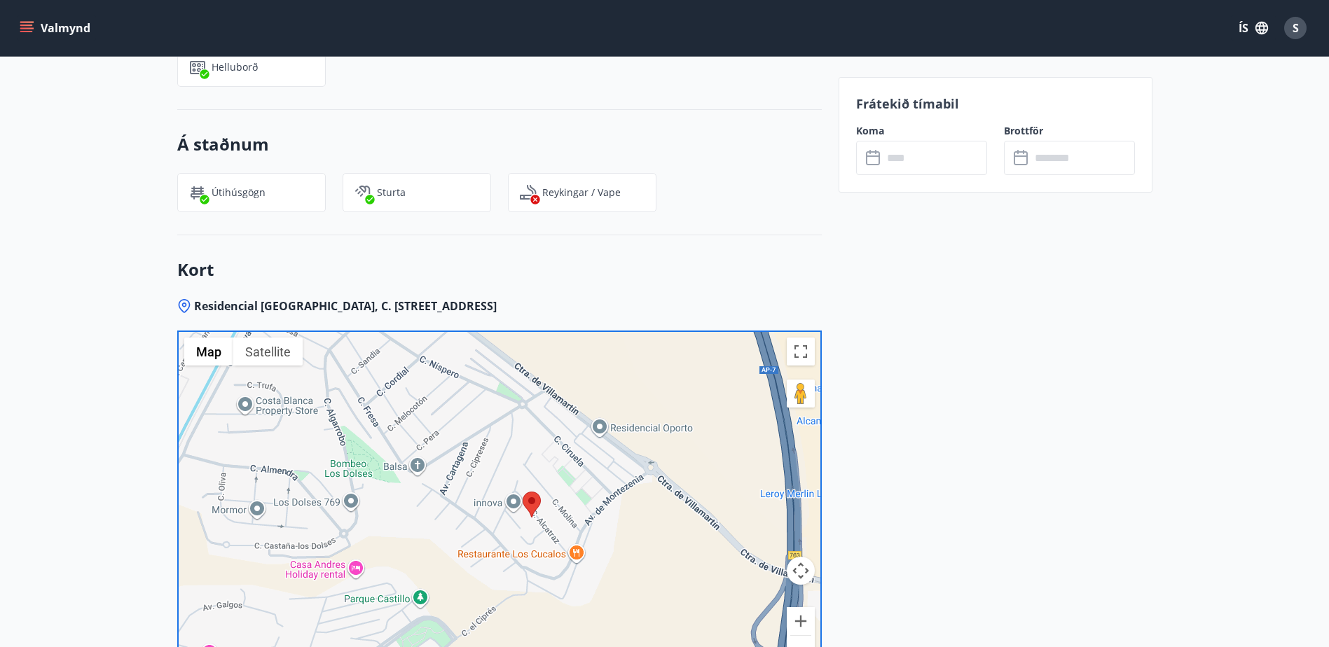
drag, startPoint x: 974, startPoint y: 381, endPoint x: 974, endPoint y: 388, distance: 7.0
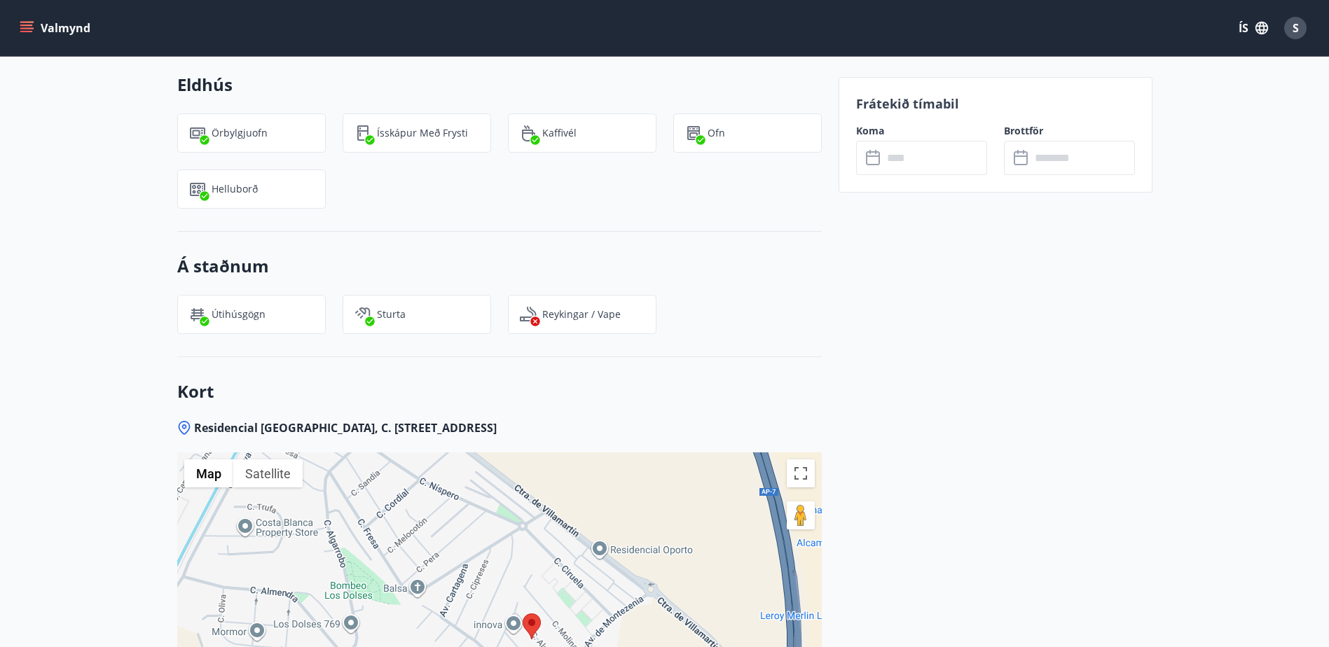
scroll to position [1567, 0]
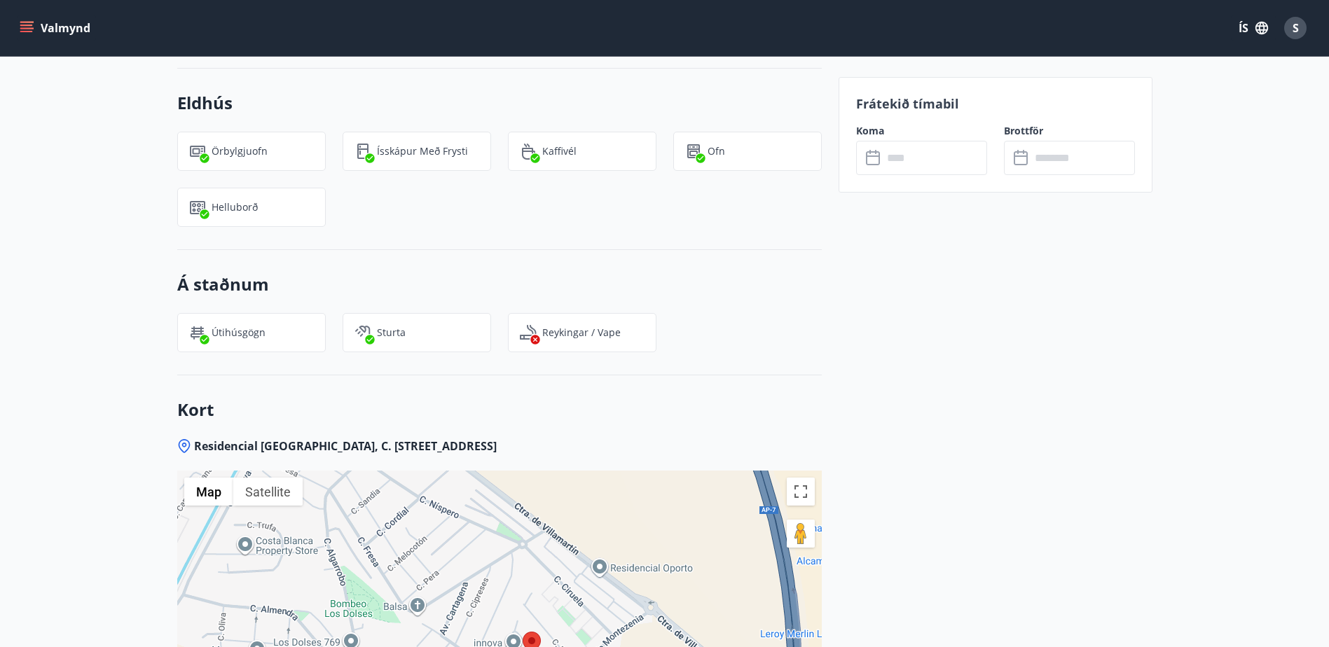
click at [900, 157] on input "text" at bounding box center [934, 158] width 104 height 34
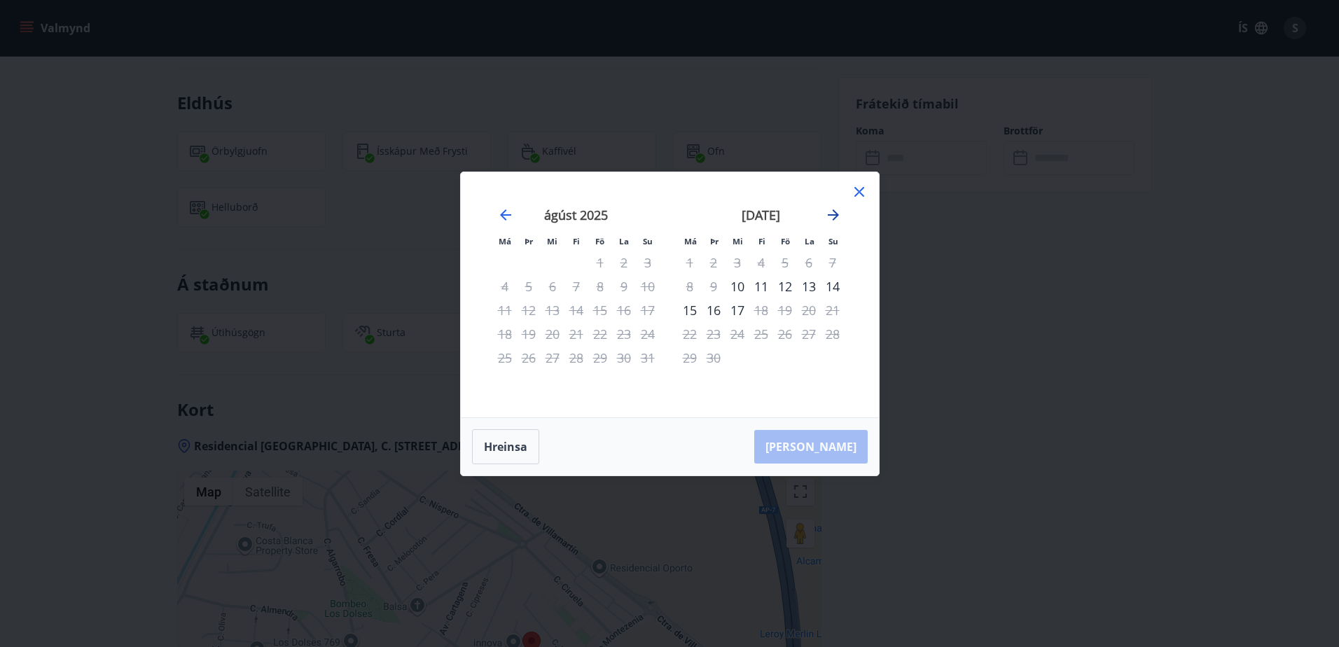
click at [835, 210] on icon "Move forward to switch to the next month." at bounding box center [833, 215] width 17 height 17
click at [833, 211] on icon "Move forward to switch to the next month." at bounding box center [833, 215] width 17 height 17
click at [497, 216] on icon "Move backward to switch to the previous month." at bounding box center [505, 215] width 17 height 17
click at [836, 214] on icon "Move forward to switch to the next month." at bounding box center [833, 214] width 11 height 11
click at [826, 214] on icon "Move forward to switch to the next month." at bounding box center [833, 215] width 17 height 17
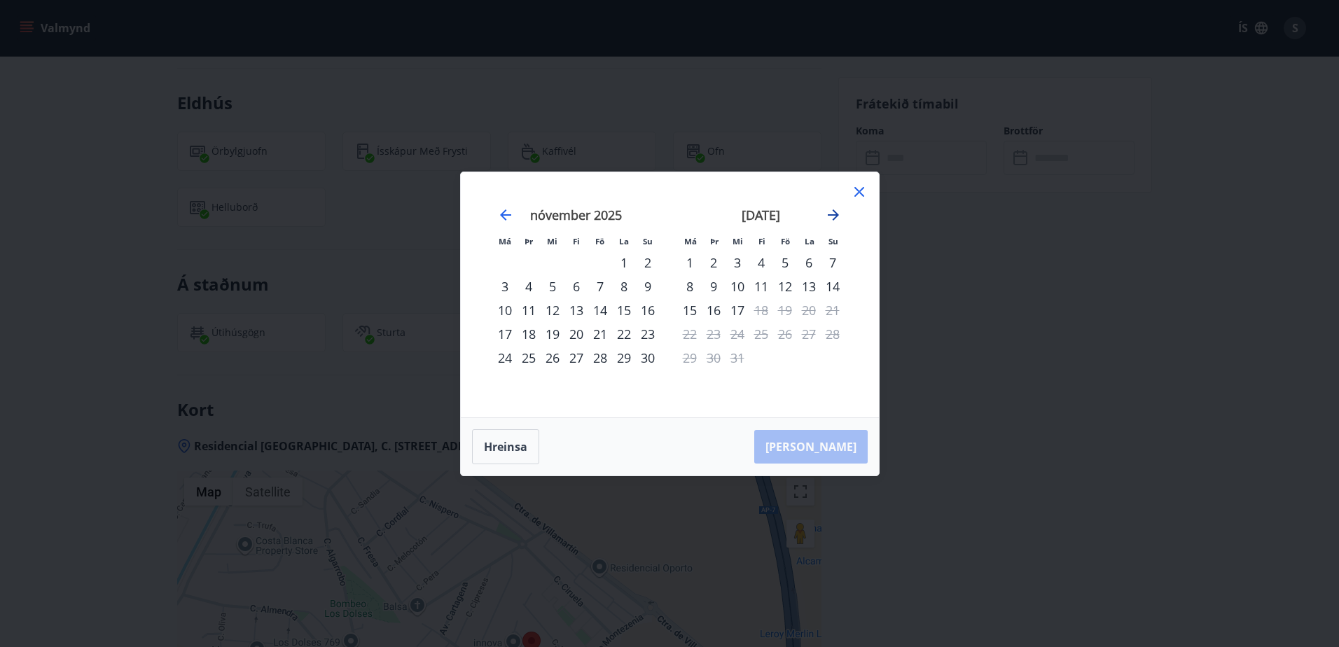
click at [831, 211] on icon "Move forward to switch to the next month." at bounding box center [833, 215] width 17 height 17
click at [830, 213] on icon "Move forward to switch to the next month." at bounding box center [833, 215] width 17 height 17
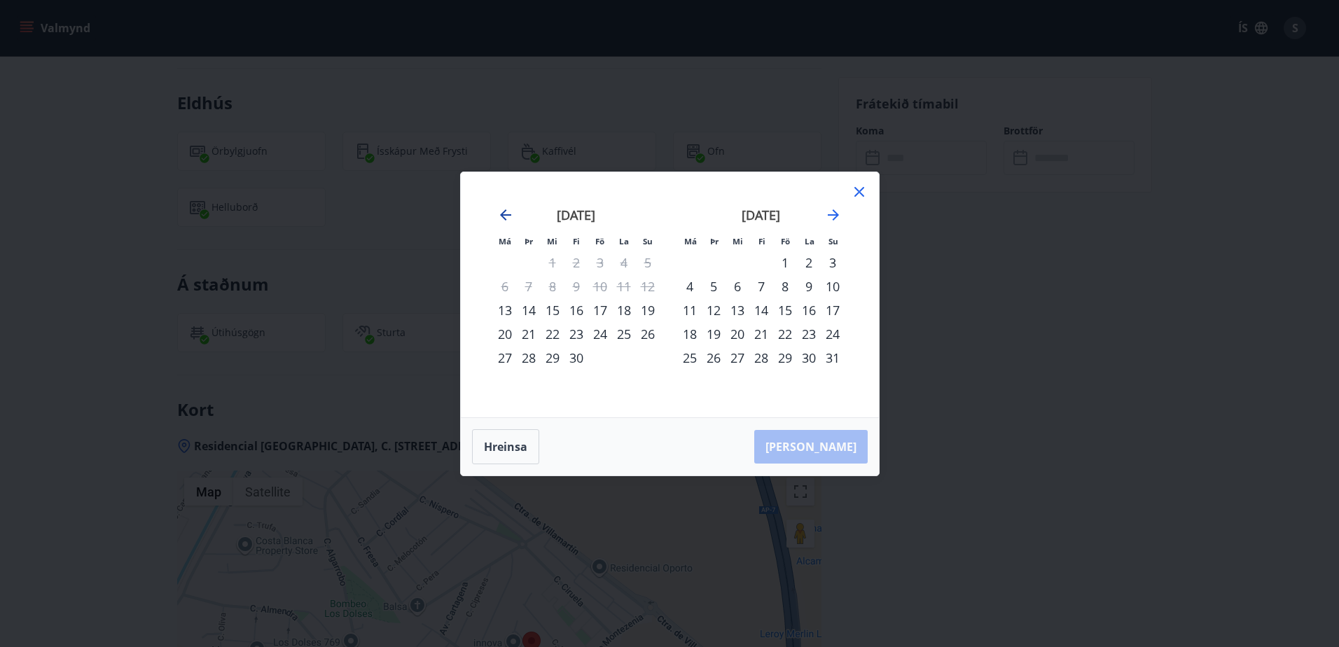
click at [501, 216] on icon "Move backward to switch to the previous month." at bounding box center [505, 215] width 17 height 17
click at [831, 208] on icon "Move forward to switch to the next month." at bounding box center [833, 215] width 17 height 17
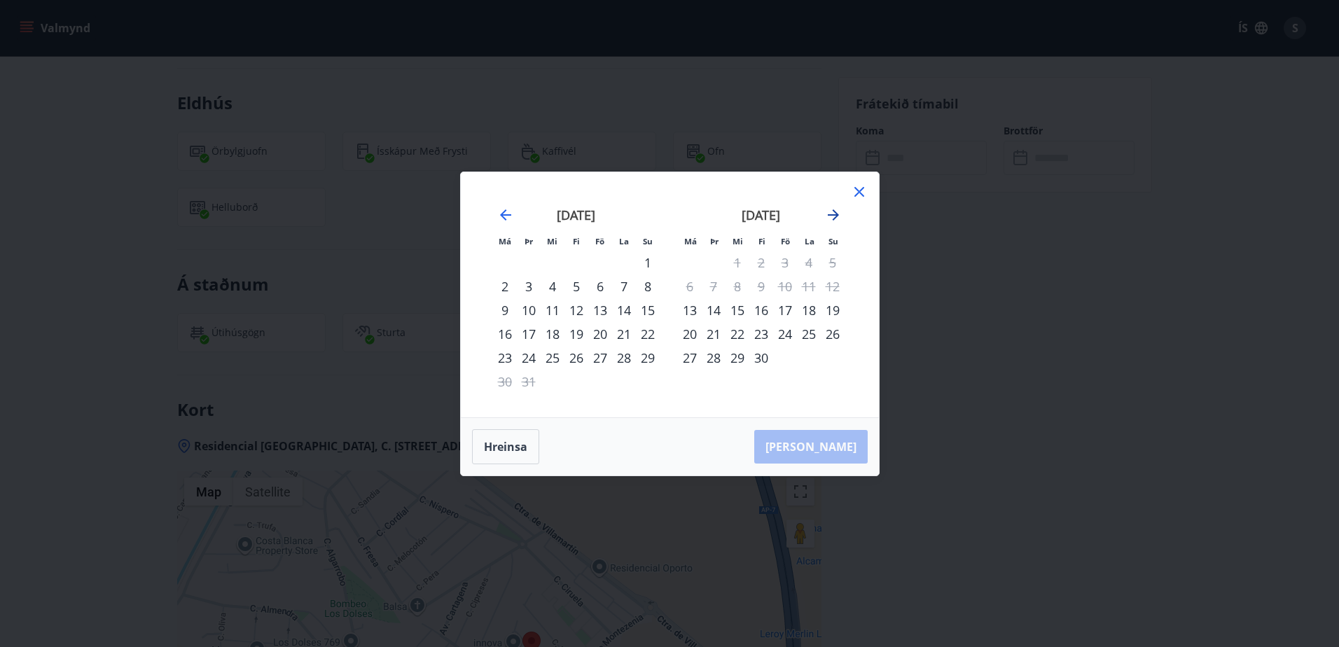
click at [829, 214] on icon "Move forward to switch to the next month." at bounding box center [833, 215] width 17 height 17
click at [837, 213] on icon "Move forward to switch to the next month." at bounding box center [833, 214] width 11 height 11
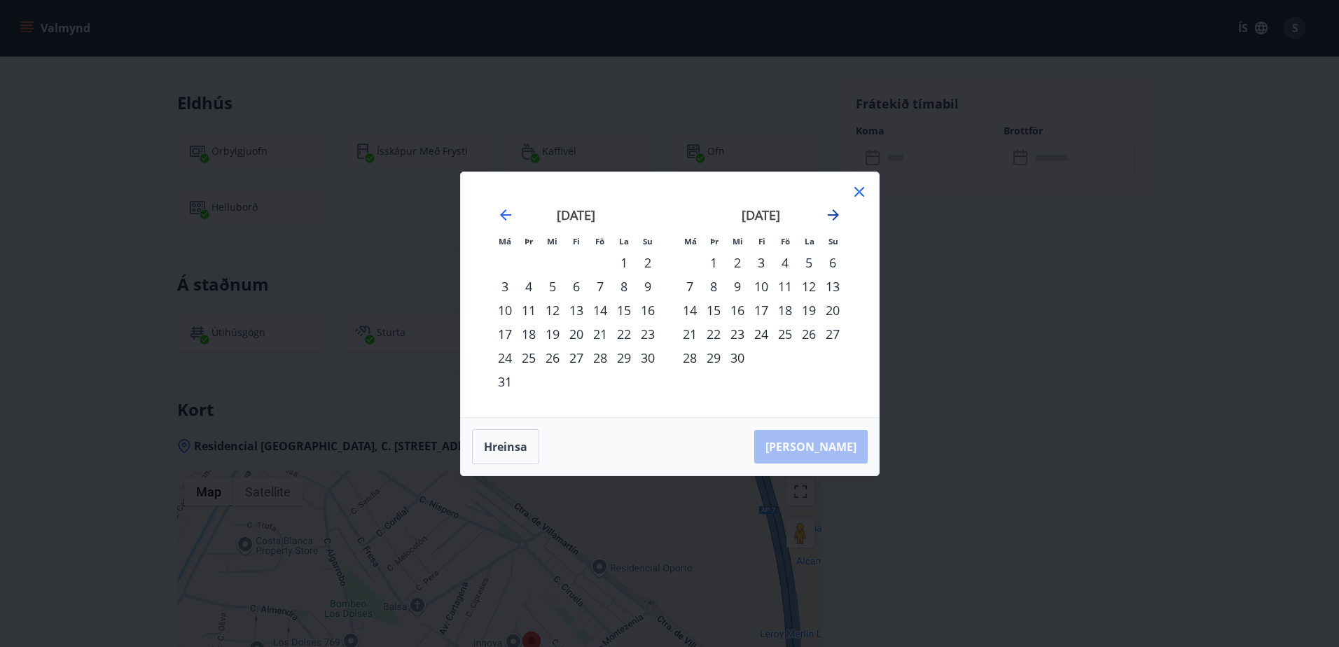
click at [837, 213] on icon "Move forward to switch to the next month." at bounding box center [833, 214] width 11 height 11
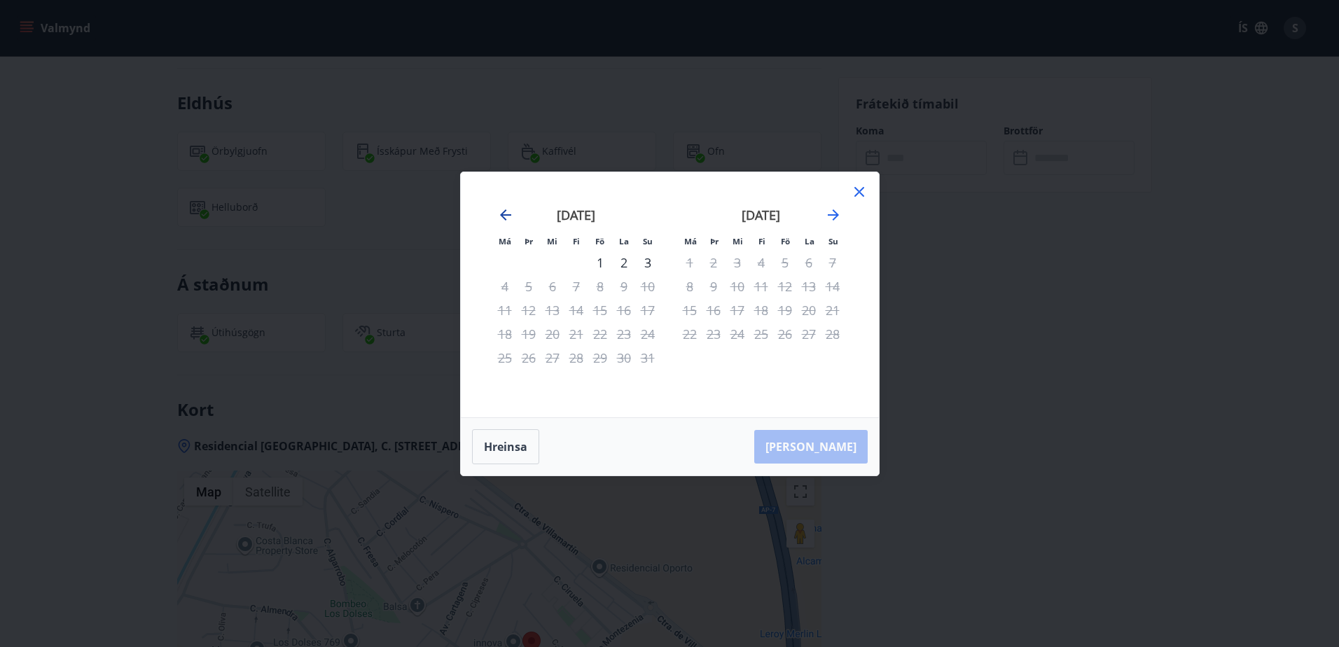
click at [509, 214] on icon "Move backward to switch to the previous month." at bounding box center [505, 215] width 17 height 17
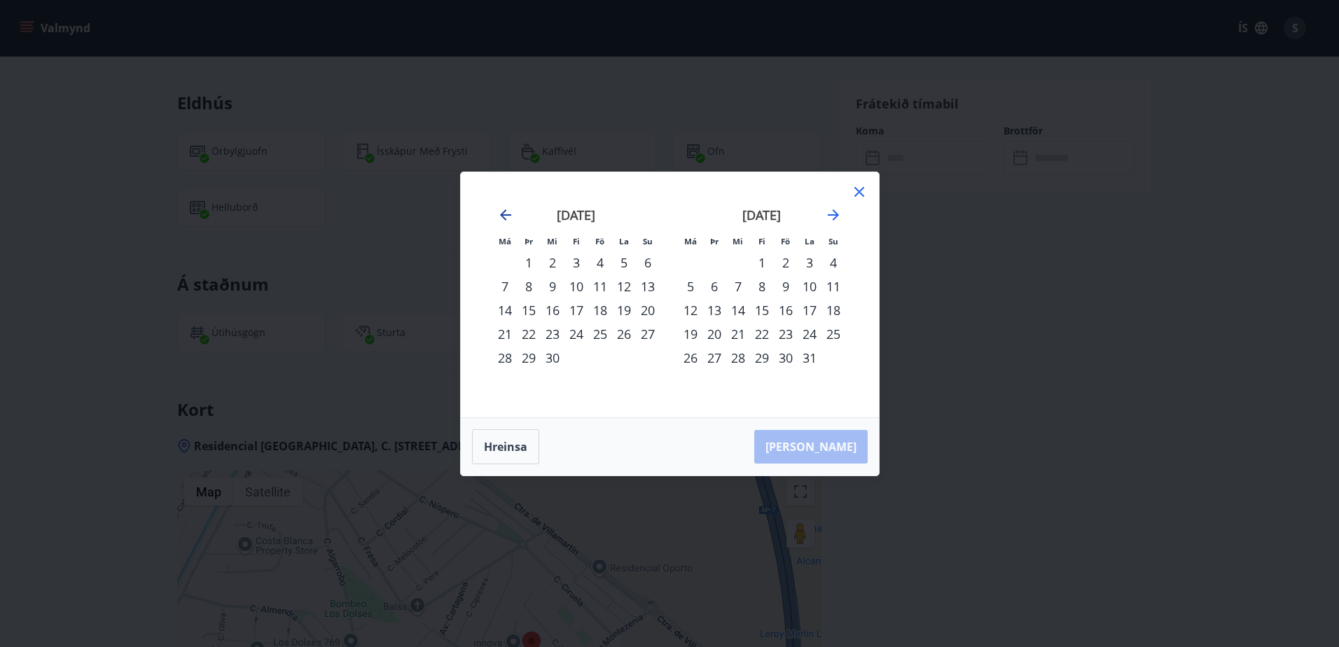
click at [509, 214] on icon "Move backward to switch to the previous month." at bounding box center [505, 215] width 17 height 17
click at [856, 189] on icon at bounding box center [859, 192] width 10 height 10
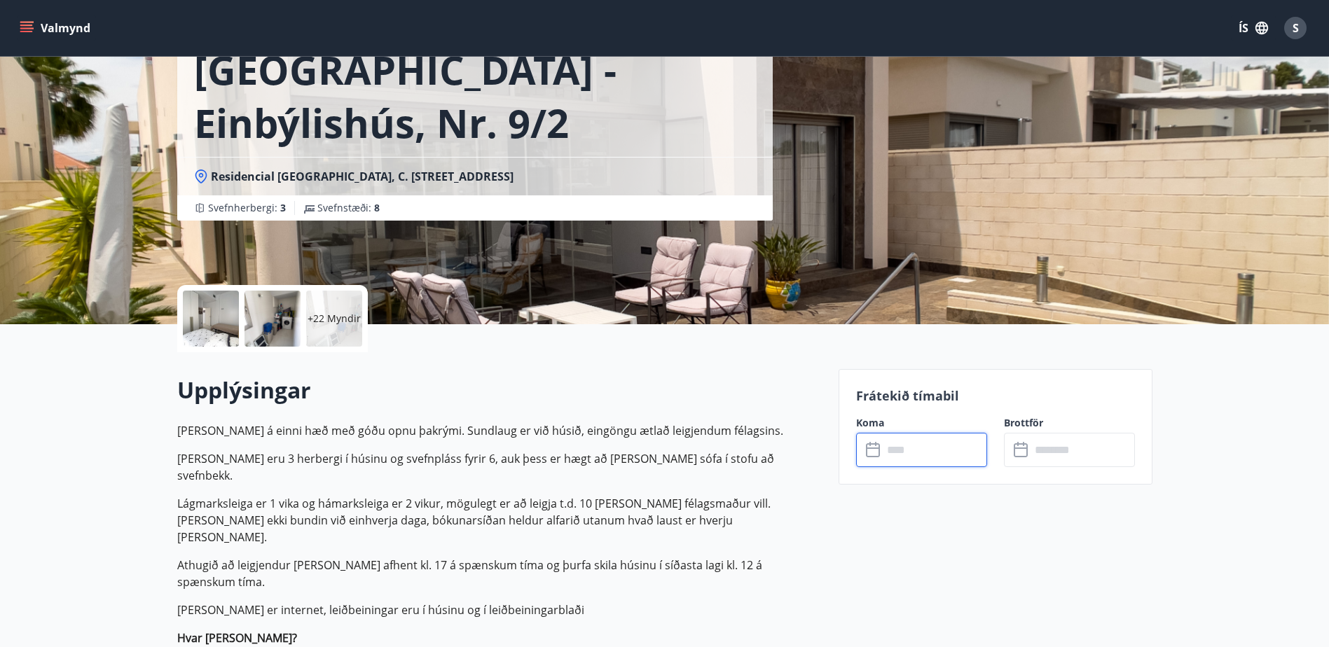
scroll to position [0, 0]
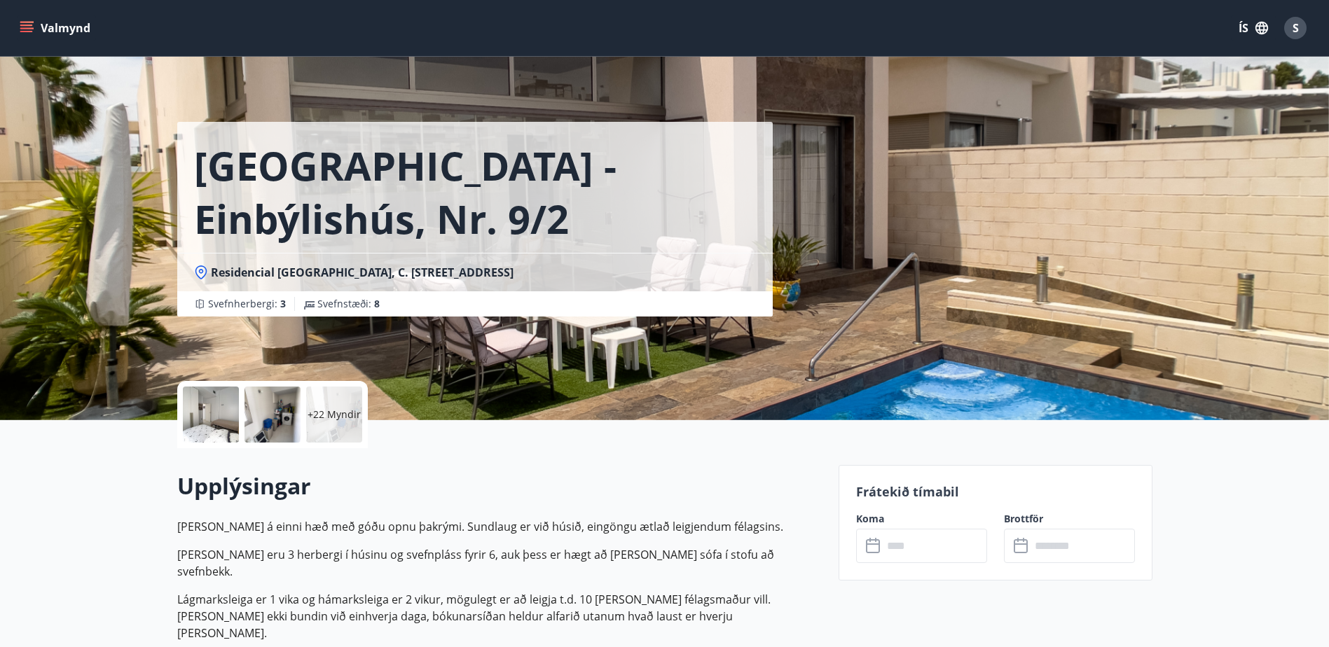
click at [29, 25] on icon "menu" at bounding box center [26, 25] width 13 height 1
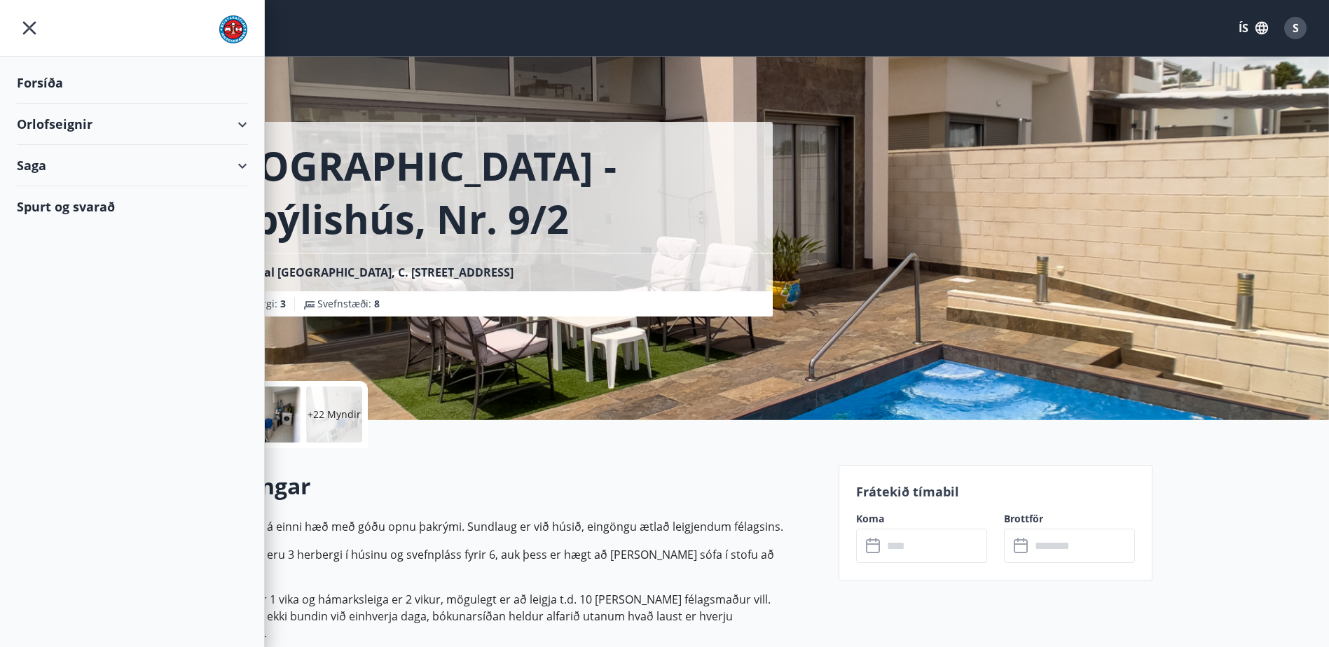
click at [47, 80] on div "Forsíða" at bounding box center [132, 82] width 230 height 41
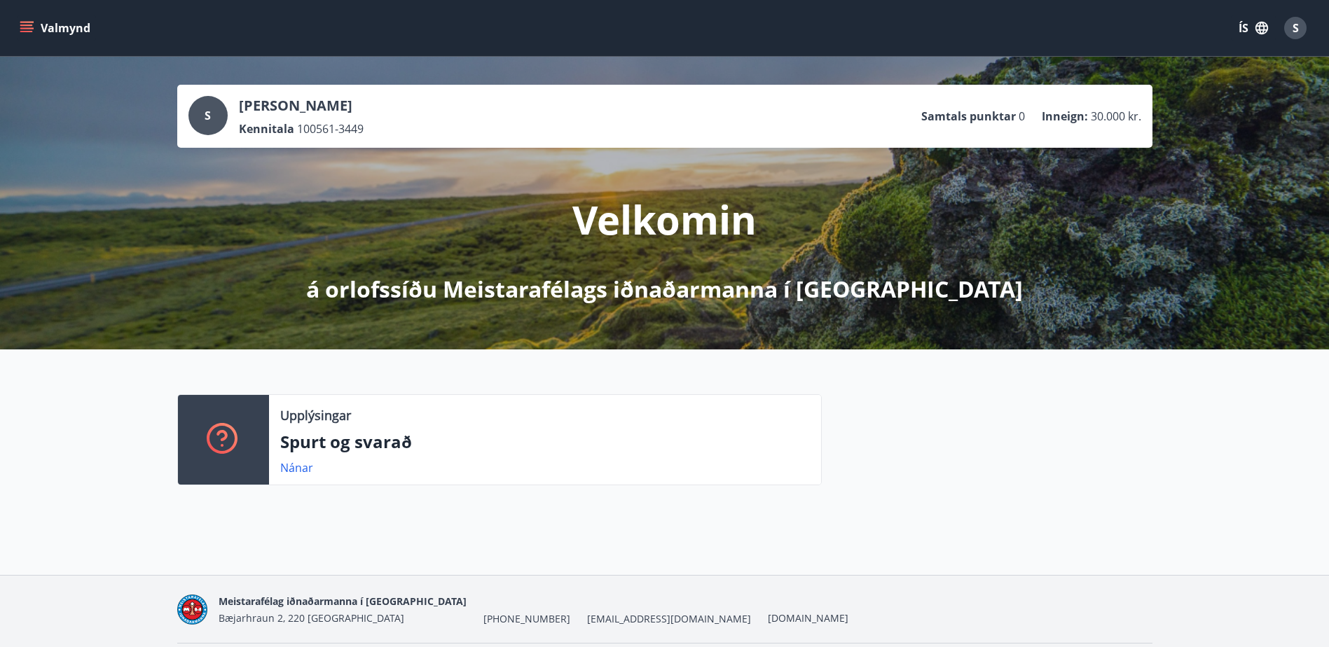
click at [48, 34] on button "Valmynd" at bounding box center [56, 27] width 79 height 25
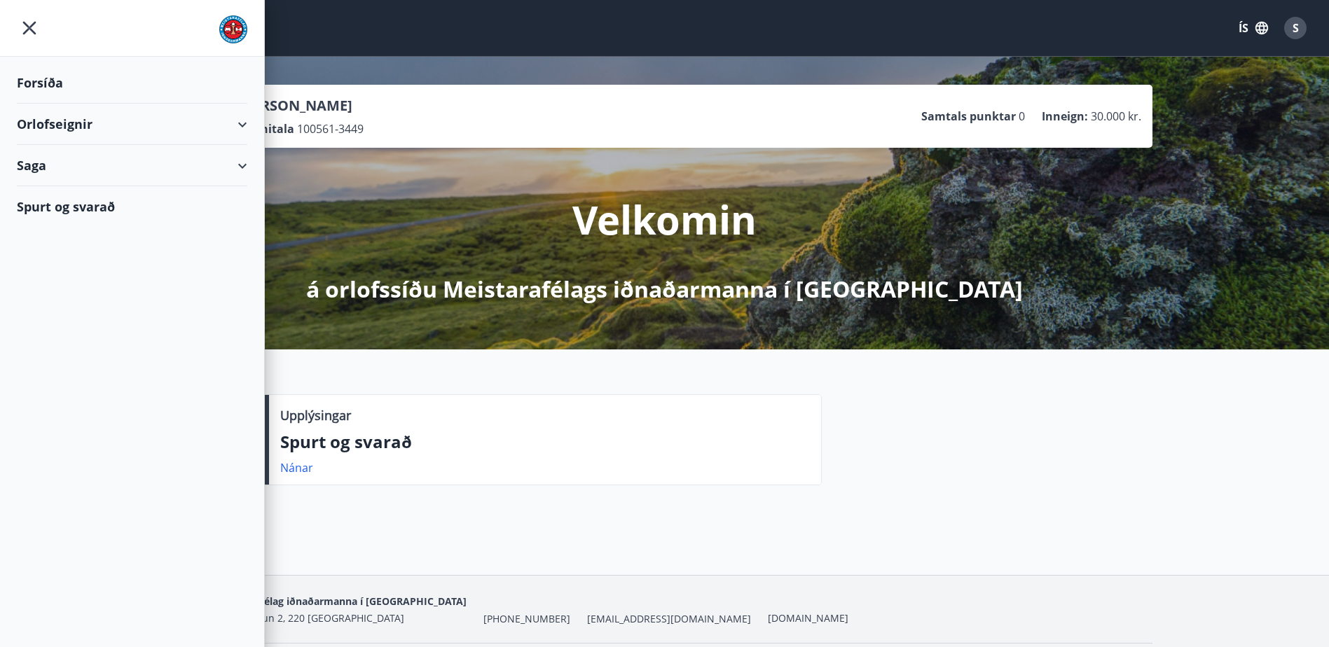
click at [244, 167] on div "Saga" at bounding box center [132, 165] width 230 height 41
click at [58, 201] on div "Bókanir" at bounding box center [132, 200] width 208 height 29
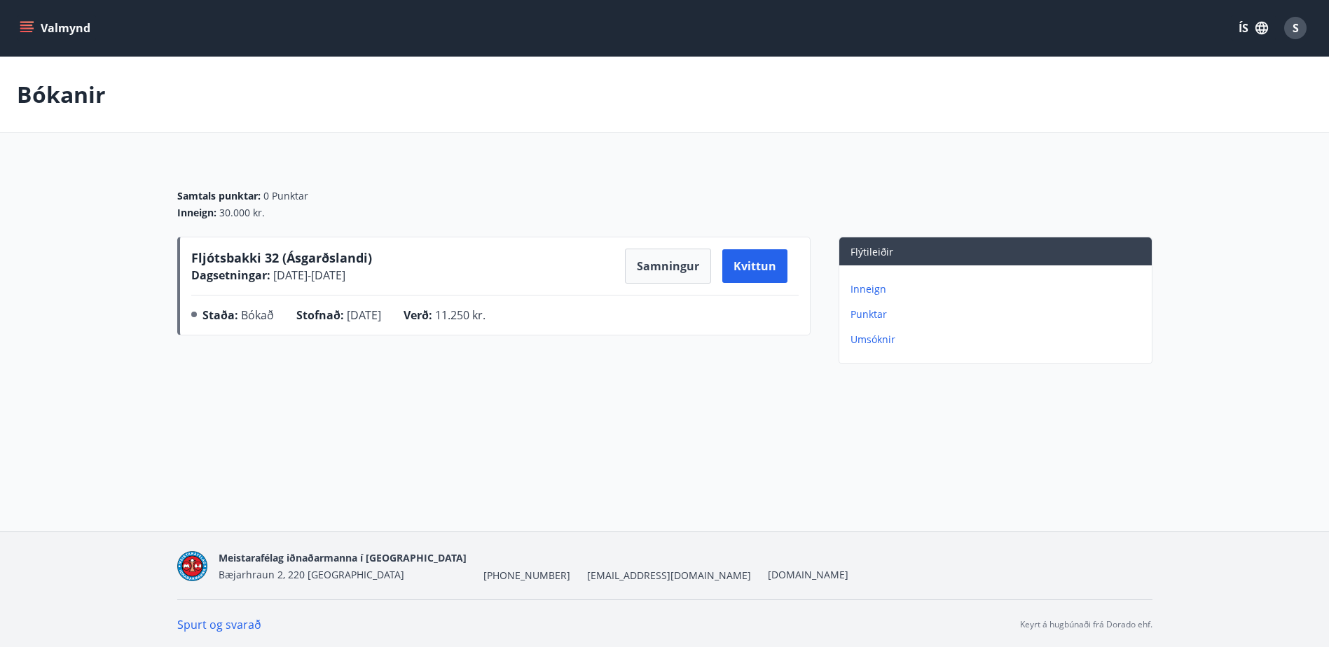
click at [34, 28] on button "Valmynd" at bounding box center [56, 27] width 79 height 25
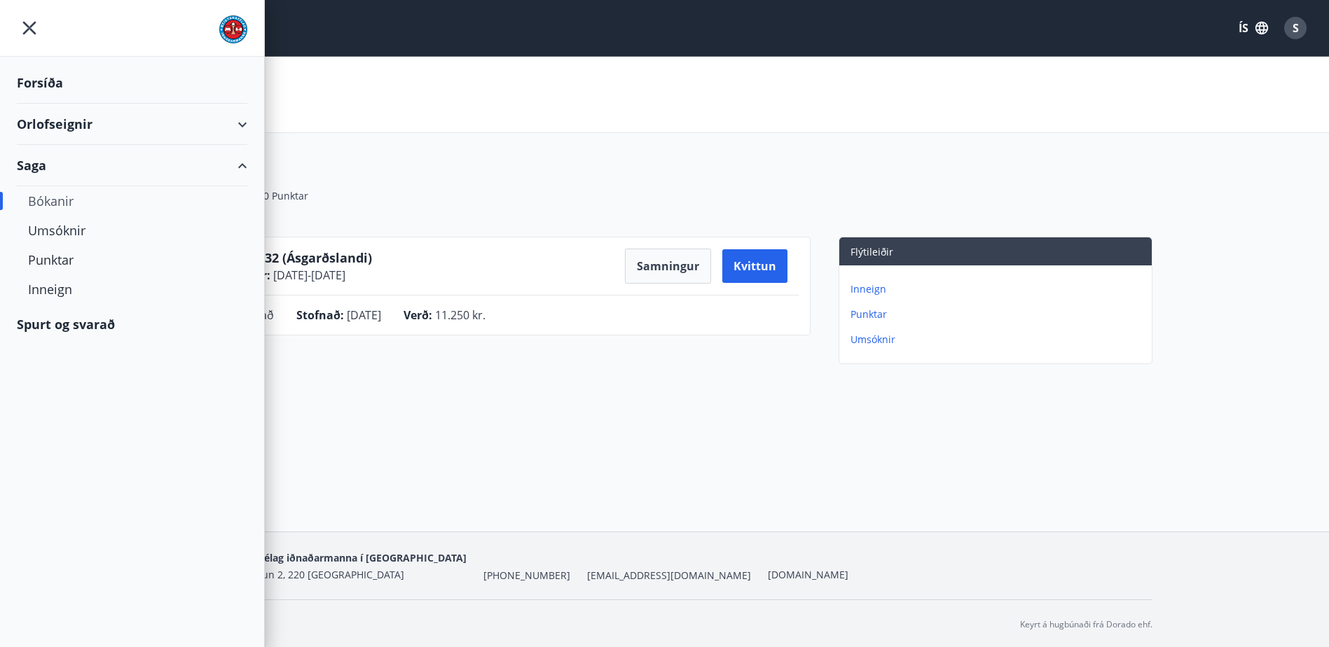
click at [48, 80] on div "Forsíða" at bounding box center [132, 82] width 230 height 41
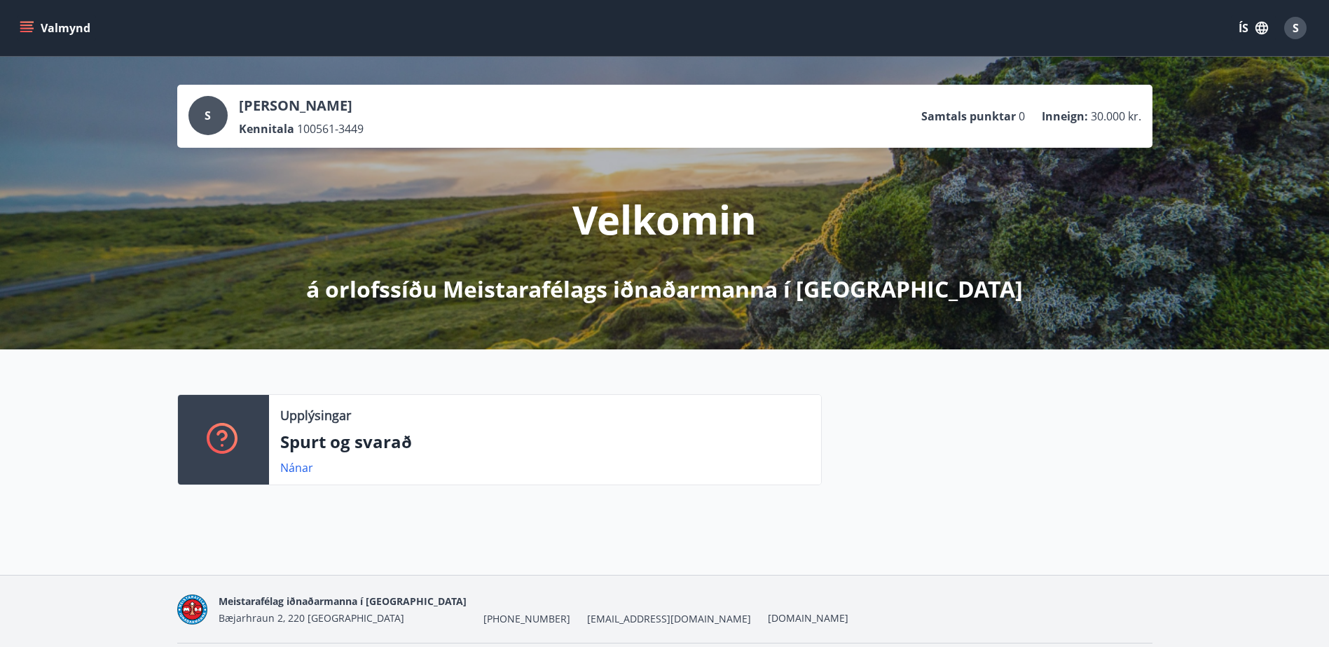
click at [1294, 27] on span "S" at bounding box center [1295, 27] width 6 height 15
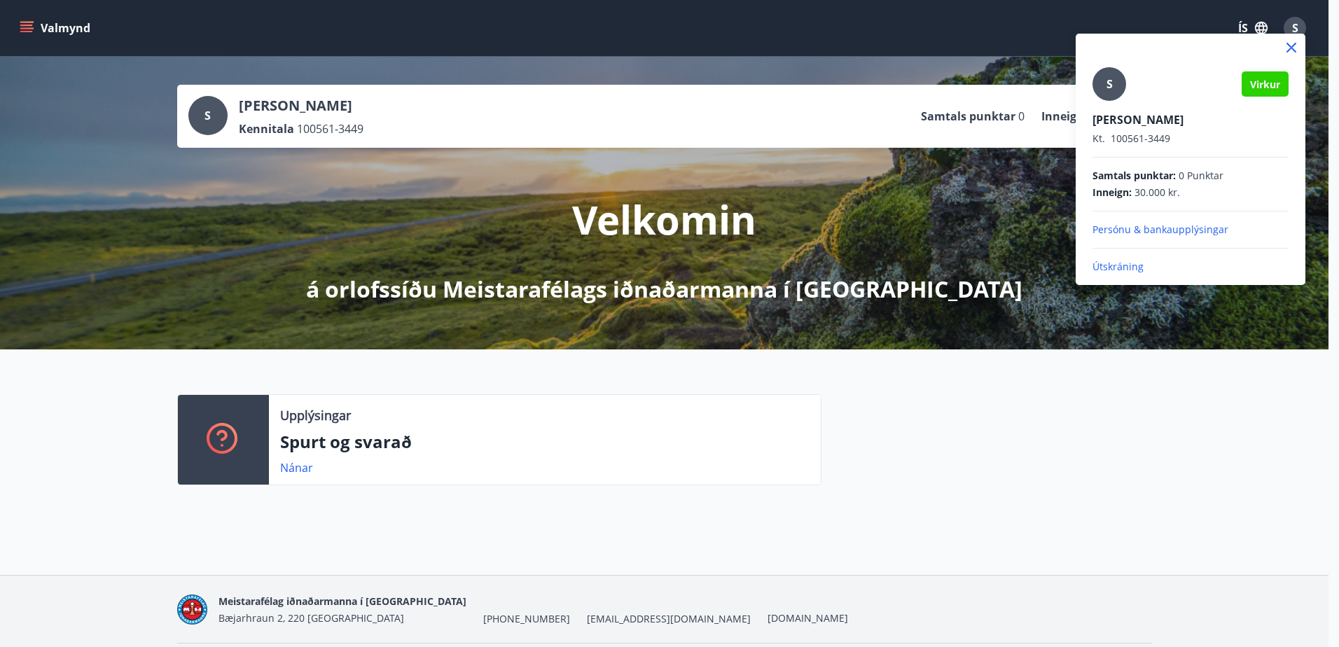
click at [1119, 267] on p "Útskráning" at bounding box center [1191, 267] width 196 height 14
